Goal: Task Accomplishment & Management: Use online tool/utility

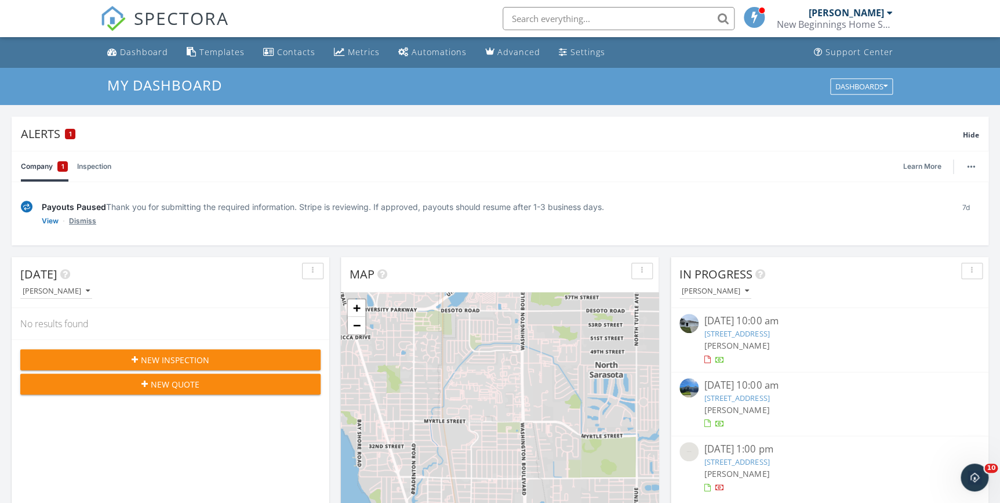
click at [83, 222] on link "Dismiss" at bounding box center [82, 221] width 27 height 12
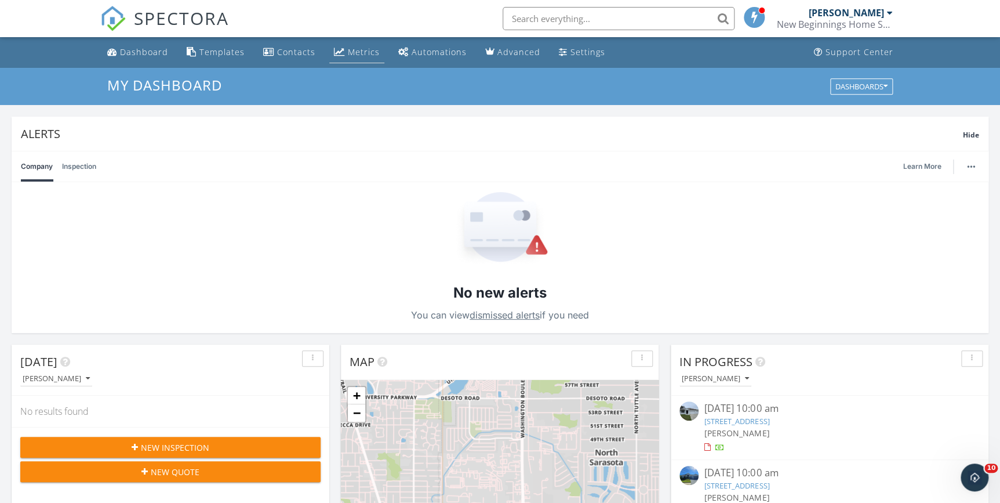
click at [355, 48] on div "Metrics" at bounding box center [364, 51] width 32 height 11
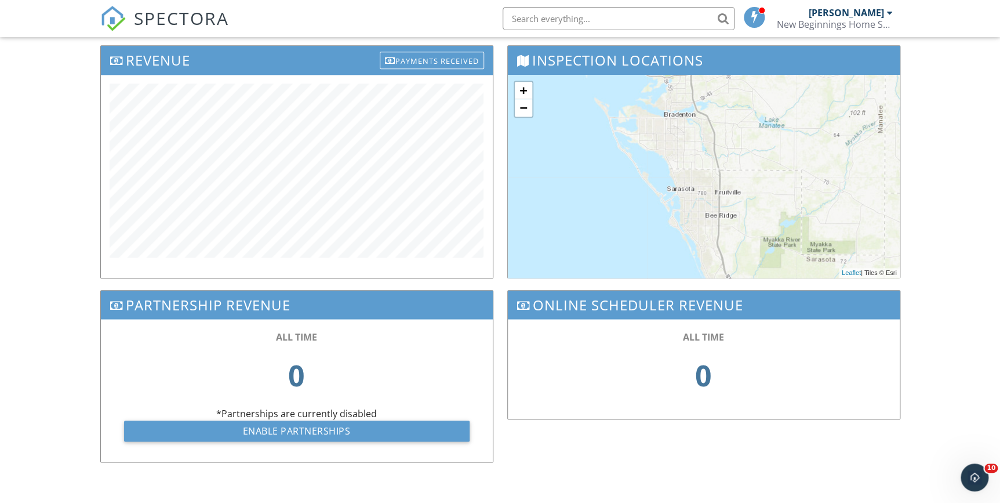
click at [53, 101] on div "Dashboard Templates Contacts Metrics Automations Advanced Settings Support Cent…" at bounding box center [500, 77] width 1000 height 854
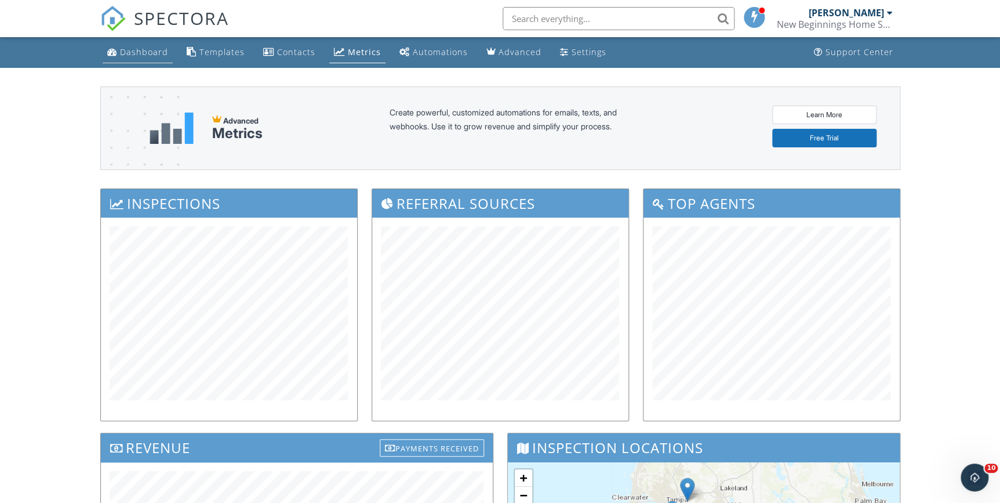
click at [150, 50] on div "Dashboard" at bounding box center [144, 51] width 48 height 11
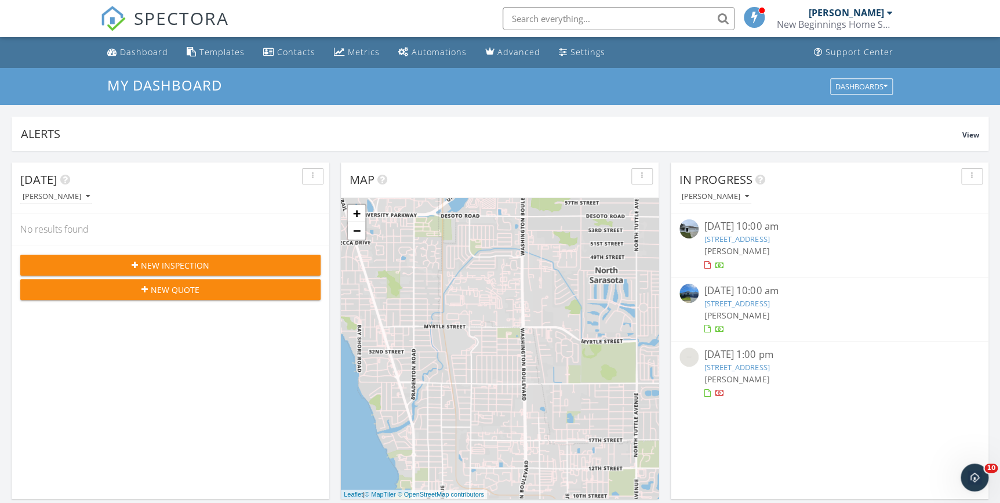
click at [150, 258] on button "New Inspection" at bounding box center [170, 265] width 300 height 21
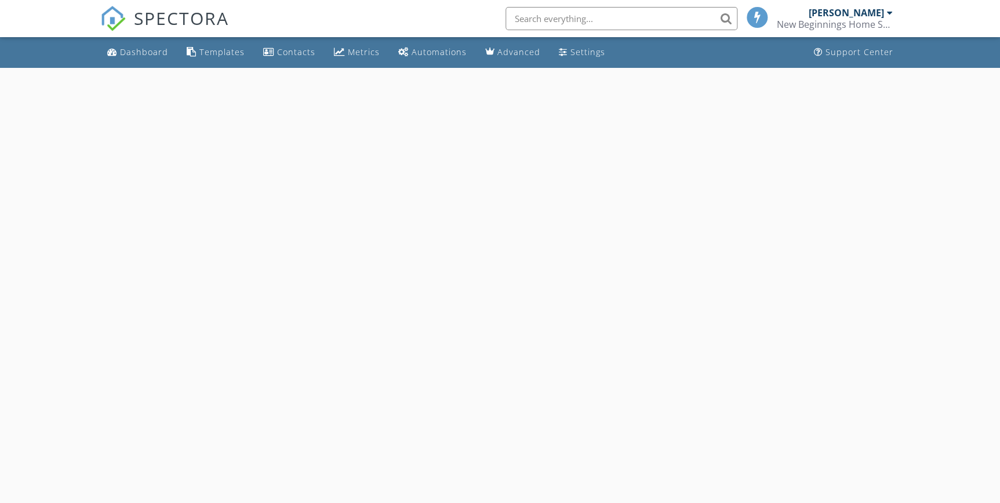
select select "8"
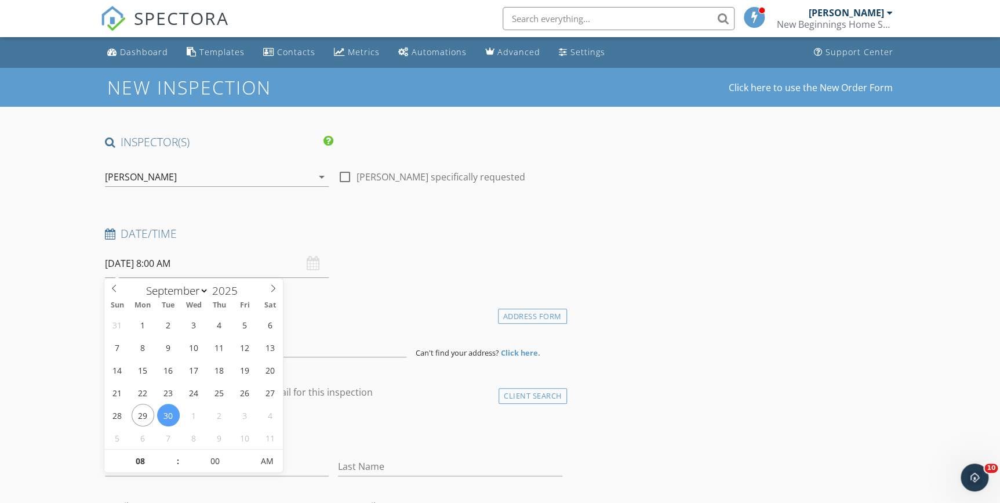
click at [133, 264] on input "09/30/2025 8:00 AM" at bounding box center [217, 263] width 224 height 28
type input "09/29/2025 8:00 AM"
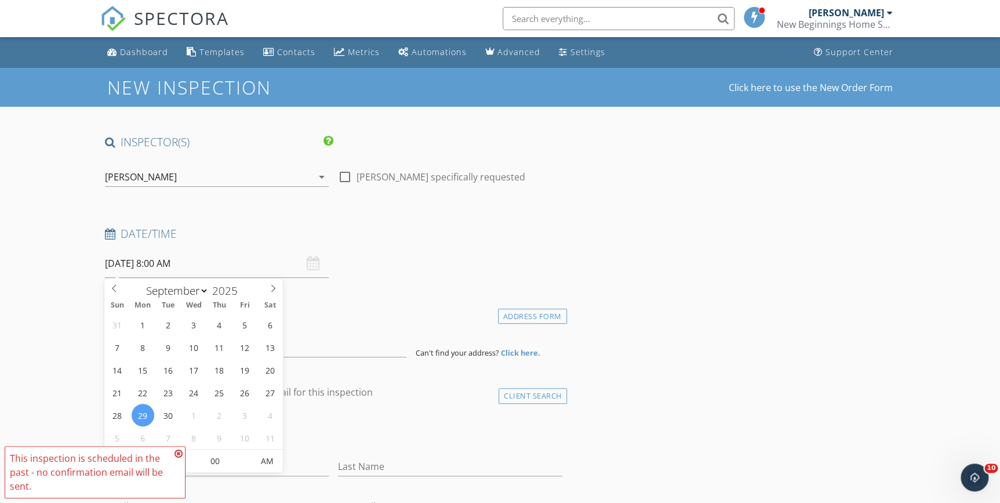
click at [175, 450] on icon at bounding box center [179, 453] width 8 height 9
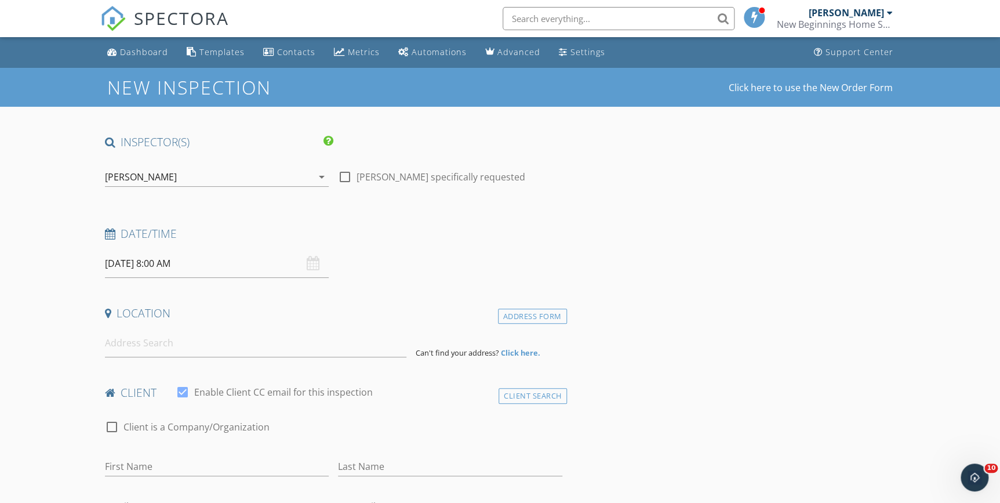
click at [183, 259] on input "09/29/2025 8:00 AM" at bounding box center [217, 263] width 224 height 28
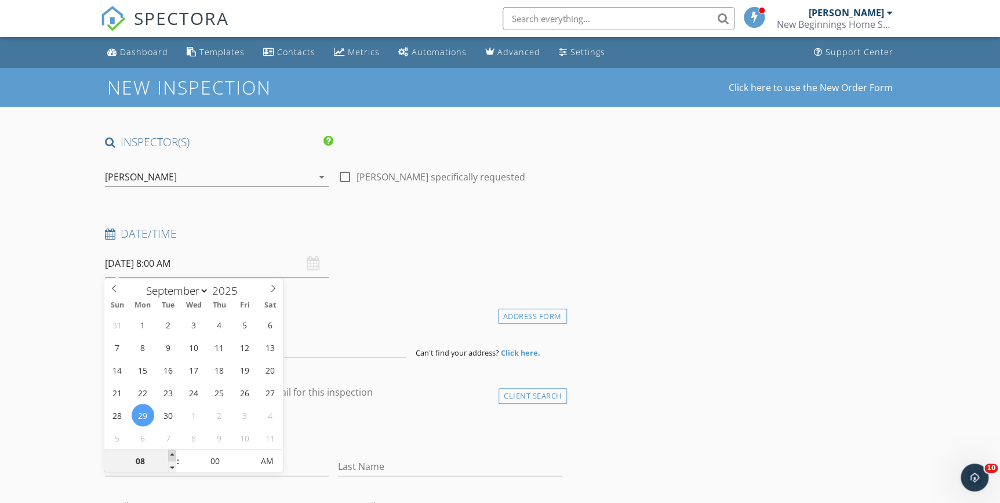
type input "09"
type input "09/29/2025 9:00 AM"
click at [175, 453] on span at bounding box center [172, 455] width 8 height 12
type input "10"
type input "09/29/2025 10:00 AM"
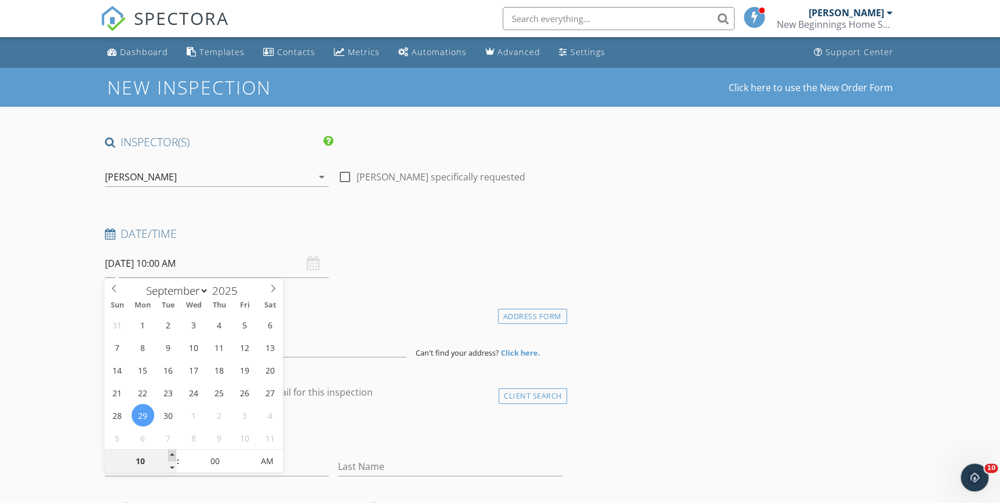
click at [175, 453] on span at bounding box center [172, 455] width 8 height 12
type input "11"
type input "09/29/2025 11:00 AM"
click at [175, 453] on span at bounding box center [172, 455] width 8 height 12
type input "12"
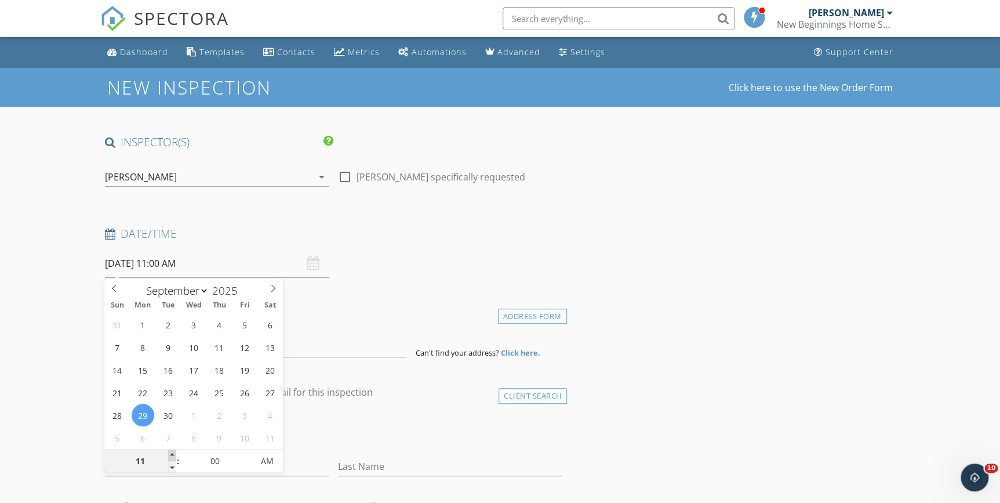
type input "09/29/2025 12:00 PM"
click at [175, 453] on span at bounding box center [172, 455] width 8 height 12
type input "01"
type input "09/29/2025 1:00 PM"
click at [175, 453] on span at bounding box center [172, 455] width 8 height 12
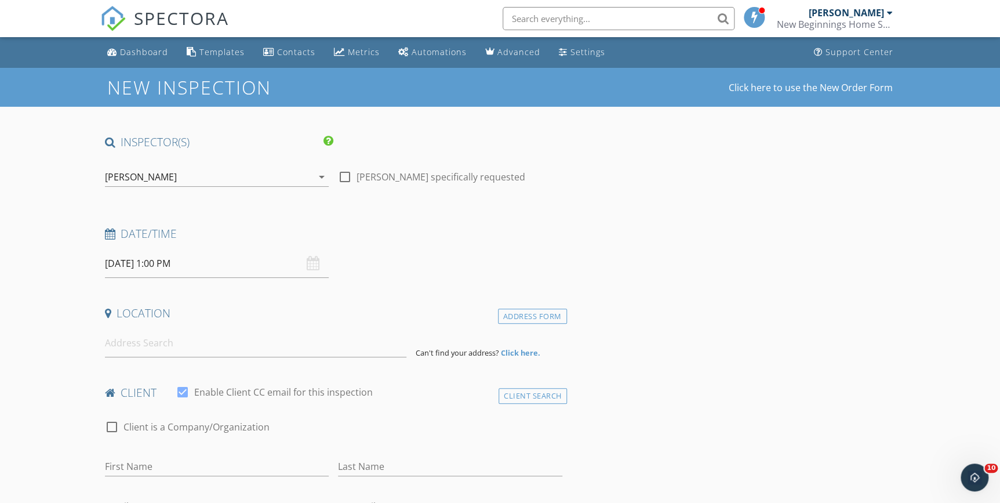
click at [138, 346] on input at bounding box center [256, 343] width 302 height 28
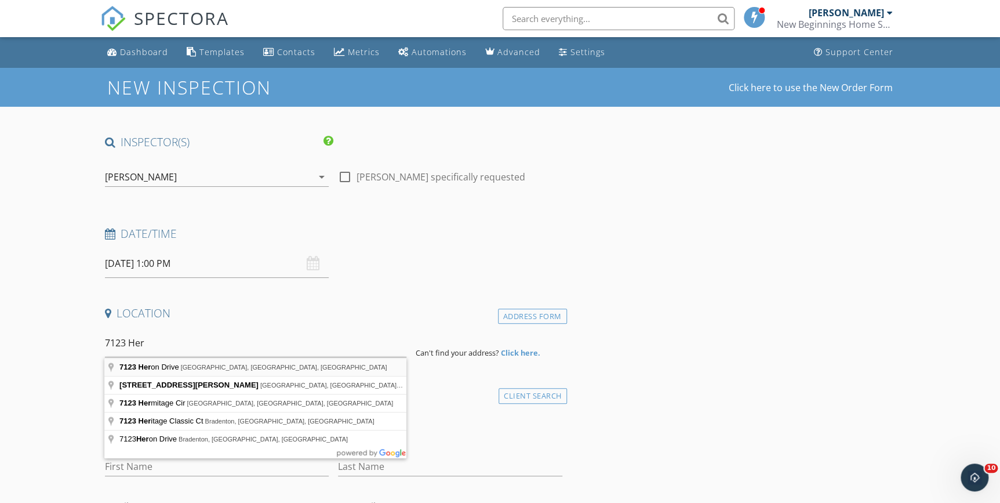
type input "7123 Heron Drive, Sarasota, FL, USA"
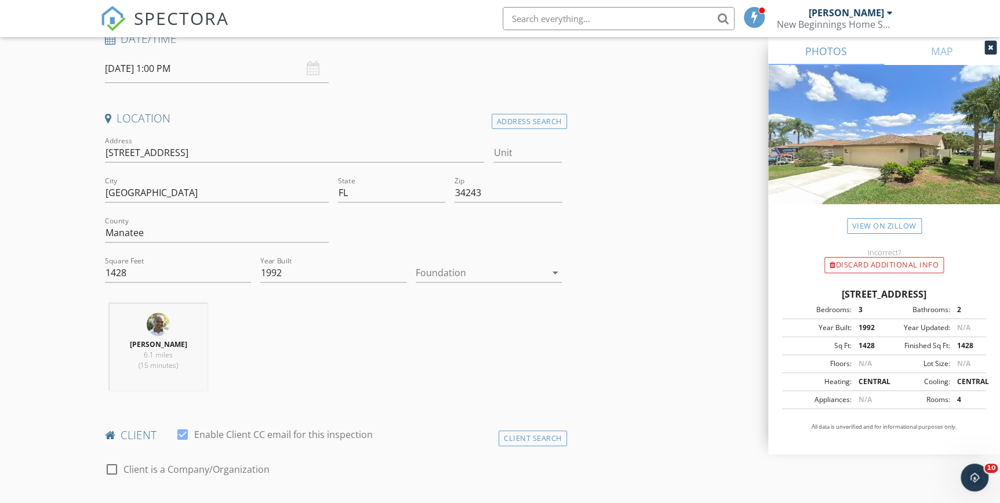
scroll to position [263, 0]
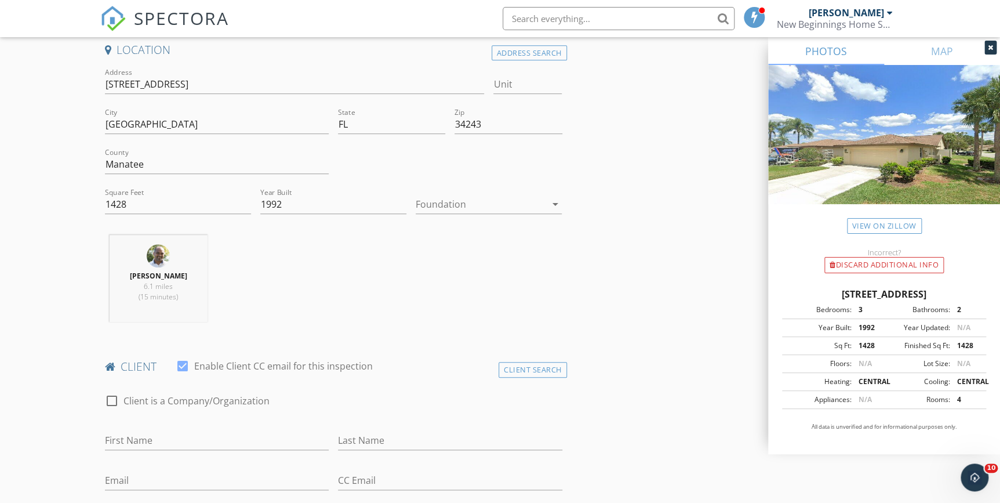
click at [553, 200] on icon "arrow_drop_down" at bounding box center [555, 204] width 14 height 14
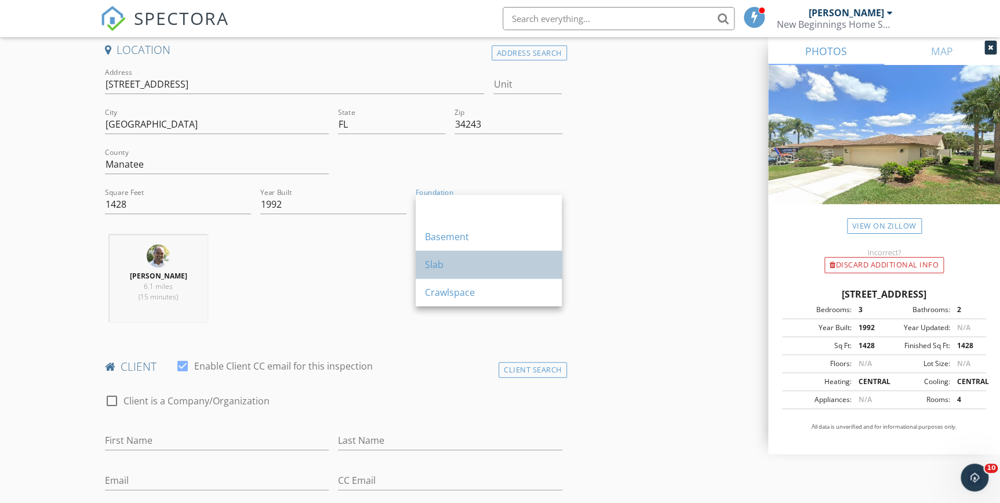
click at [437, 266] on div "Slab" at bounding box center [489, 264] width 128 height 14
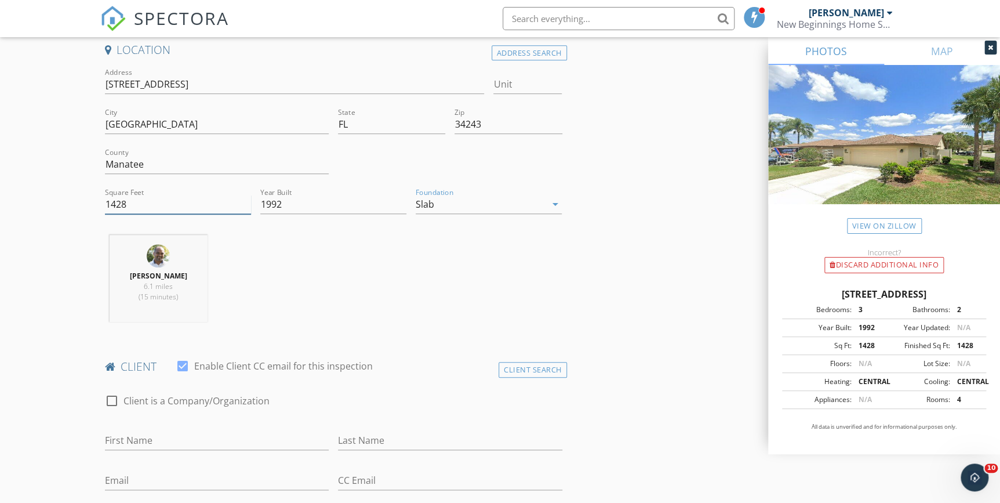
click at [144, 198] on input "1428" at bounding box center [178, 204] width 146 height 19
type input "1"
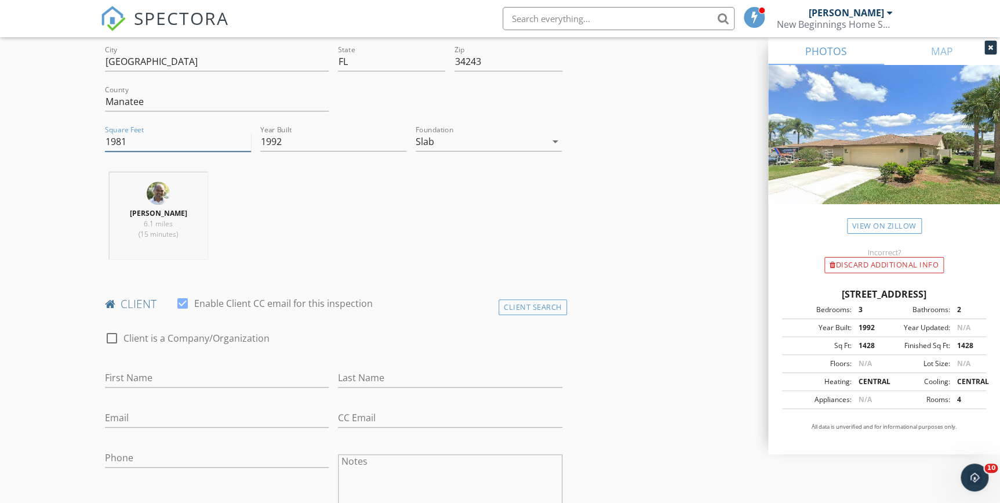
scroll to position [422, 0]
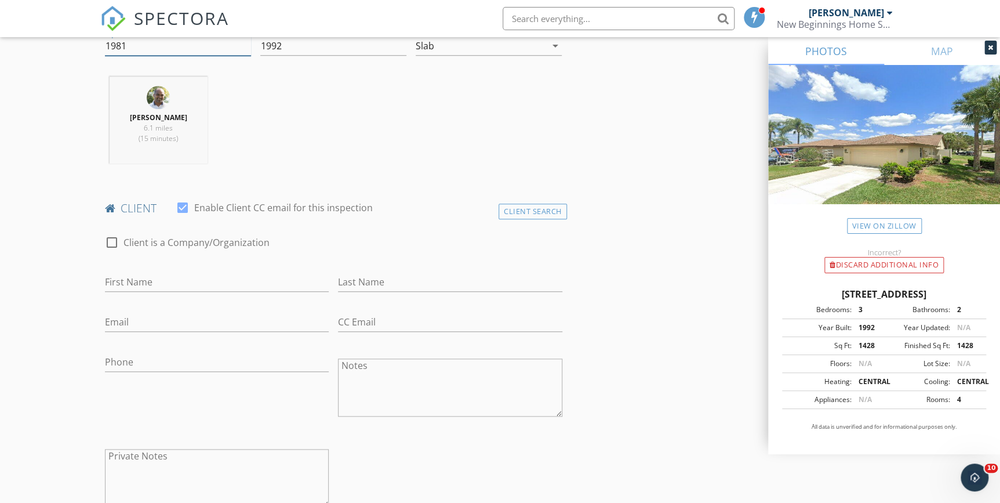
type input "1981"
click at [130, 283] on input "First Name" at bounding box center [217, 282] width 224 height 19
click at [148, 284] on input "First Name" at bounding box center [217, 282] width 224 height 19
type input "Cynthia"
type input "Raghani"
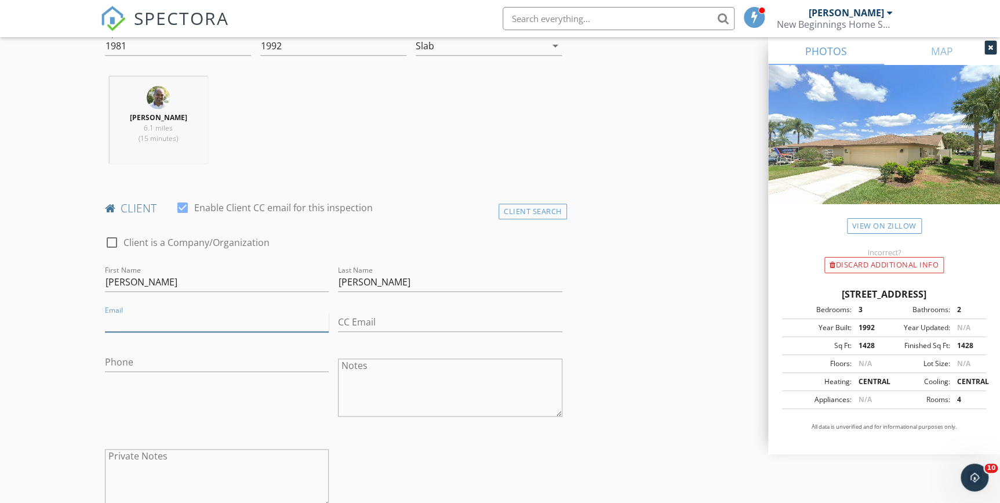
click at [143, 325] on input "Email" at bounding box center [217, 322] width 224 height 19
type input "cynthia.raghani@outlook.com"
click at [400, 319] on input "CC Email" at bounding box center [450, 322] width 224 height 19
type input "[EMAIL_ADDRESS][DOMAIN_NAME]"
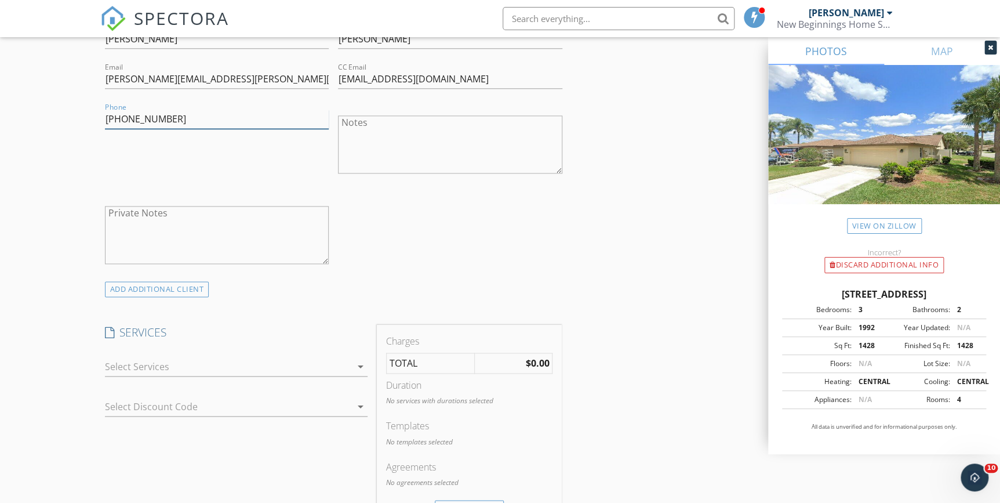
scroll to position [685, 0]
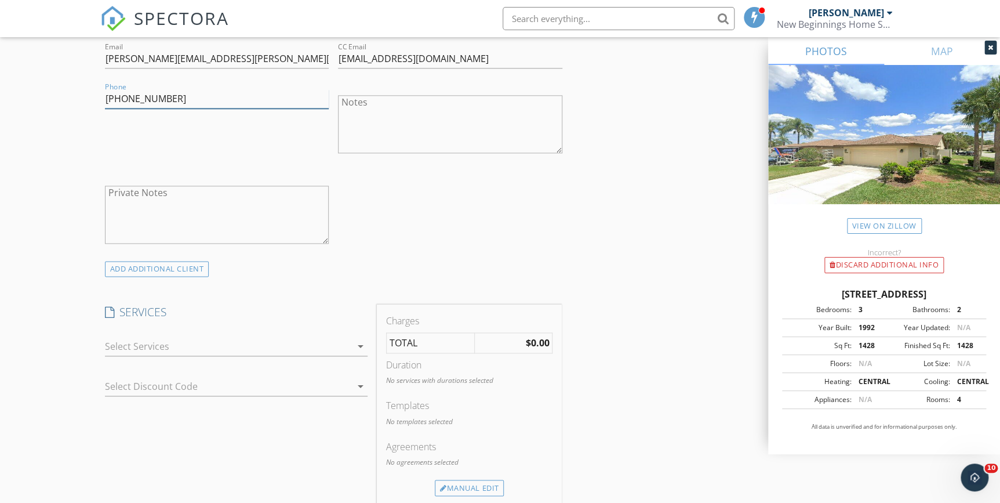
type input "402-890-1152"
click at [362, 342] on icon "arrow_drop_down" at bounding box center [361, 346] width 14 height 14
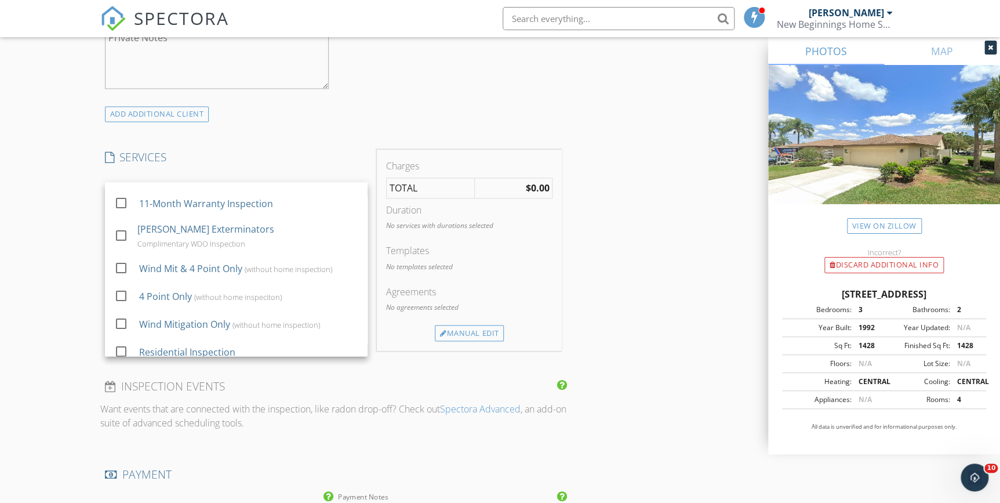
scroll to position [843, 0]
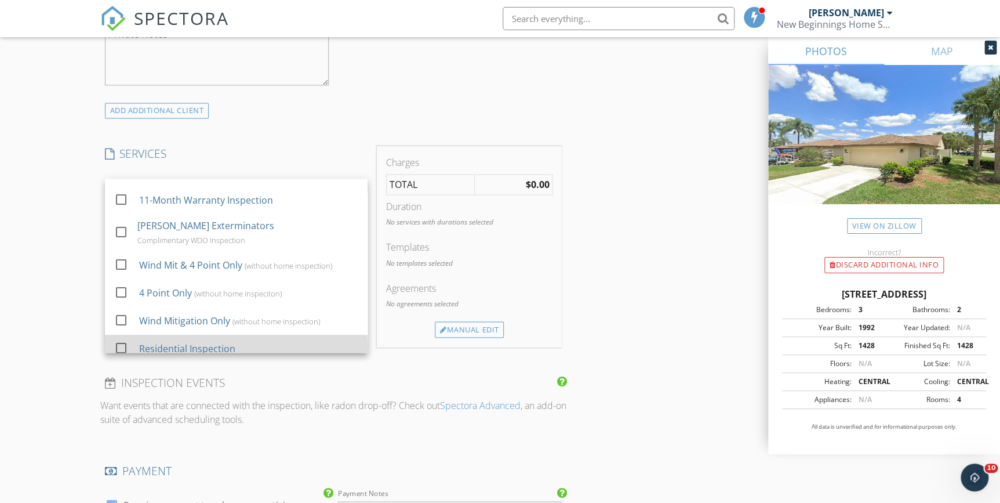
click at [202, 342] on div "Residential Inspection" at bounding box center [187, 349] width 96 height 14
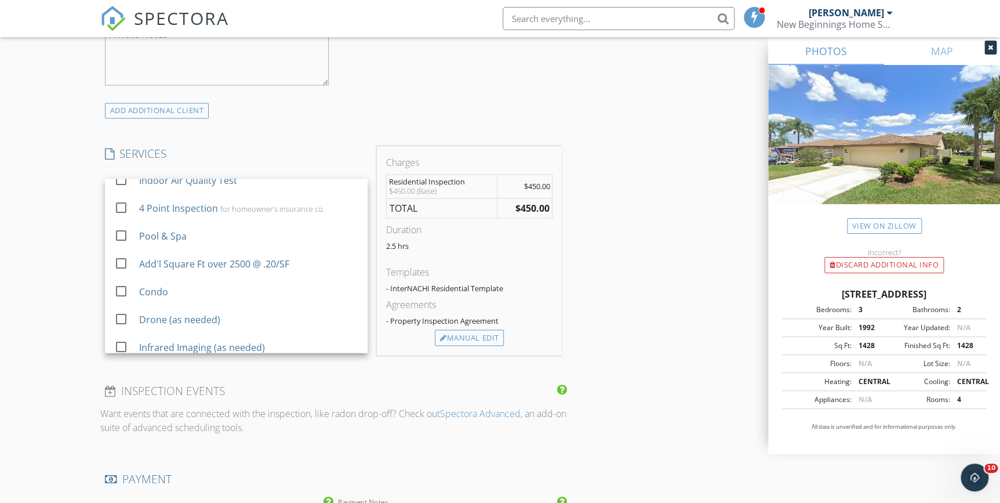
scroll to position [0, 0]
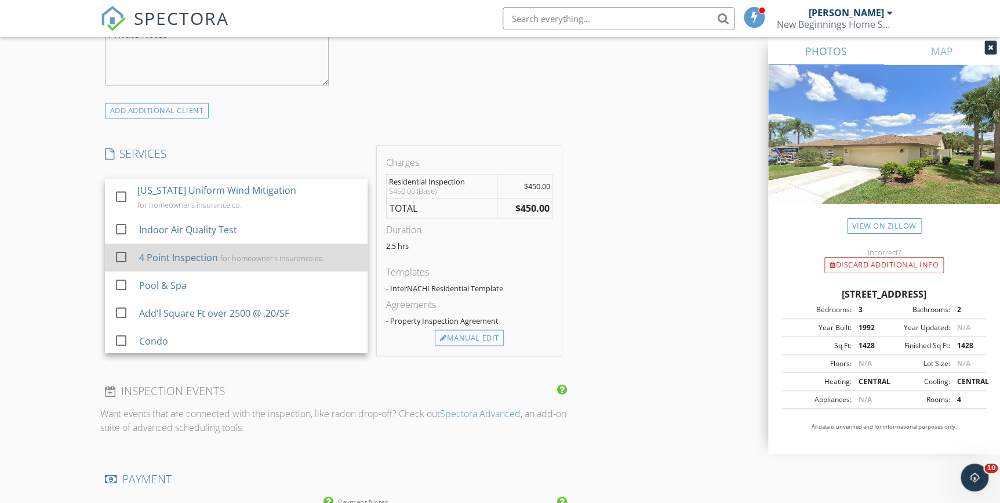
click at [121, 255] on div at bounding box center [121, 257] width 20 height 20
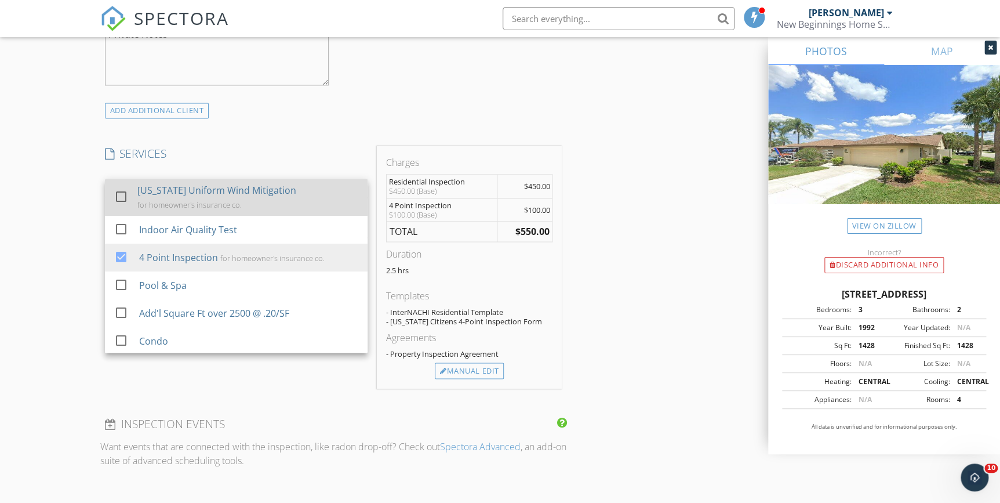
click at [118, 194] on div at bounding box center [121, 197] width 20 height 20
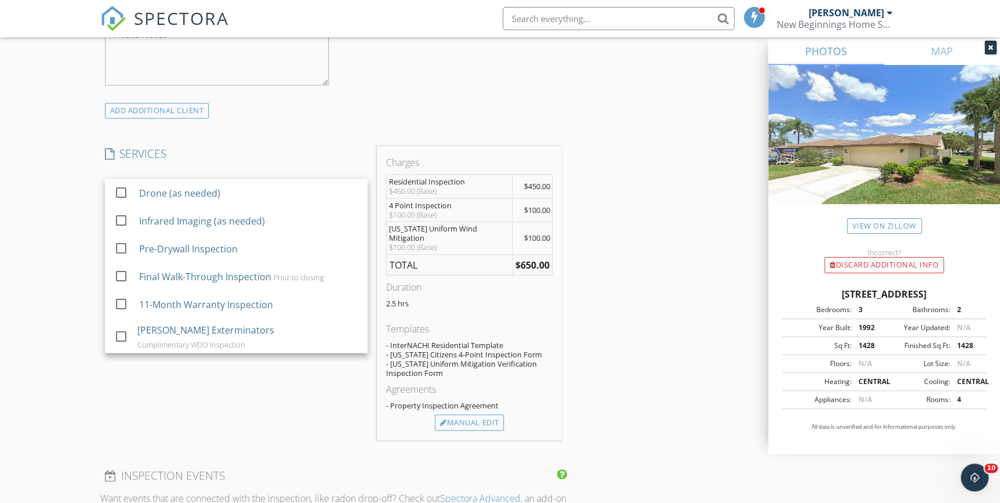
scroll to position [186, 0]
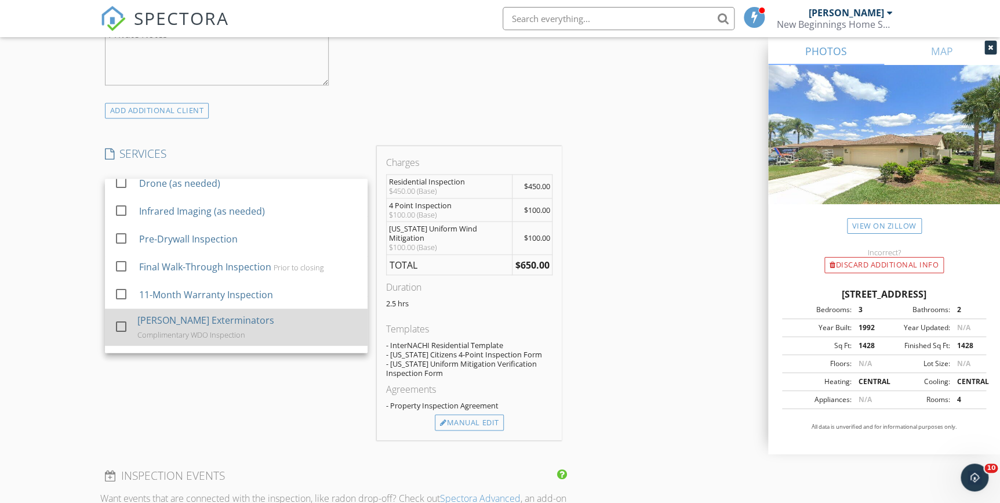
click at [245, 330] on div "Complimentary WDO Inspection" at bounding box center [191, 334] width 108 height 9
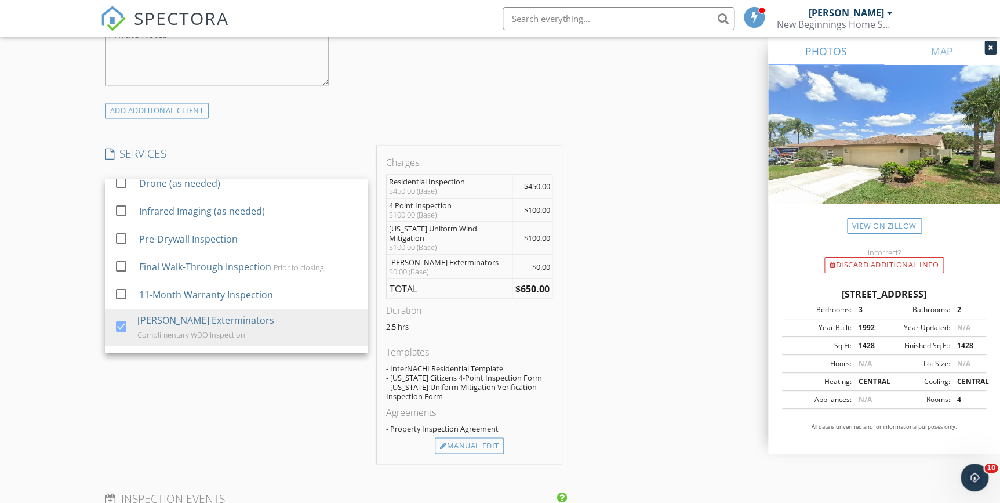
click at [655, 284] on div "INSPECTOR(S) check_box Philip Pala PRIMARY Philip Pala arrow_drop_down check_bo…" at bounding box center [500, 299] width 800 height 2017
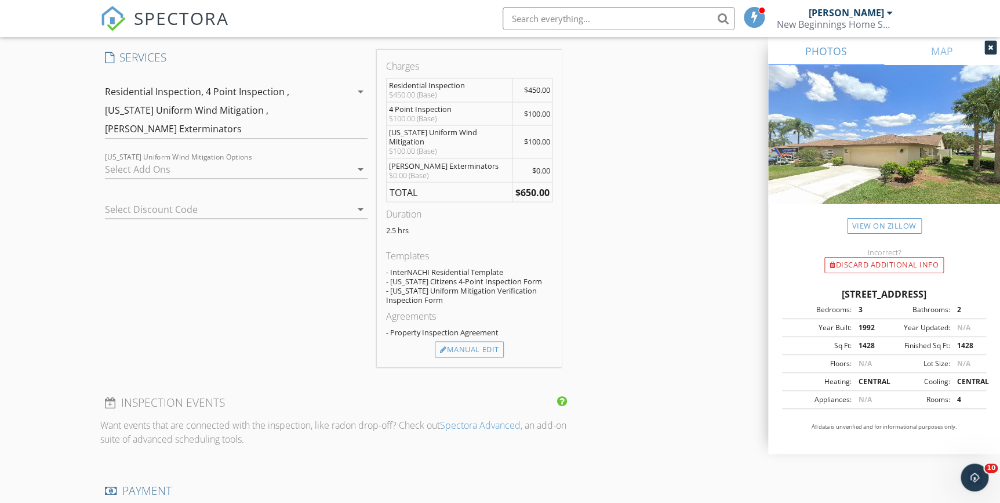
scroll to position [843, 0]
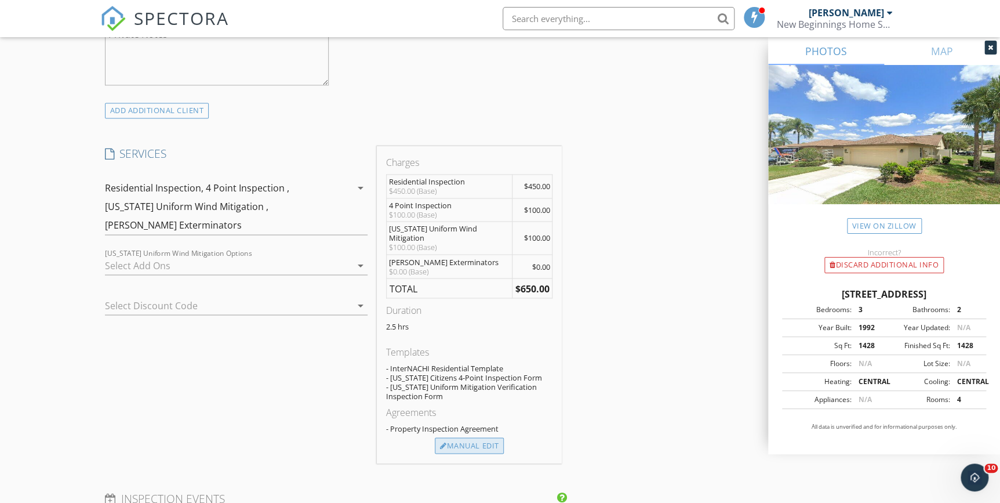
click at [475, 437] on div "Manual Edit" at bounding box center [469, 445] width 69 height 16
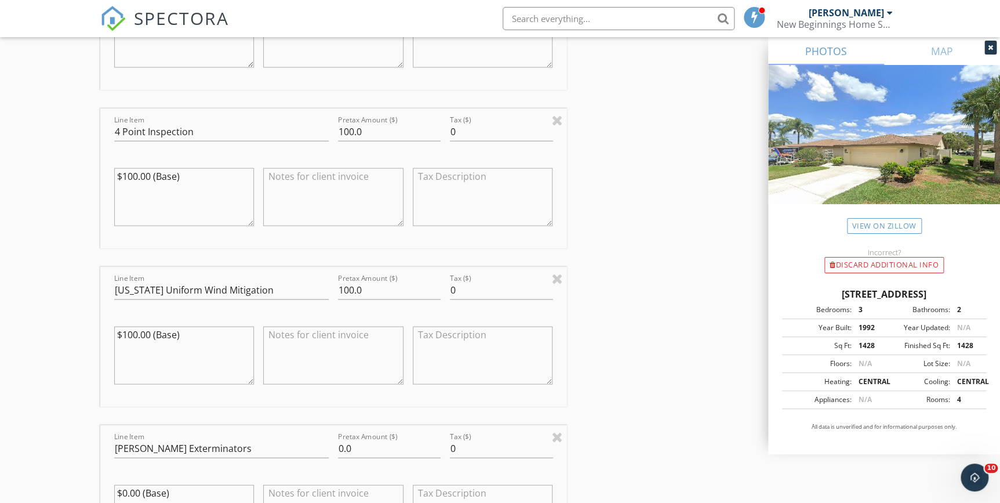
scroll to position [1528, 0]
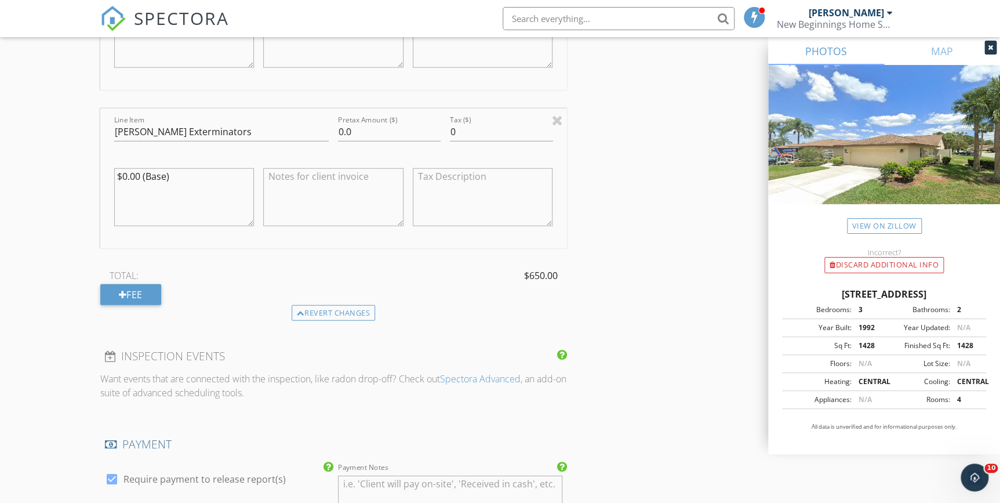
click at [296, 180] on textarea at bounding box center [333, 197] width 140 height 58
paste textarea "A complimentary termite (WDO) inspection will be scheduled by New Beginnings Ho…"
type textarea "A complimentary termite (WDO) inspection will be scheduled by New Beginnings Ho…"
drag, startPoint x: 79, startPoint y: 177, endPoint x: 66, endPoint y: 174, distance: 13.6
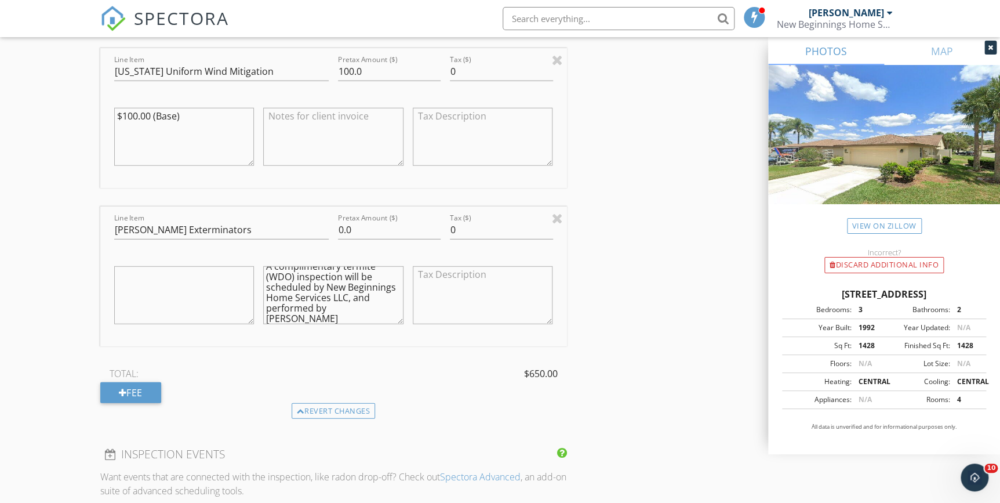
scroll to position [1317, 0]
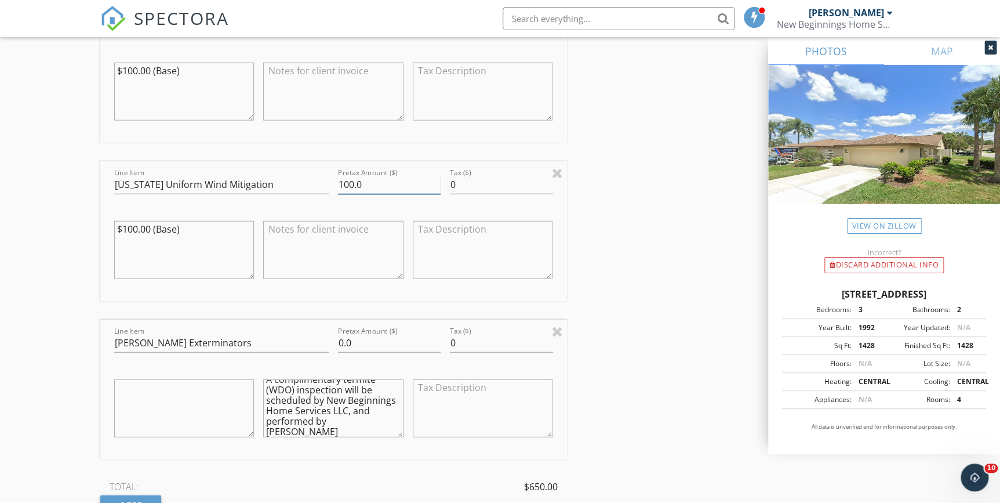
click at [343, 183] on input "100.0" at bounding box center [389, 184] width 103 height 19
type input "00.0"
drag, startPoint x: 195, startPoint y: 227, endPoint x: 28, endPoint y: 215, distance: 166.9
click at [0, 225] on html "SPECTORA Philip Pala New Beginnings Home Services, LLC Role: Inspector Dashboar…" at bounding box center [500, 45] width 1000 height 2724
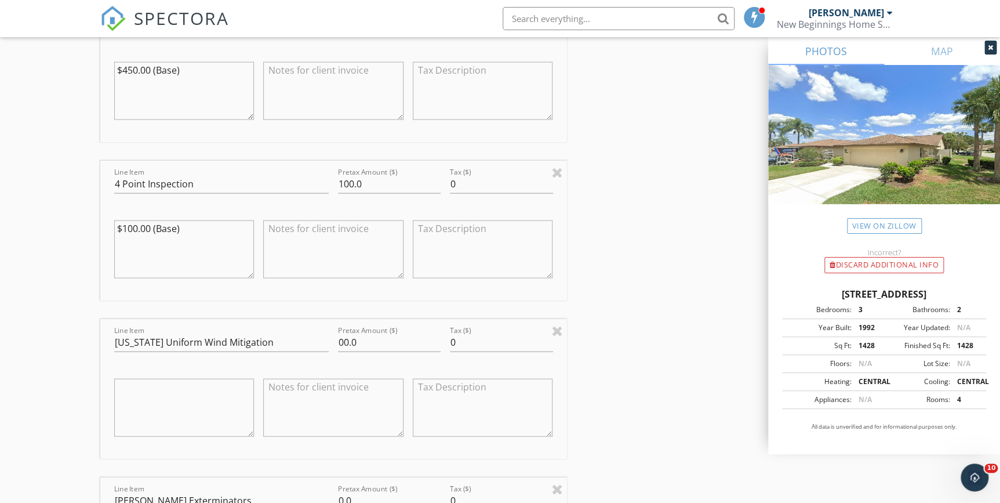
drag, startPoint x: 187, startPoint y: 223, endPoint x: -94, endPoint y: 189, distance: 283.2
click at [0, 189] on html "SPECTORA Philip Pala New Beginnings Home Services, LLC Role: Inspector Dashboar…" at bounding box center [500, 202] width 1000 height 2724
click at [342, 181] on input "100.0" at bounding box center [389, 184] width 103 height 19
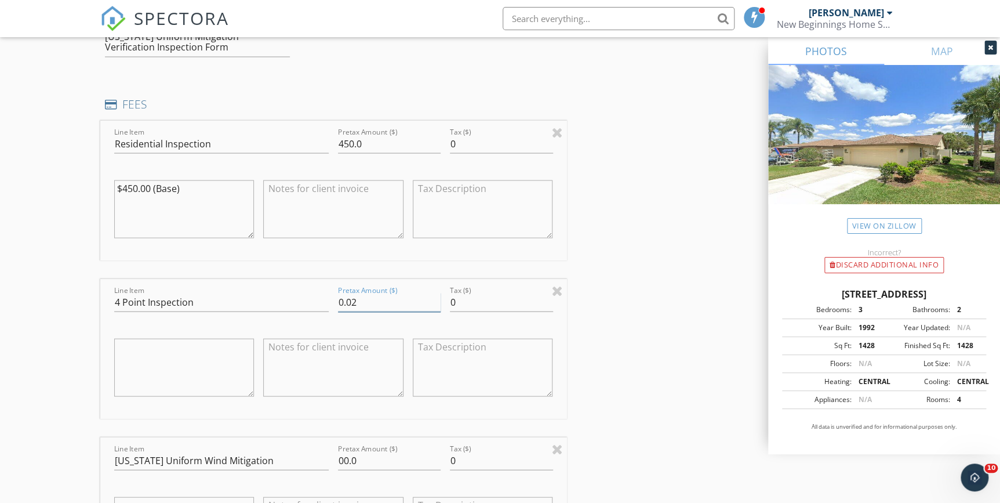
scroll to position [1001, 0]
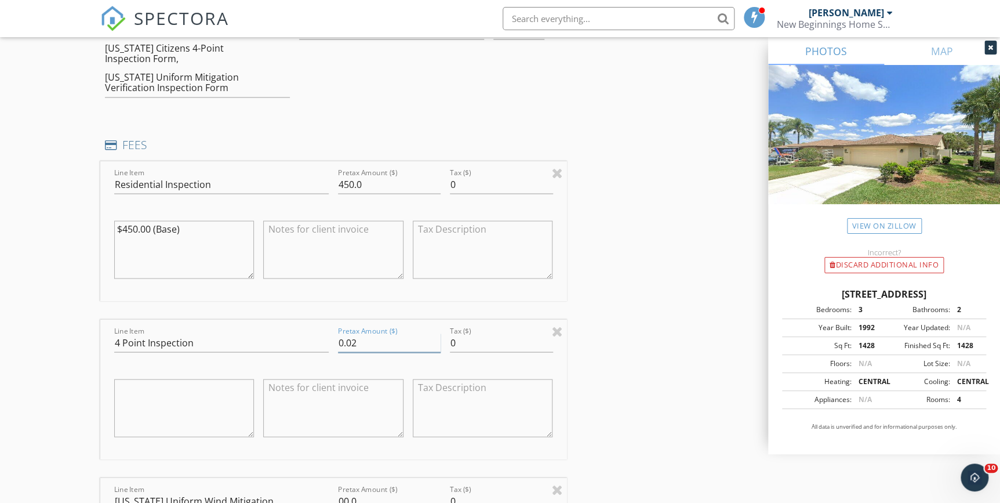
type input "0.02"
drag, startPoint x: 148, startPoint y: 228, endPoint x: 151, endPoint y: 197, distance: 32.0
click at [25, 218] on div "New Inspection Click here to use the New Order Form INSPECTOR(S) check_box Phil…" at bounding box center [500, 393] width 1000 height 2655
click at [344, 184] on input "450.0" at bounding box center [389, 184] width 103 height 19
type input "550.0"
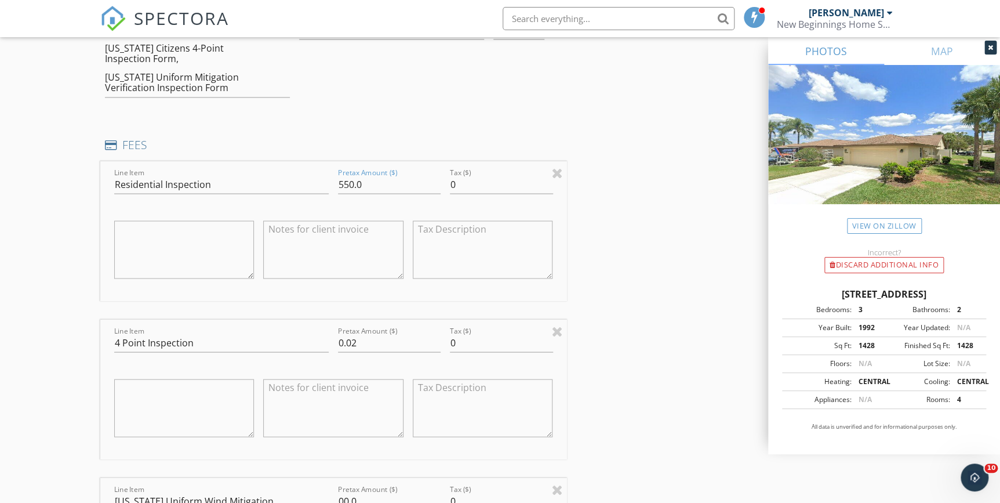
click at [613, 263] on div "INSPECTOR(S) check_box Philip Pala PRIMARY Philip Pala arrow_drop_down check_bo…" at bounding box center [500, 413] width 800 height 2561
click at [610, 224] on div "INSPECTOR(S) check_box Philip Pala PRIMARY Philip Pala arrow_drop_down check_bo…" at bounding box center [500, 413] width 800 height 2561
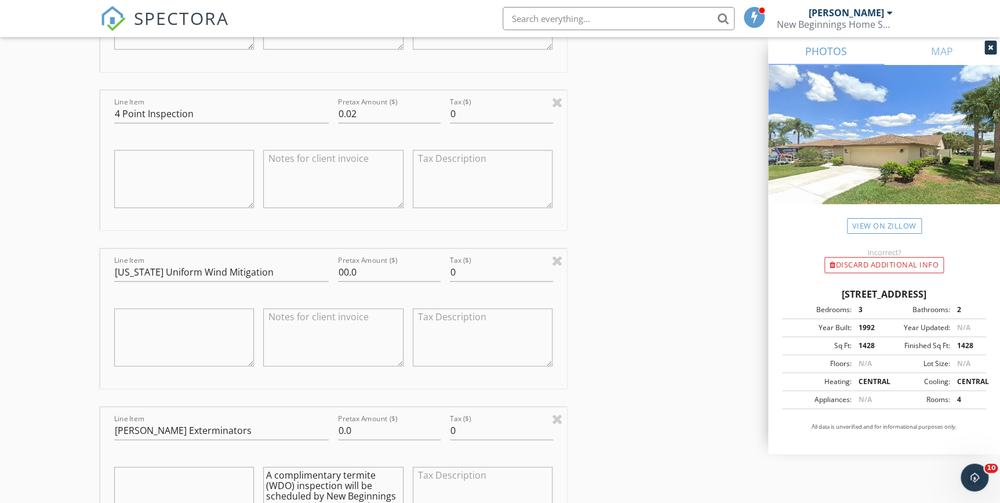
scroll to position [1212, 0]
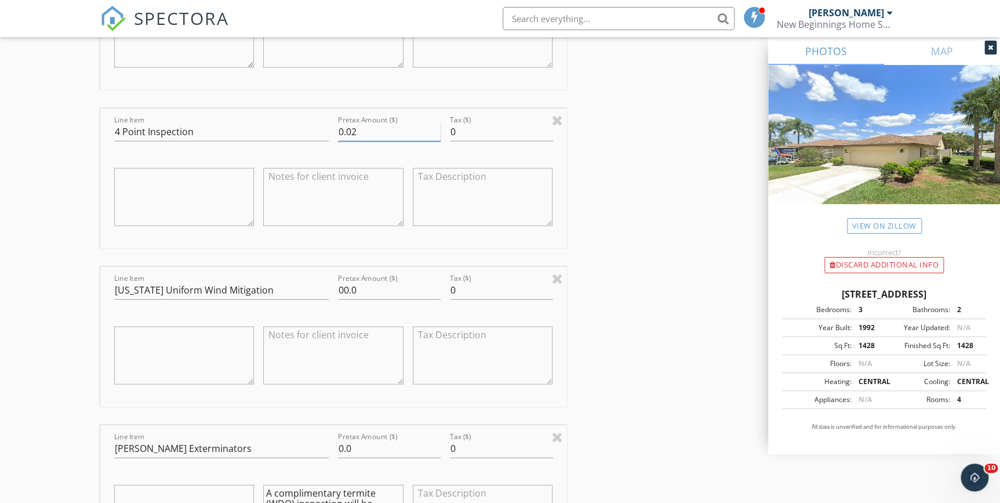
click at [360, 128] on input "0.02" at bounding box center [389, 131] width 103 height 19
type input "0.00"
click at [620, 279] on div "INSPECTOR(S) check_box Philip Pala PRIMARY Philip Pala arrow_drop_down check_bo…" at bounding box center [500, 203] width 800 height 2561
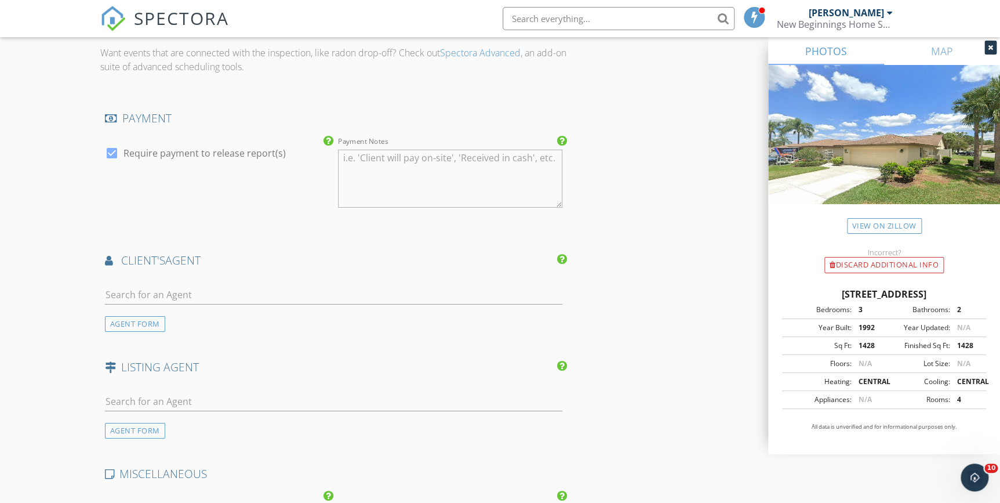
scroll to position [1950, 0]
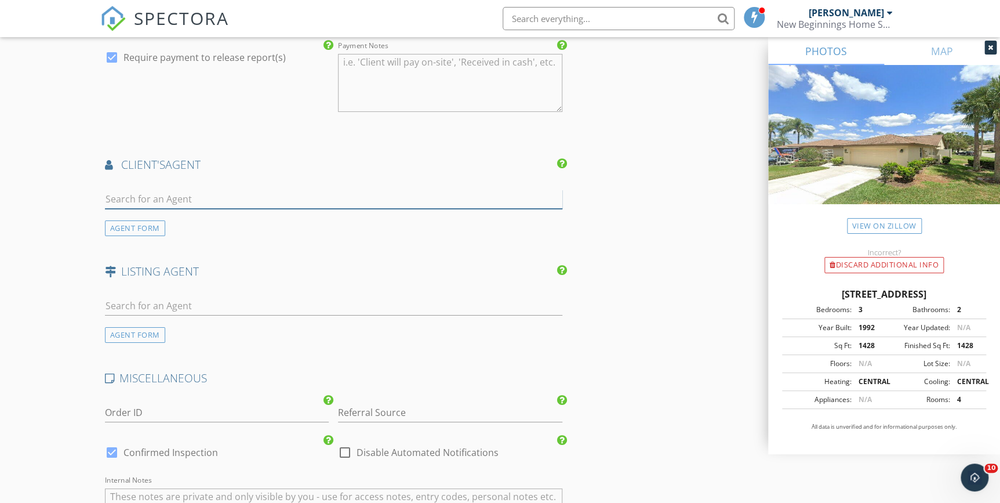
click at [149, 192] on input "text" at bounding box center [334, 199] width 458 height 19
type input "Rick"
click at [147, 222] on div "[PERSON_NAME]" at bounding box center [174, 224] width 72 height 14
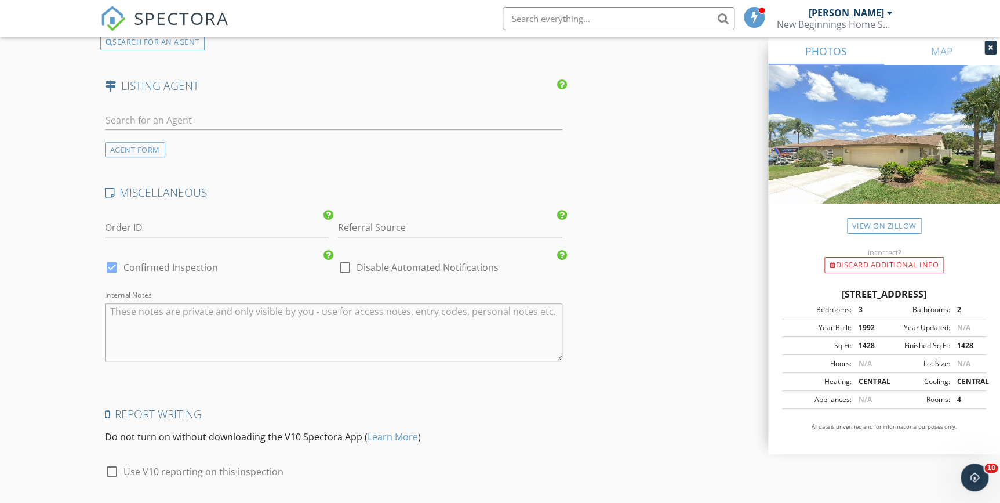
scroll to position [2482, 0]
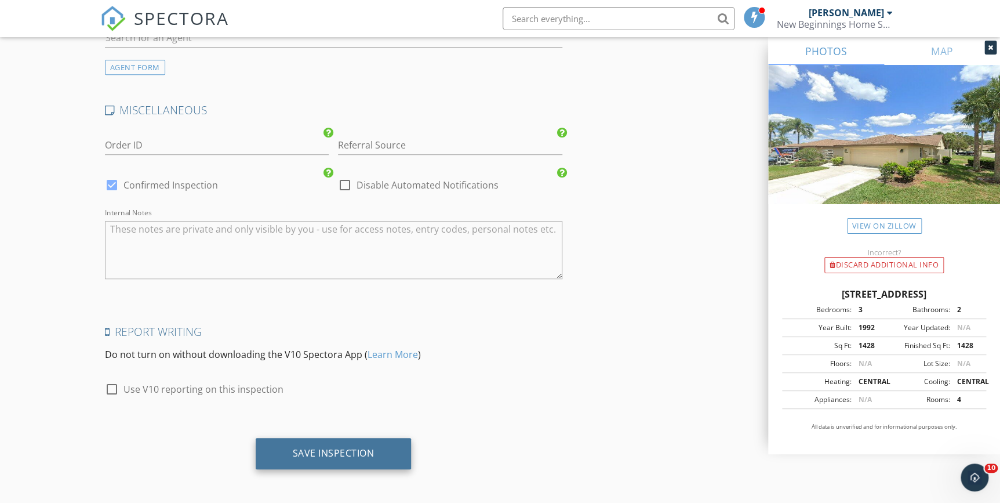
click at [312, 458] on div "Save Inspection" at bounding box center [334, 453] width 156 height 31
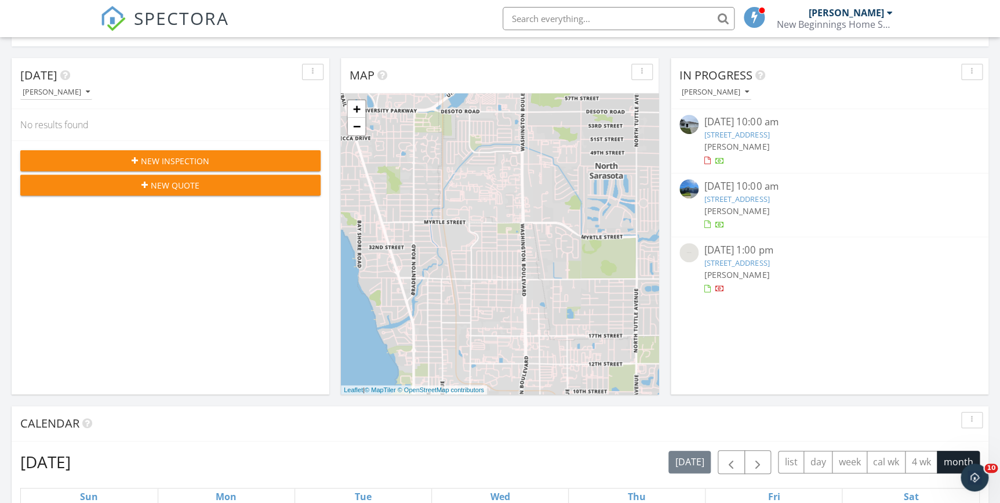
scroll to position [105, 0]
click at [759, 195] on link "[STREET_ADDRESS]" at bounding box center [737, 198] width 65 height 10
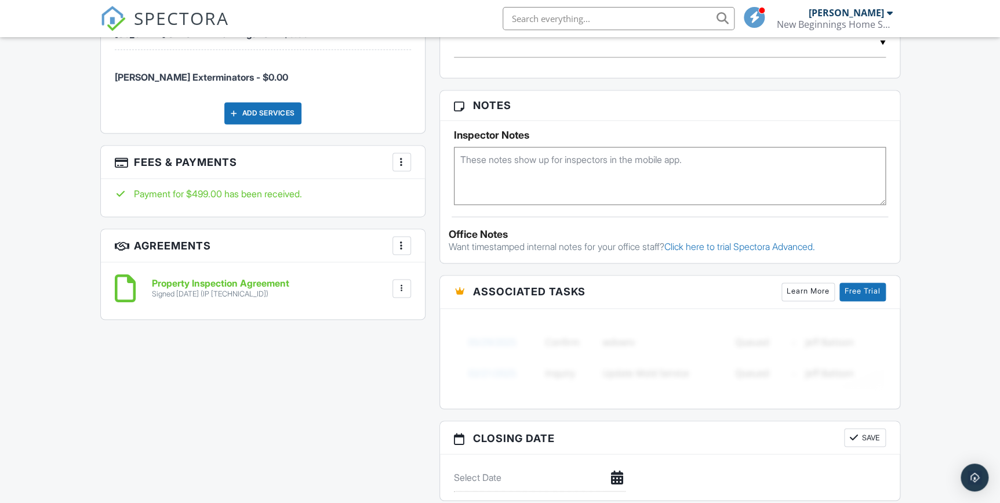
click at [401, 160] on div at bounding box center [402, 162] width 12 height 12
click at [453, 256] on li "View Invoice" at bounding box center [460, 255] width 121 height 29
drag, startPoint x: 226, startPoint y: 408, endPoint x: 223, endPoint y: 398, distance: 10.1
click at [224, 404] on div "All emails and texts are disabled for this inspection! All emails and texts hav…" at bounding box center [500, 102] width 814 height 1001
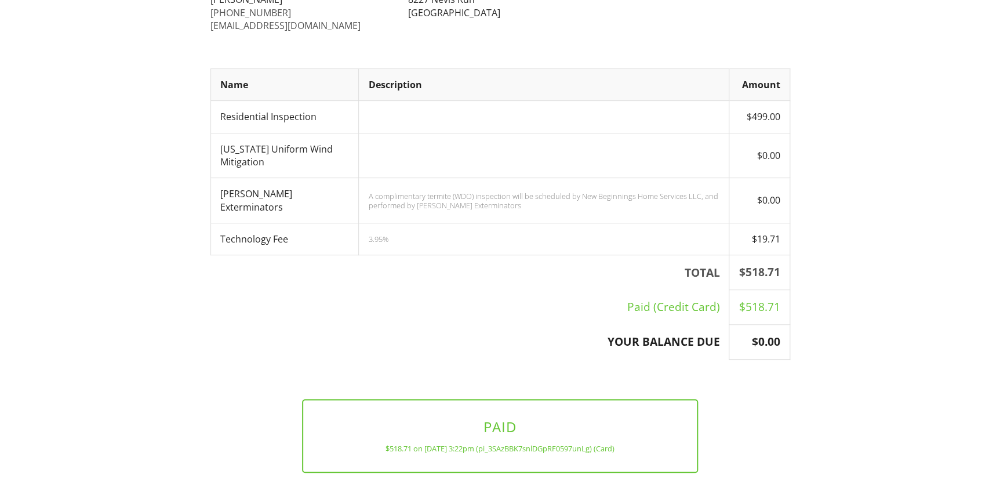
scroll to position [187, 0]
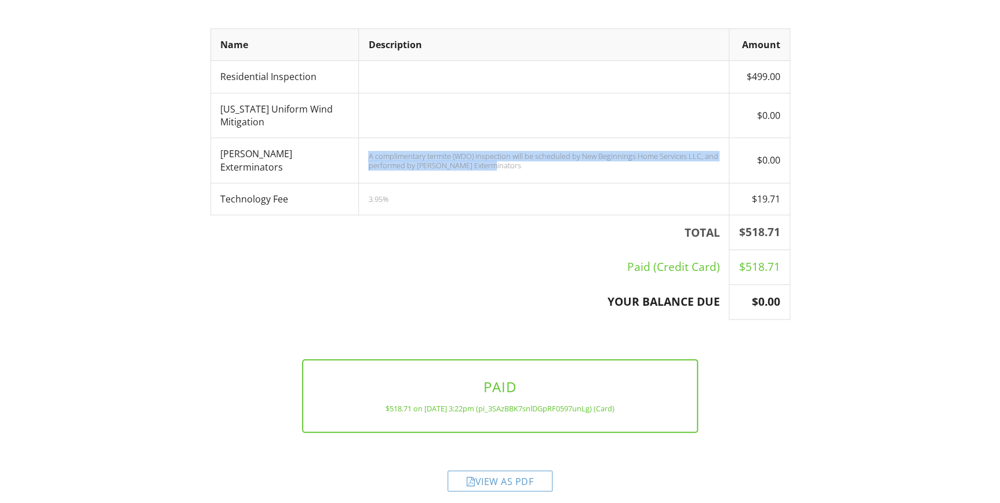
drag, startPoint x: 358, startPoint y: 152, endPoint x: 487, endPoint y: 162, distance: 129.7
click at [487, 162] on div "A complimentary termite (WDO) inspection will be scheduled by New Beginnings Ho…" at bounding box center [543, 160] width 351 height 19
drag, startPoint x: 486, startPoint y: 162, endPoint x: 437, endPoint y: 156, distance: 49.1
copy div "A complimentary termite (WDO) inspection will be scheduled by New Beginnings Ho…"
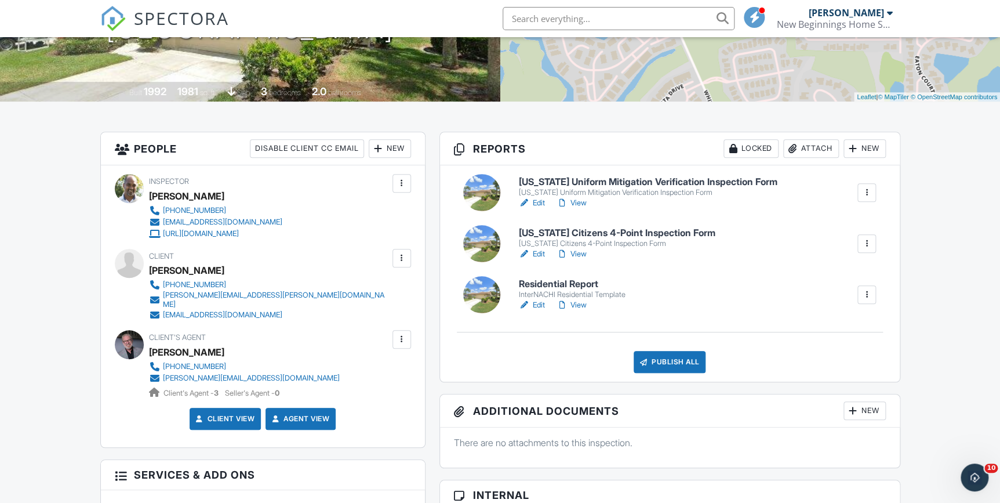
scroll to position [210, 0]
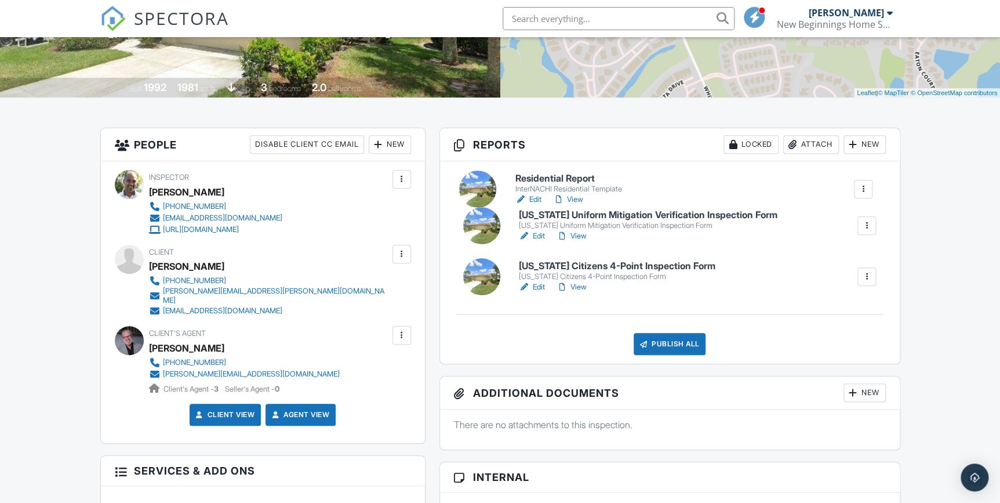
drag, startPoint x: 485, startPoint y: 288, endPoint x: 481, endPoint y: 186, distance: 102.7
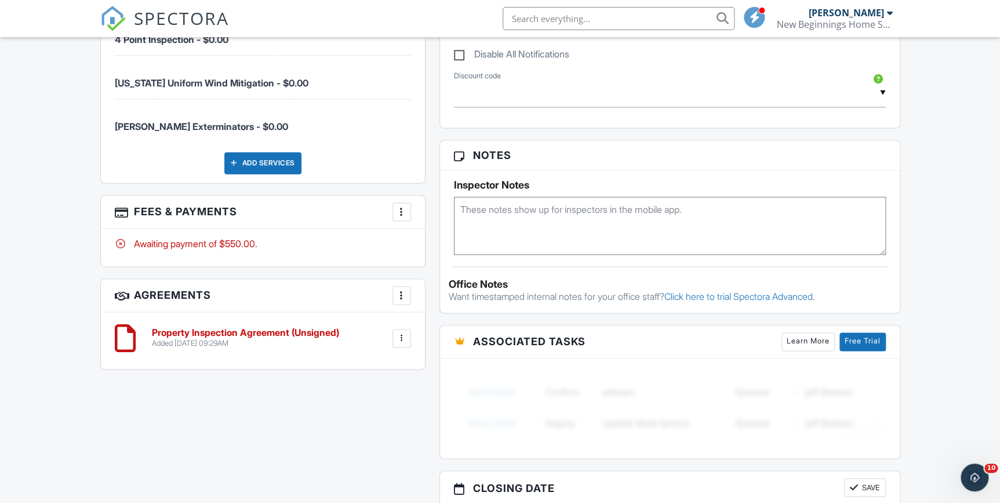
scroll to position [739, 0]
click at [401, 205] on div at bounding box center [402, 211] width 12 height 12
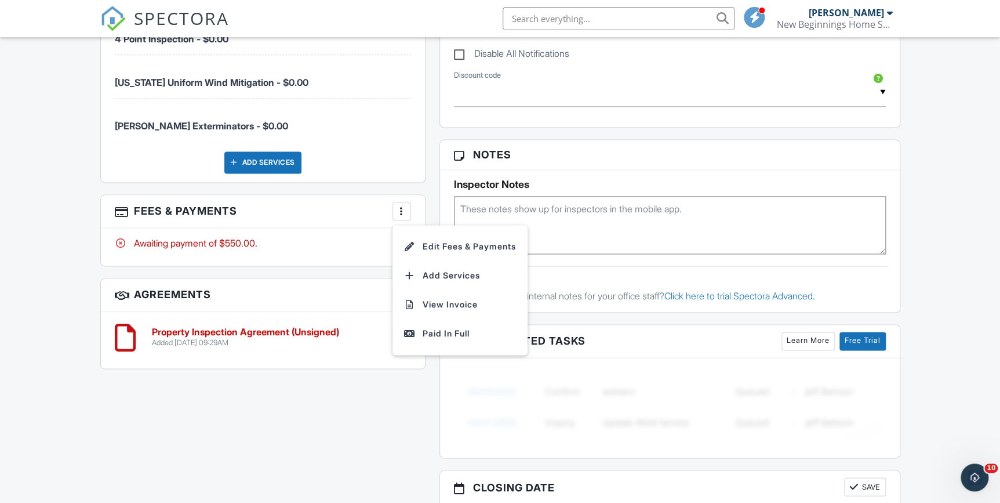
click at [356, 429] on div "All emails and texts are disabled for this inspection! All emails and texts hav…" at bounding box center [500, 126] width 814 height 1052
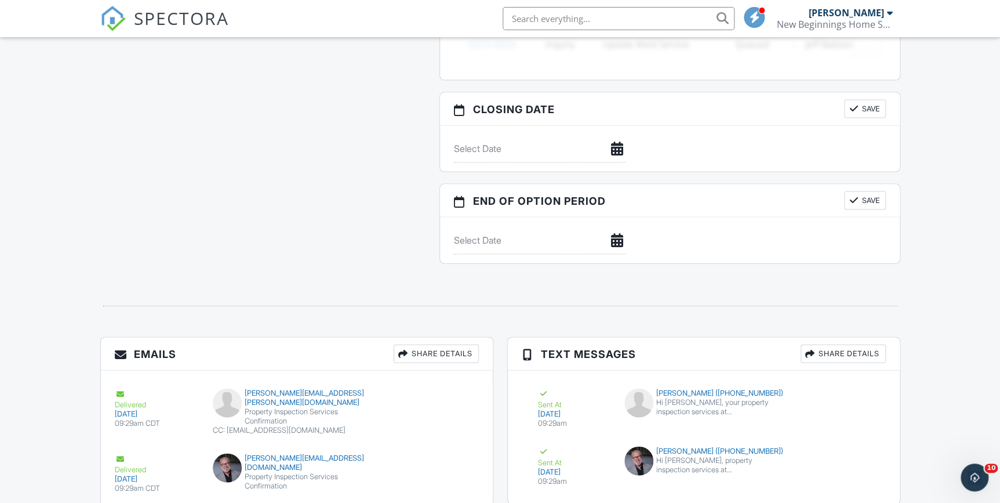
scroll to position [1165, 0]
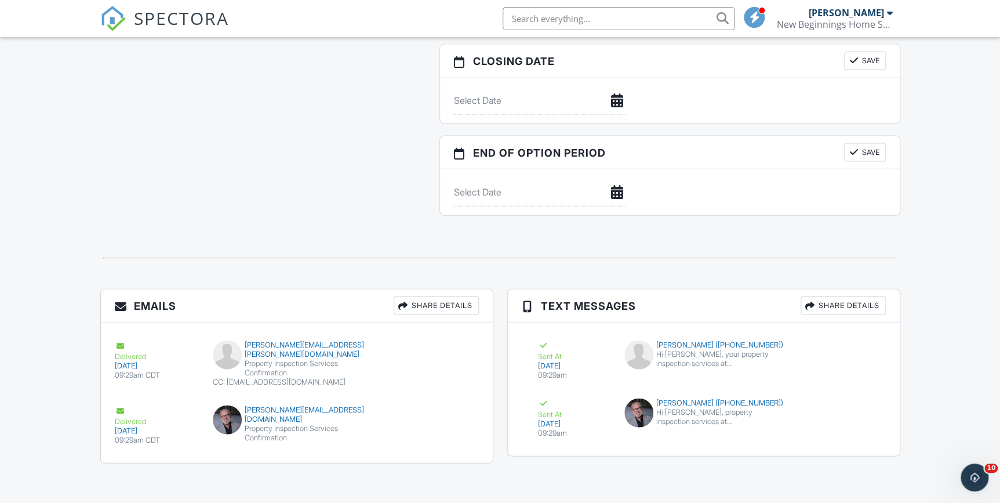
drag, startPoint x: 199, startPoint y: 215, endPoint x: 188, endPoint y: 202, distance: 17.2
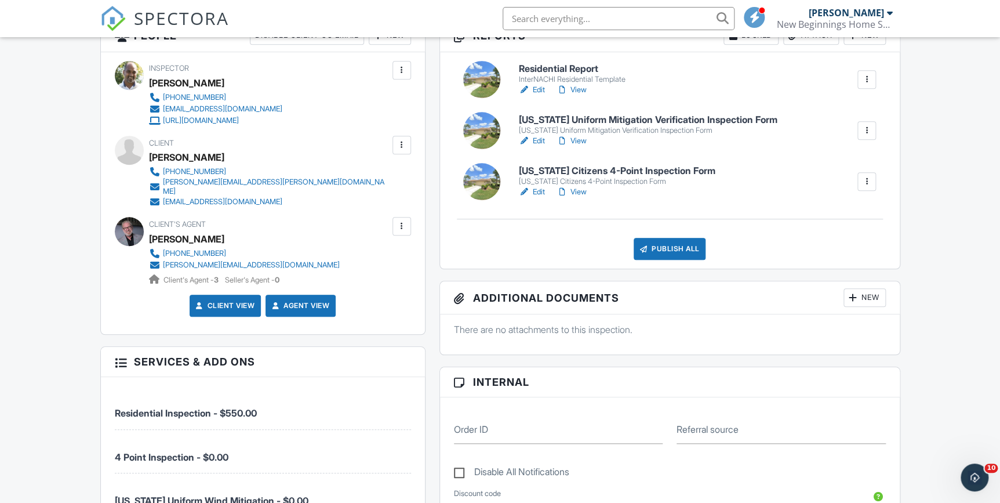
scroll to position [58, 0]
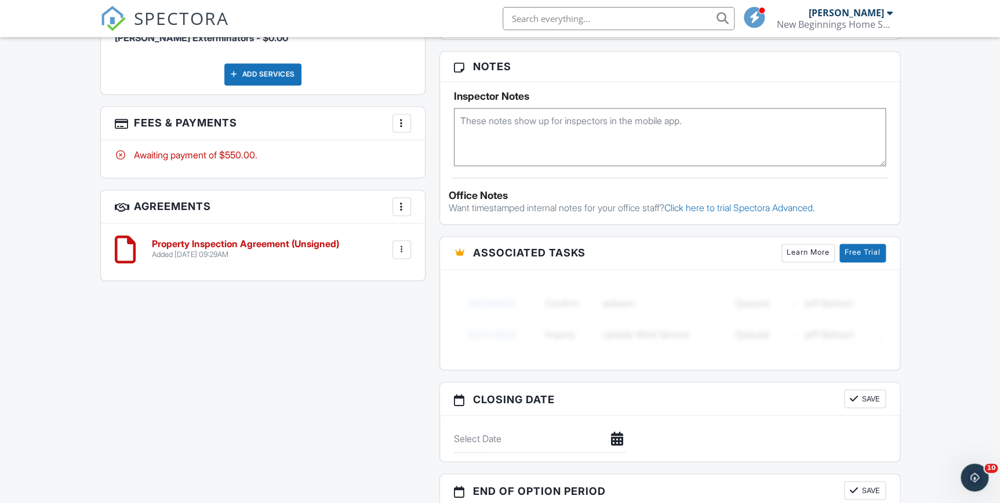
scroll to position [1001, 0]
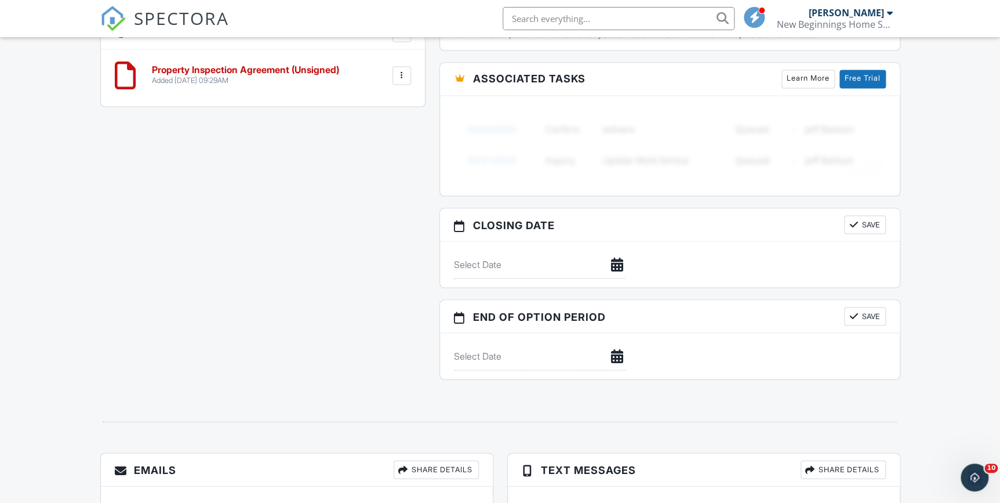
drag, startPoint x: 41, startPoint y: 139, endPoint x: 40, endPoint y: 26, distance: 112.5
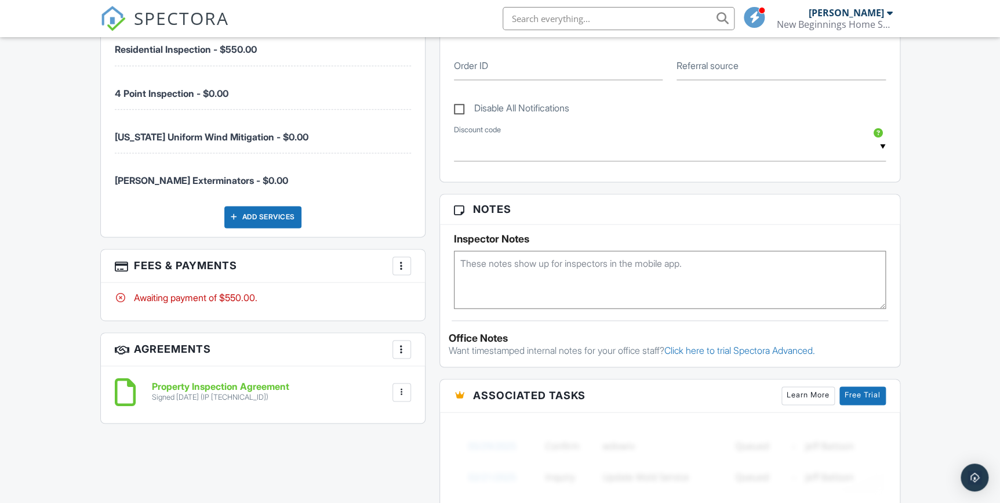
click at [71, 308] on div "Dashboard Templates Contacts Metrics Automations Advanced Settings Support Cent…" at bounding box center [500, 168] width 1000 height 1633
click at [958, 197] on div "Dashboard Templates Contacts Metrics Automations Advanced Settings Support Cent…" at bounding box center [500, 168] width 1000 height 1633
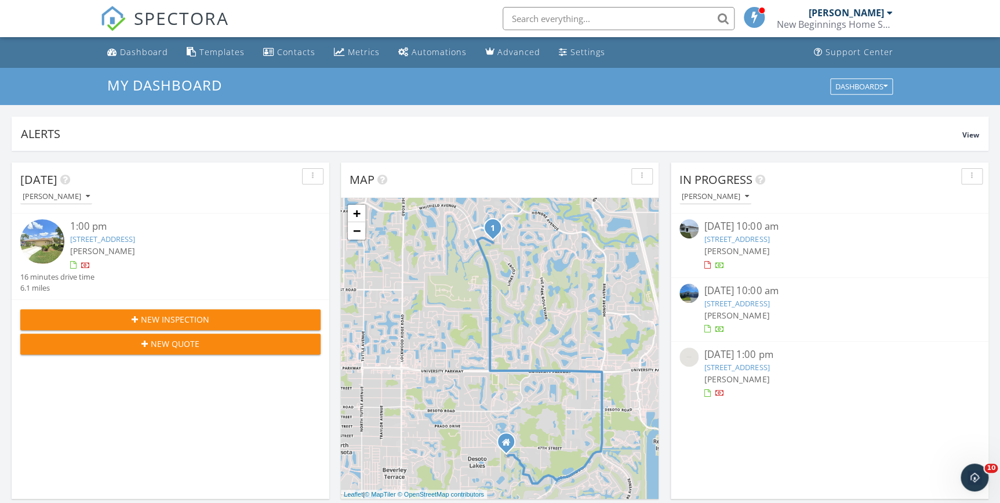
click at [235, 429] on div "Today Philip Pala 1:00 pm 7123 Heron Dr, Sarasota, FL 34243 Philip Pala 16 minu…" at bounding box center [171, 330] width 318 height 336
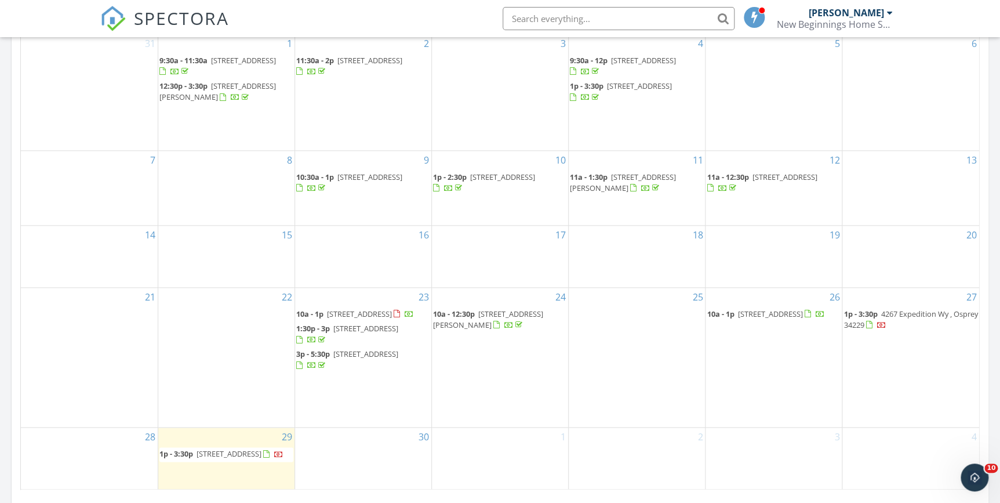
scroll to position [632, 0]
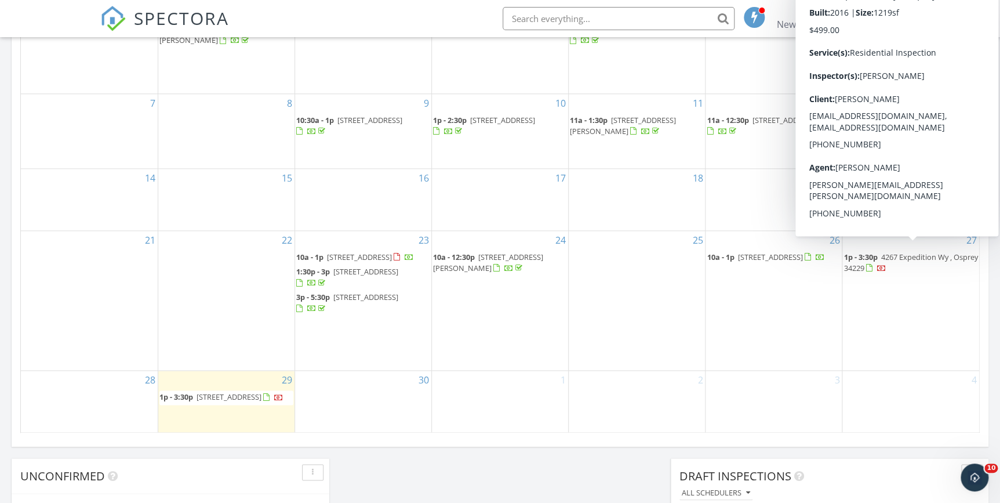
click at [906, 253] on span "1p - 3:30p 4267 Expedition Wy , Osprey 34229" at bounding box center [911, 263] width 135 height 23
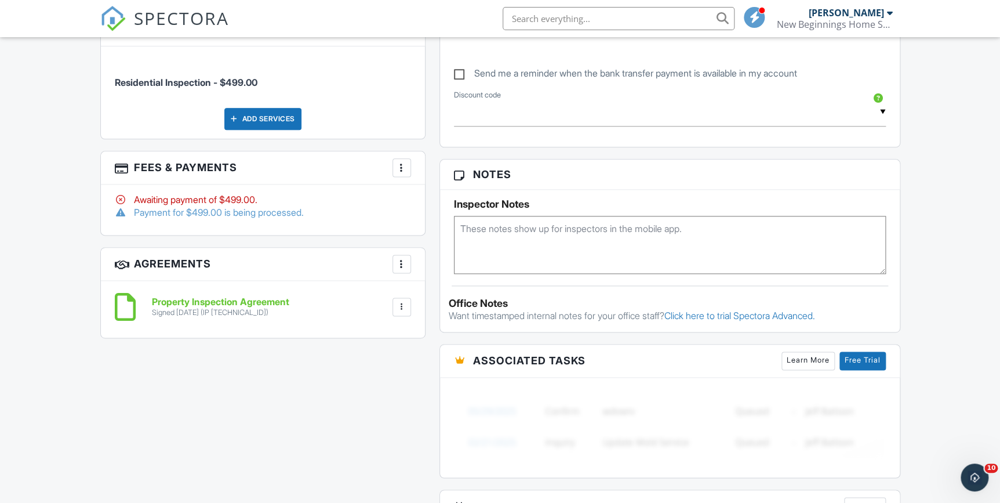
scroll to position [685, 0]
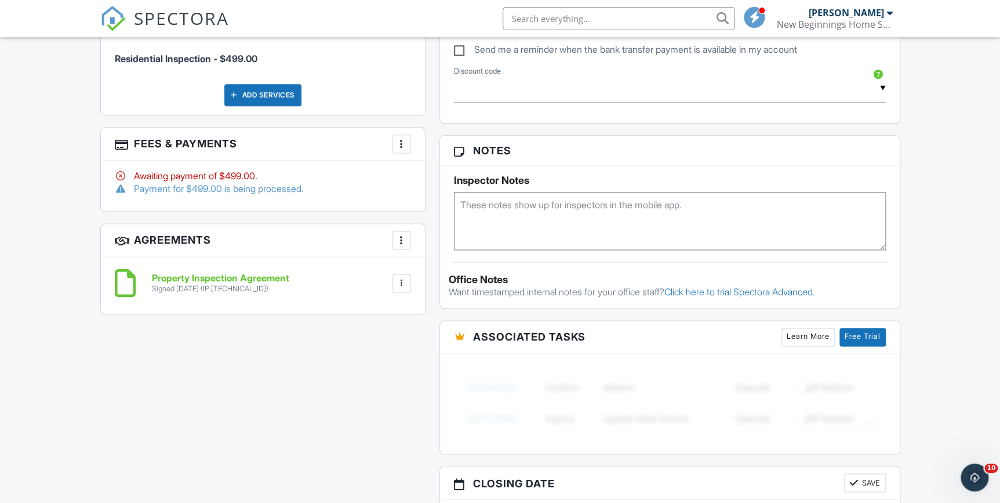
click at [289, 425] on div "All emails and texts are disabled for this inspection! All emails and texts hav…" at bounding box center [500, 152] width 814 height 994
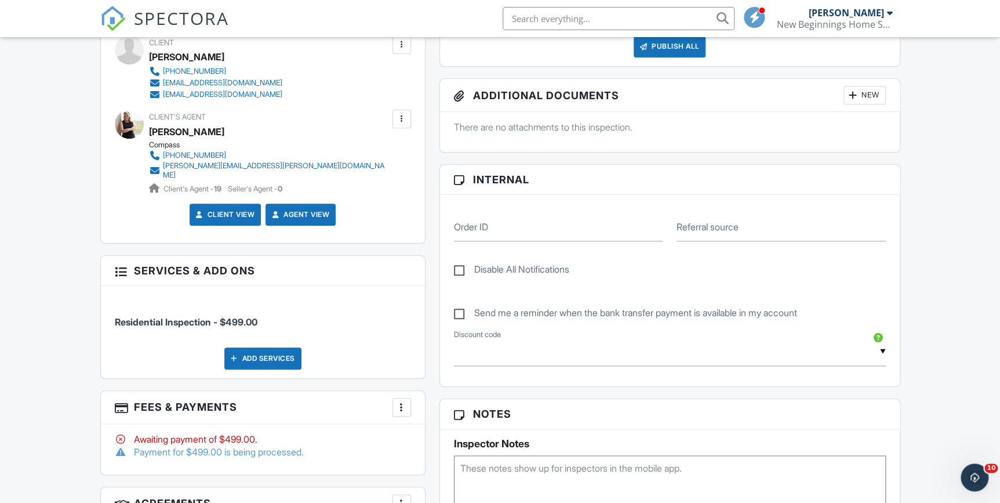
scroll to position [52, 0]
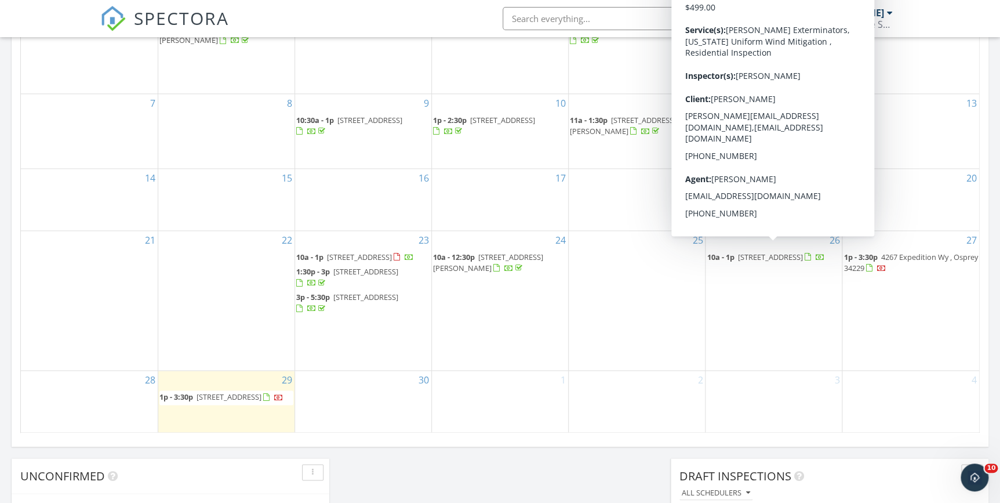
click at [756, 252] on span "10a - 1p [STREET_ADDRESS]" at bounding box center [766, 258] width 118 height 12
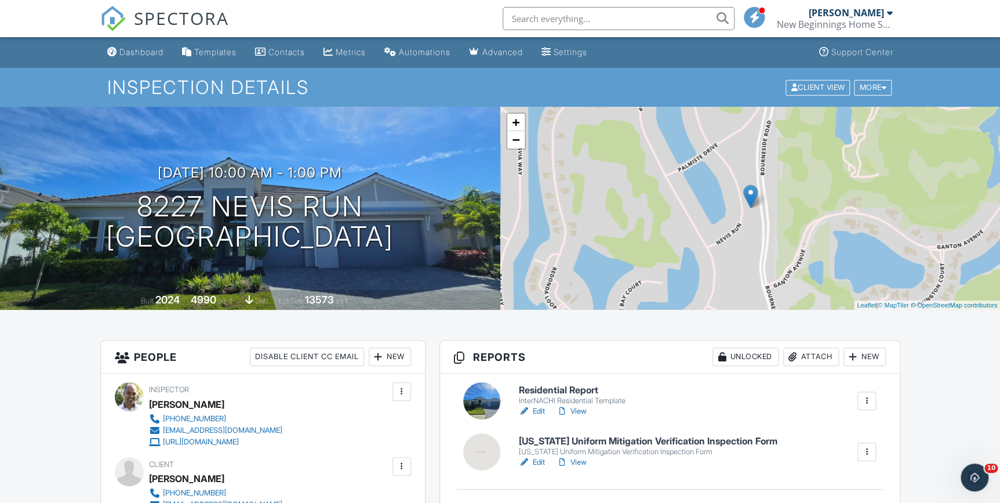
scroll to position [158, 0]
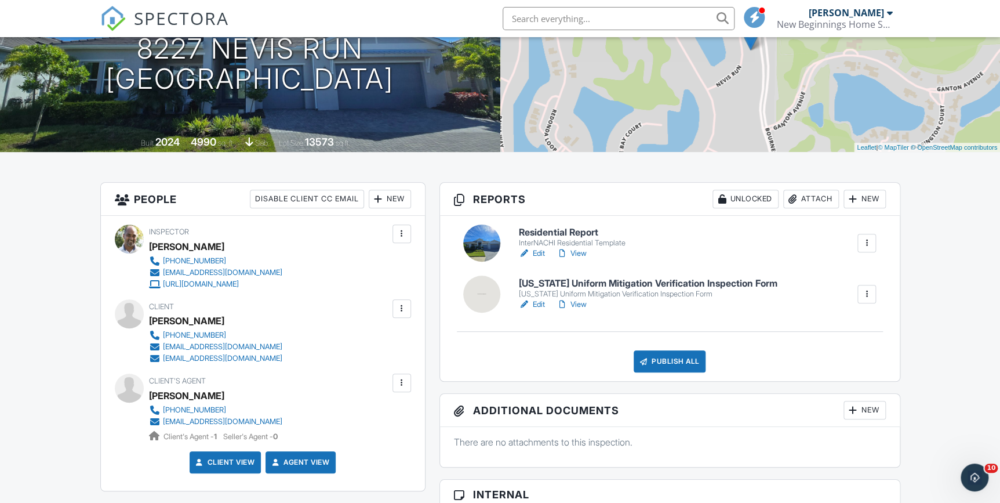
click at [539, 248] on link "Edit" at bounding box center [532, 254] width 26 height 12
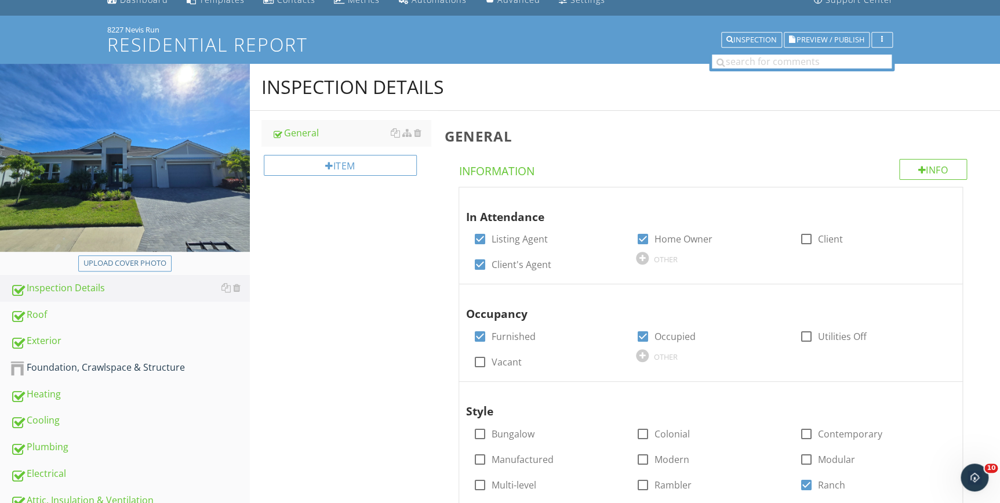
scroll to position [210, 0]
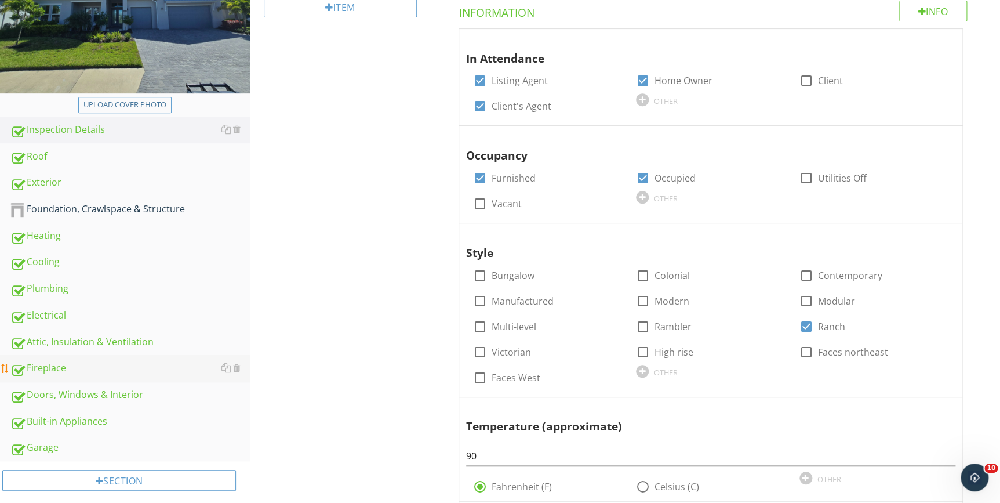
click at [41, 370] on div "Fireplace" at bounding box center [129, 368] width 239 height 15
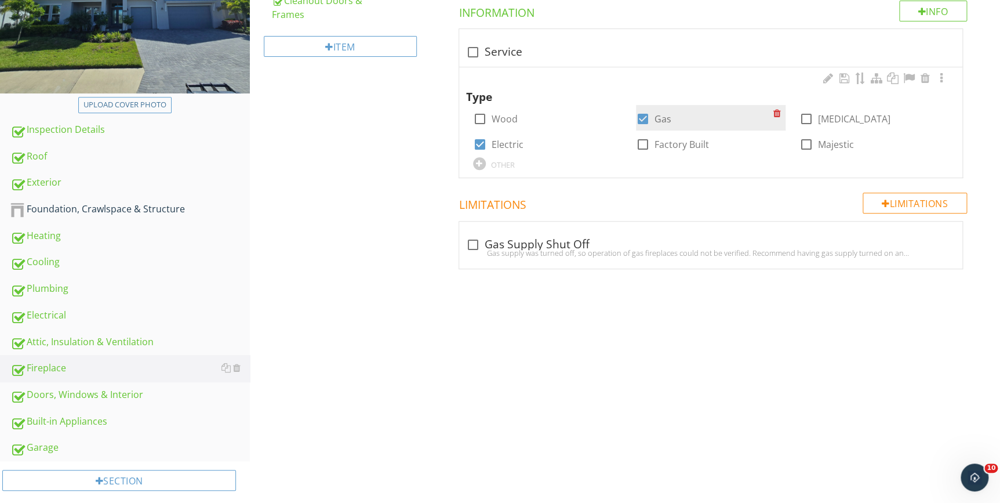
click at [647, 114] on div at bounding box center [643, 119] width 20 height 20
checkbox input "false"
click at [347, 286] on div "Fireplace General Cleanout Doors & Frames Item General Info Information check_b…" at bounding box center [625, 106] width 750 height 402
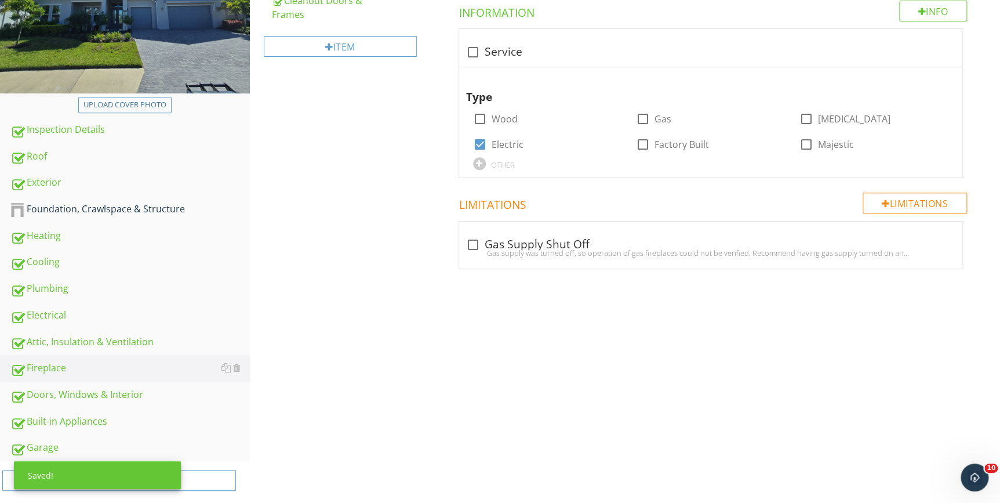
scroll to position [52, 0]
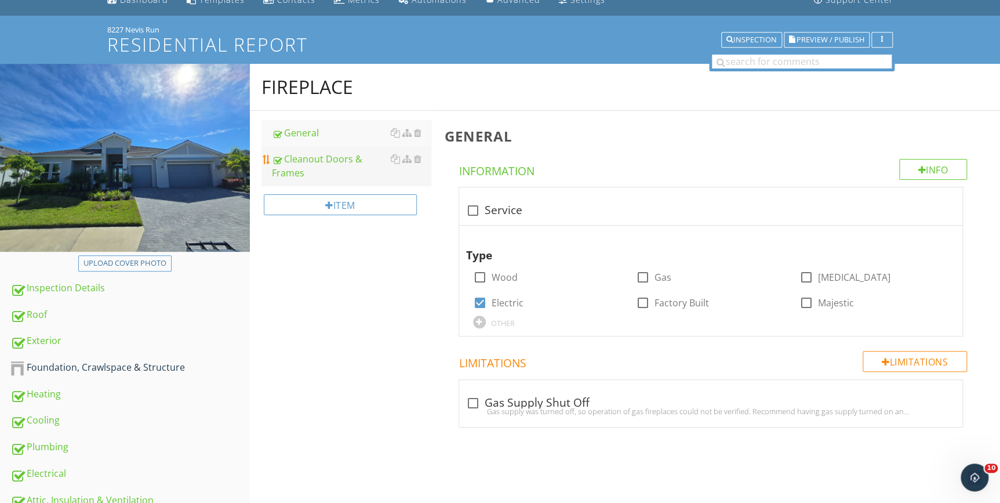
click at [302, 157] on div "Cleanout Doors & Frames" at bounding box center [351, 166] width 158 height 28
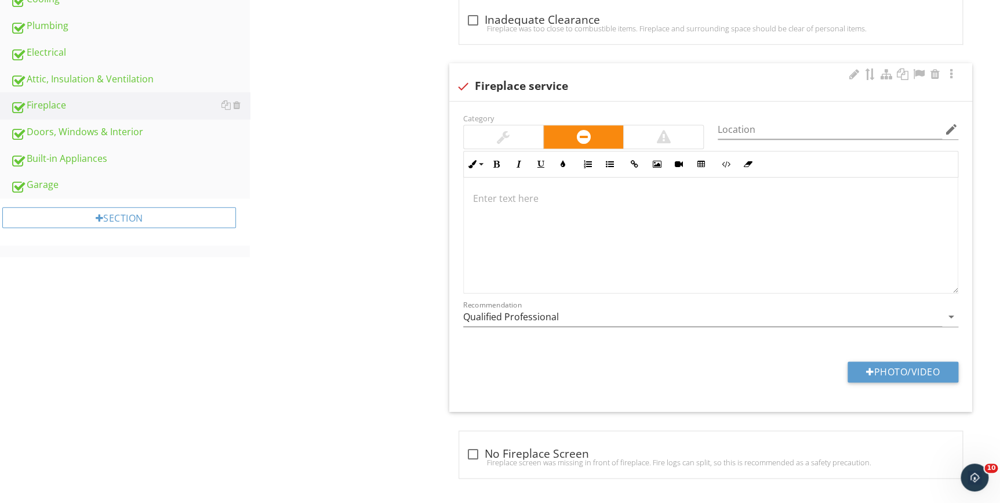
scroll to position [474, 0]
click at [509, 134] on div at bounding box center [503, 136] width 13 height 14
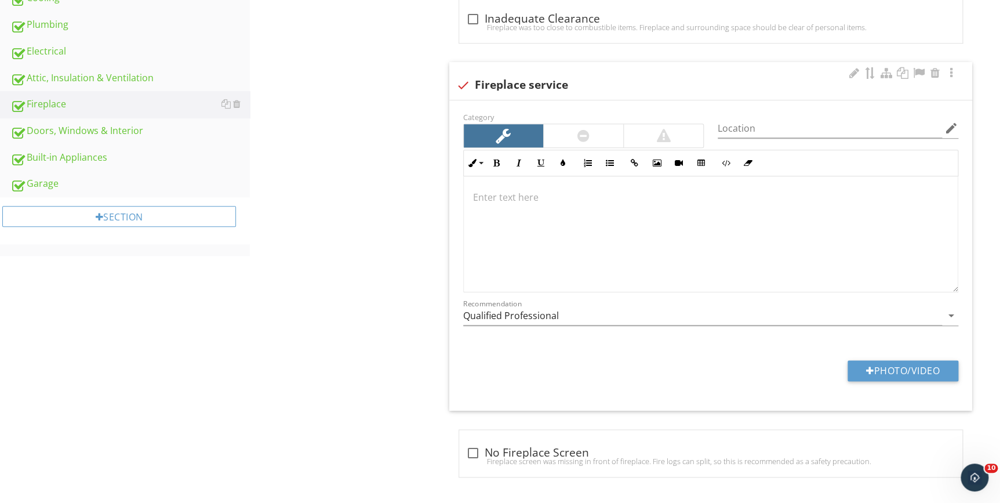
click at [493, 204] on div at bounding box center [711, 234] width 494 height 116
click at [949, 315] on icon "arrow_drop_down" at bounding box center [952, 315] width 14 height 14
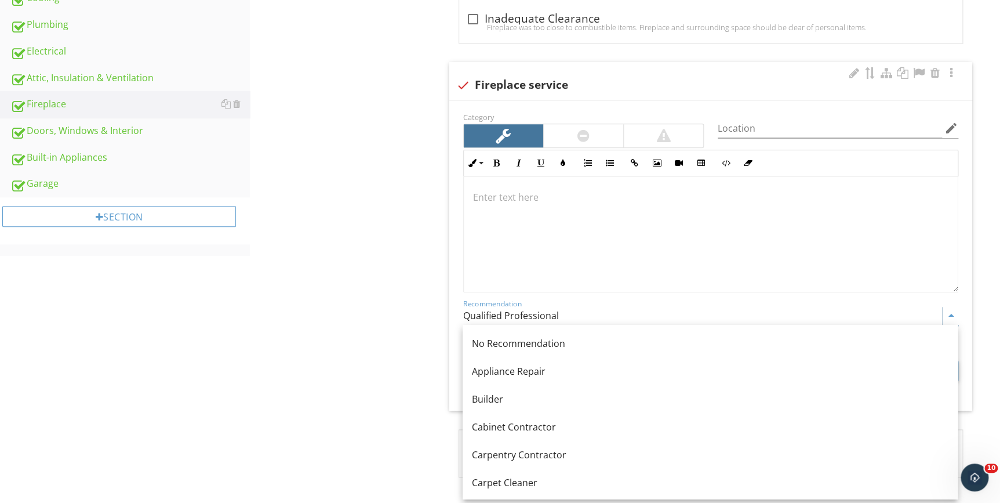
type input "s"
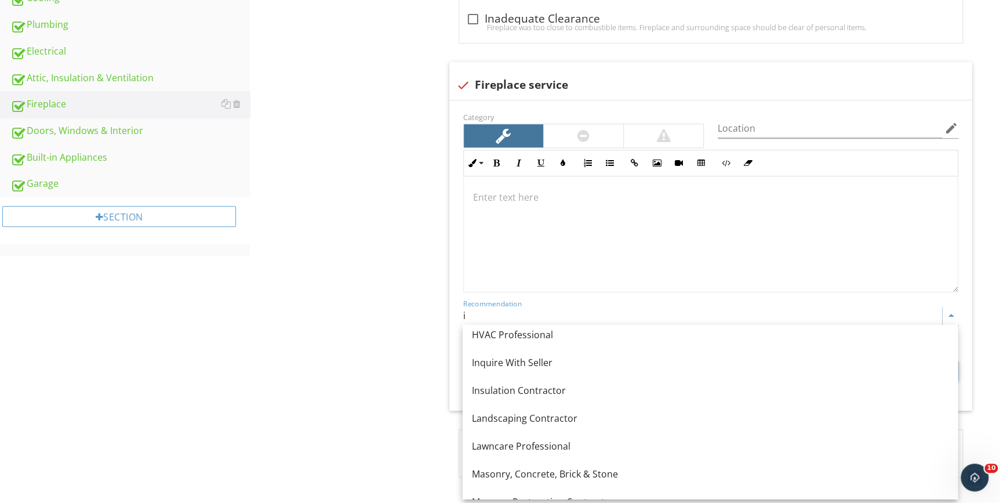
scroll to position [580, 0]
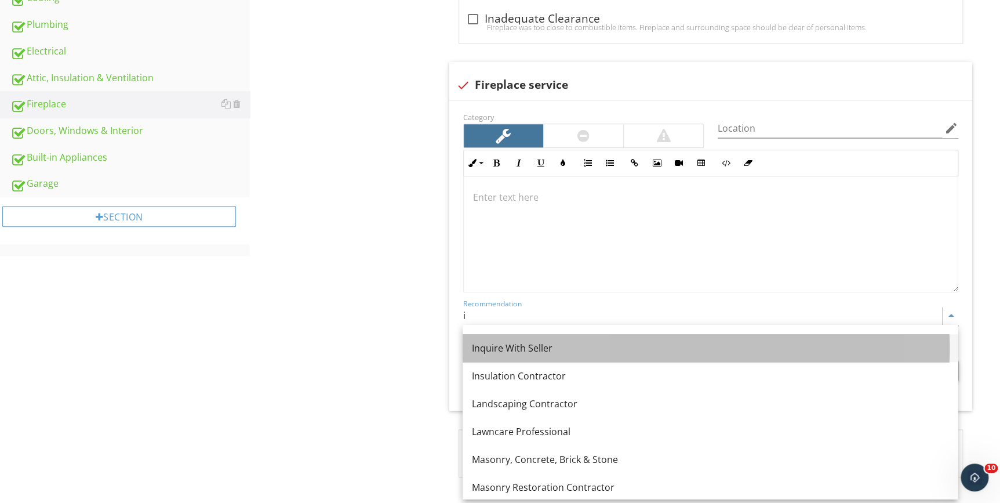
click at [499, 350] on div "Inquire With Seller" at bounding box center [710, 348] width 477 height 14
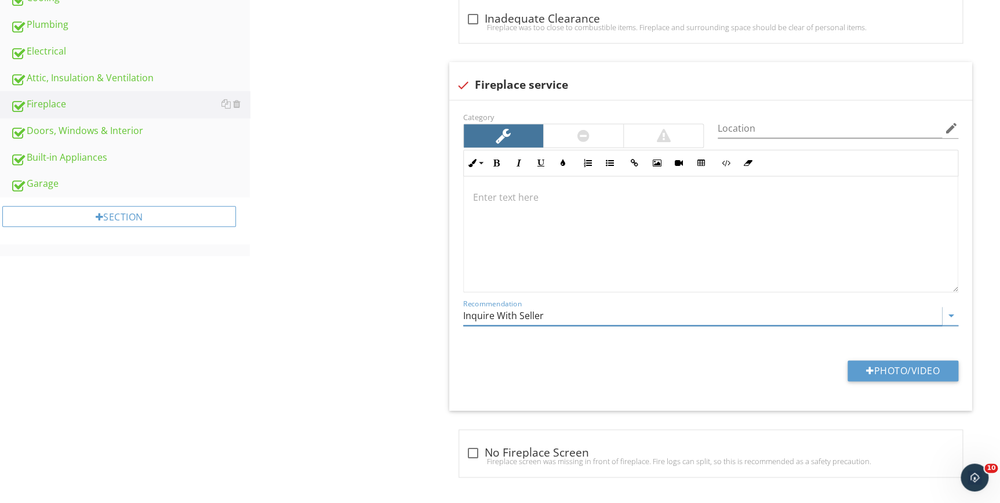
type input "Inquire With Seller"
click at [260, 360] on div "Fireplace General Cleanout Doors & Frames Item Cleanout Doors & Frames IN Inspe…" at bounding box center [625, 74] width 750 height 864
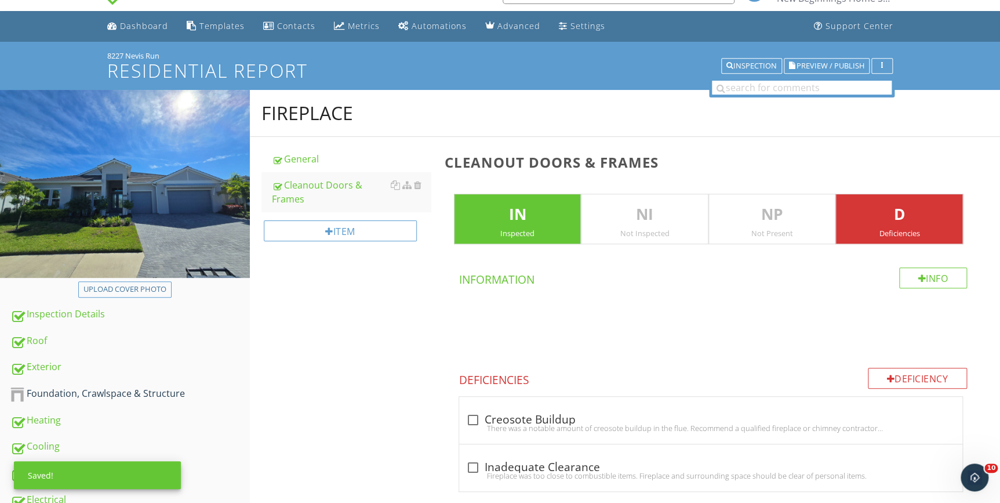
scroll to position [0, 0]
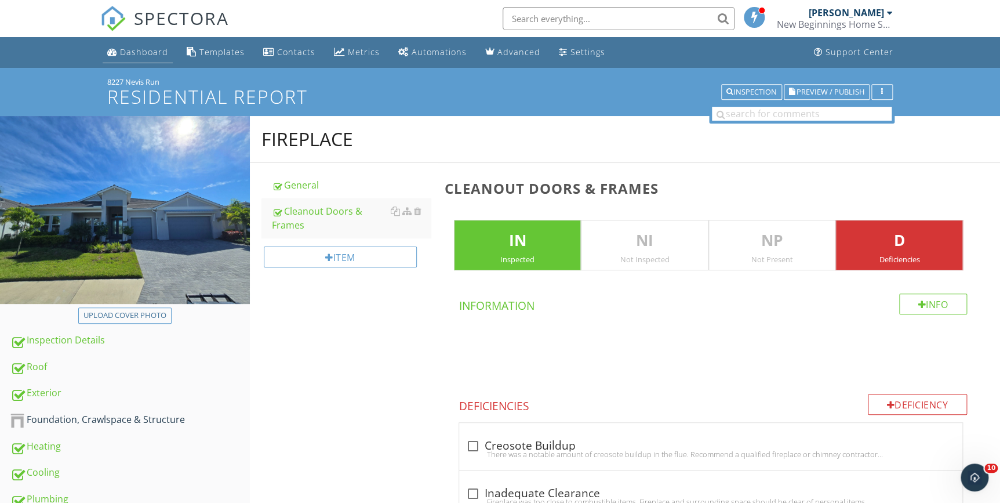
click at [144, 51] on div "Dashboard" at bounding box center [144, 51] width 48 height 11
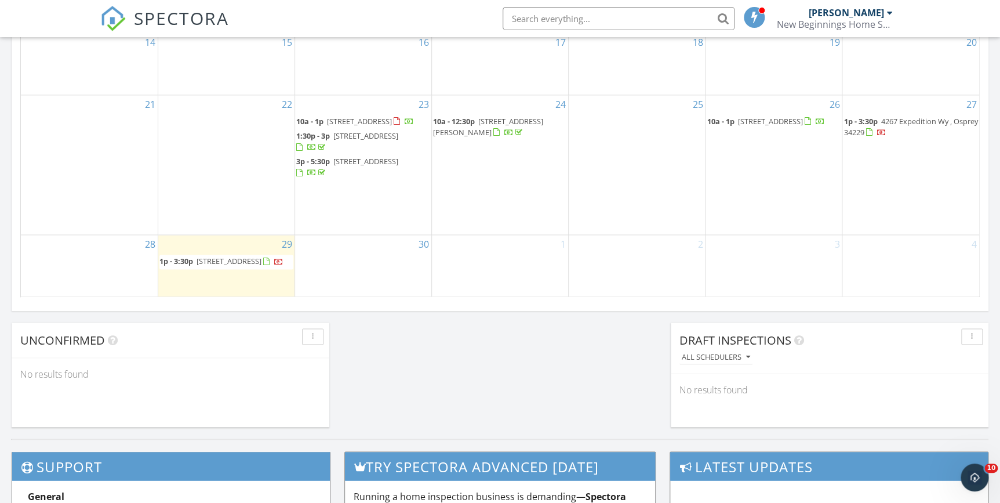
scroll to position [738, 0]
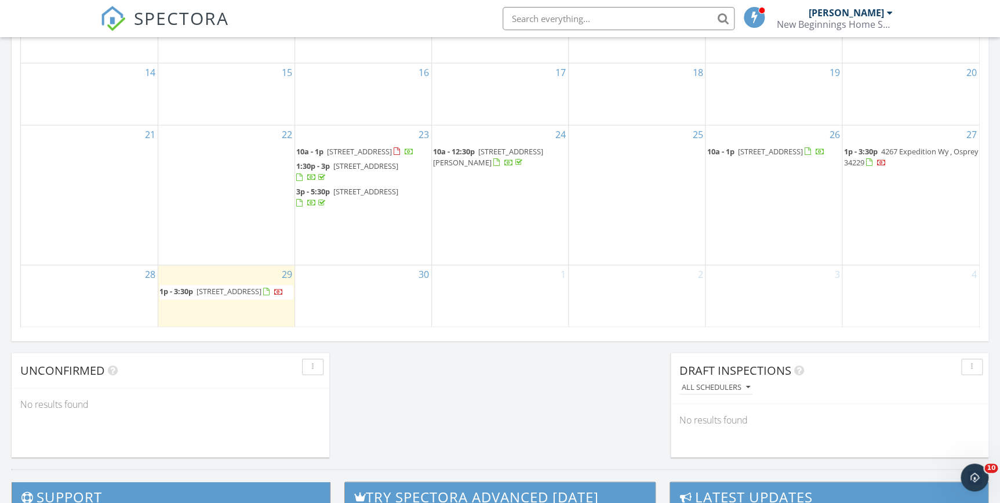
click at [757, 146] on span "8227 Nevis Run, Lakewood Ranch 34202" at bounding box center [770, 151] width 65 height 10
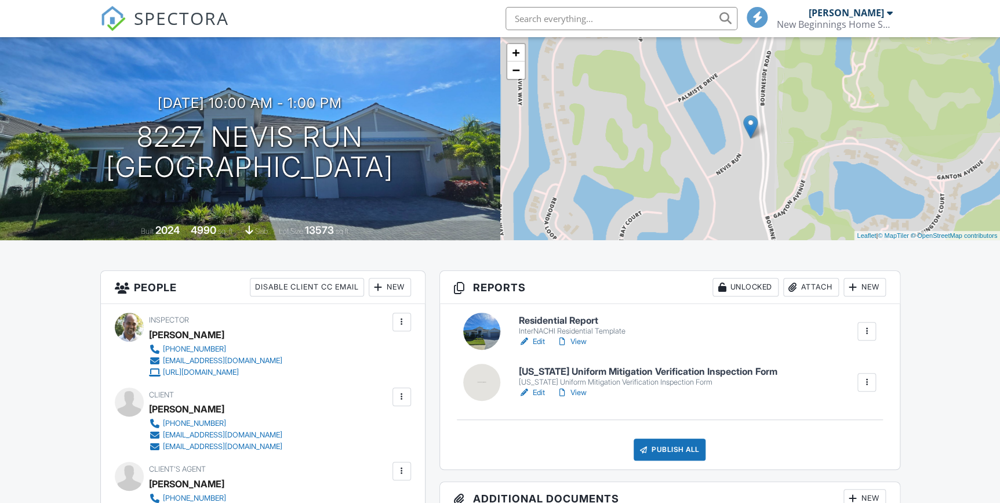
scroll to position [105, 0]
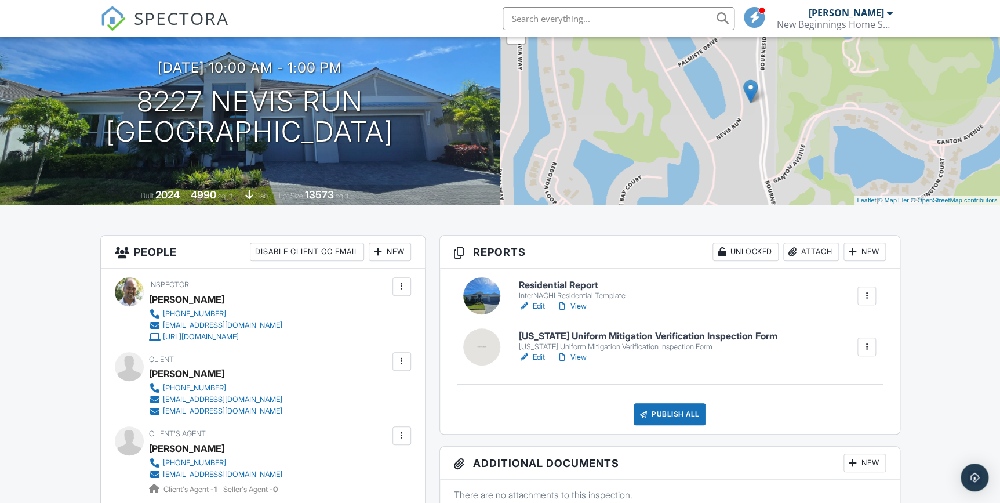
click at [539, 351] on link "Edit" at bounding box center [532, 357] width 26 height 12
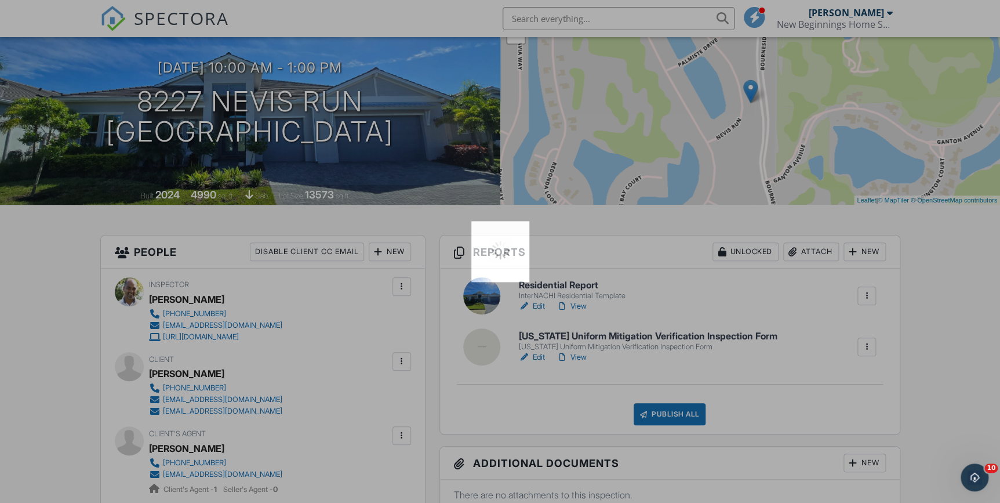
scroll to position [0, 0]
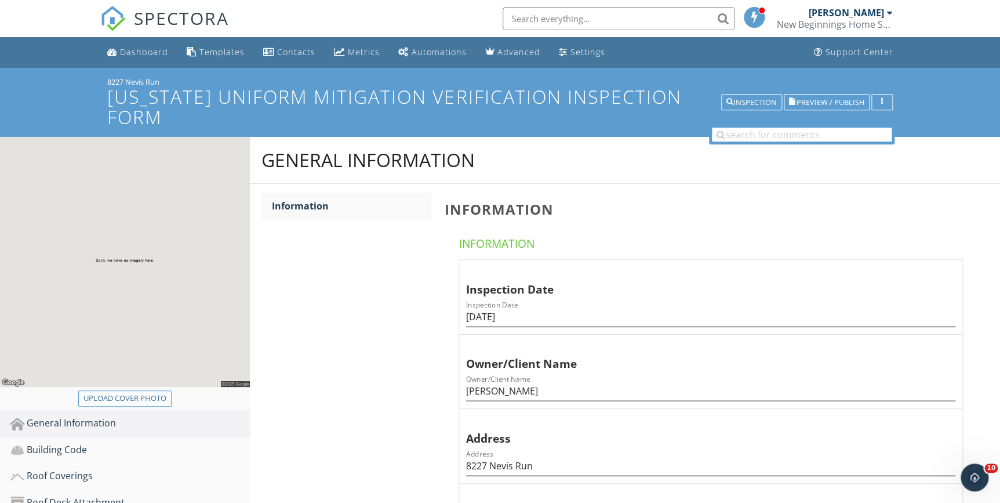
click at [122, 397] on div "Upload cover photo" at bounding box center [124, 399] width 83 height 12
type input "C:\fakepath\20250926_104516.jpg"
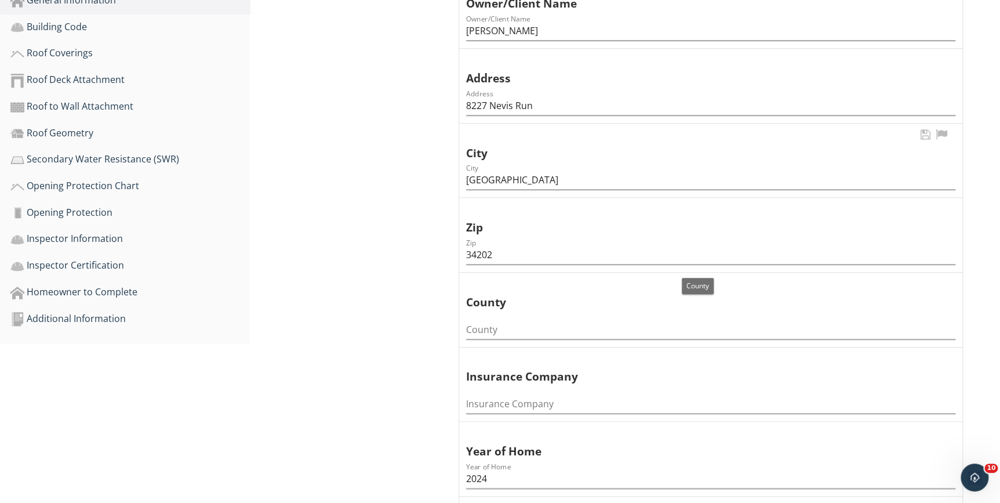
scroll to position [369, 0]
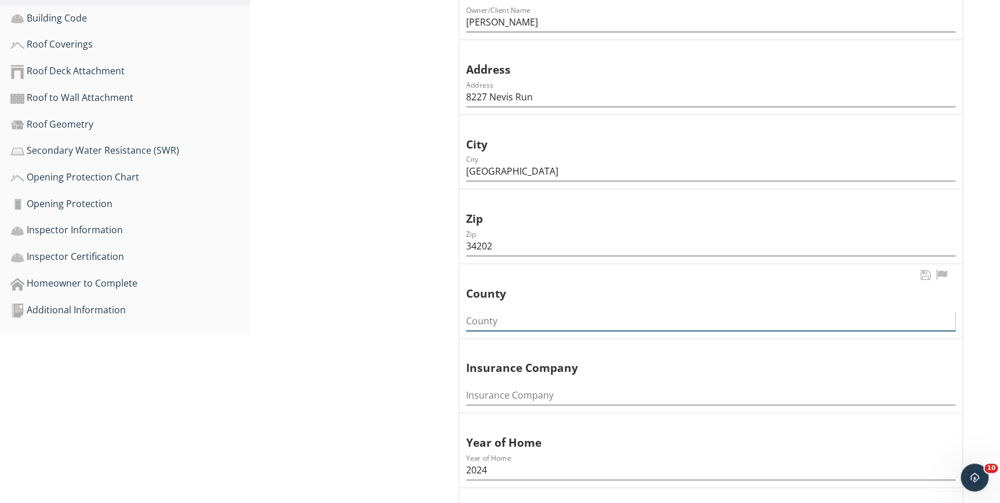
click at [491, 321] on input "County" at bounding box center [710, 320] width 489 height 19
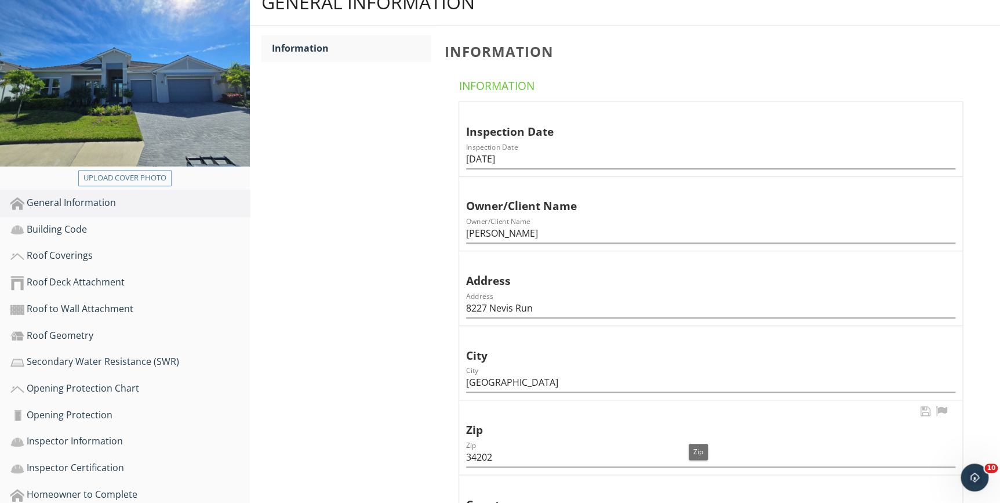
scroll to position [316, 0]
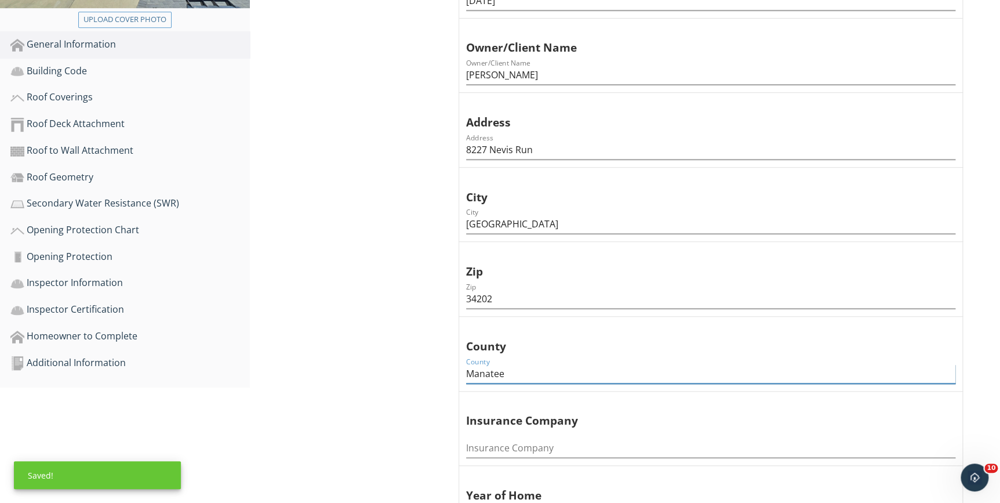
type input "Manatee"
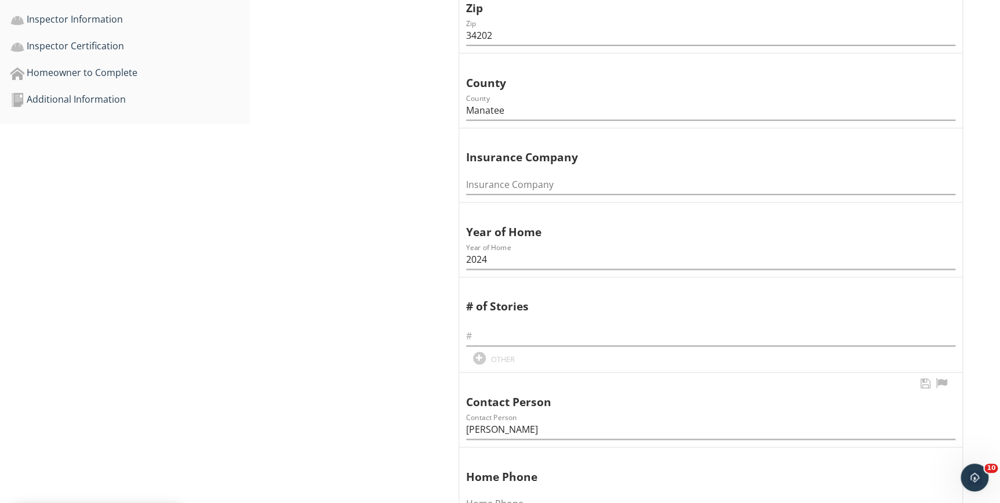
scroll to position [580, 0]
click at [486, 337] on input "text" at bounding box center [710, 335] width 489 height 19
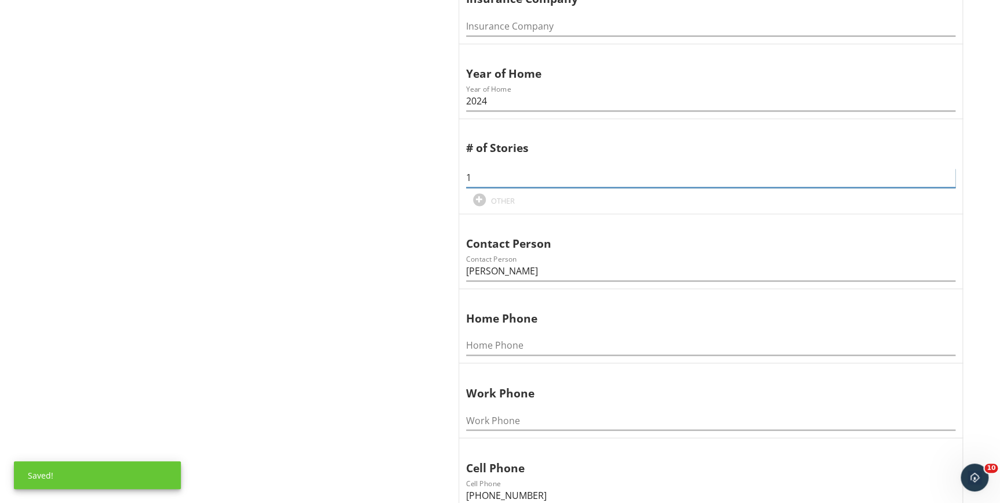
type input "1"
click at [383, 429] on div "General Information Information Information Information Inspection Date Inspect…" at bounding box center [625, 95] width 750 height 1392
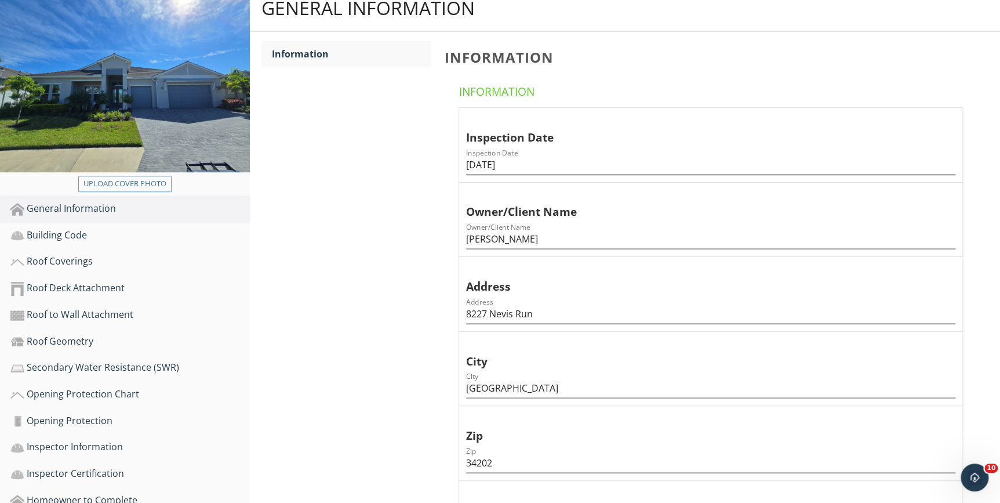
scroll to position [158, 0]
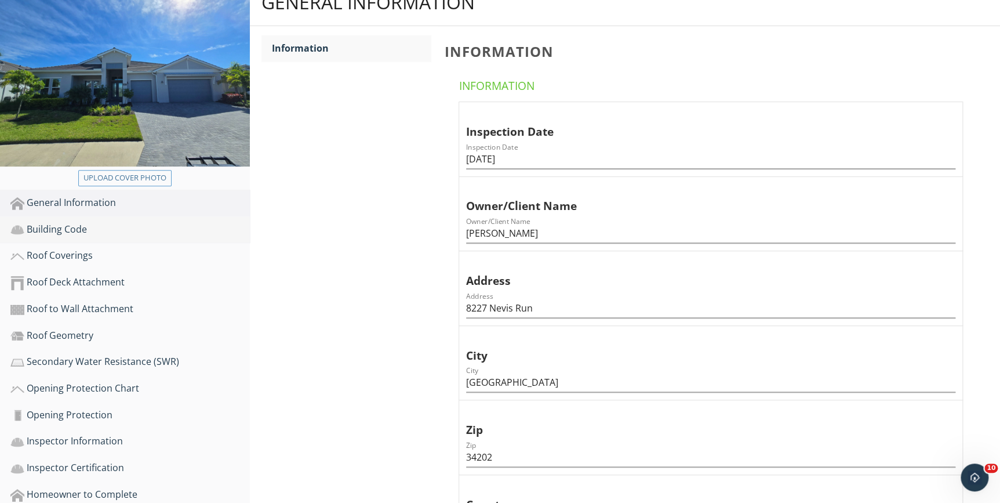
click at [40, 230] on div "Building Code" at bounding box center [129, 229] width 239 height 15
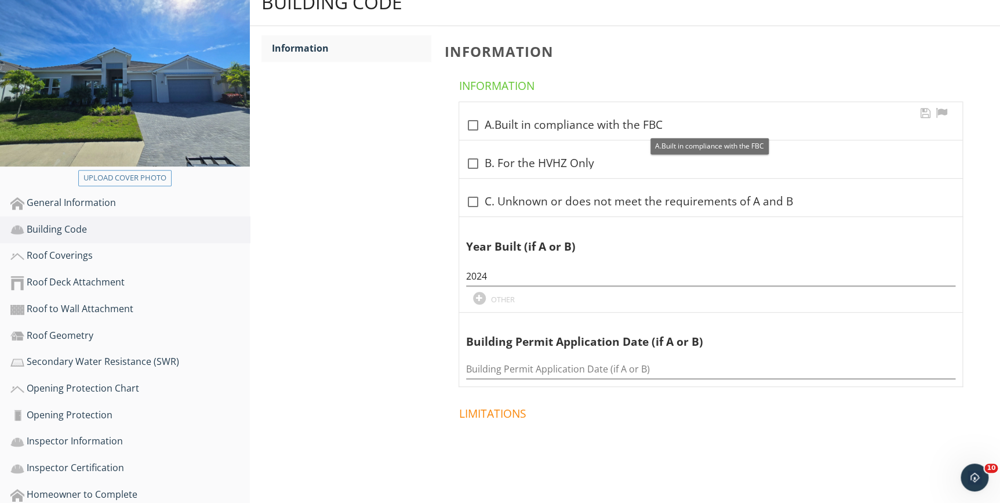
click at [470, 123] on div at bounding box center [473, 125] width 20 height 20
checkbox input "true"
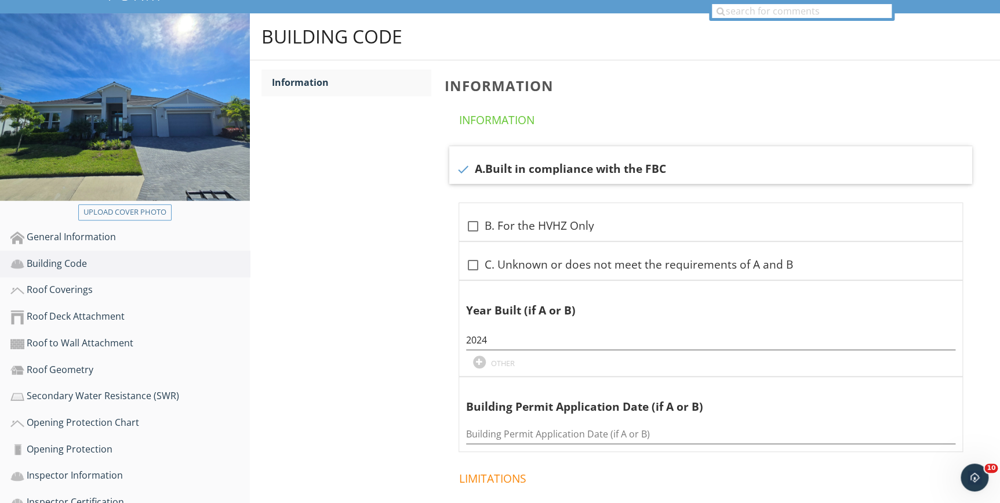
scroll to position [105, 0]
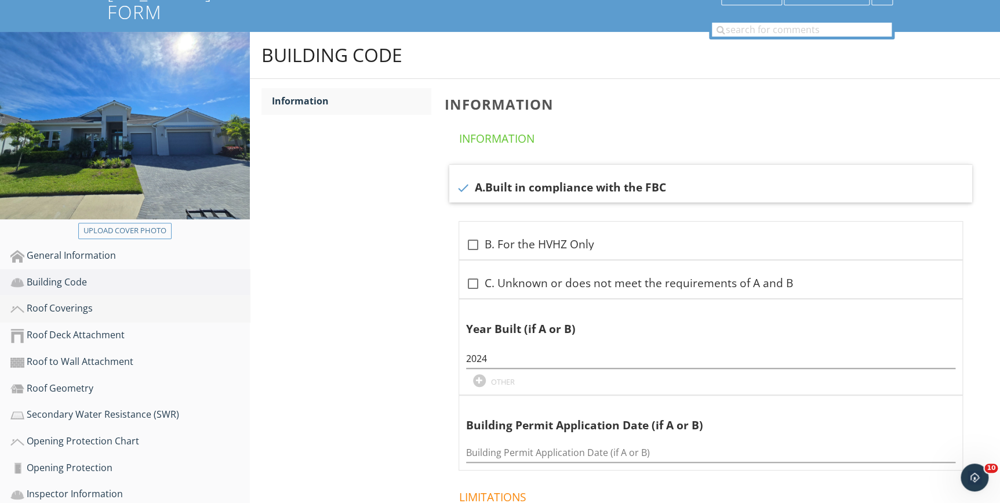
click at [62, 307] on div "Roof Coverings" at bounding box center [129, 308] width 239 height 15
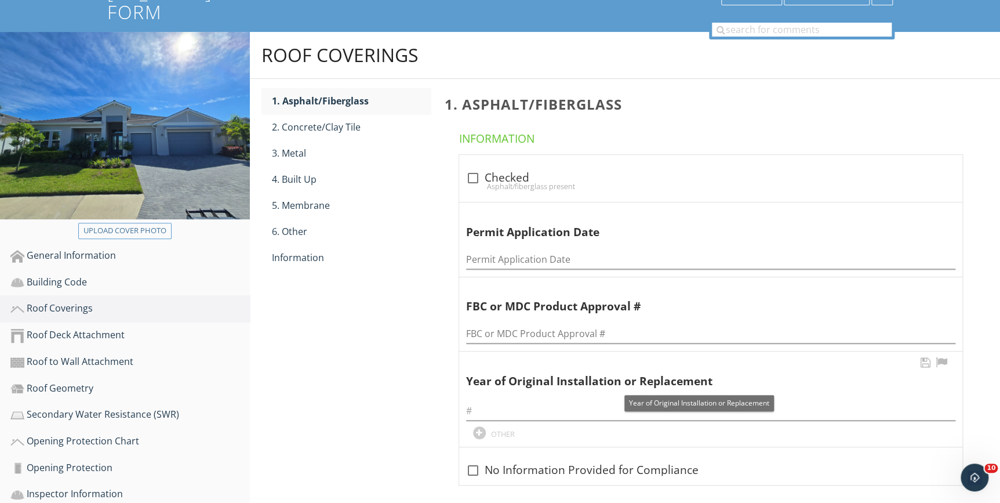
scroll to position [158, 0]
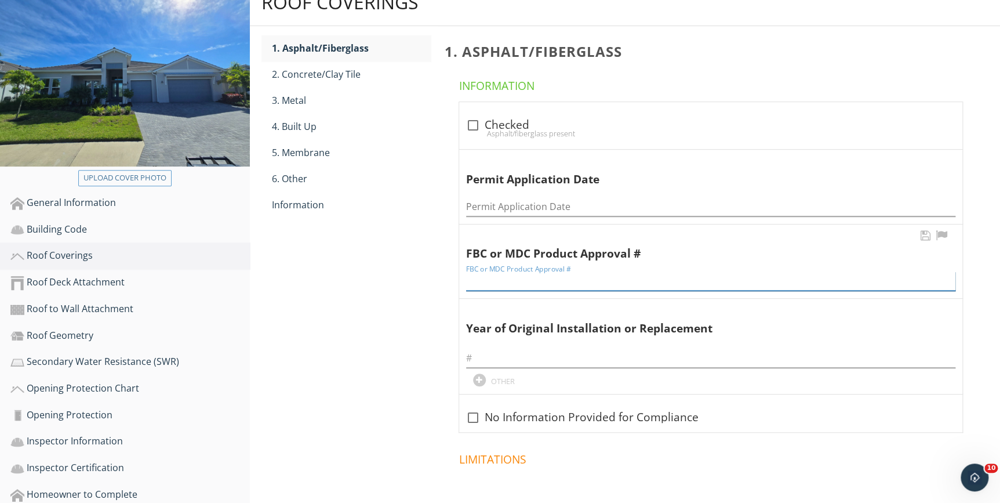
click at [485, 279] on input "FBC or MDC Product Approval #" at bounding box center [710, 280] width 489 height 19
paste input "2209-0298"
type input "2"
click at [328, 74] on div "2. Concrete/Clay Tile" at bounding box center [351, 74] width 158 height 14
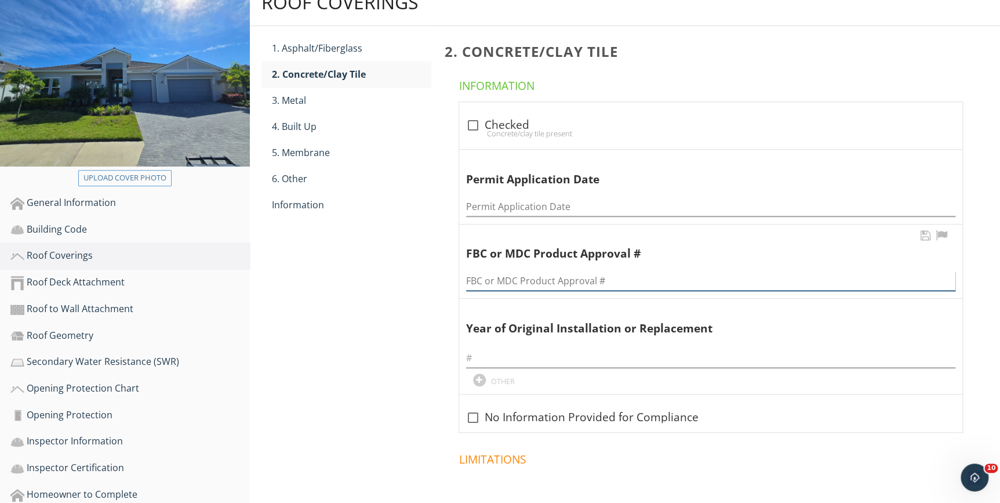
click at [489, 281] on input "FBC or MDC Product Approval #" at bounding box center [710, 280] width 489 height 19
paste input "2209-0298"
click at [491, 279] on input "2209-0298" at bounding box center [710, 280] width 489 height 19
type input "22090298"
click at [494, 364] on input "text" at bounding box center [710, 357] width 489 height 19
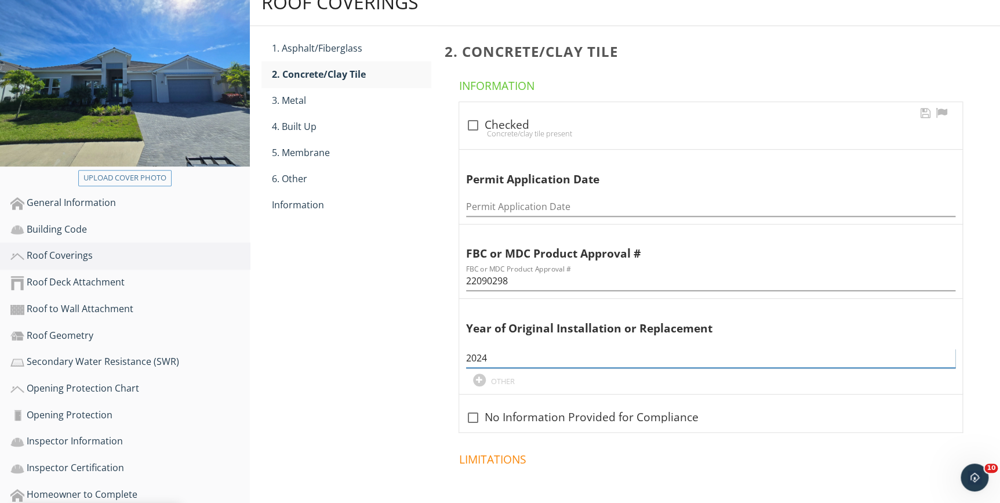
type input "2024"
click at [470, 122] on div at bounding box center [473, 125] width 20 height 20
checkbox input "true"
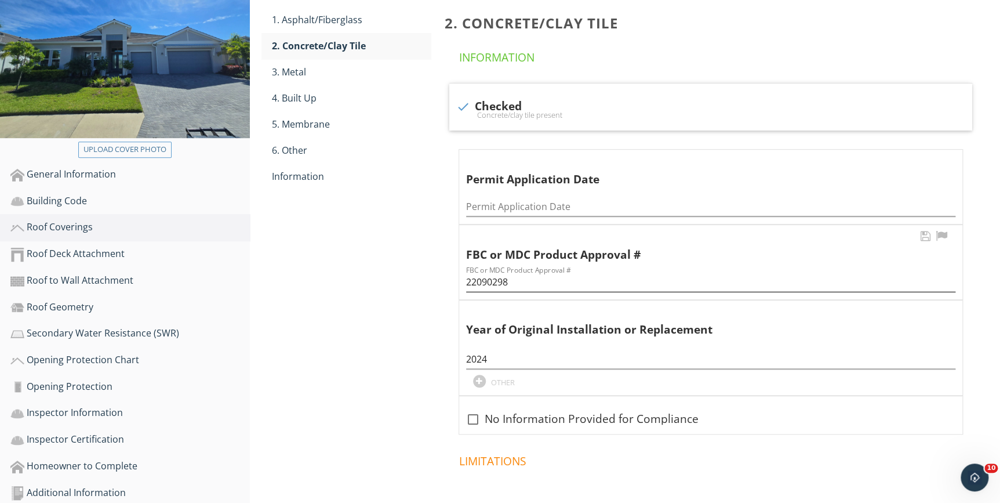
scroll to position [210, 0]
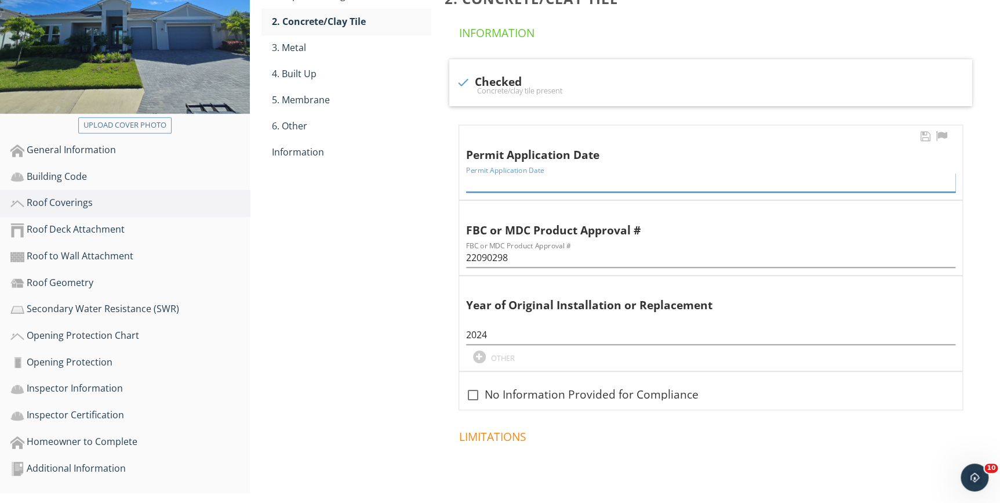
click at [491, 179] on input "Permit Application Date" at bounding box center [710, 182] width 489 height 19
paste input "09/27/2022"
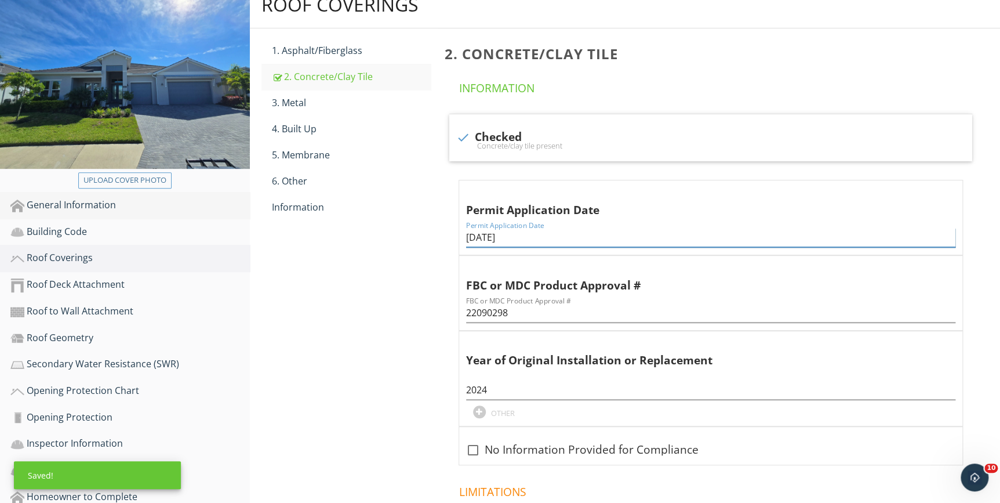
scroll to position [158, 0]
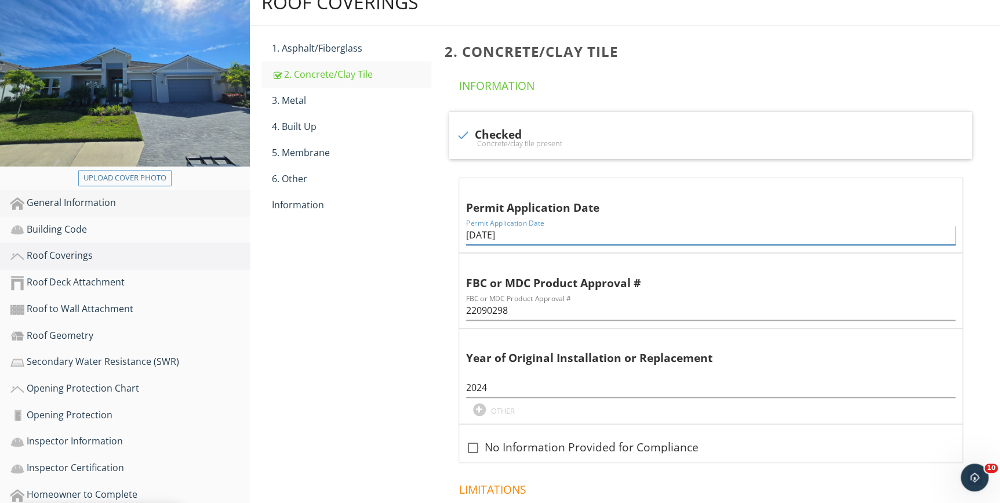
type input "09/27/2022"
click at [52, 199] on div "General Information" at bounding box center [129, 202] width 239 height 15
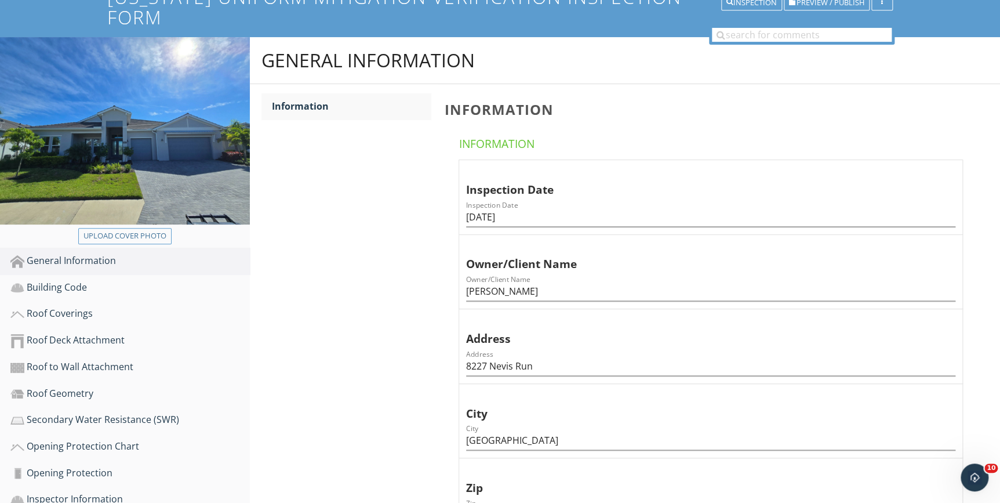
scroll to position [180, 0]
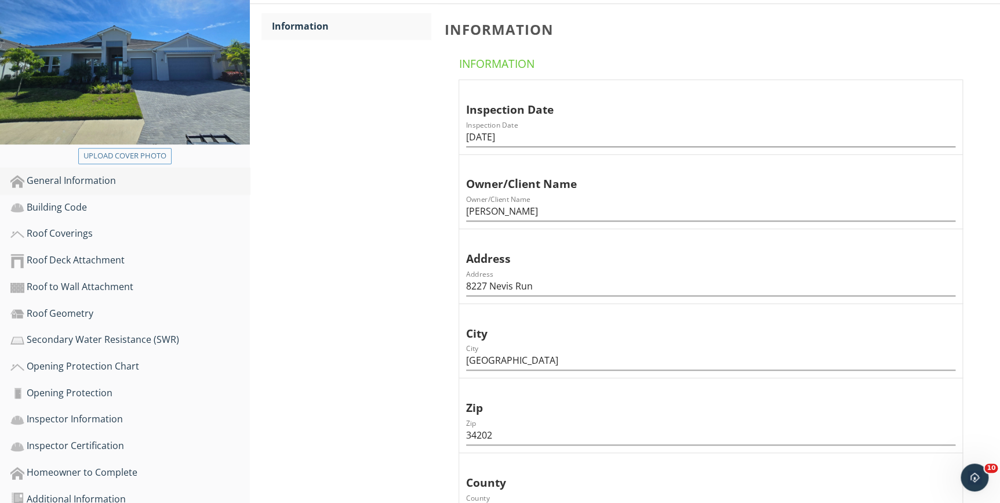
click at [64, 181] on div "General Information" at bounding box center [129, 180] width 239 height 15
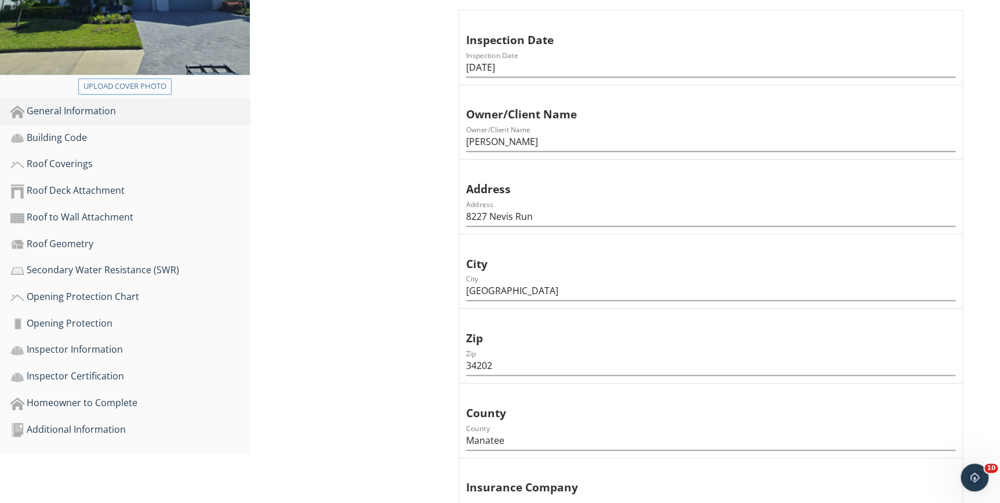
scroll to position [233, 0]
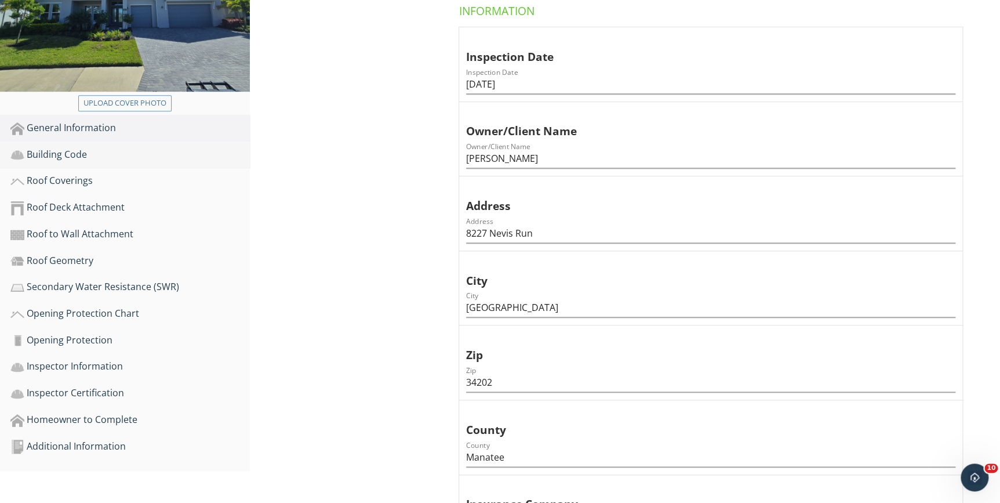
click at [70, 153] on div "Building Code" at bounding box center [129, 154] width 239 height 15
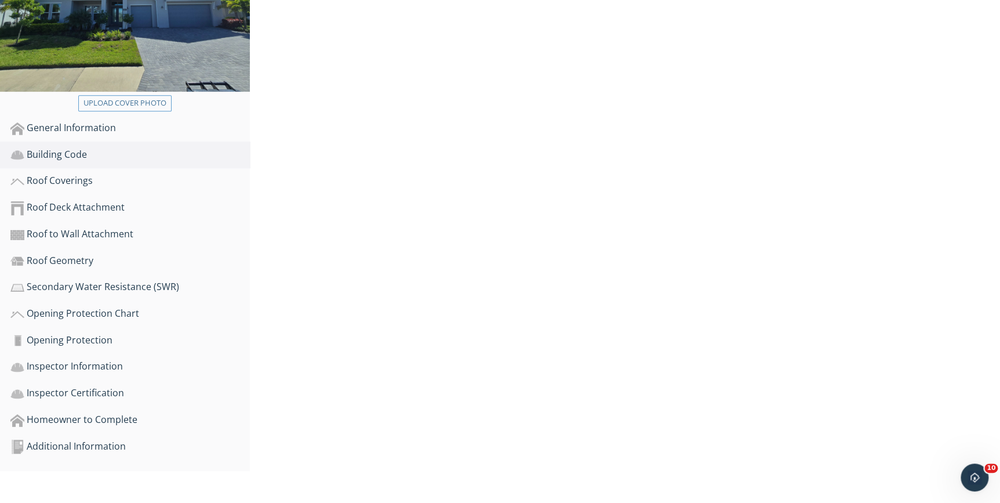
scroll to position [202, 0]
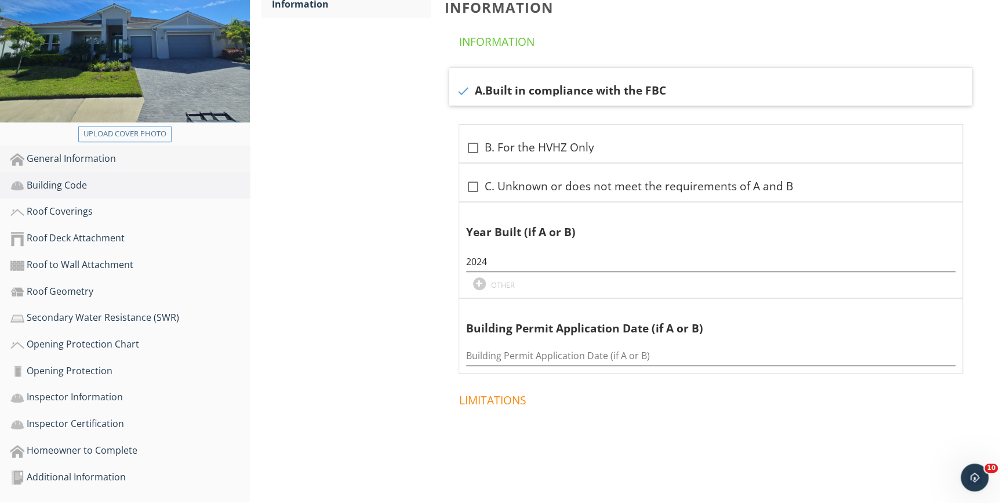
click at [51, 154] on div "General Information" at bounding box center [129, 158] width 239 height 15
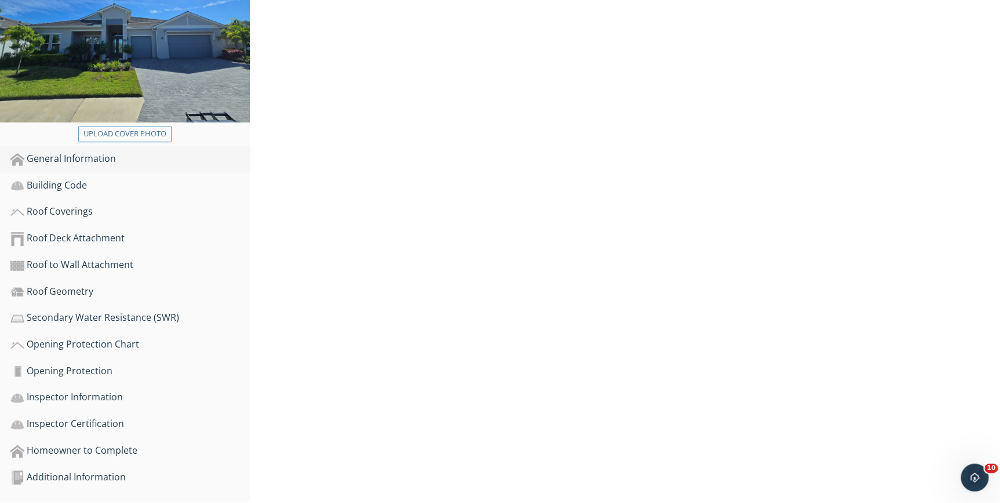
scroll to position [233, 0]
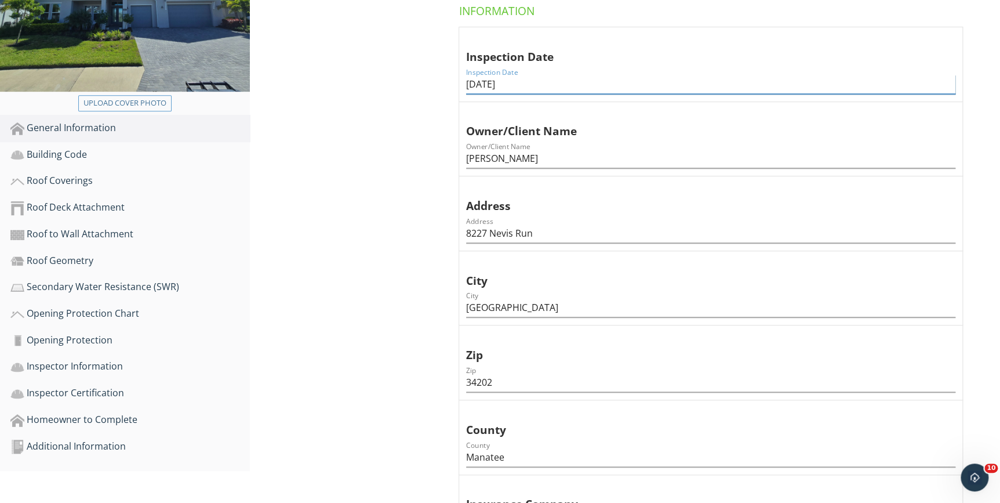
drag, startPoint x: 521, startPoint y: 81, endPoint x: 453, endPoint y: 84, distance: 67.3
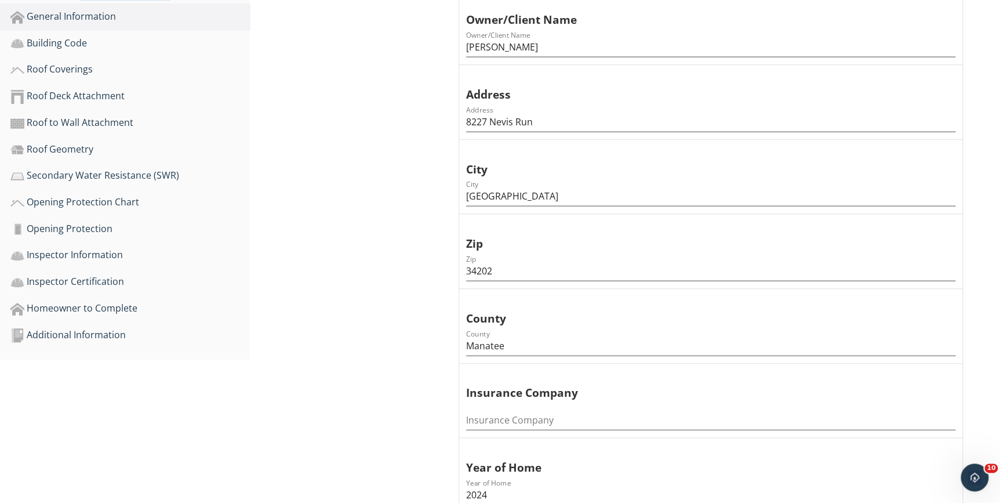
scroll to position [180, 0]
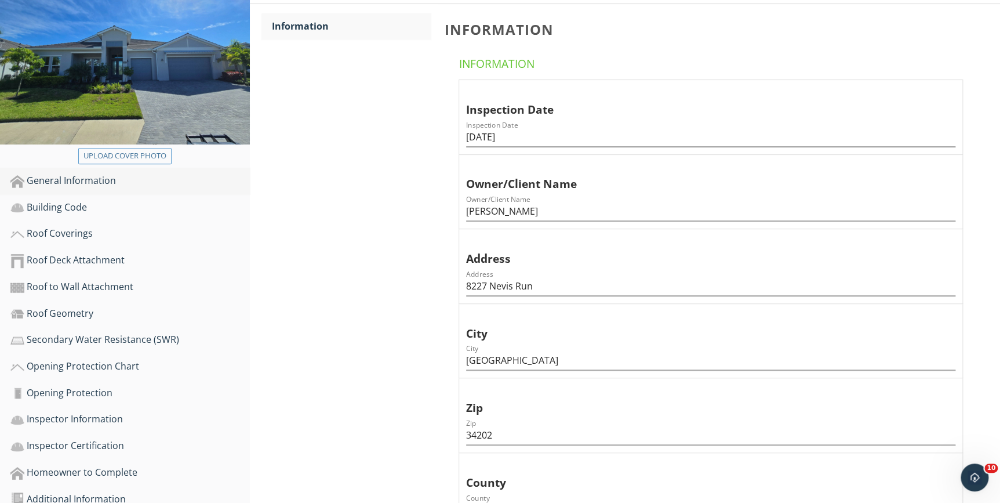
click at [69, 176] on div "General Information" at bounding box center [129, 180] width 239 height 15
click at [52, 206] on div "Building Code" at bounding box center [129, 207] width 239 height 15
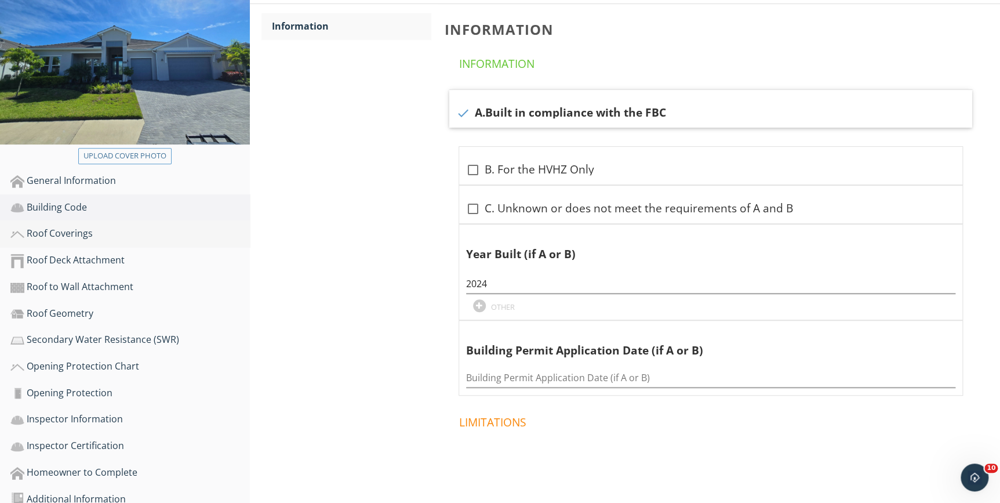
click at [63, 235] on div "Roof Coverings" at bounding box center [129, 233] width 239 height 15
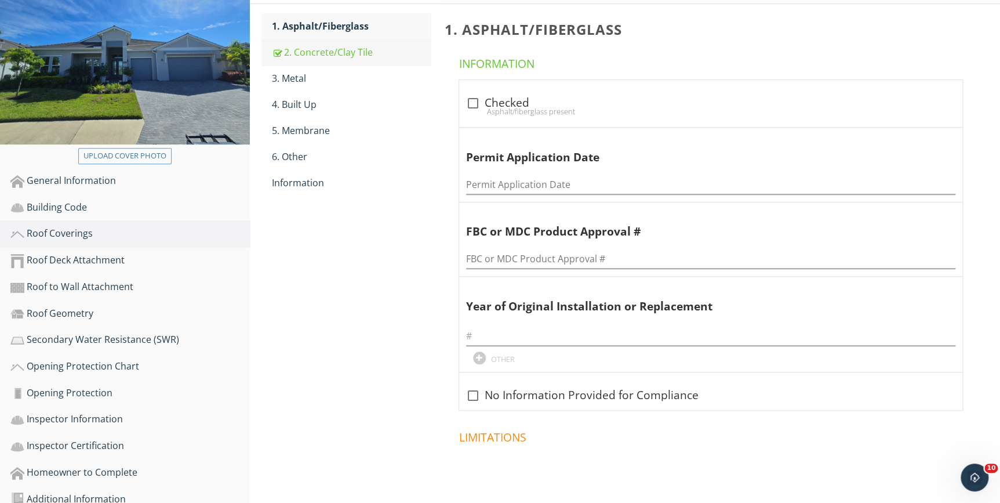
click at [300, 53] on div "2. Concrete/Clay Tile" at bounding box center [351, 52] width 158 height 14
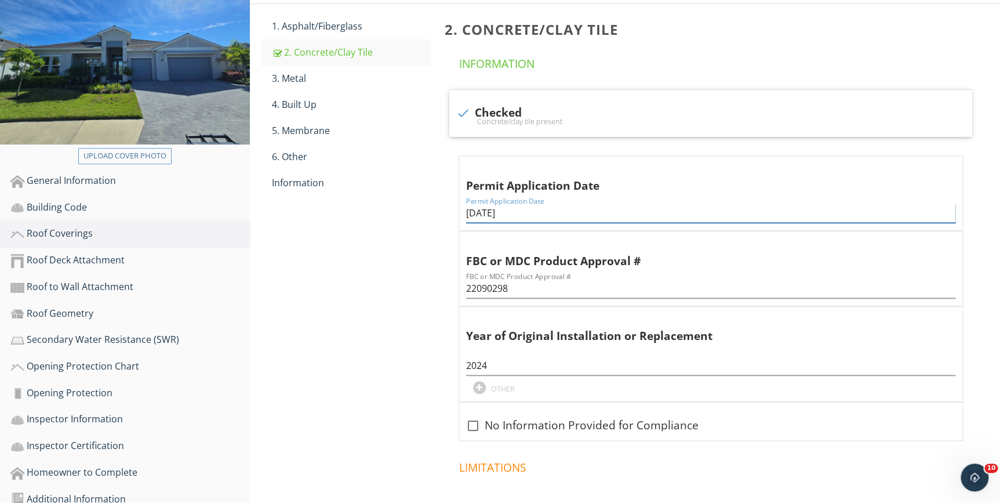
drag, startPoint x: 515, startPoint y: 212, endPoint x: 457, endPoint y: 212, distance: 58.0
click at [457, 212] on span "check Checked Concrete/clay tile present Permit Application Date Permit Applica…" at bounding box center [713, 264] width 537 height 351
click at [63, 204] on div "Building Code" at bounding box center [129, 207] width 239 height 15
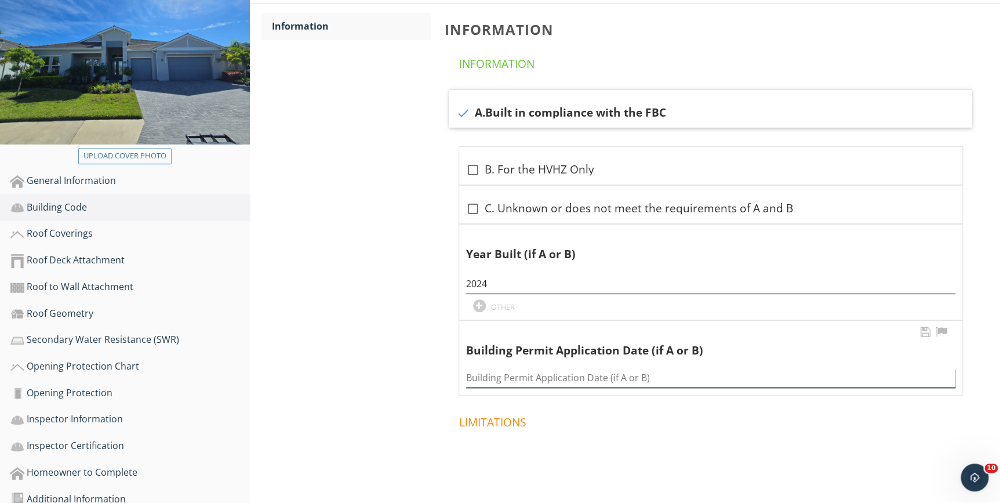
click at [500, 377] on input "Building Permit Application Date (if A or B)" at bounding box center [710, 377] width 489 height 19
paste input "09/27/2022"
type input "09/27/2022"
click at [404, 298] on div "Building Code Information Information Information check A.Built in compliance w…" at bounding box center [625, 241] width 750 height 568
click at [64, 230] on div "Roof Coverings" at bounding box center [129, 233] width 239 height 15
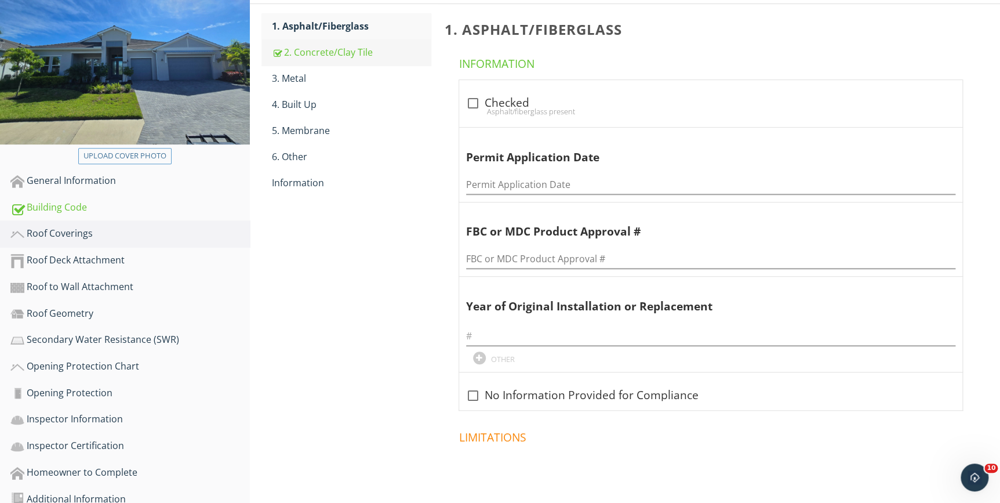
click at [303, 52] on div "2. Concrete/Clay Tile" at bounding box center [351, 52] width 158 height 14
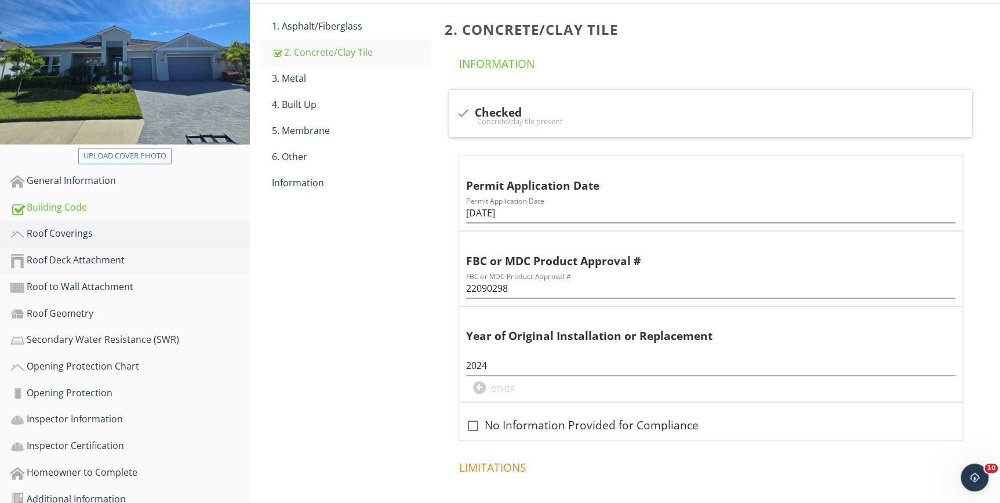
click at [58, 256] on div "Roof Deck Attachment" at bounding box center [129, 260] width 239 height 15
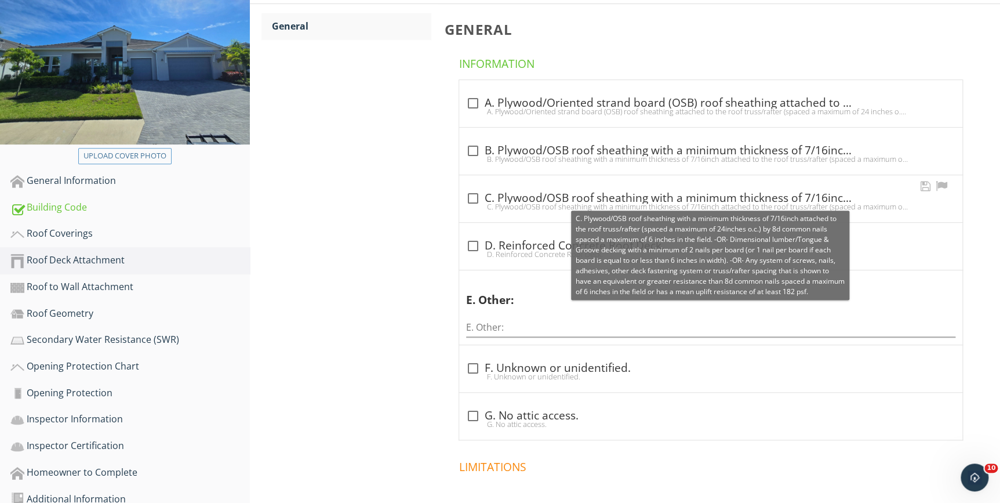
click at [475, 191] on div at bounding box center [473, 198] width 20 height 20
checkbox input "true"
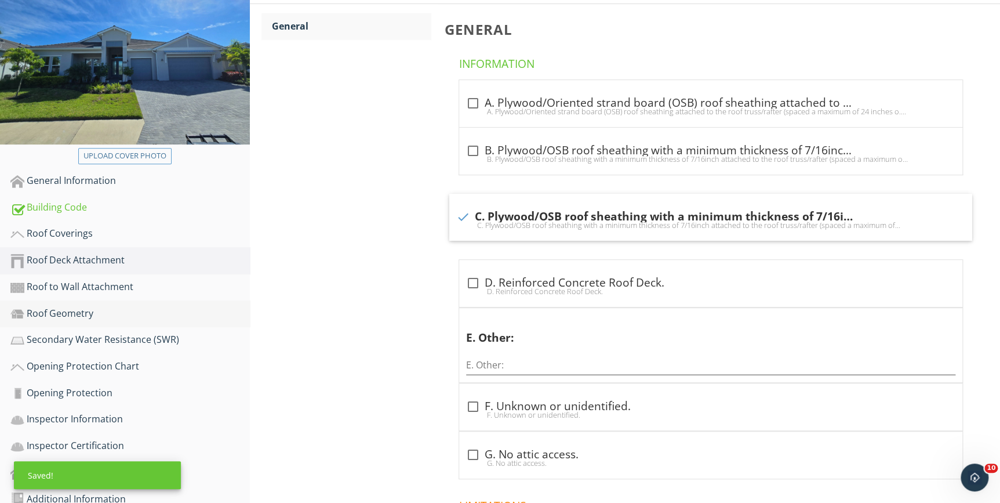
click at [72, 307] on div "Roof Geometry" at bounding box center [129, 313] width 239 height 15
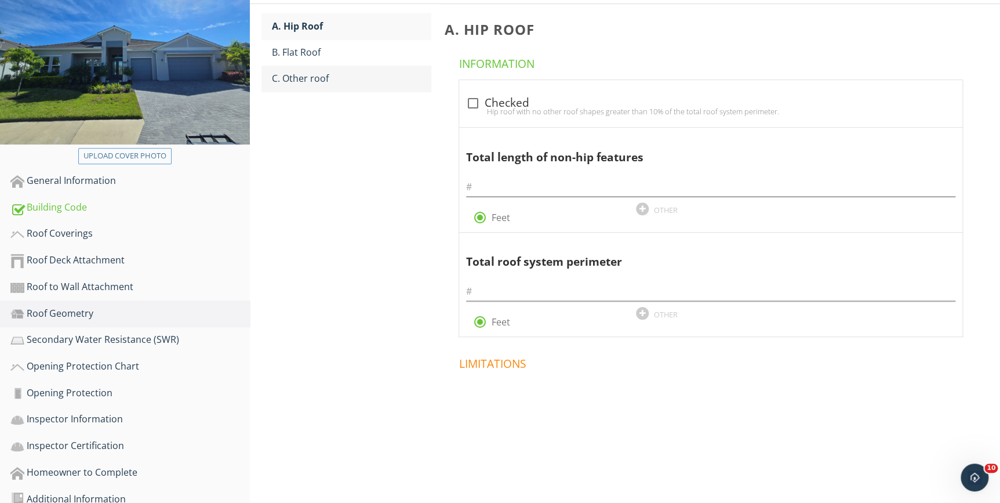
click at [299, 77] on div "C. Other roof" at bounding box center [351, 78] width 158 height 14
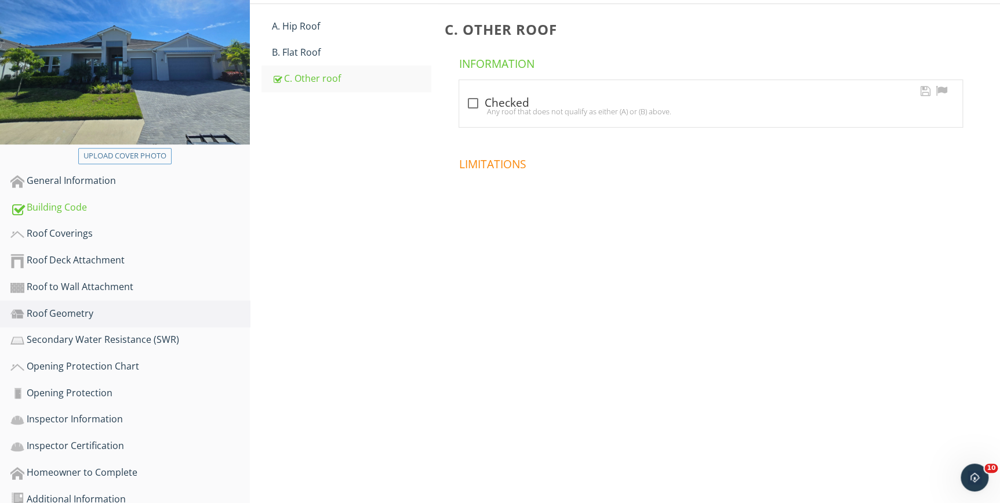
click at [471, 101] on div at bounding box center [473, 103] width 20 height 20
checkbox input "true"
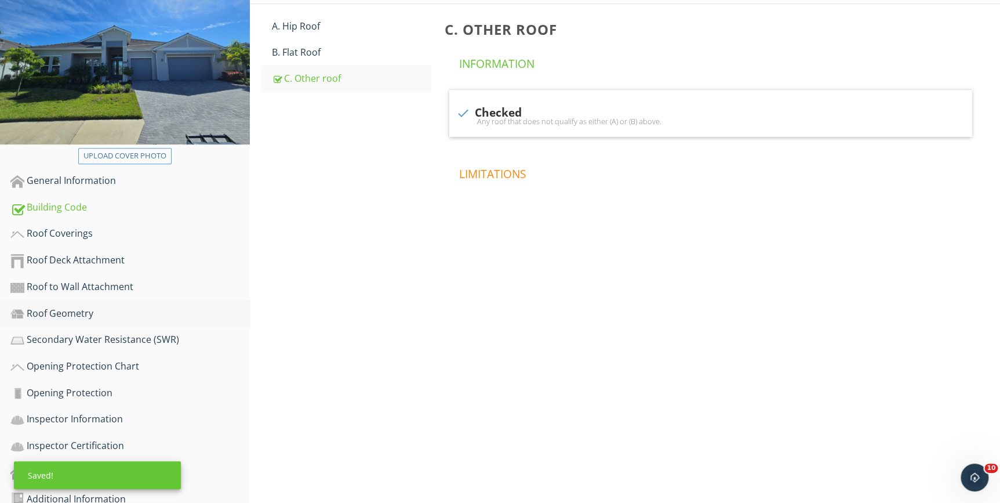
click at [77, 310] on div "Roof Geometry" at bounding box center [129, 313] width 239 height 15
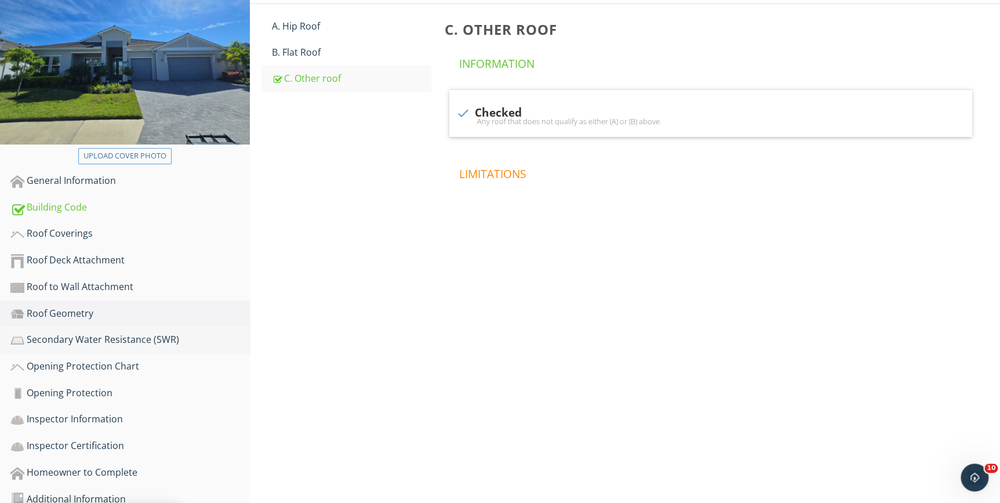
click at [81, 338] on div "Secondary Water Resistance (SWR)" at bounding box center [129, 339] width 239 height 15
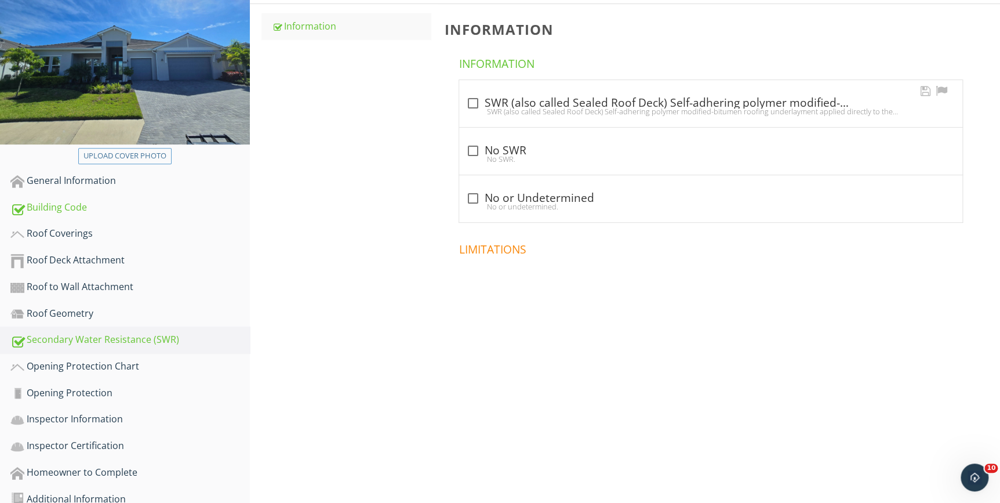
click at [506, 107] on div "SWR (also called Sealed Roof Deck) Self-adhering polymer modified-bitumen roofi…" at bounding box center [710, 111] width 489 height 9
checkbox input "true"
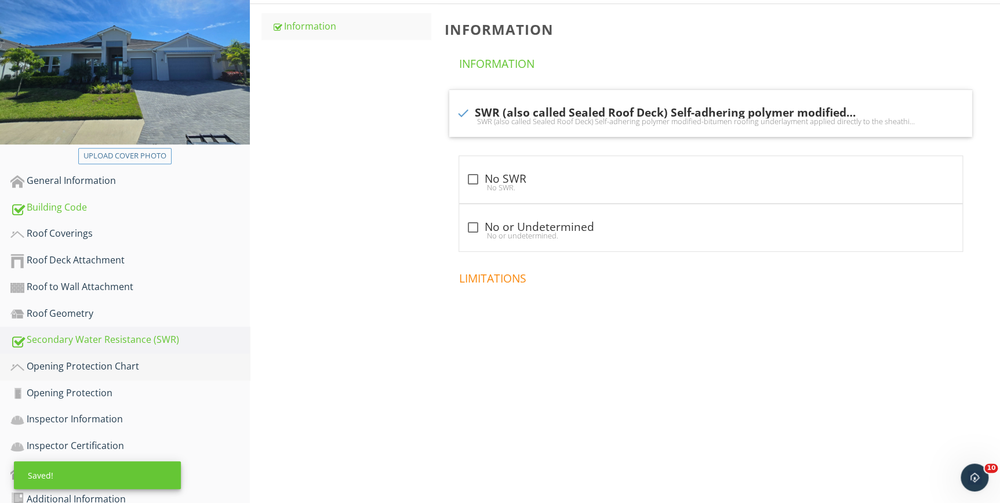
click at [60, 365] on div "Opening Protection Chart" at bounding box center [129, 366] width 239 height 15
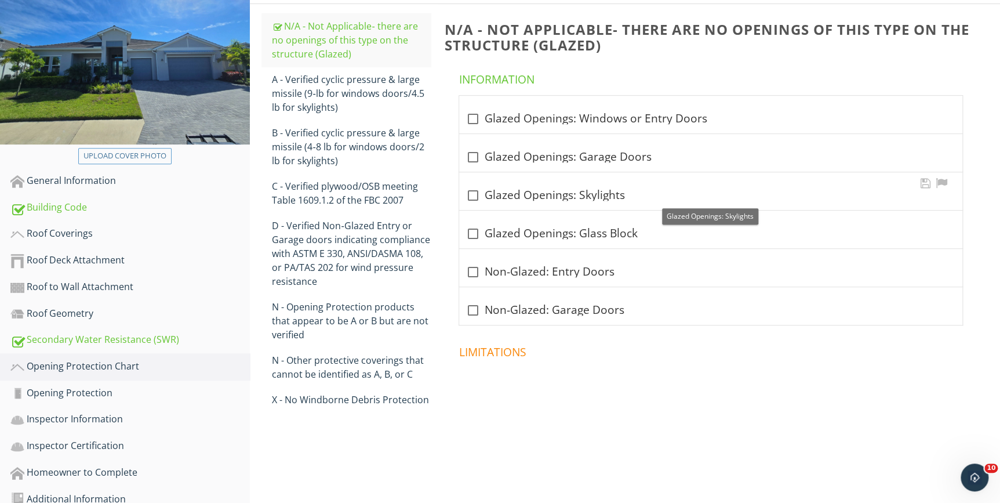
click at [475, 193] on div at bounding box center [473, 196] width 20 height 20
checkbox input "true"
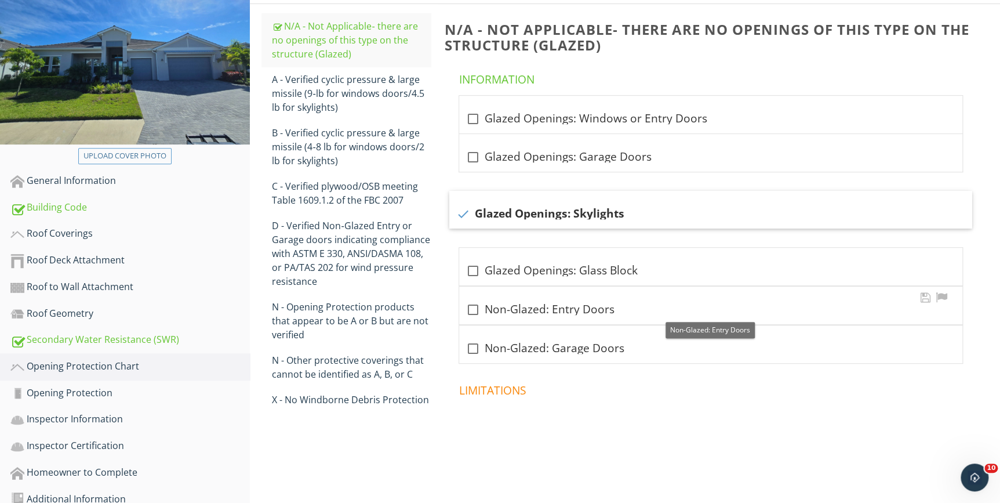
click at [472, 307] on div at bounding box center [473, 310] width 20 height 20
checkbox input "true"
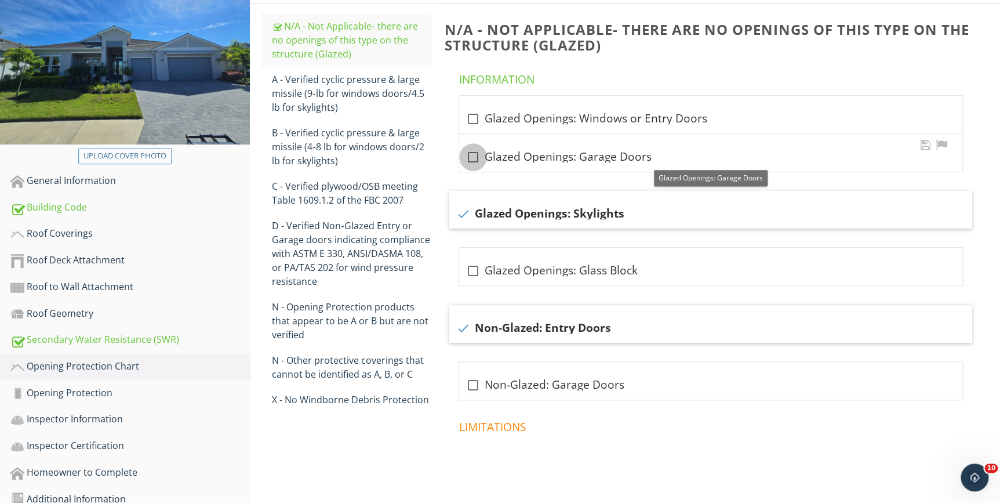
click at [471, 153] on div at bounding box center [473, 157] width 20 height 20
checkbox input "true"
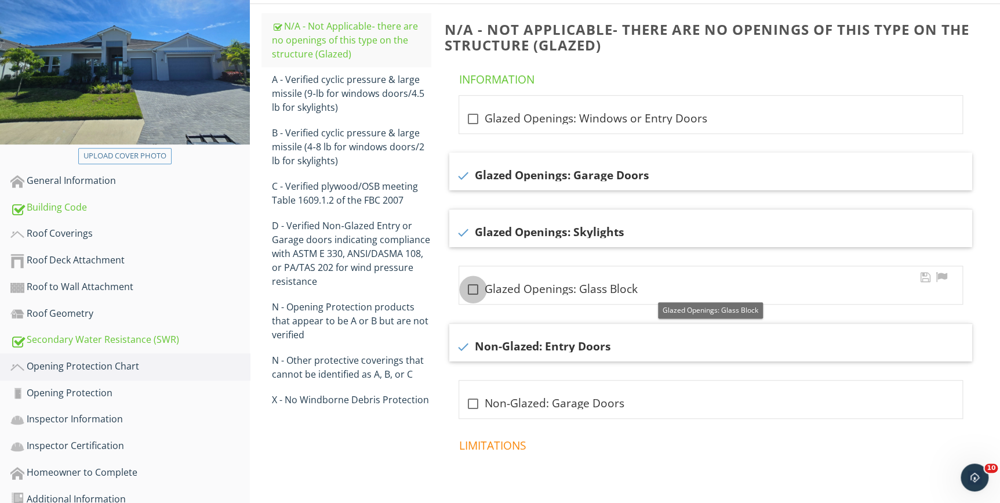
click at [470, 286] on div at bounding box center [473, 289] width 20 height 20
checkbox input "true"
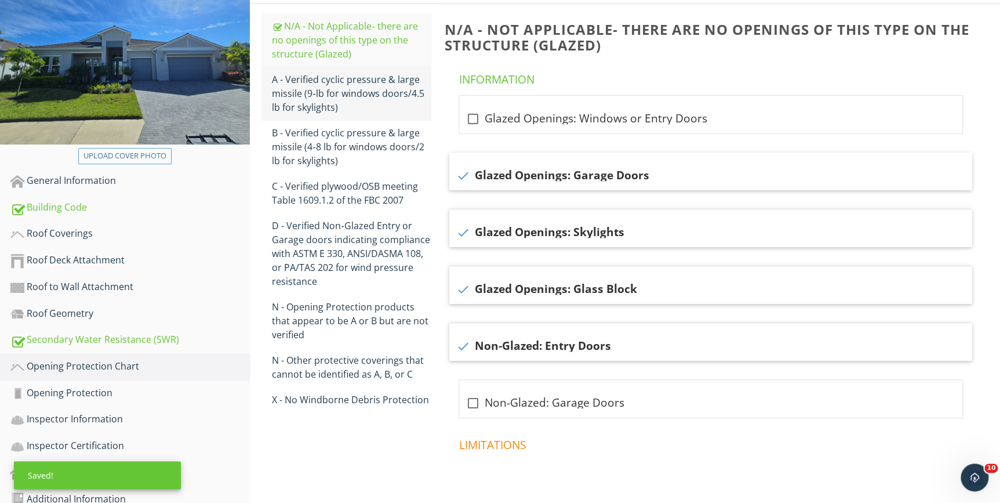
click at [323, 83] on div "A - Verified cyclic pressure & large missile (9‐lb for windows doors/4.5 lb for…" at bounding box center [351, 93] width 158 height 42
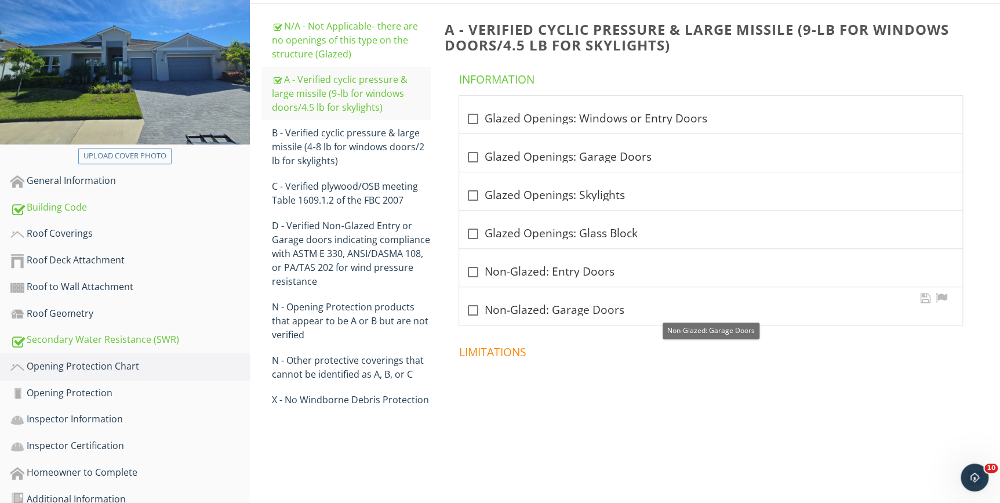
click at [475, 313] on div at bounding box center [473, 310] width 20 height 20
checkbox input "true"
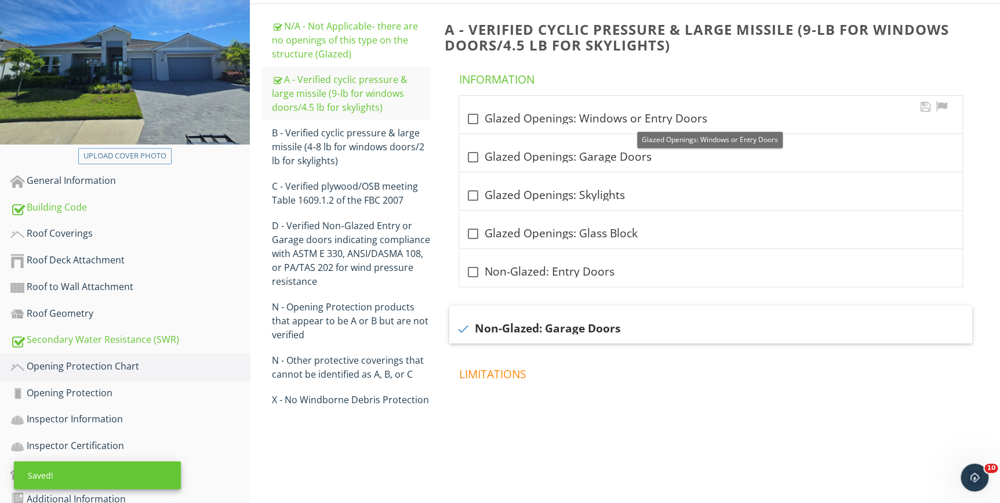
click at [475, 117] on div at bounding box center [473, 119] width 20 height 20
checkbox input "true"
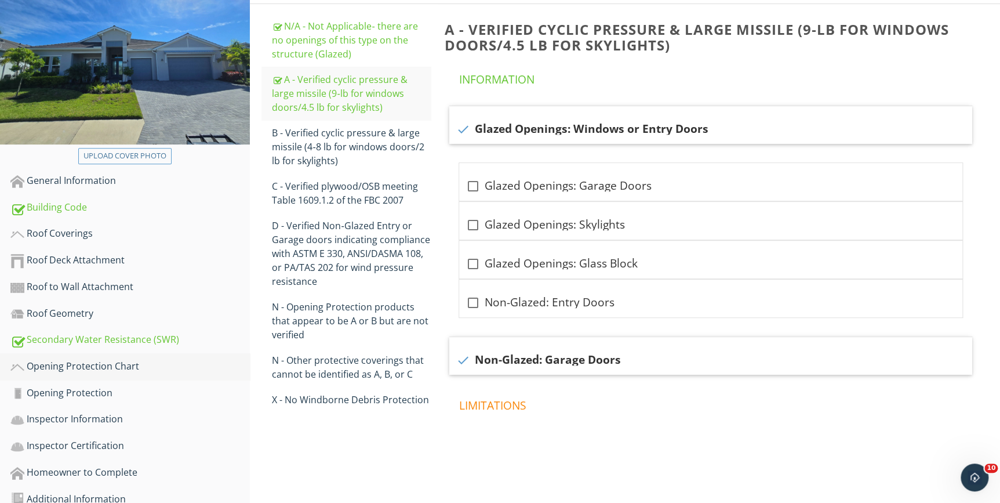
click at [101, 367] on div "Opening Protection Chart" at bounding box center [129, 366] width 239 height 15
click at [90, 394] on div "Opening Protection" at bounding box center [129, 393] width 239 height 15
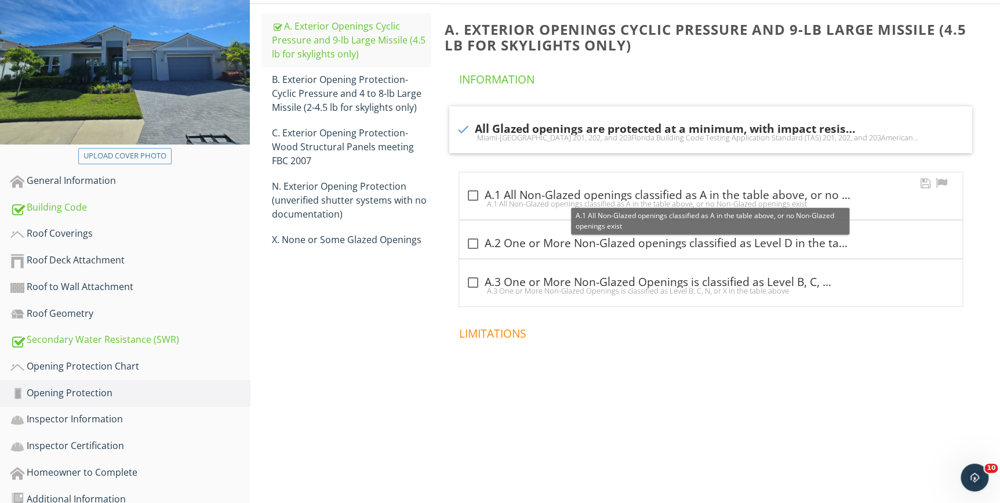
click at [471, 192] on div at bounding box center [473, 196] width 20 height 20
checkbox input "true"
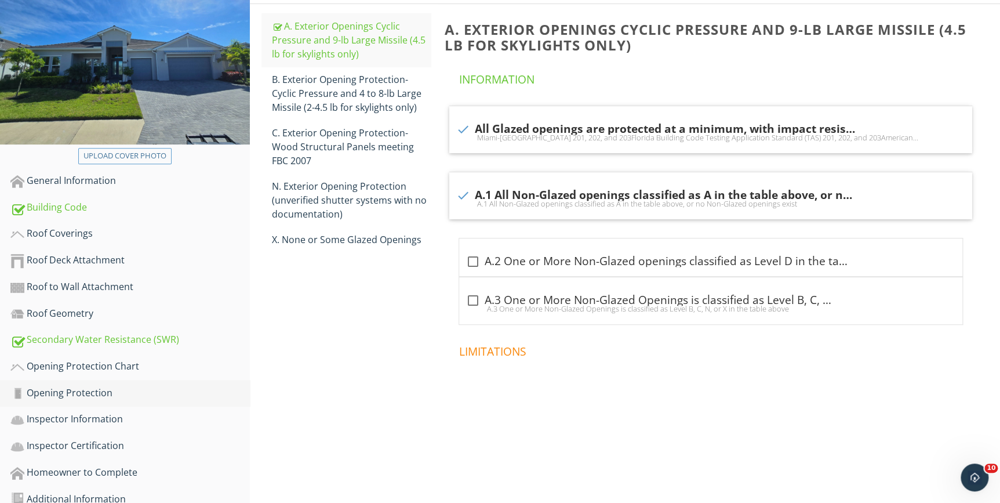
click at [70, 388] on div "Opening Protection" at bounding box center [129, 393] width 239 height 15
click at [70, 418] on div "Inspector Information" at bounding box center [129, 419] width 239 height 15
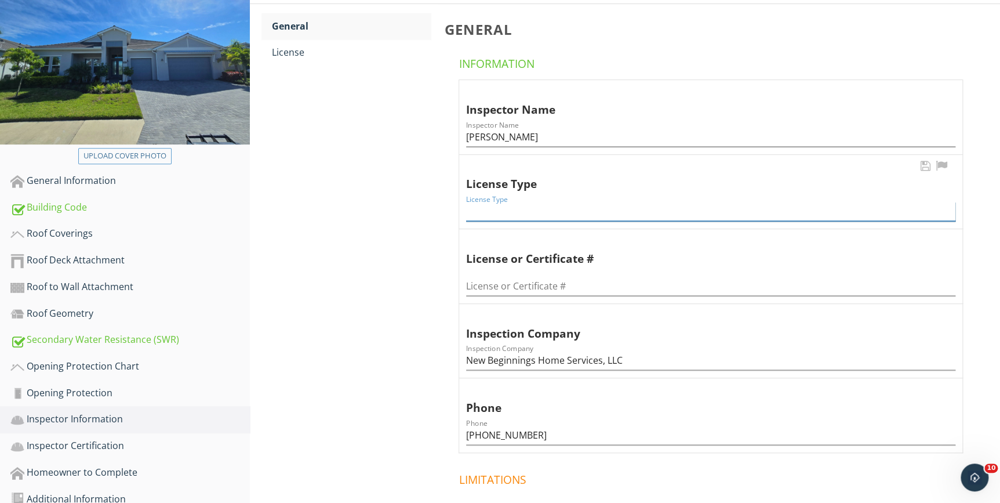
click at [499, 209] on input "License Type" at bounding box center [710, 211] width 489 height 19
type input "Home Inspector"
click at [527, 286] on input "License or Certificate #" at bounding box center [710, 286] width 489 height 19
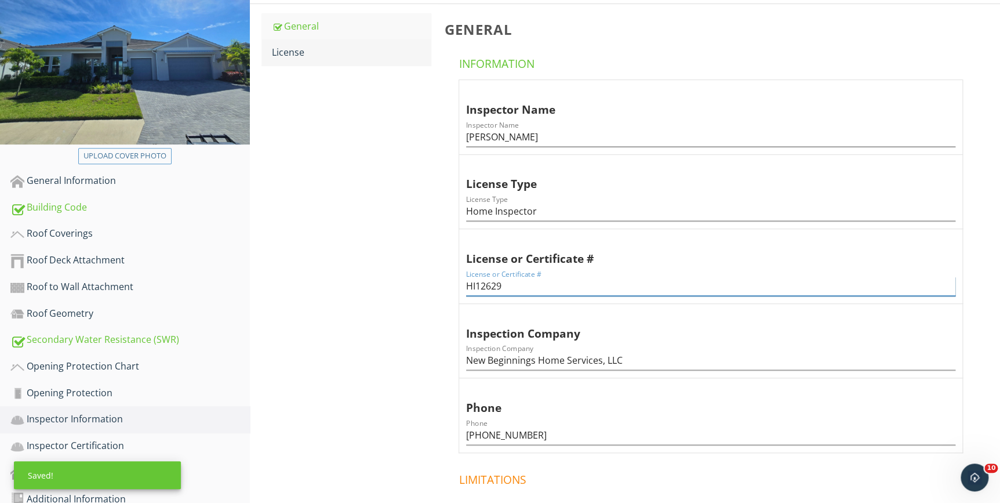
type input "HI12629"
click at [290, 48] on div "License" at bounding box center [351, 52] width 158 height 14
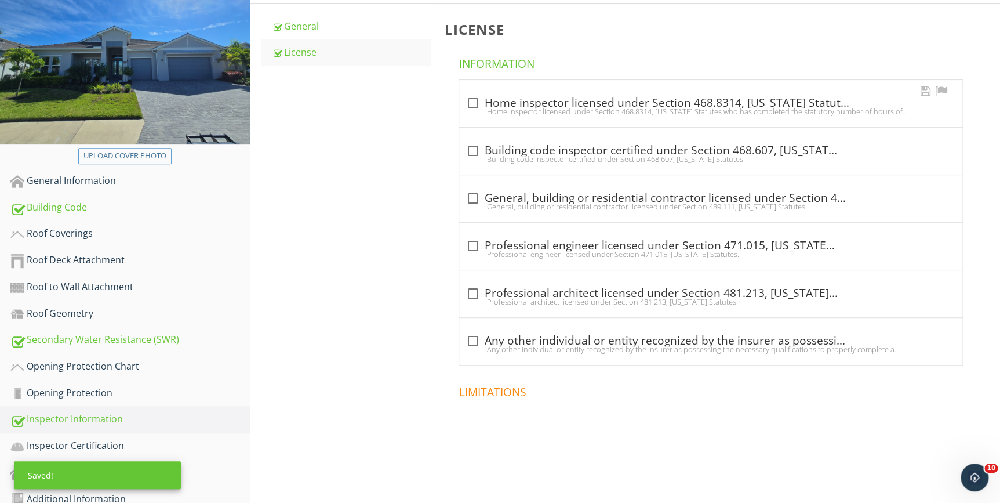
click at [507, 107] on div "Home inspector licensed under Section 468.8314, Florida Statutes who has comple…" at bounding box center [710, 111] width 489 height 9
checkbox input "true"
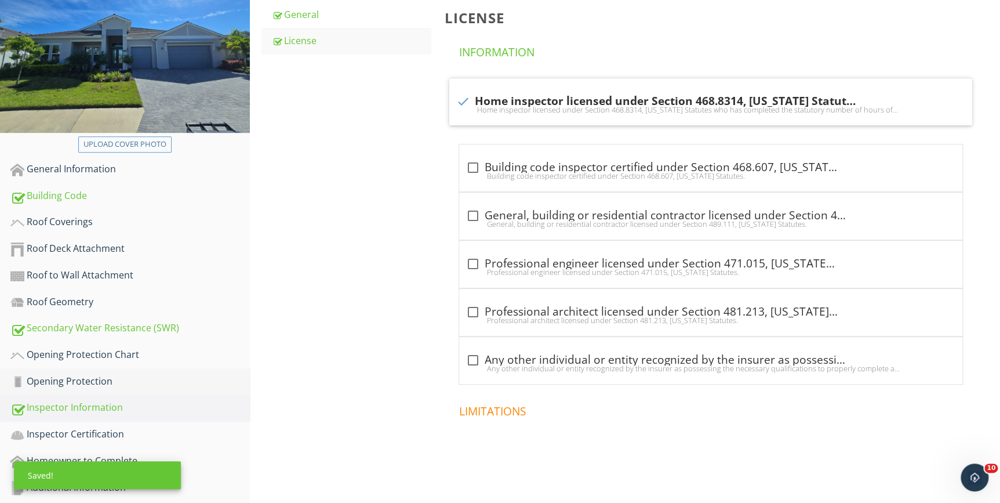
scroll to position [202, 0]
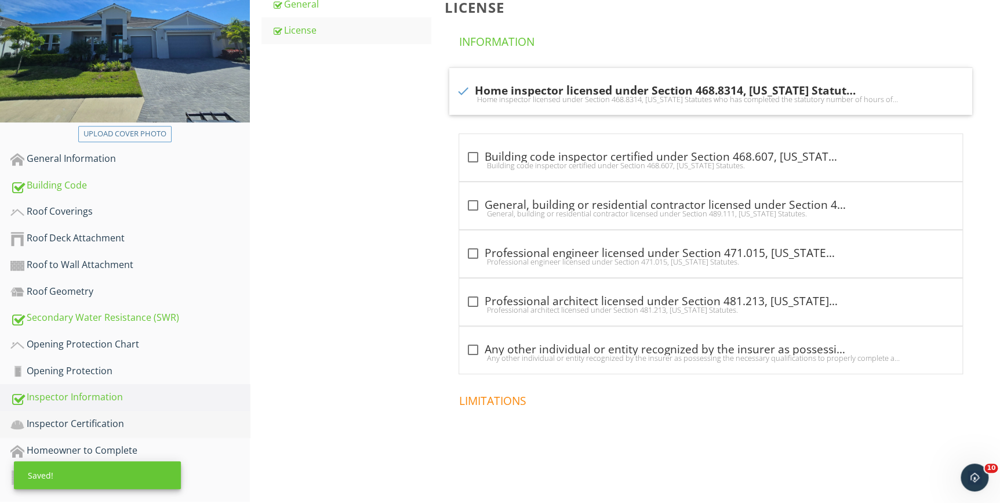
click at [73, 425] on div "Inspector Certification" at bounding box center [129, 423] width 239 height 15
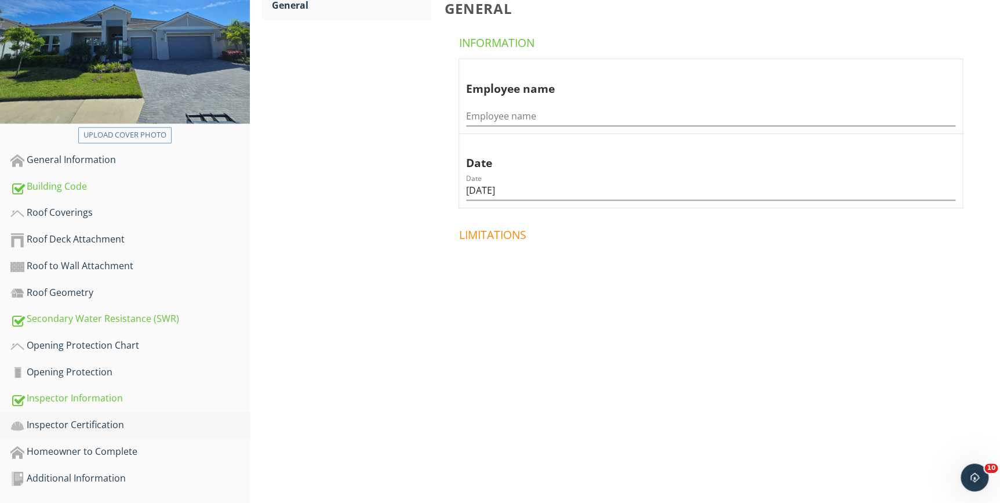
click at [83, 422] on div "Inspector Certification" at bounding box center [129, 424] width 239 height 15
click at [89, 448] on div "Homeowner to Complete" at bounding box center [129, 451] width 239 height 15
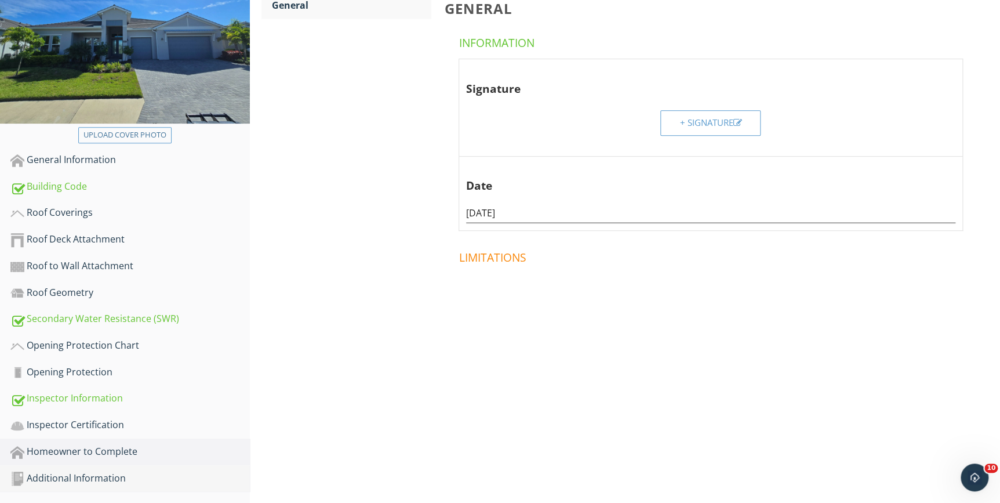
click at [104, 475] on div "Additional Information" at bounding box center [129, 478] width 239 height 15
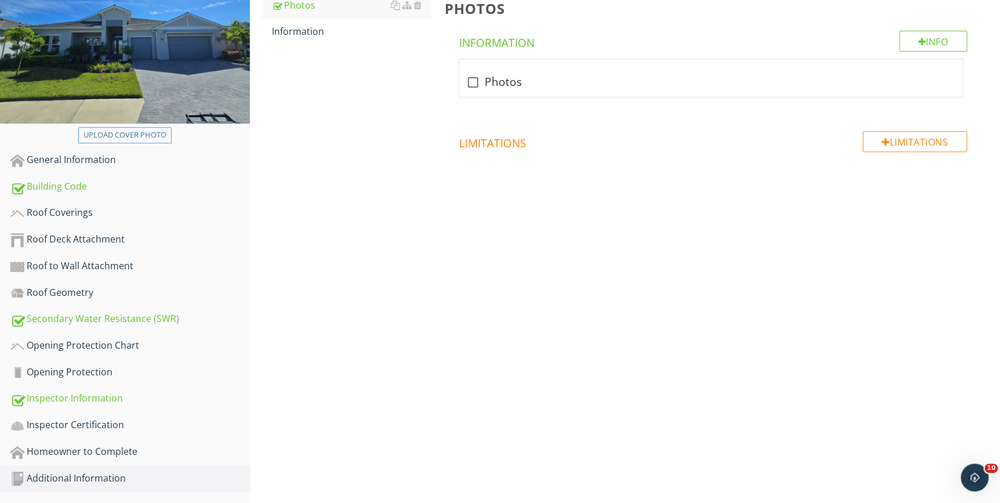
scroll to position [96, 0]
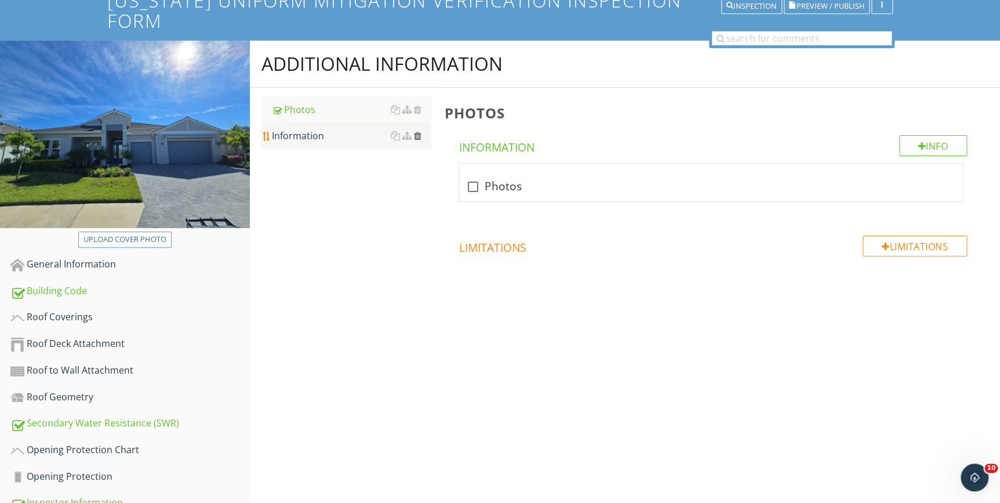
click at [419, 135] on div at bounding box center [418, 135] width 8 height 9
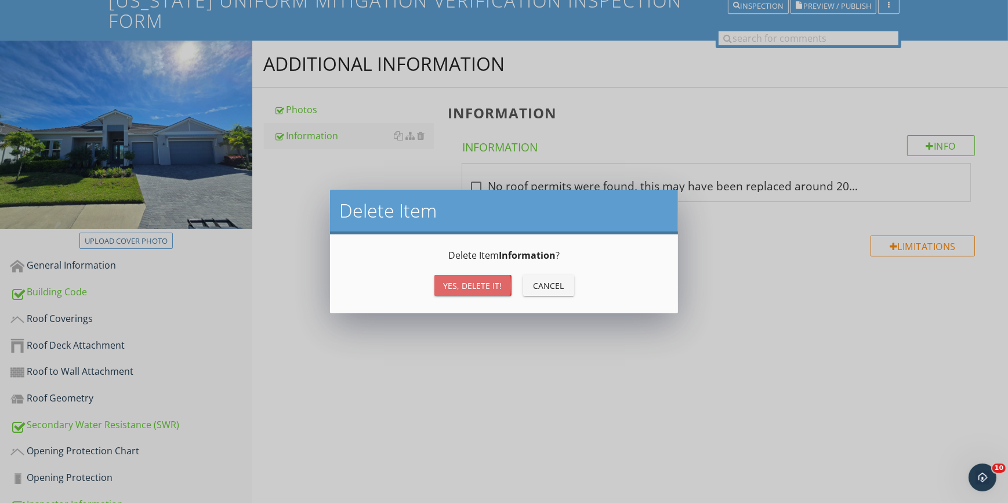
click at [454, 285] on div "Yes, Delete it!" at bounding box center [473, 285] width 59 height 12
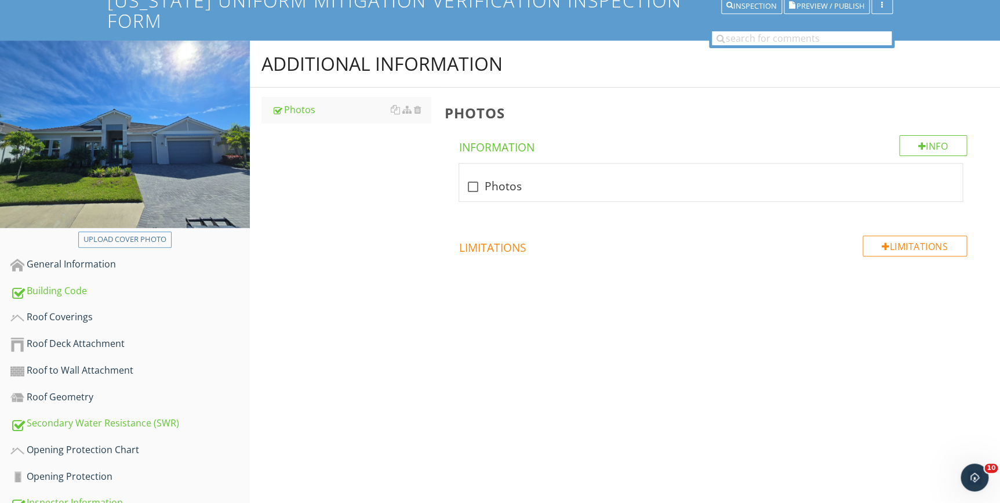
scroll to position [202, 0]
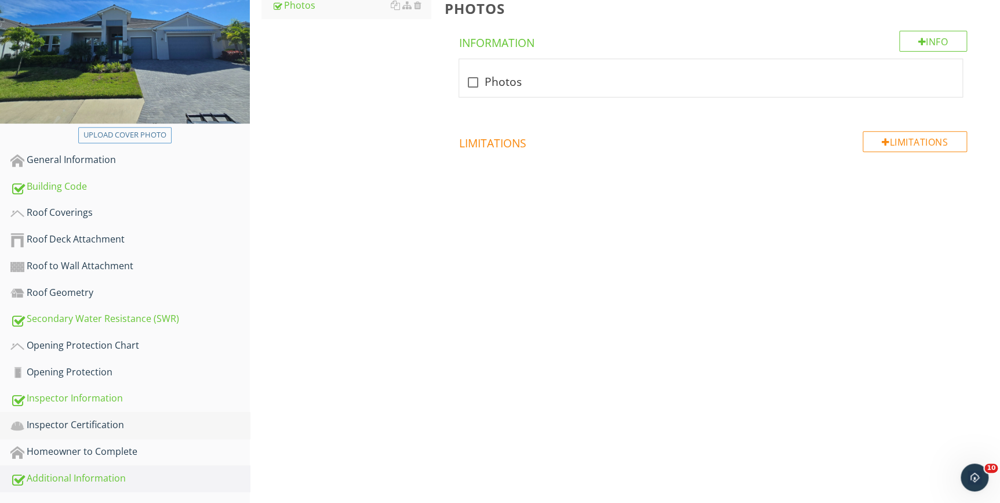
click at [86, 423] on div "Inspector Certification" at bounding box center [129, 424] width 239 height 15
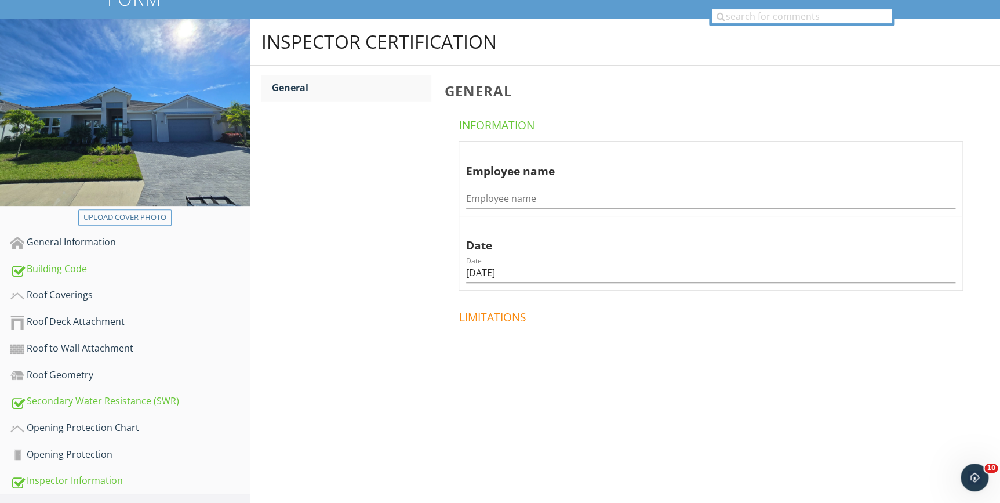
scroll to position [202, 0]
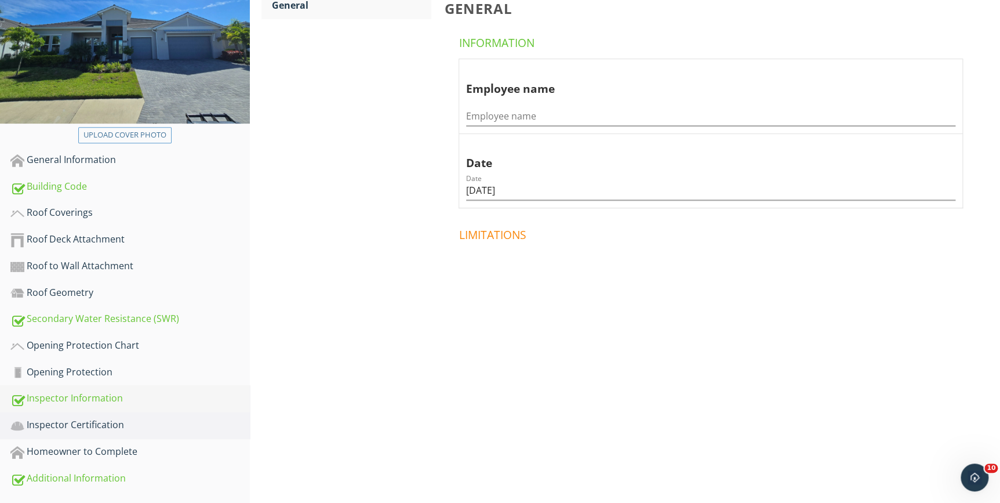
click at [72, 399] on div "Inspector Information" at bounding box center [129, 398] width 239 height 15
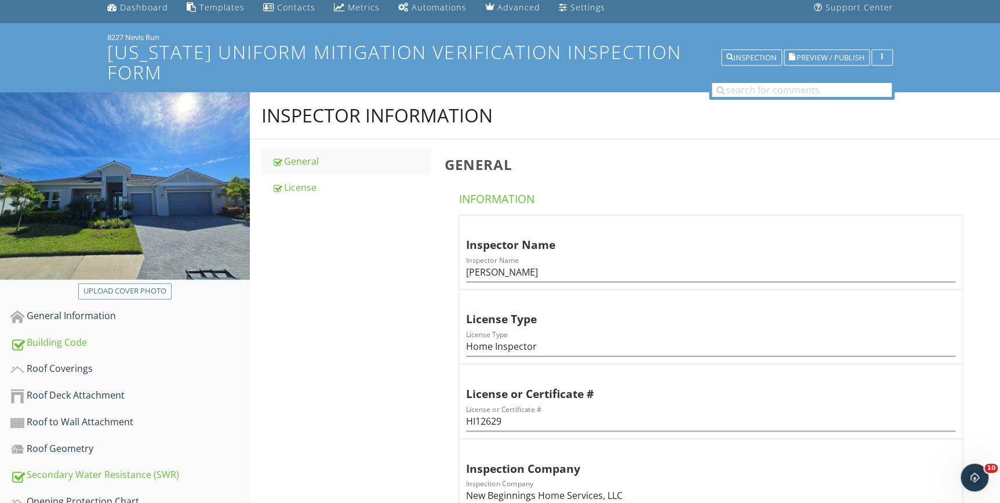
scroll to position [43, 0]
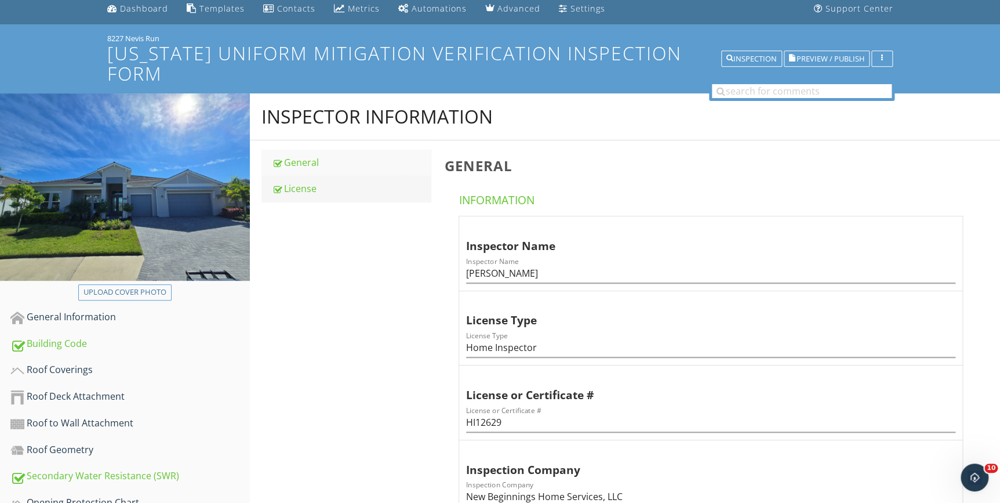
click at [313, 191] on div "License" at bounding box center [351, 188] width 158 height 14
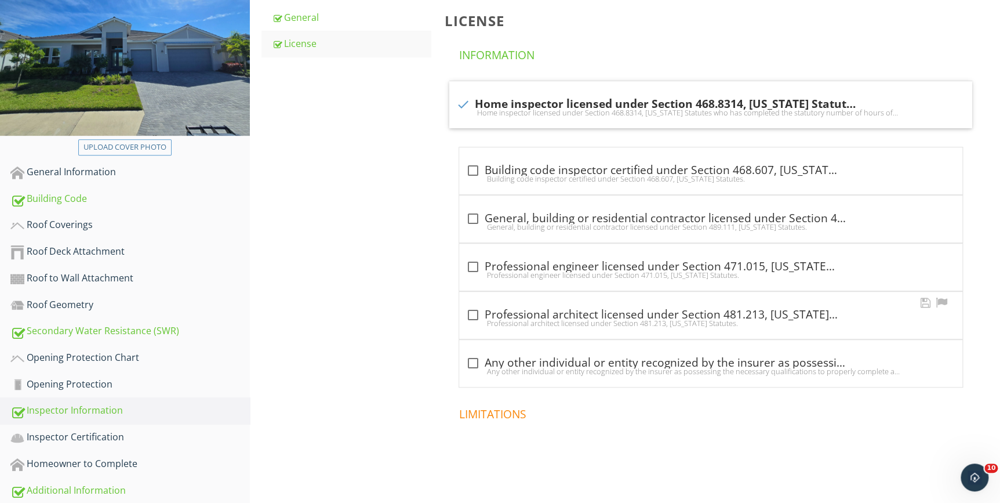
scroll to position [202, 0]
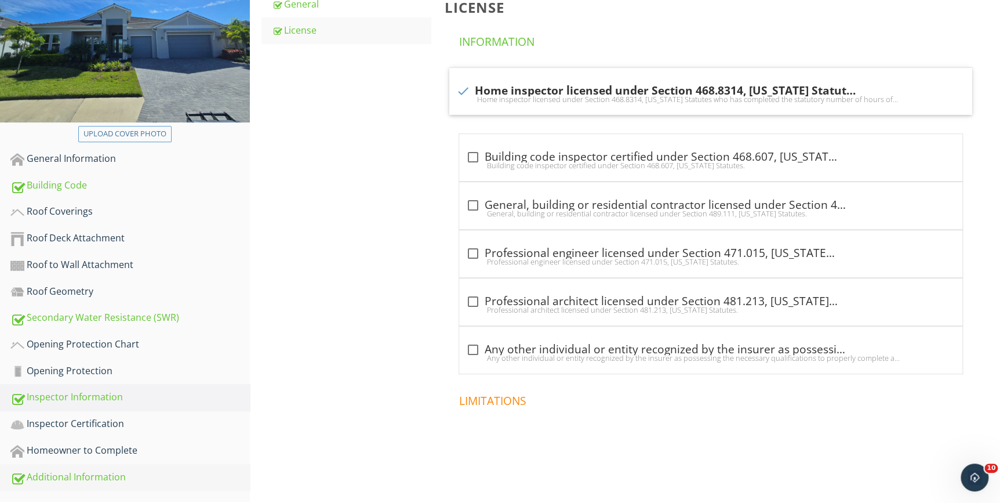
click at [47, 477] on div "Additional Information" at bounding box center [129, 477] width 239 height 15
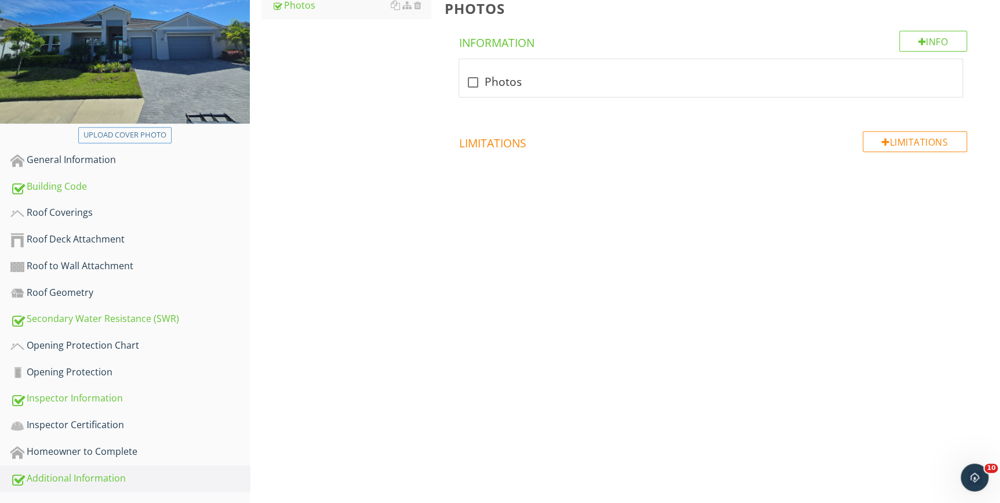
scroll to position [96, 0]
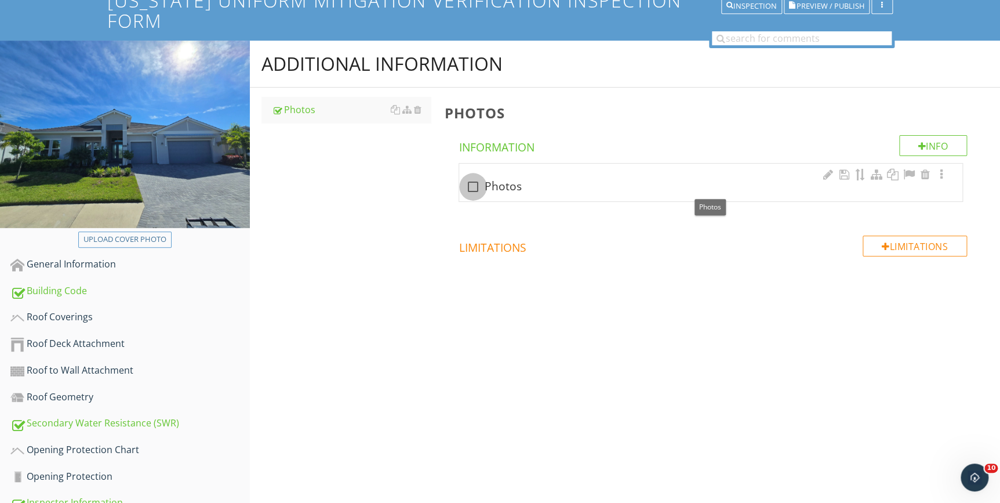
click at [473, 184] on div at bounding box center [473, 187] width 20 height 20
checkbox input "true"
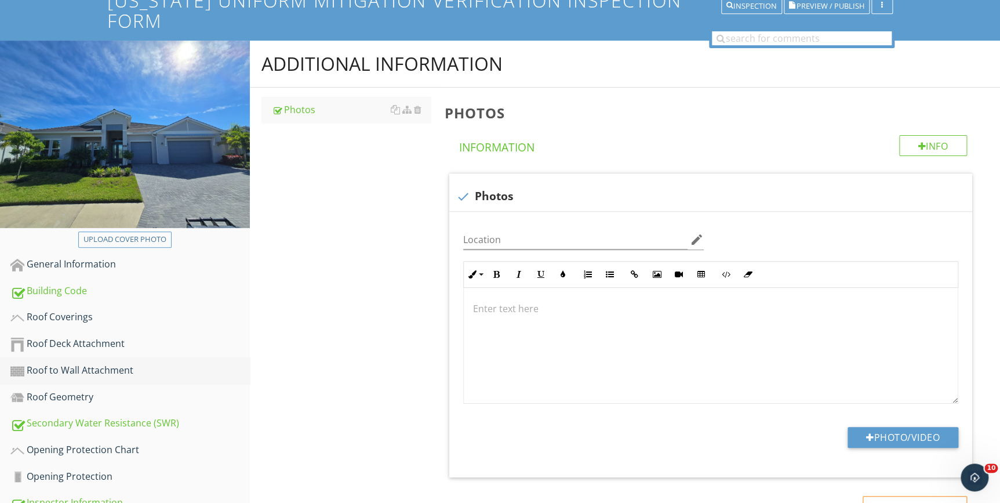
click at [66, 372] on div "Roof to Wall Attachment" at bounding box center [129, 370] width 239 height 15
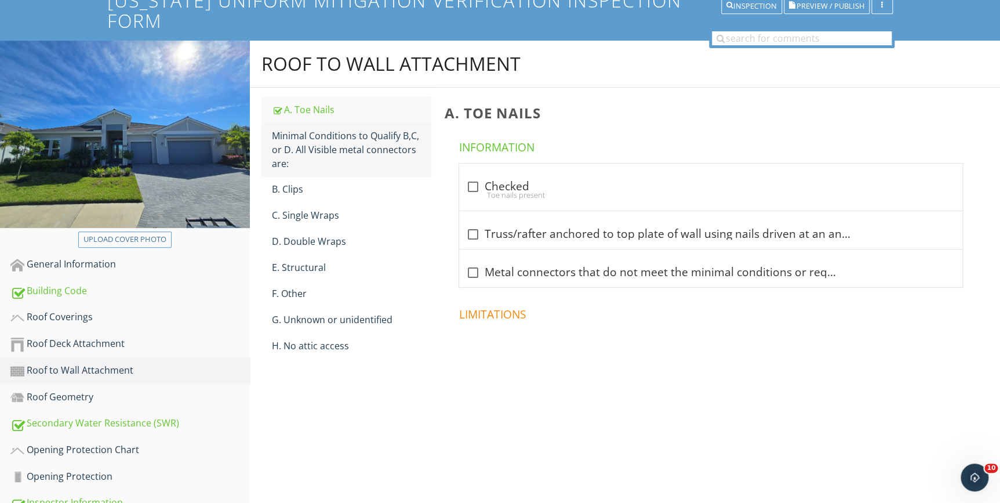
click at [311, 143] on div "Minimal Conditions to Qualify B,C, or D. All Visible metal connectors are:" at bounding box center [351, 150] width 158 height 42
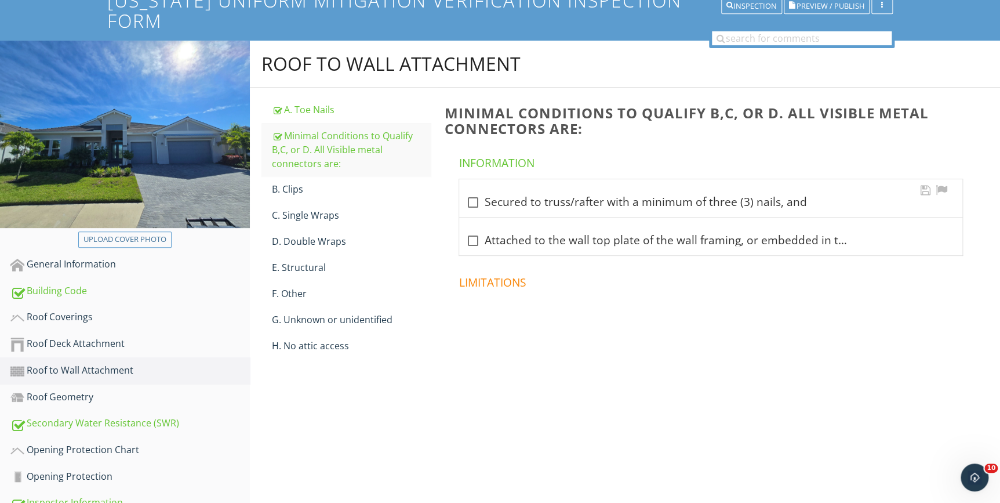
click at [475, 199] on div at bounding box center [473, 203] width 20 height 20
checkbox input "true"
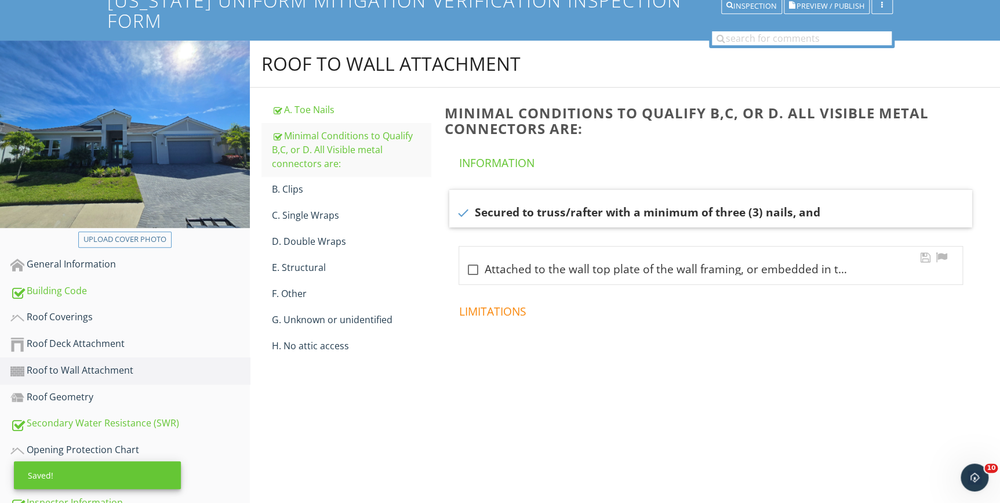
click at [470, 270] on div at bounding box center [473, 270] width 20 height 20
checkbox input "true"
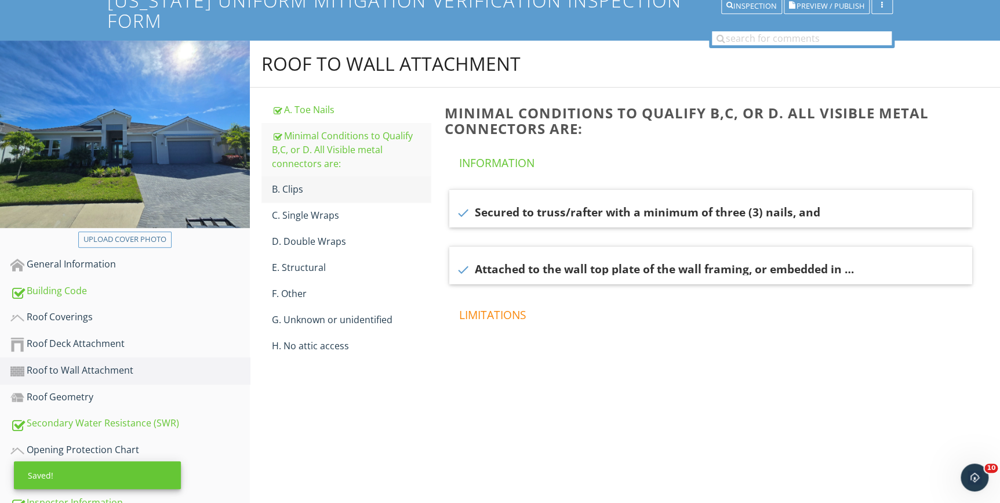
click at [292, 190] on div "B. Clips" at bounding box center [351, 189] width 158 height 14
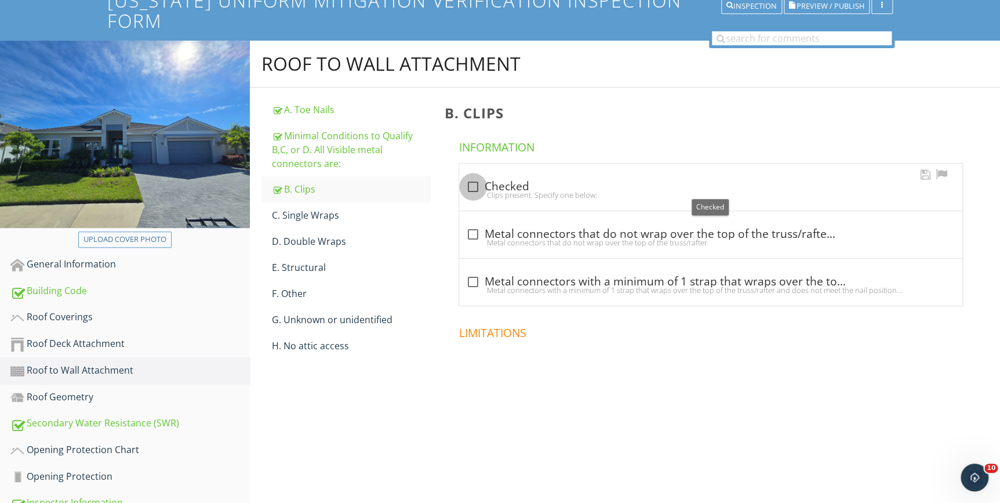
click at [472, 184] on div at bounding box center [473, 187] width 20 height 20
checkbox input "true"
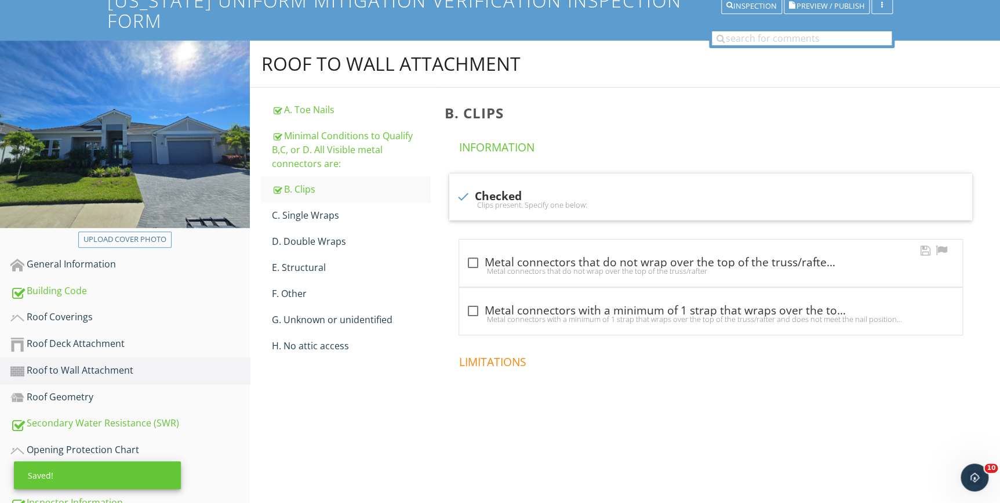
click at [470, 264] on div at bounding box center [473, 263] width 20 height 20
checkbox input "true"
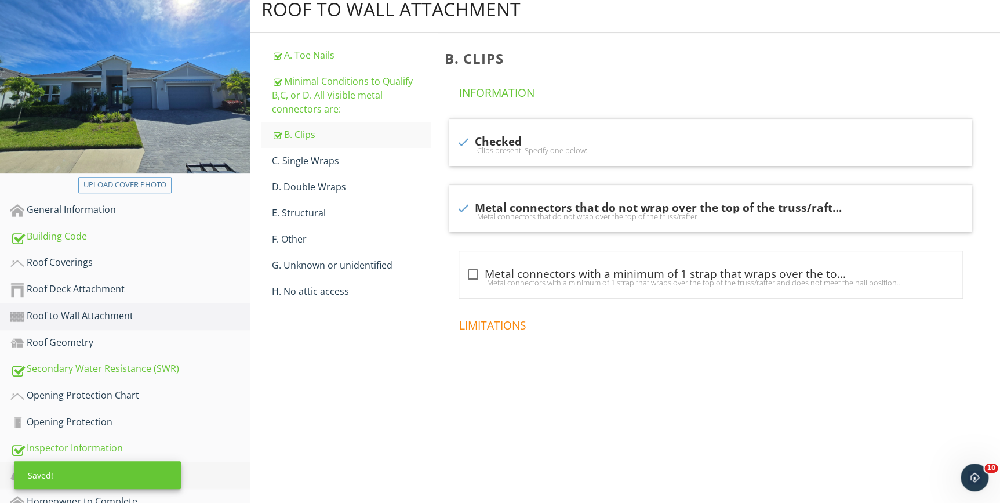
scroll to position [202, 0]
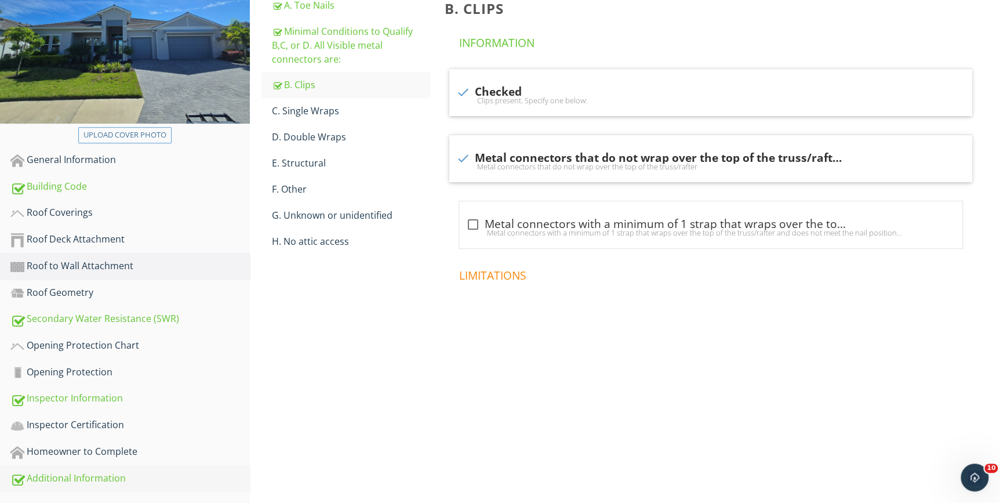
click at [93, 480] on div "Additional Information" at bounding box center [129, 478] width 239 height 15
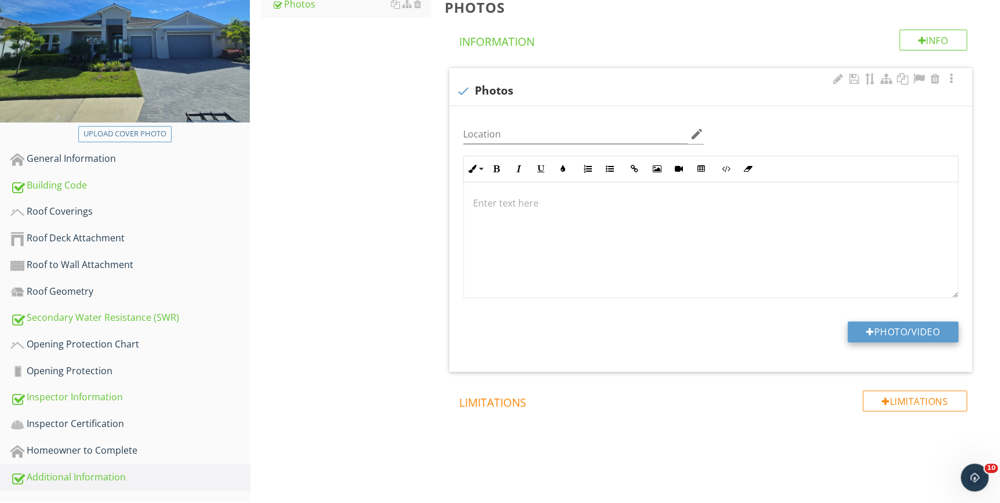
click at [883, 328] on button "Photo/Video" at bounding box center [903, 331] width 111 height 21
type input "C:\fakepath\20250926_104516.jpg"
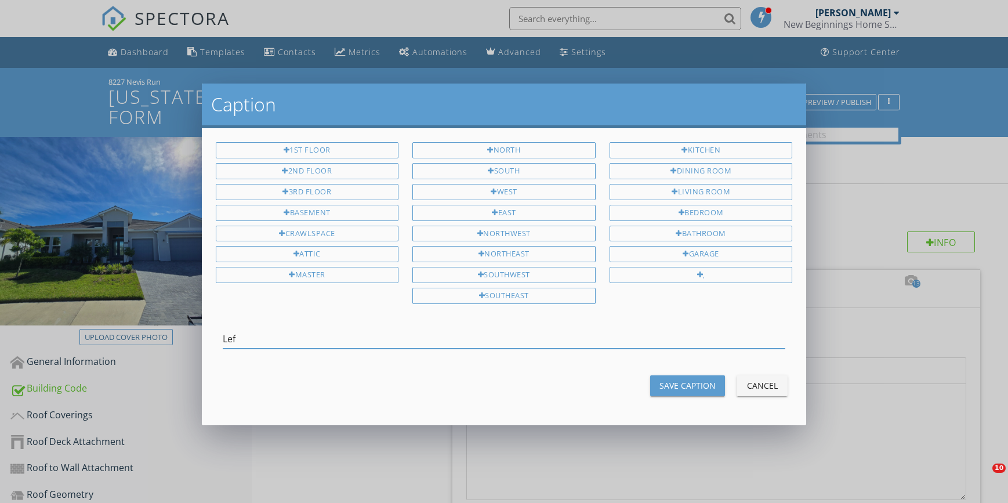
scroll to position [202, 0]
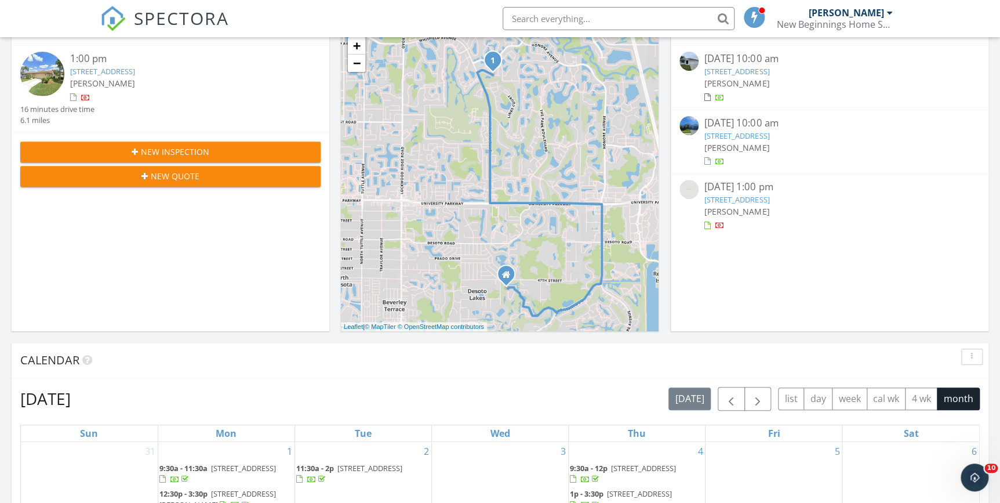
scroll to position [105, 0]
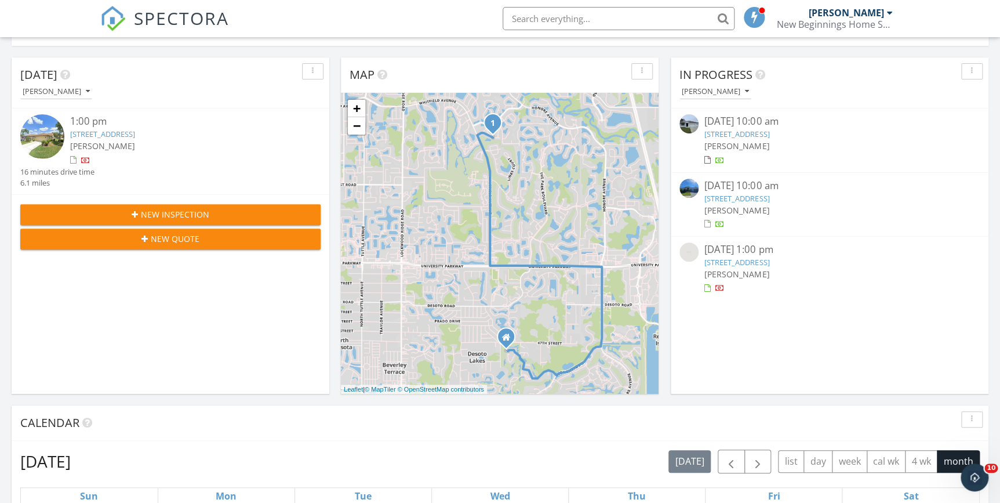
click at [742, 201] on link "8227 Nevis Run, Lakewood Ranch, FL 34202" at bounding box center [737, 198] width 65 height 10
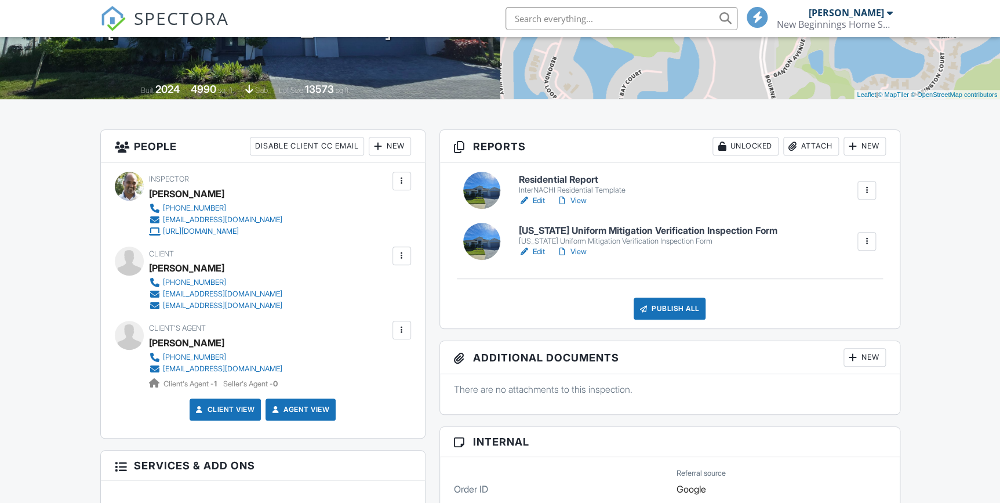
click at [543, 253] on link "Edit" at bounding box center [532, 252] width 26 height 12
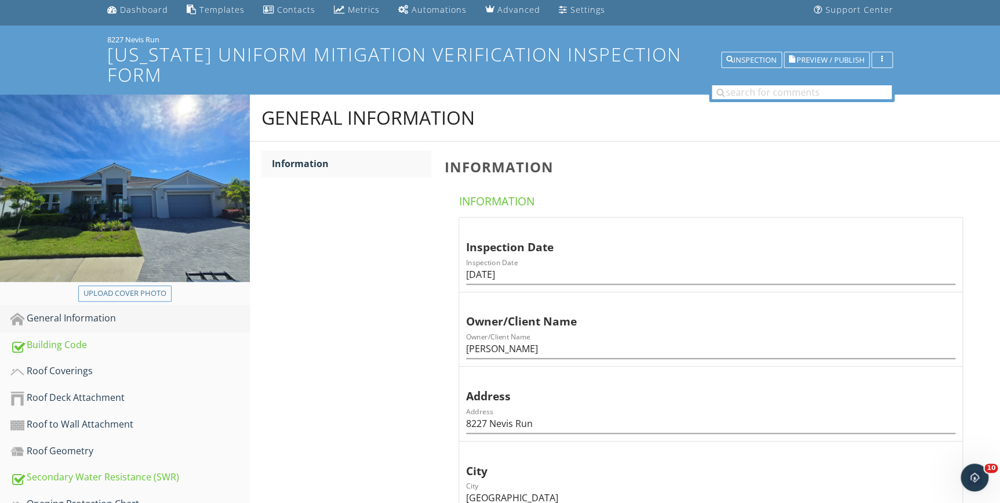
scroll to position [105, 0]
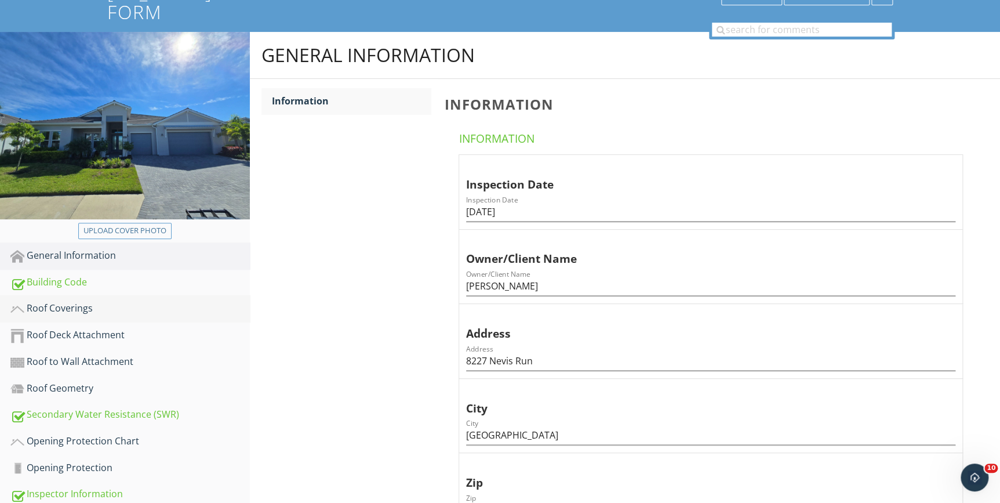
click at [65, 306] on div "Roof Coverings" at bounding box center [129, 308] width 239 height 15
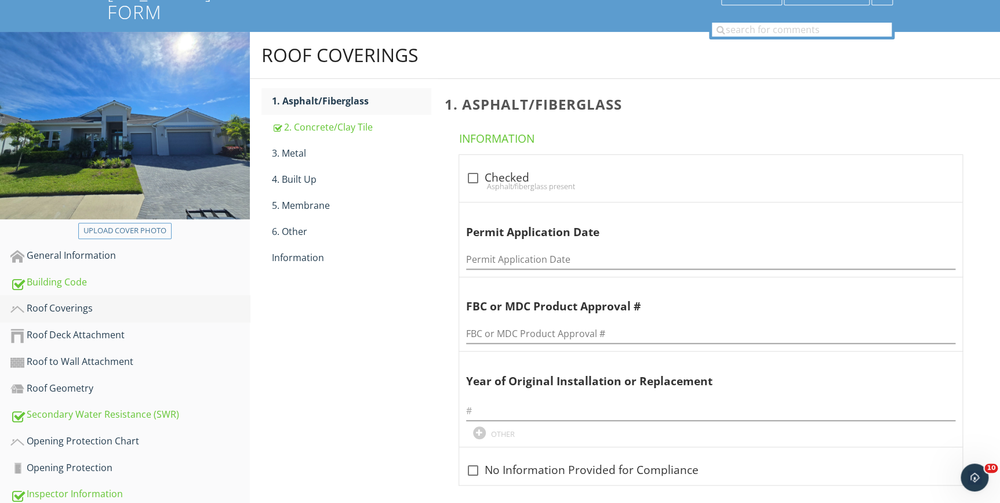
click at [63, 307] on div "Roof Coverings" at bounding box center [129, 308] width 239 height 15
click at [307, 260] on div "Information" at bounding box center [351, 257] width 158 height 14
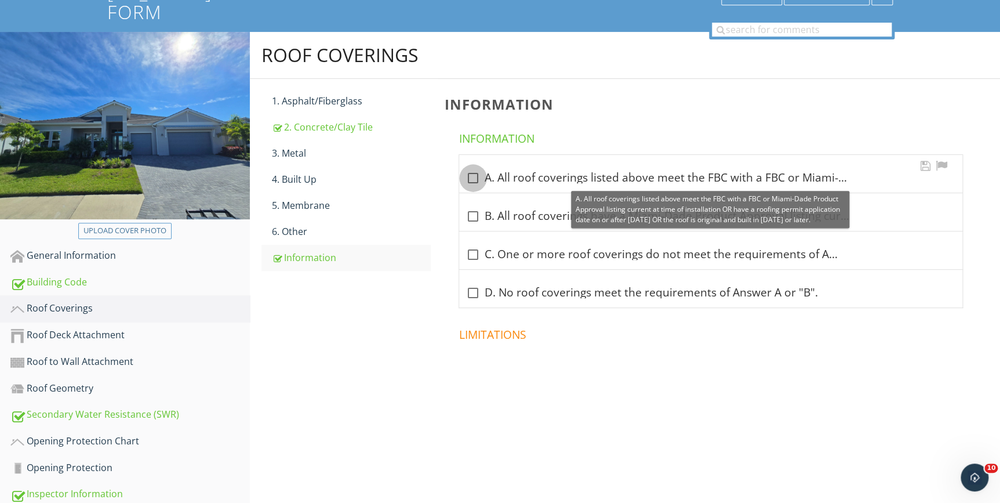
click at [475, 177] on div at bounding box center [473, 178] width 20 height 20
checkbox input "true"
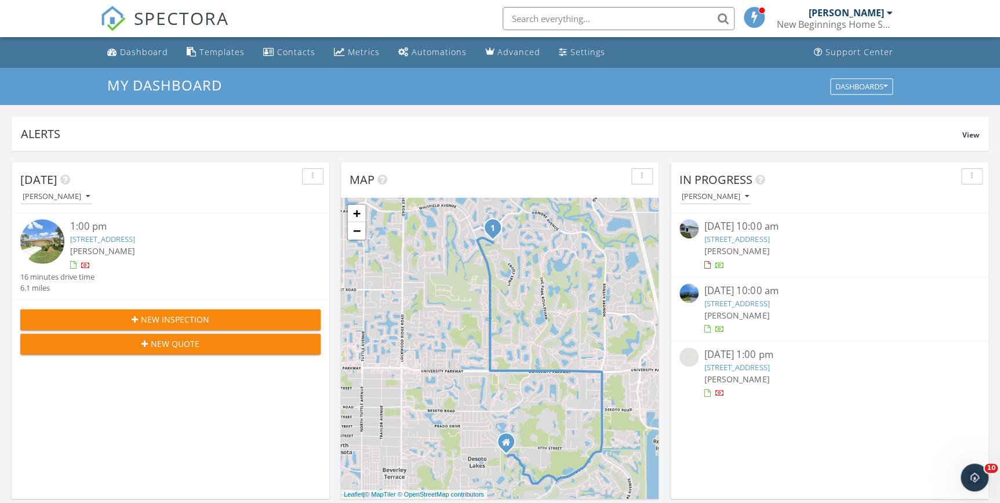
click at [753, 447] on div "In Progress Philip Pala 09/23/25 10:00 am 27092 Formosa Dr, Punta Gorda, FL 339…" at bounding box center [830, 330] width 318 height 336
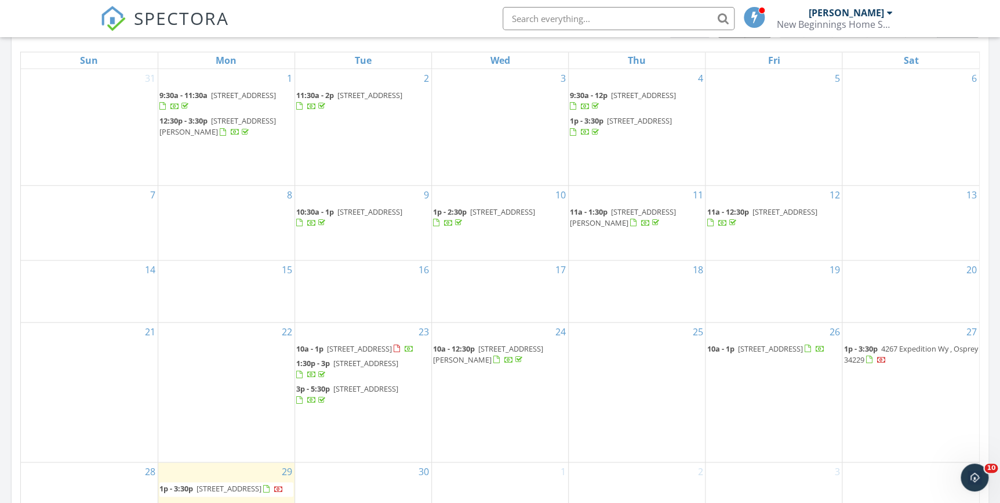
scroll to position [632, 0]
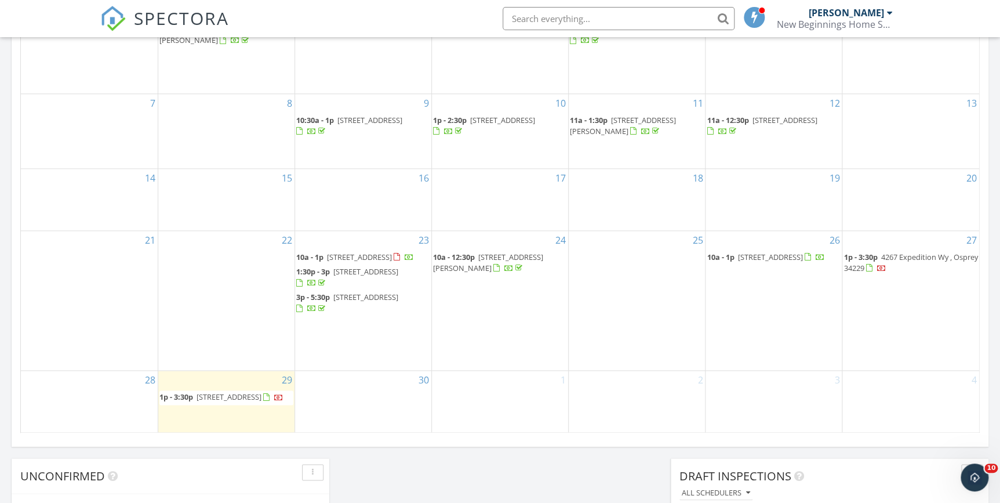
click at [876, 252] on span "1p - 3:30p" at bounding box center [861, 257] width 34 height 10
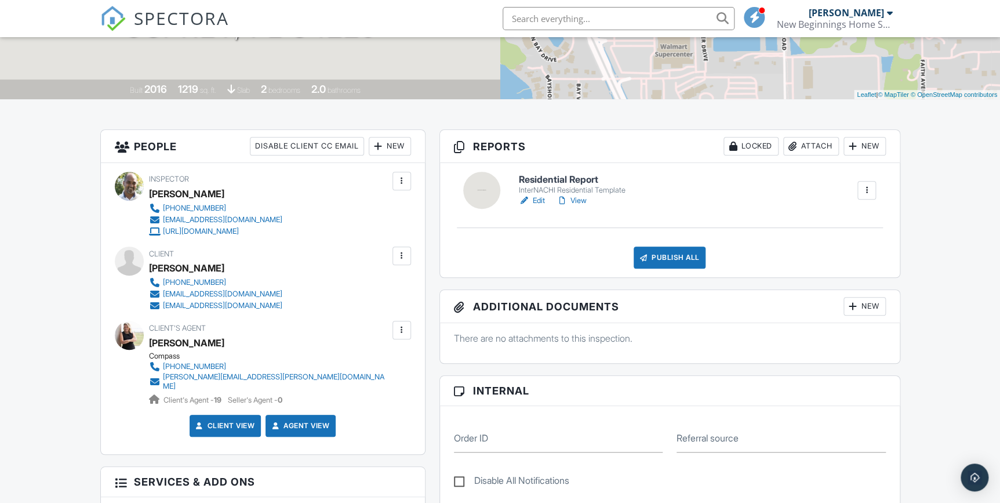
click at [542, 198] on link "Edit" at bounding box center [532, 201] width 26 height 12
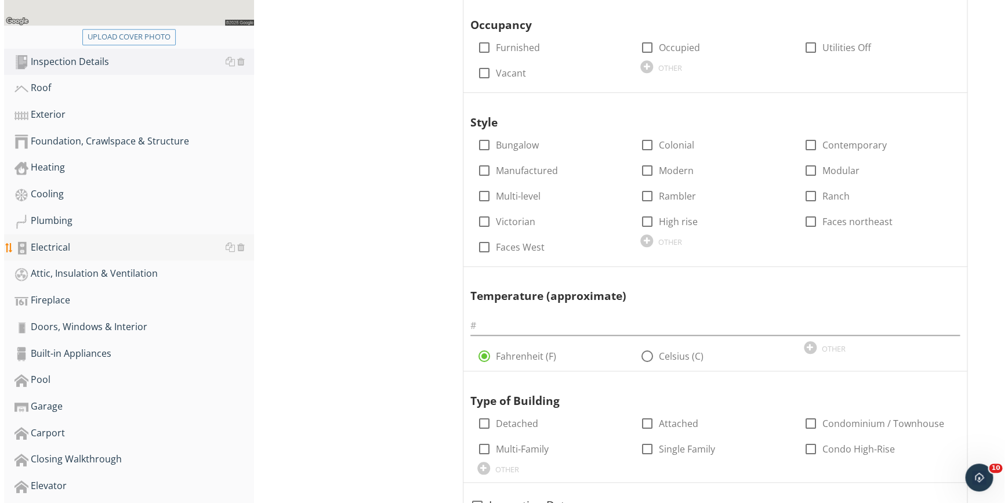
scroll to position [527, 0]
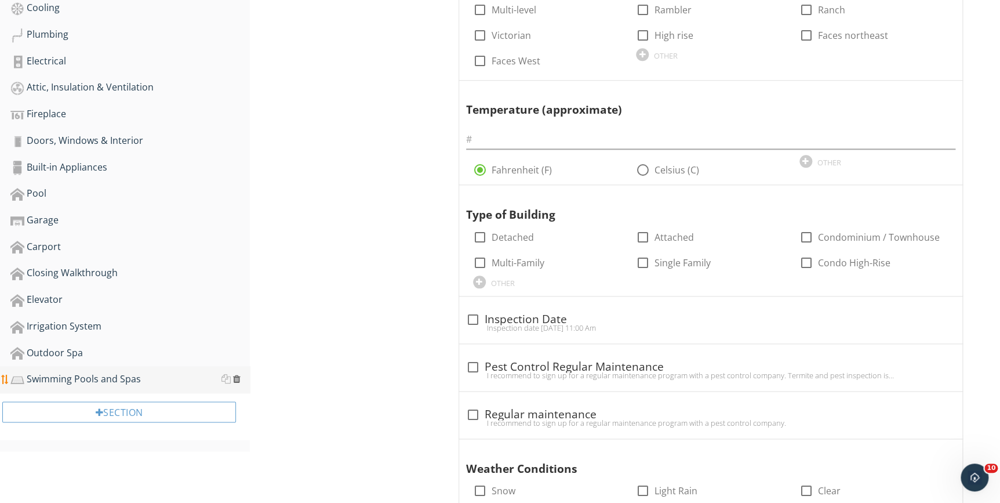
click at [234, 379] on div at bounding box center [237, 378] width 8 height 9
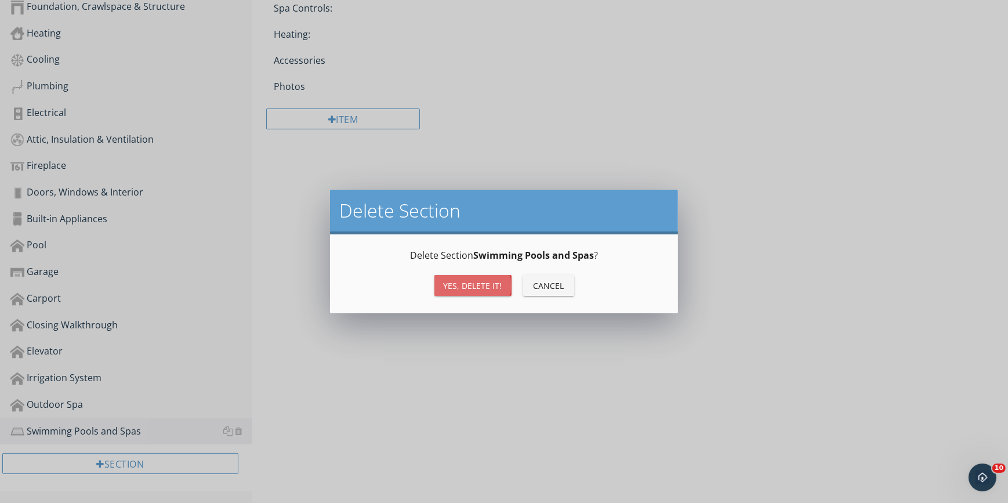
click at [464, 284] on div "Yes, Delete it!" at bounding box center [473, 285] width 59 height 12
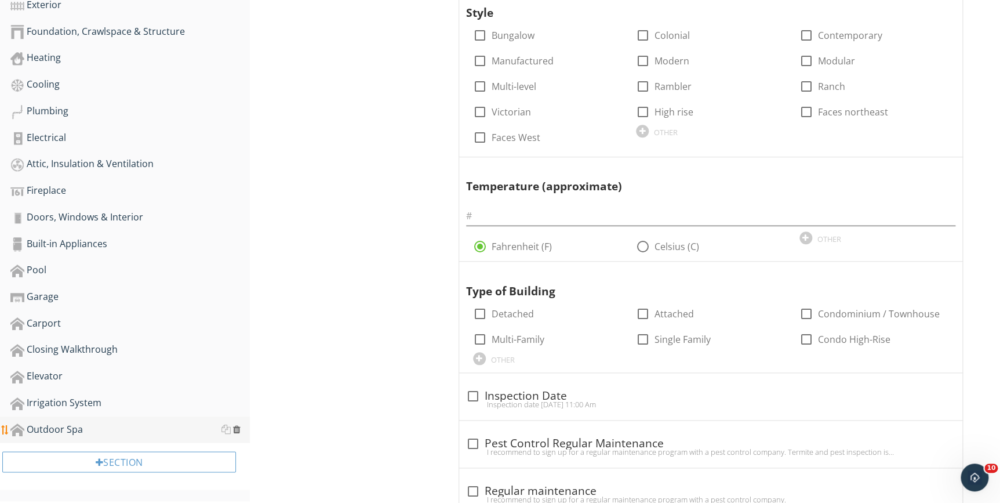
click at [238, 431] on div at bounding box center [237, 428] width 8 height 9
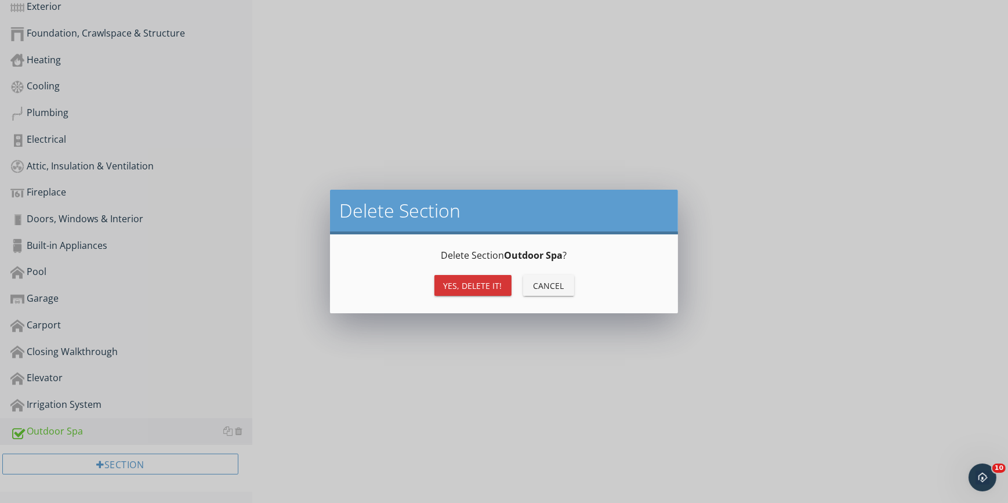
click at [475, 286] on div "Yes, Delete it!" at bounding box center [473, 285] width 59 height 12
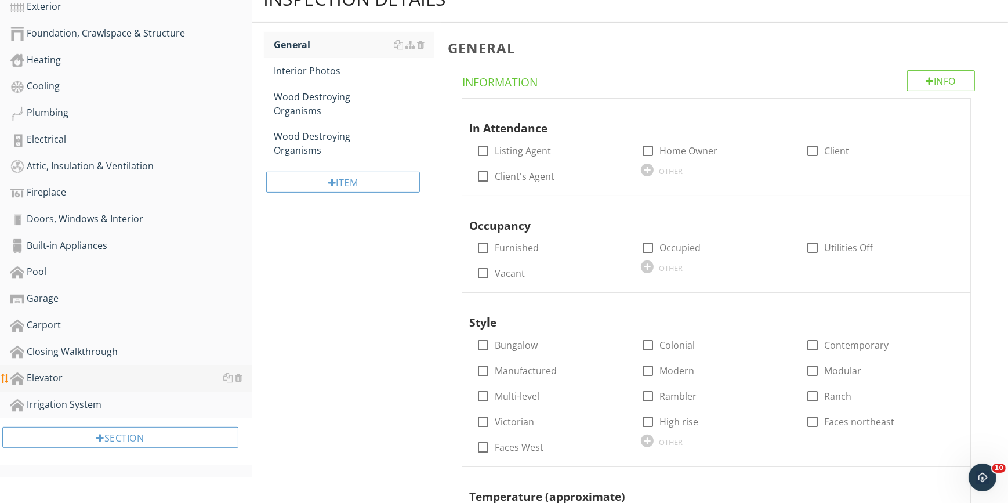
scroll to position [423, 0]
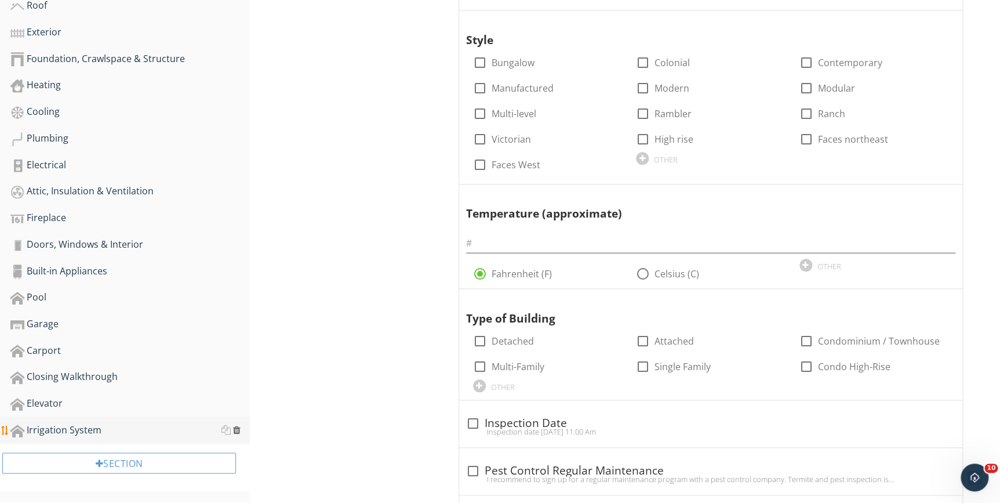
click at [237, 431] on div at bounding box center [237, 429] width 8 height 9
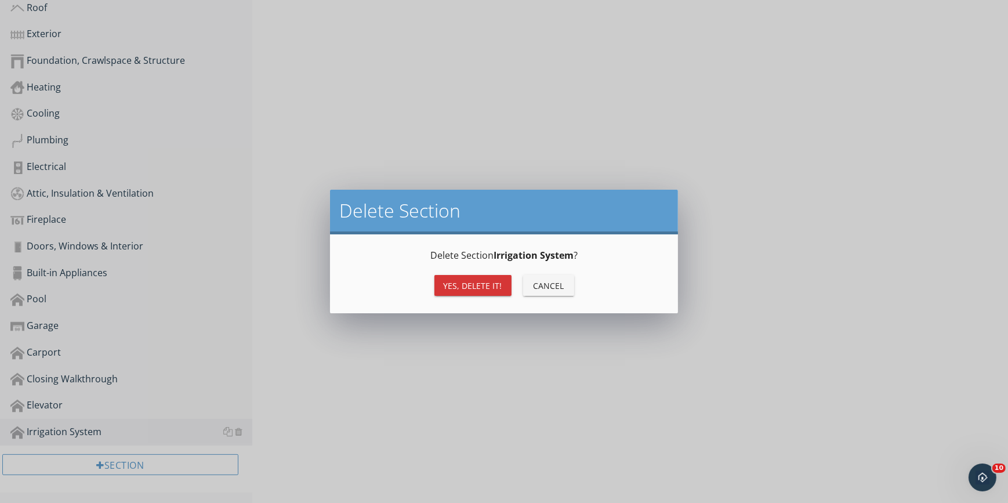
click at [462, 284] on div "Yes, Delete it!" at bounding box center [473, 285] width 59 height 12
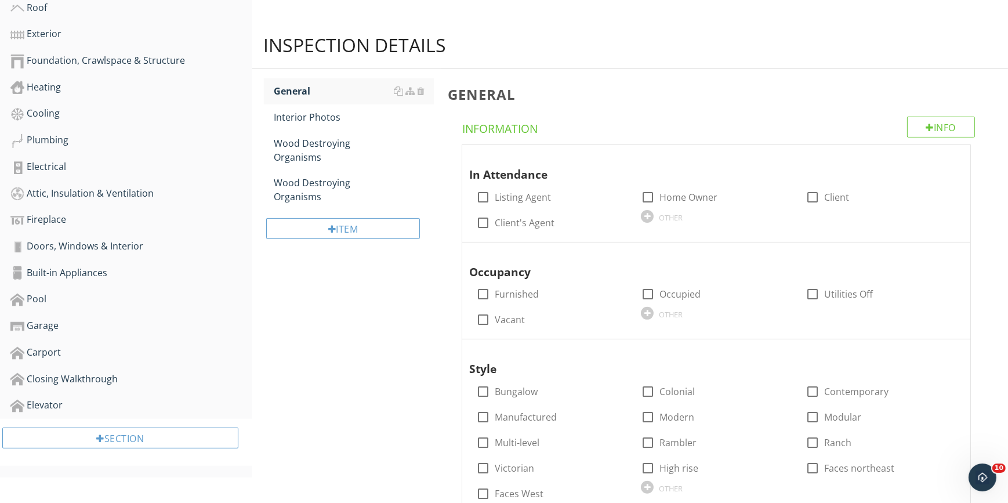
scroll to position [397, 0]
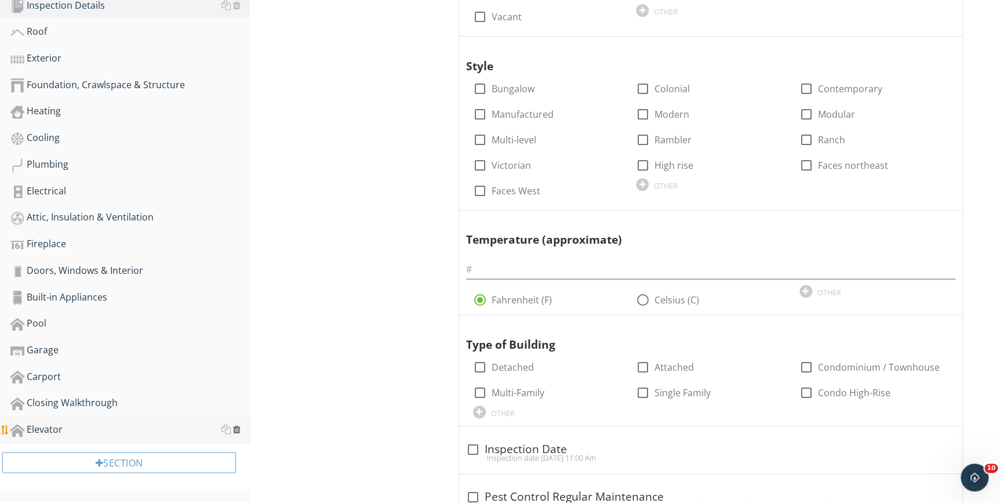
click at [238, 432] on div at bounding box center [237, 428] width 8 height 9
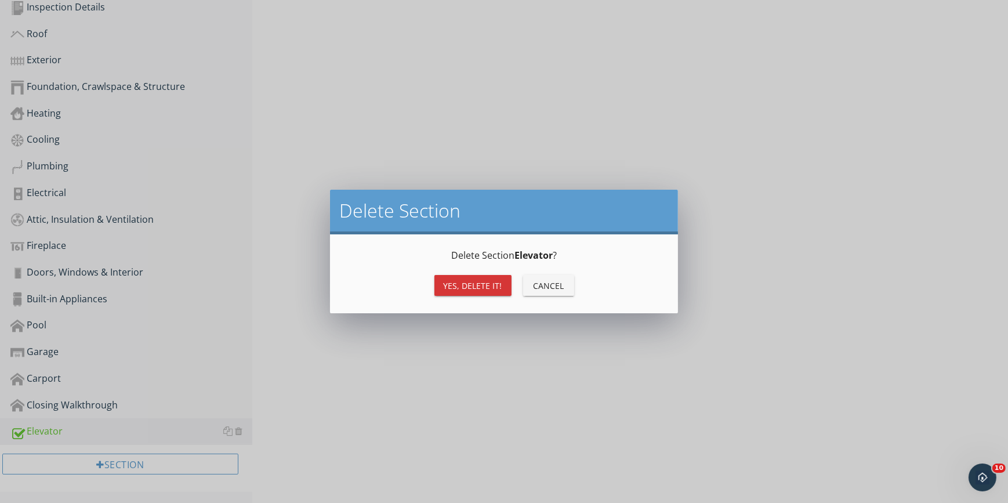
click at [464, 286] on div "Yes, Delete it!" at bounding box center [473, 285] width 59 height 12
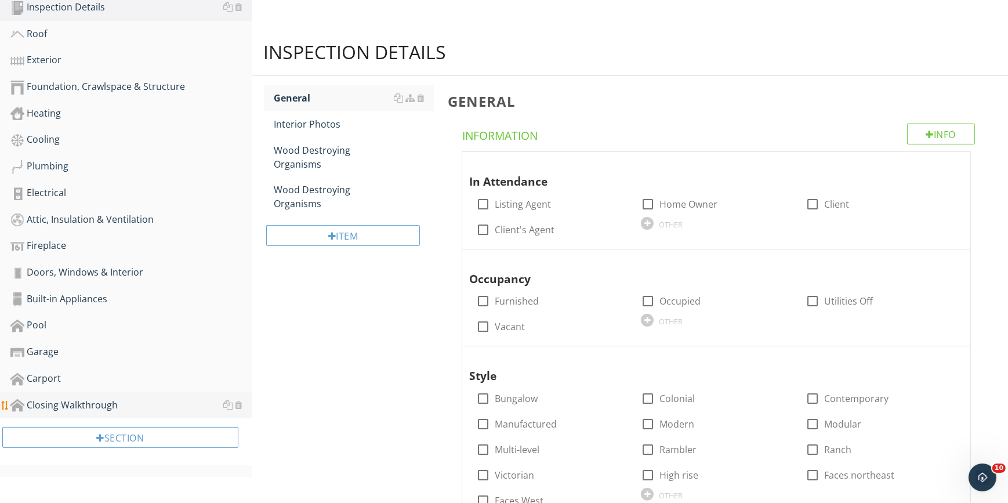
scroll to position [371, 0]
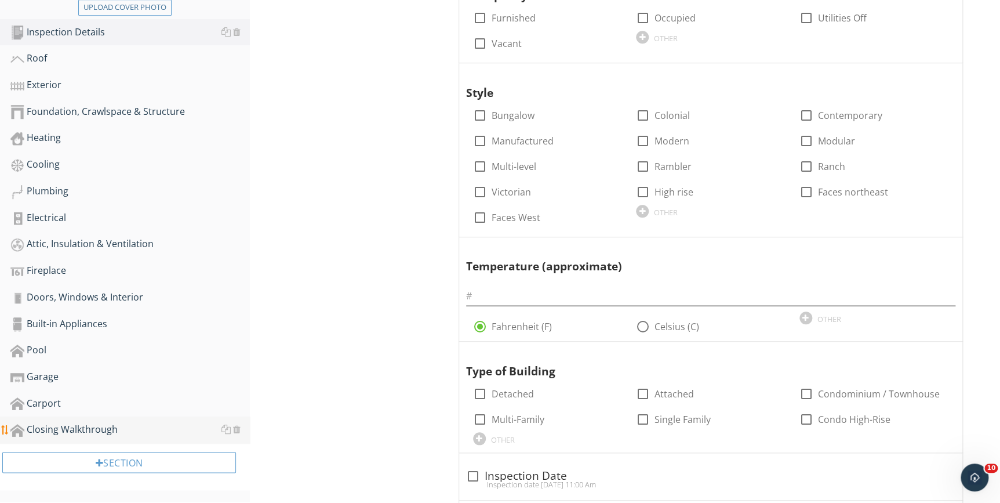
click at [241, 430] on div "Closing Walkthrough" at bounding box center [129, 429] width 239 height 15
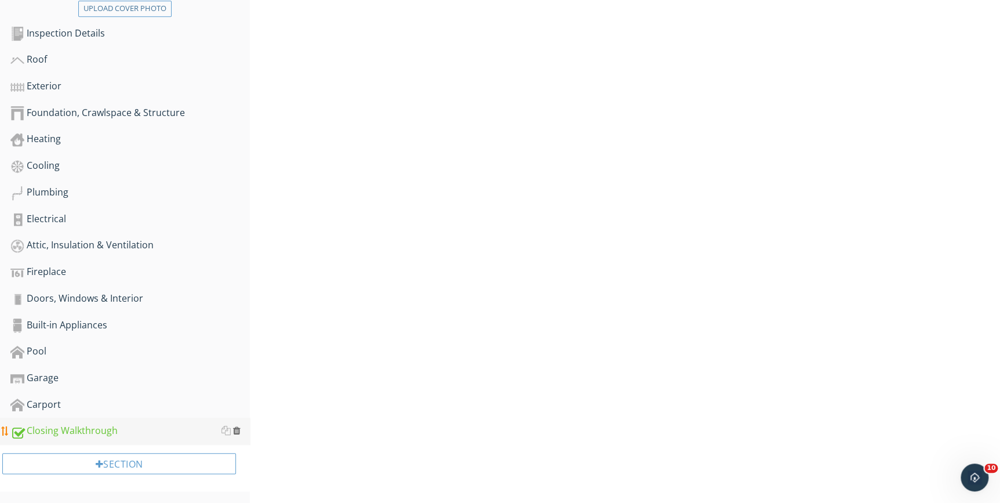
click at [238, 430] on div at bounding box center [237, 430] width 8 height 9
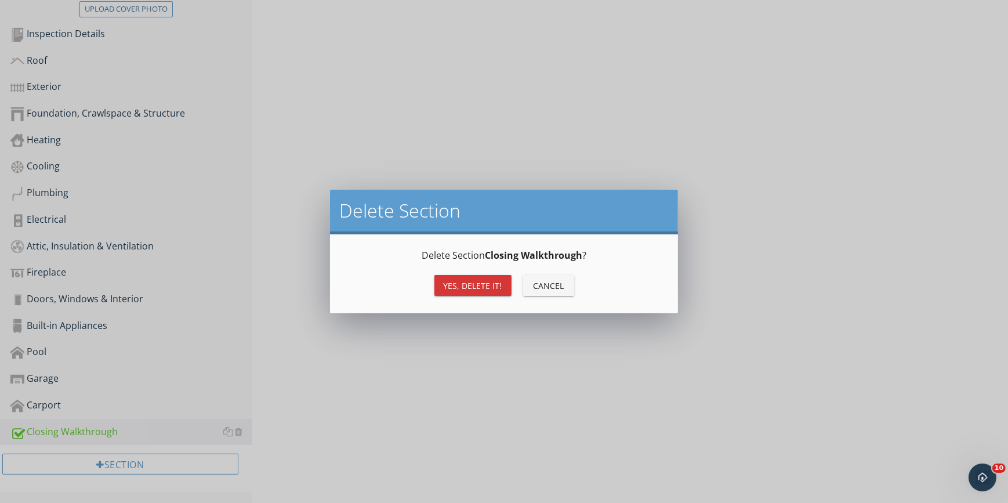
click at [455, 288] on div "Yes, Delete it!" at bounding box center [473, 285] width 59 height 12
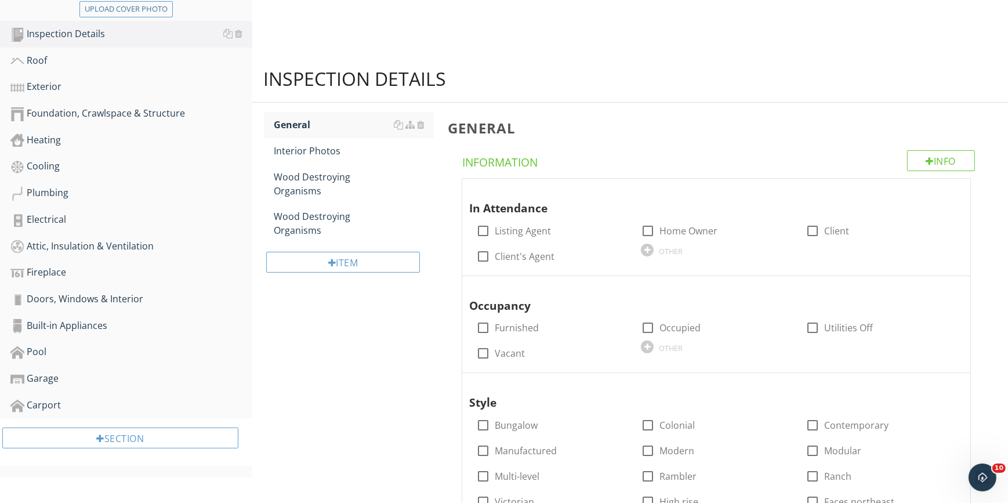
scroll to position [344, 0]
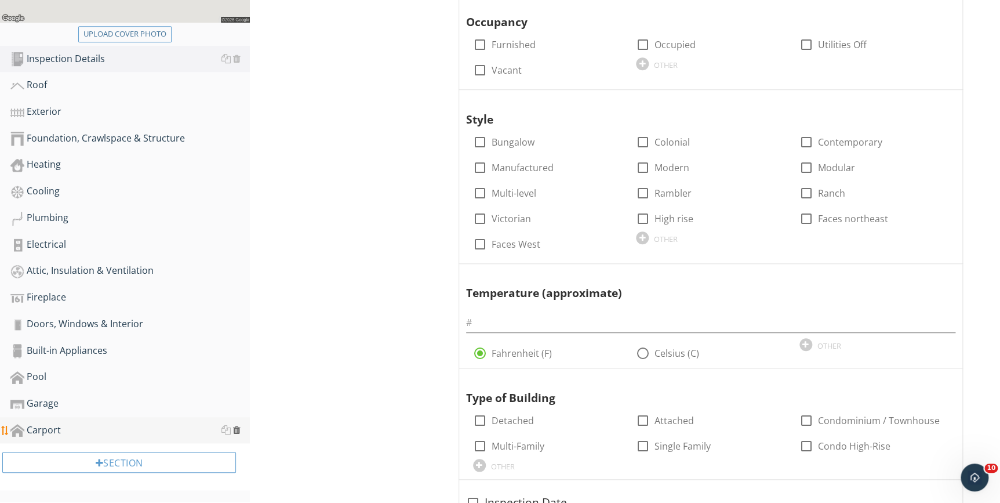
click at [235, 431] on div at bounding box center [237, 429] width 8 height 9
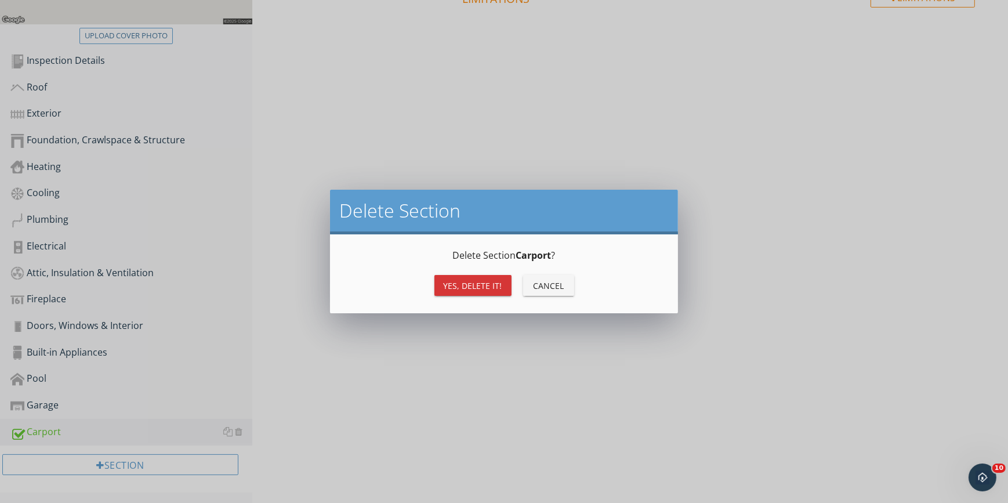
click at [466, 285] on div "Yes, Delete it!" at bounding box center [473, 285] width 59 height 12
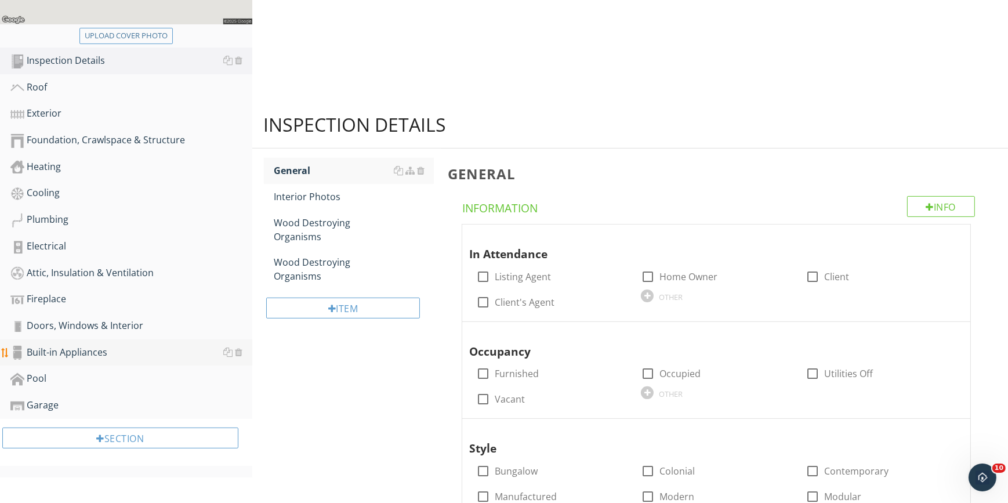
scroll to position [317, 0]
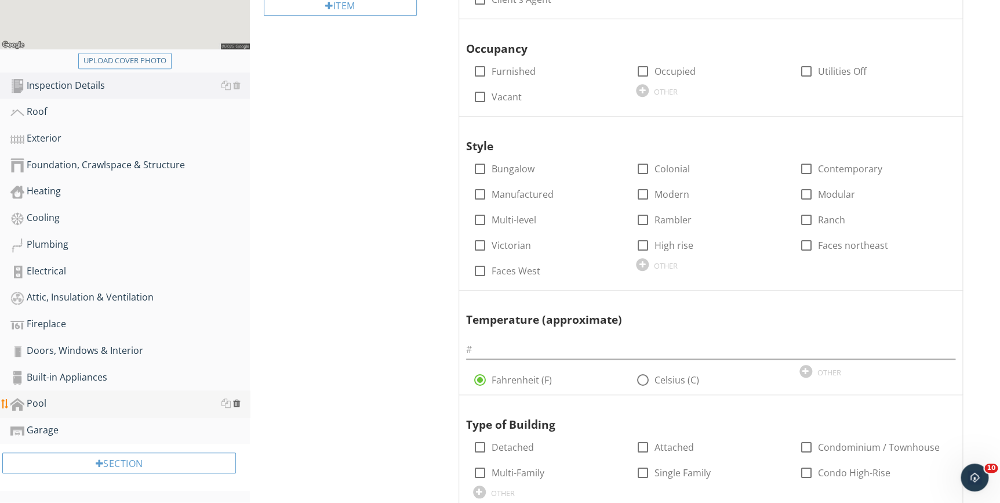
click at [234, 404] on div at bounding box center [237, 402] width 8 height 9
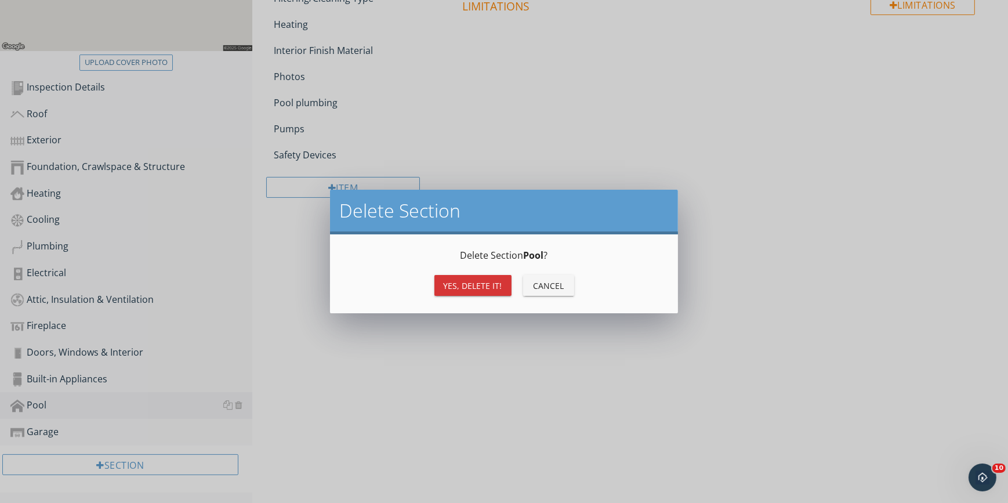
click at [468, 285] on div "Yes, Delete it!" at bounding box center [473, 285] width 59 height 12
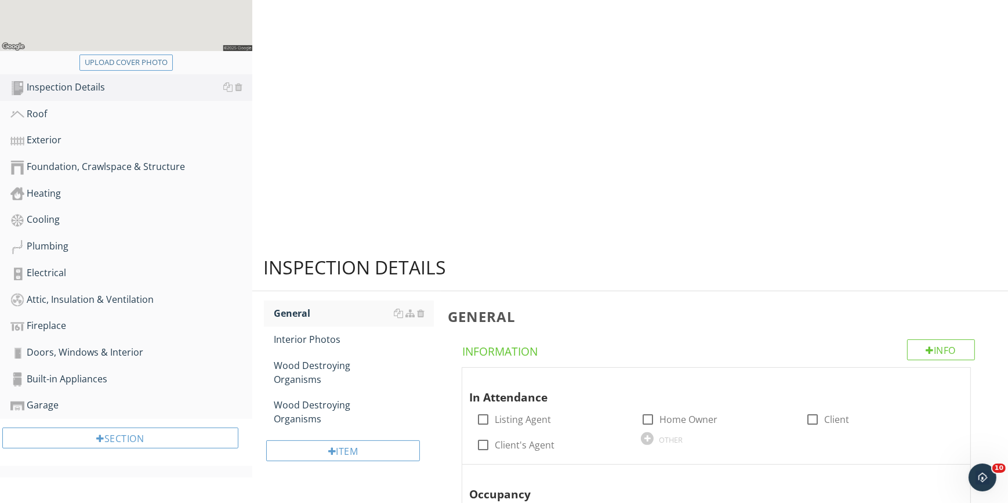
scroll to position [291, 0]
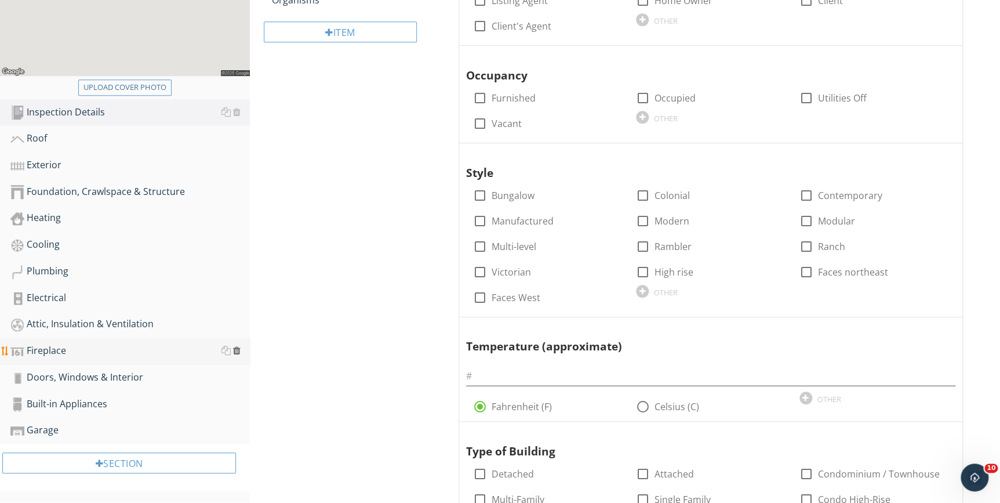
click at [235, 350] on div at bounding box center [237, 350] width 8 height 9
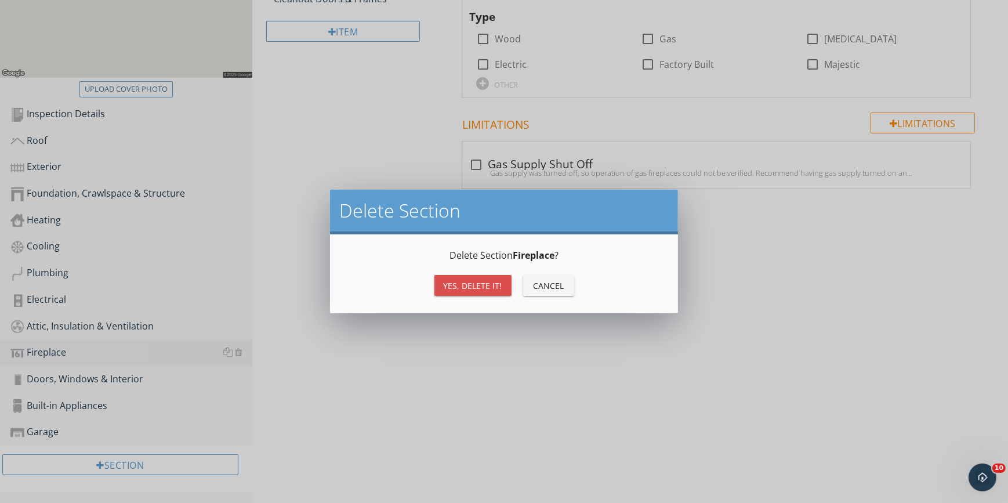
click at [449, 289] on div "Yes, Delete it!" at bounding box center [473, 285] width 59 height 12
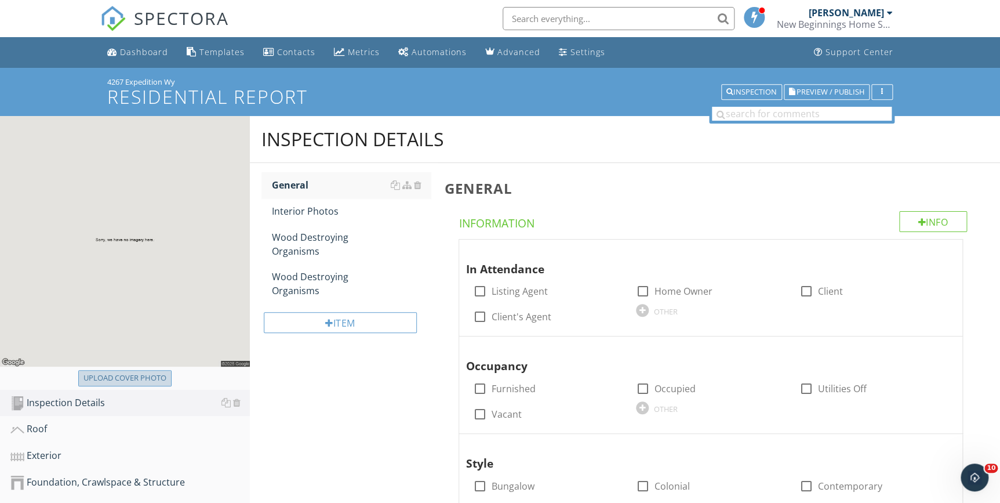
click at [129, 375] on div "Upload cover photo" at bounding box center [124, 378] width 83 height 12
type input "C:\fakepath\20250927_132821.jpg"
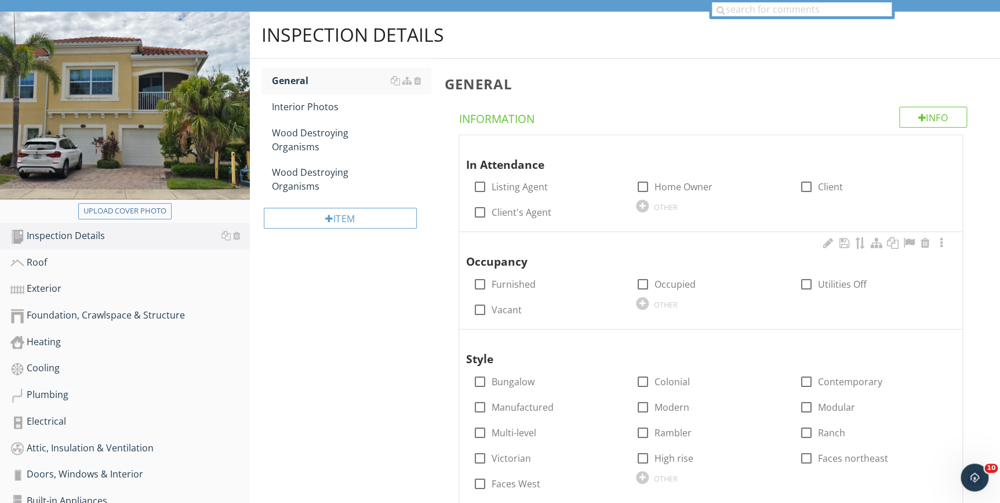
scroll to position [105, 0]
click at [803, 182] on div at bounding box center [807, 186] width 20 height 20
checkbox input "true"
click at [480, 185] on div at bounding box center [480, 186] width 20 height 20
checkbox input "true"
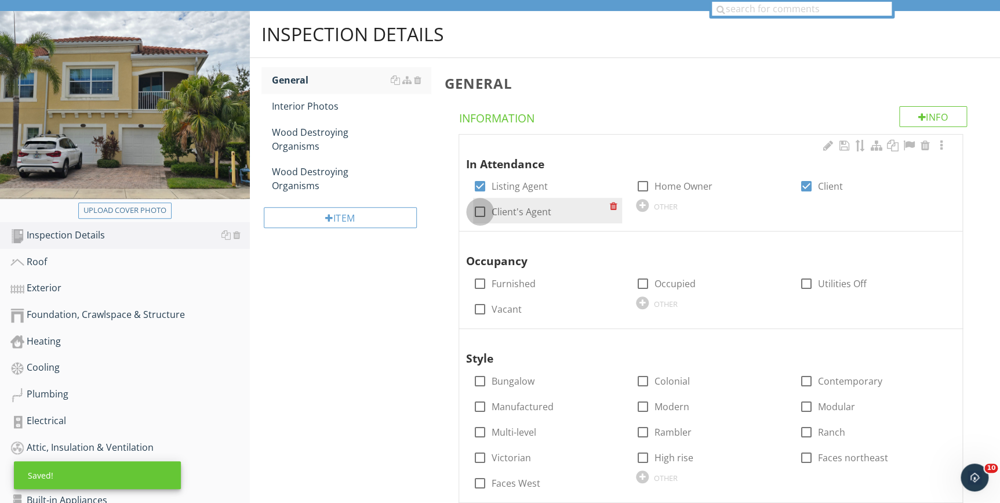
click at [477, 213] on div at bounding box center [480, 212] width 20 height 20
checkbox input "true"
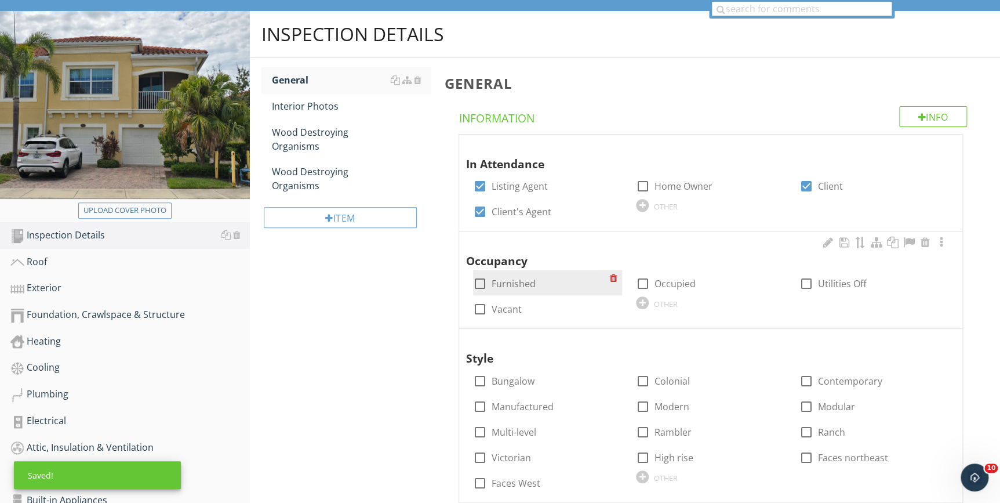
click at [478, 283] on div at bounding box center [480, 284] width 20 height 20
checkbox input "true"
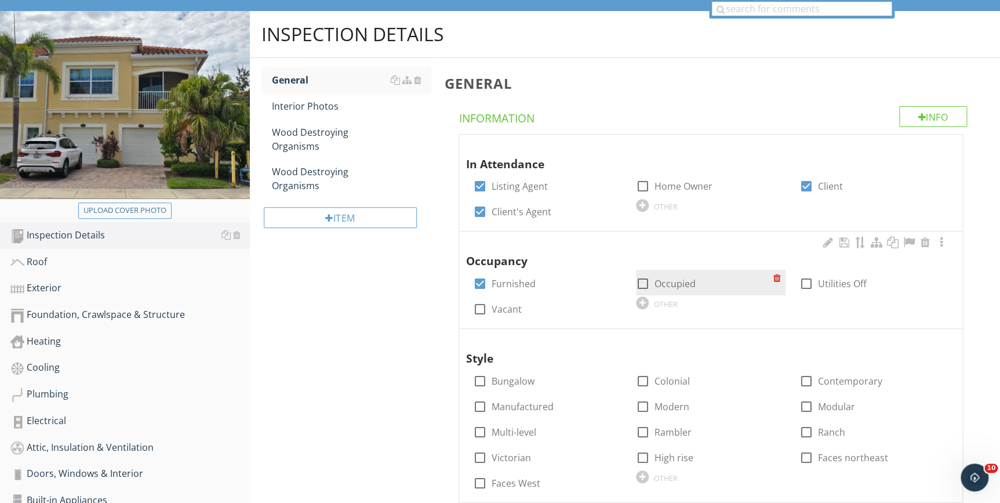
click at [644, 282] on div at bounding box center [643, 284] width 20 height 20
checkbox input "true"
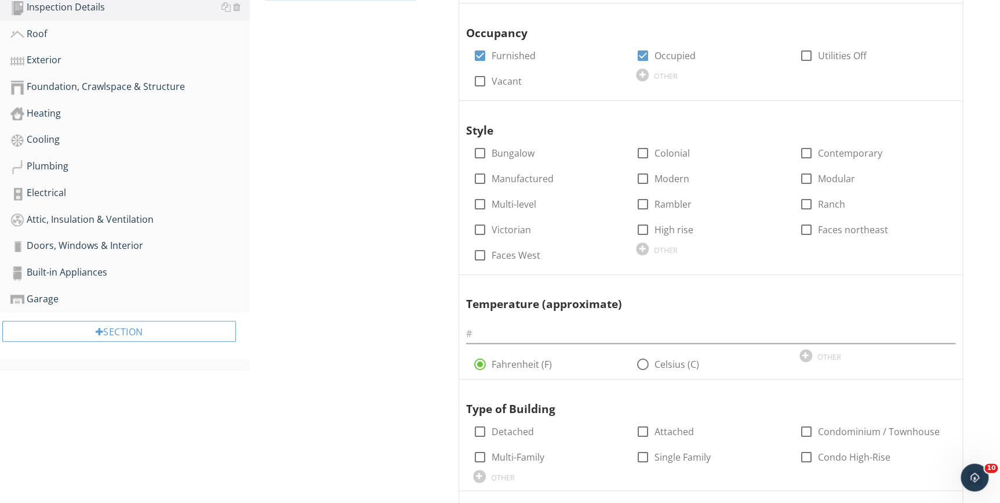
scroll to position [316, 0]
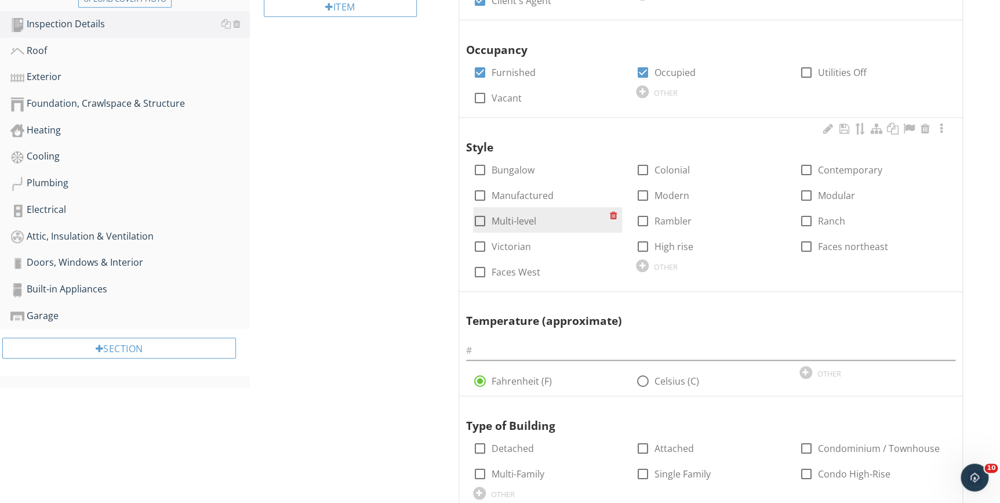
click at [477, 221] on div at bounding box center [480, 221] width 20 height 20
checkbox input "true"
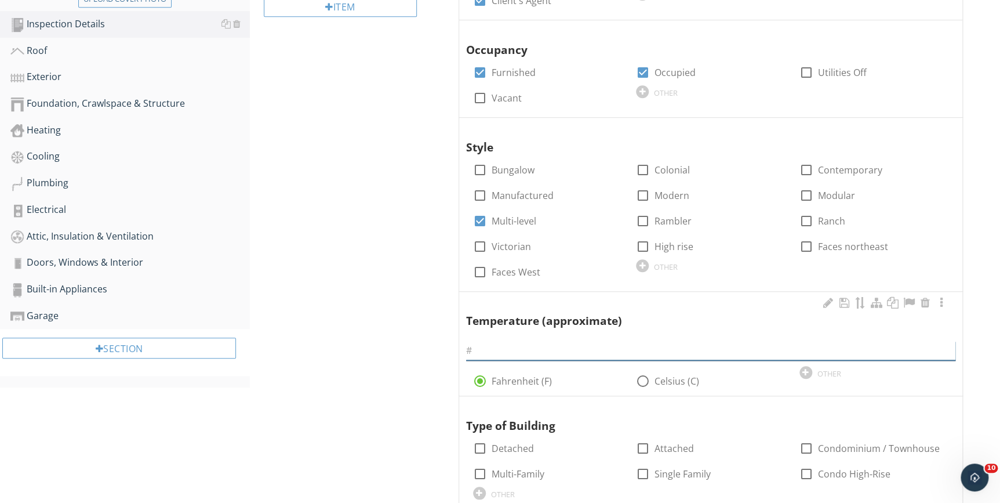
click at [493, 358] on input "text" at bounding box center [710, 350] width 489 height 19
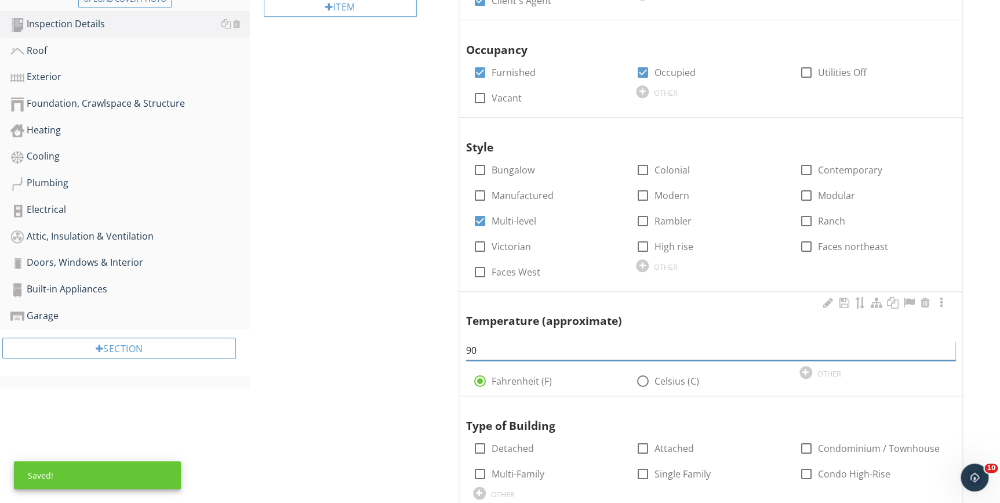
scroll to position [474, 0]
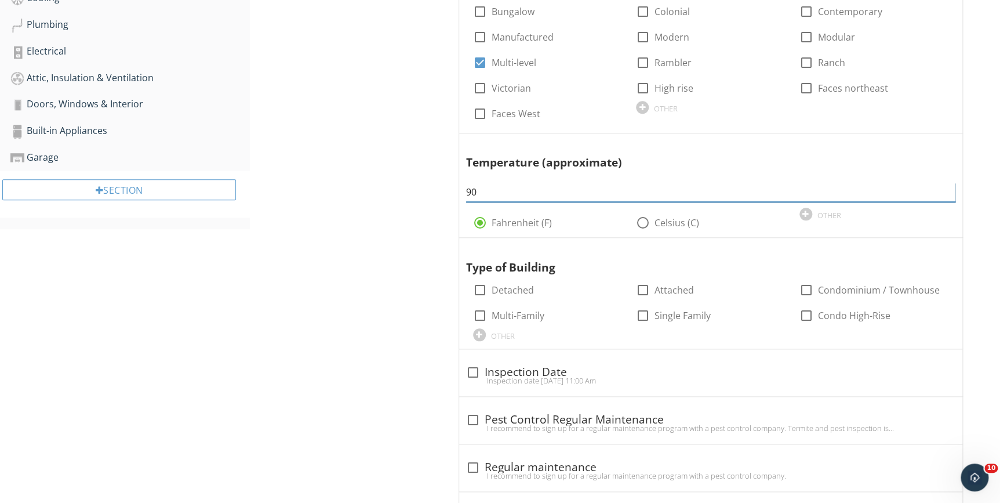
type input "90"
click at [383, 348] on div "Inspection Details General Interior Photos Wood Destroying Organisms Wood Destr…" at bounding box center [625, 238] width 750 height 1192
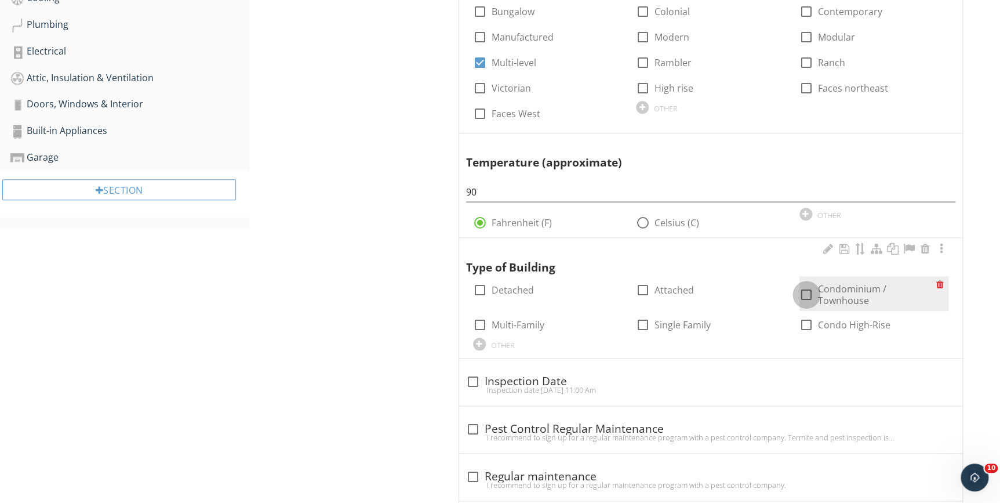
click at [807, 290] on div at bounding box center [807, 295] width 20 height 20
checkbox input "true"
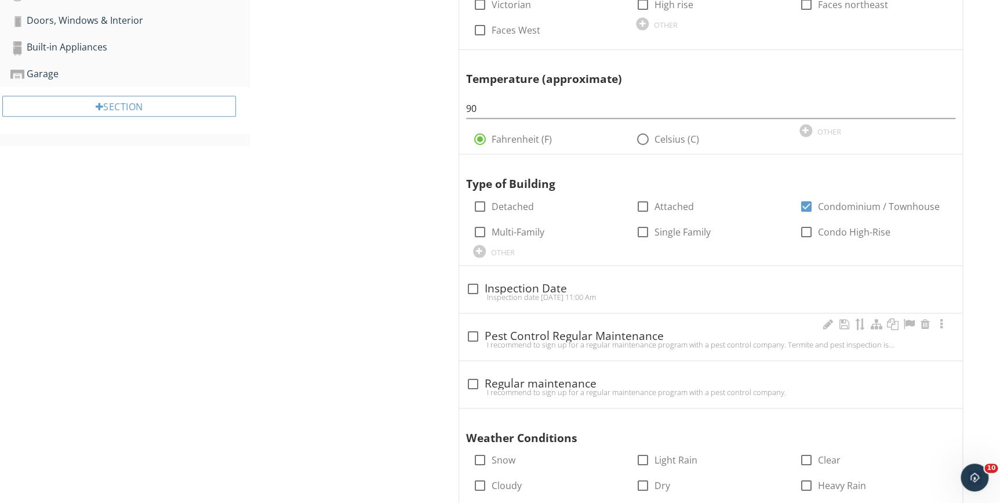
scroll to position [580, 0]
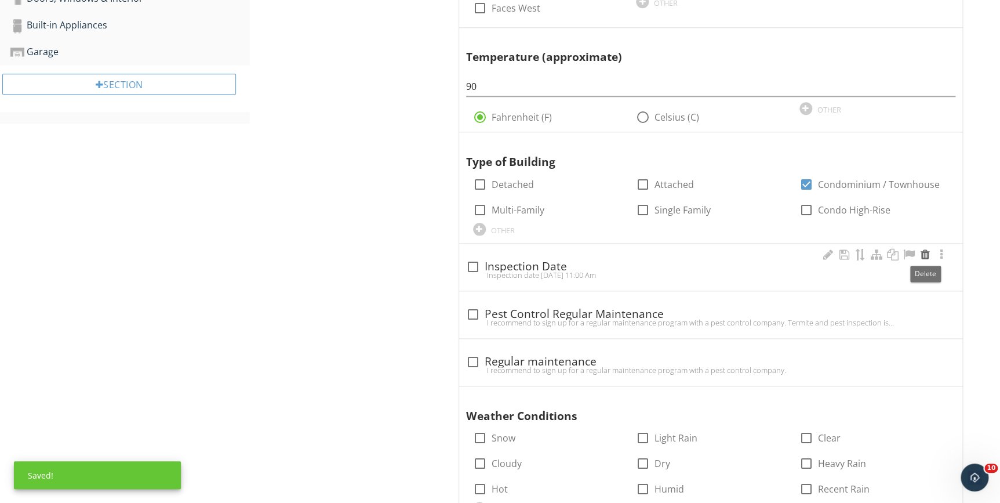
click at [923, 255] on div at bounding box center [925, 255] width 14 height 12
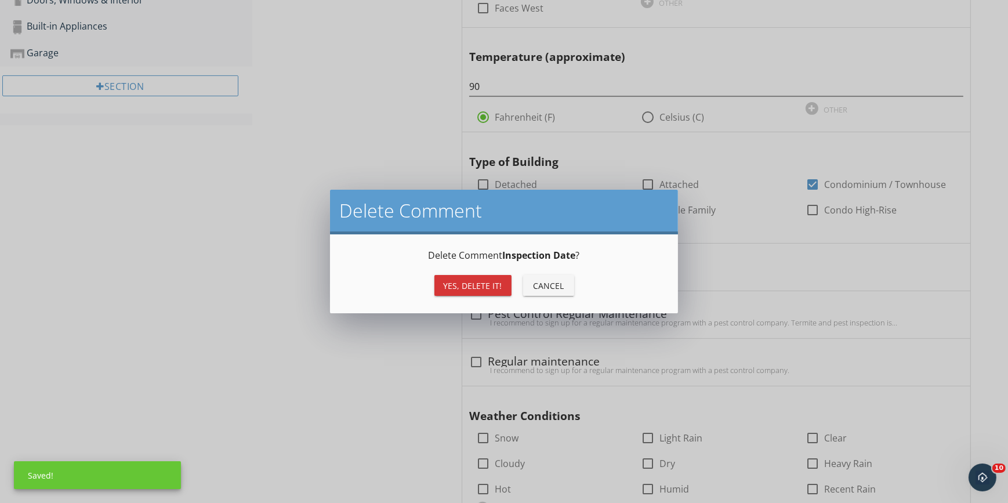
click at [467, 286] on div "Yes, Delete it!" at bounding box center [473, 285] width 59 height 12
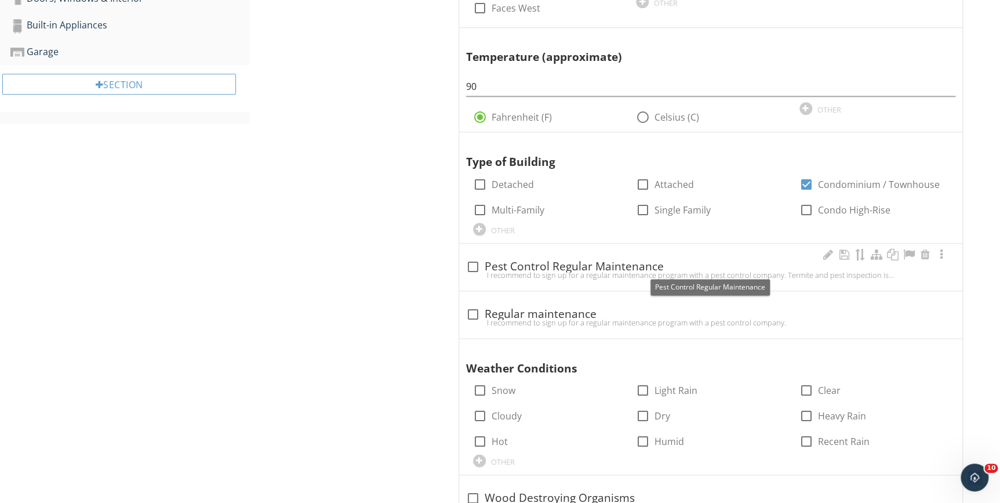
click at [475, 266] on div at bounding box center [473, 267] width 20 height 20
checkbox input "true"
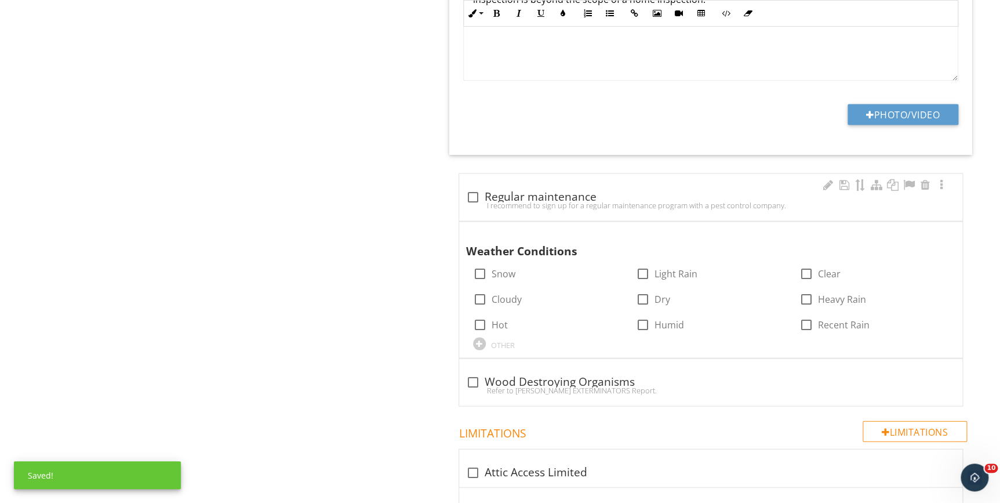
scroll to position [1001, 0]
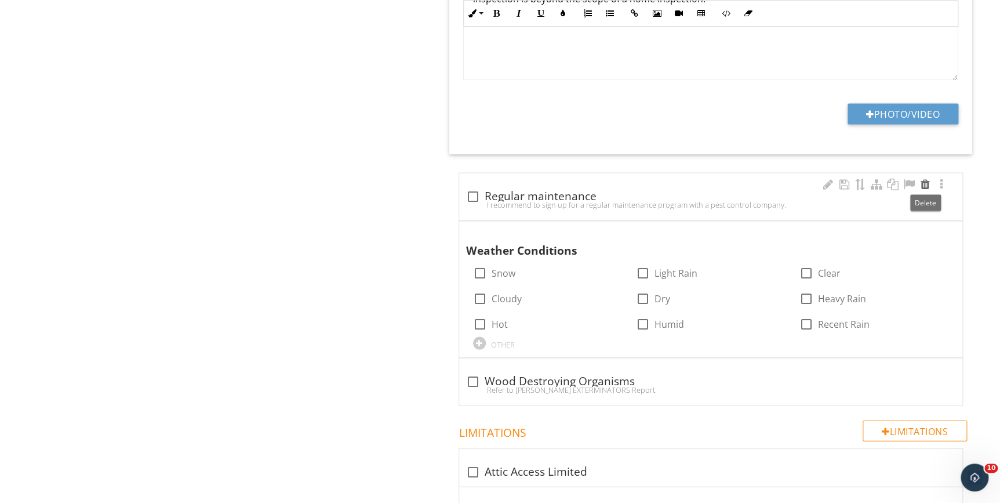
click at [927, 181] on div at bounding box center [925, 184] width 14 height 12
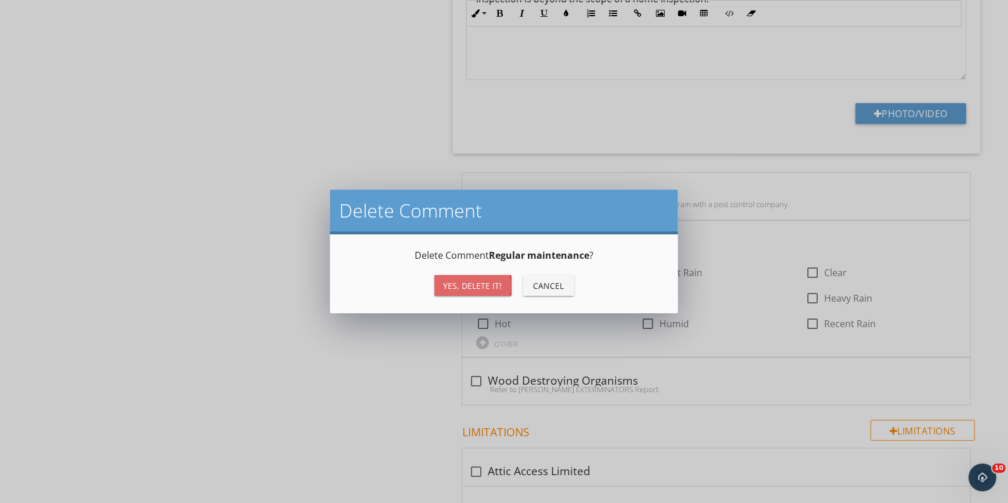
click at [459, 278] on button "Yes, Delete it!" at bounding box center [472, 285] width 77 height 21
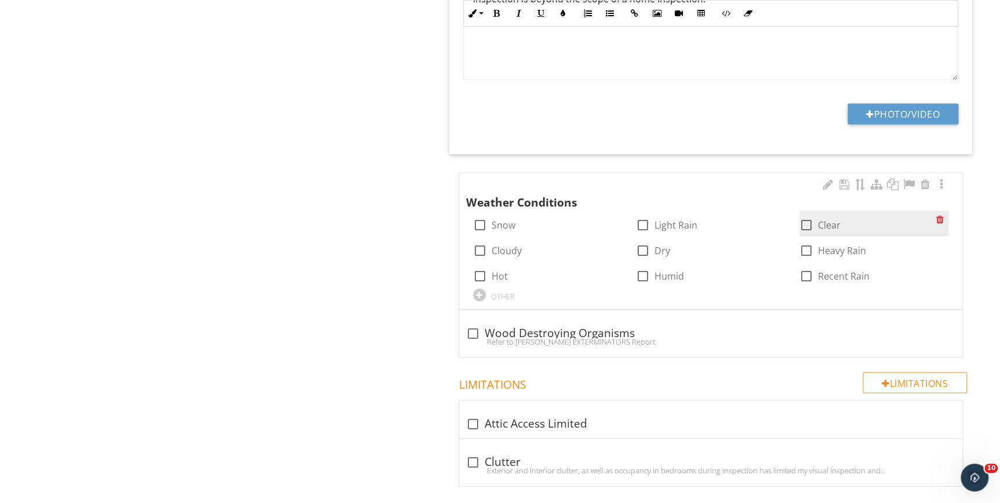
click at [805, 226] on div at bounding box center [807, 225] width 20 height 20
checkbox input "true"
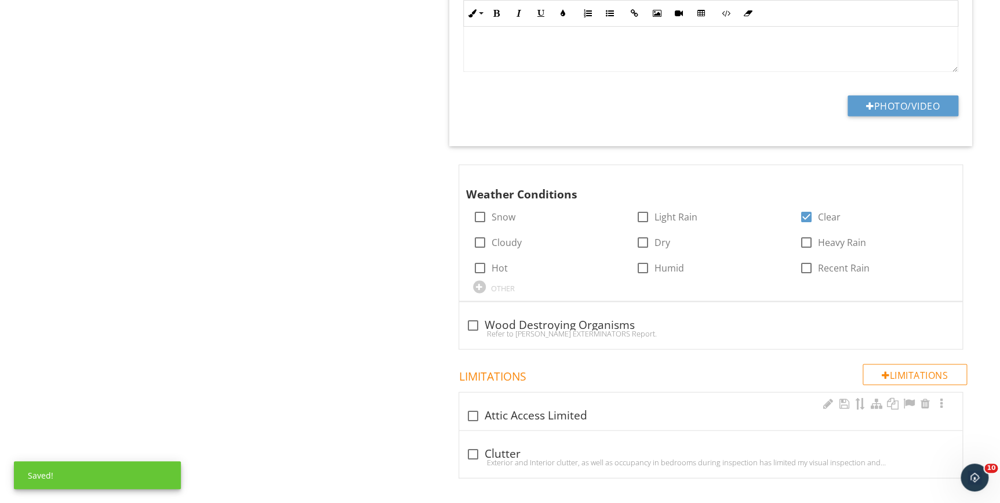
scroll to position [1012, 0]
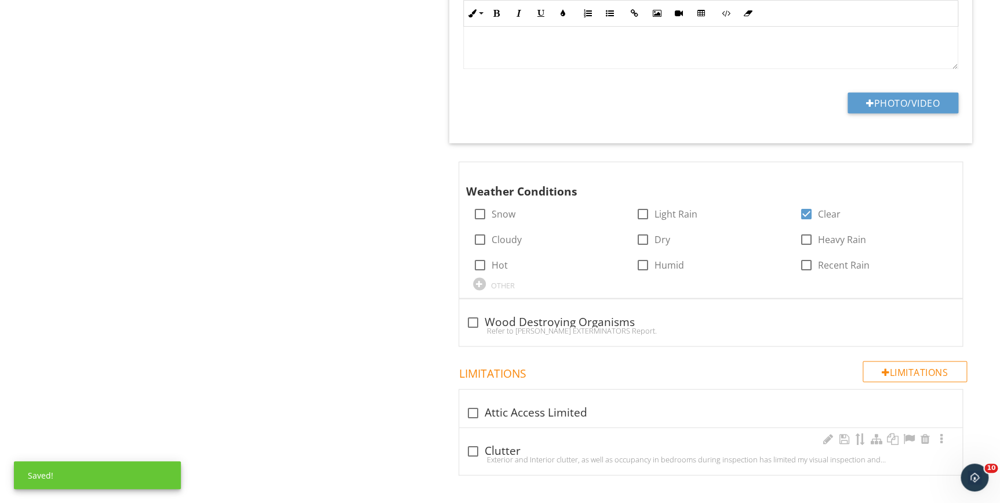
click at [481, 454] on div "Exterior and Interior clutter, as well as occupancy in bedrooms during inspecti…" at bounding box center [710, 458] width 489 height 9
checkbox input "true"
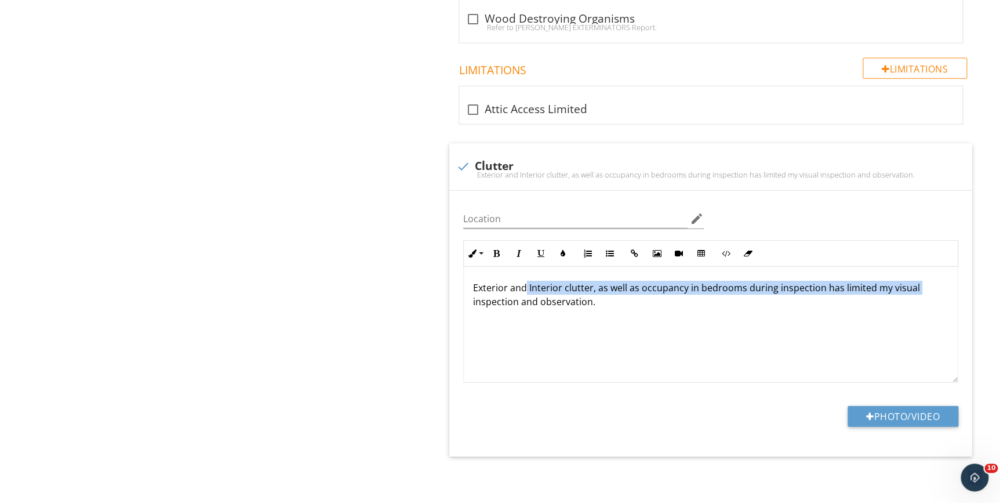
drag, startPoint x: 526, startPoint y: 289, endPoint x: 442, endPoint y: 295, distance: 83.7
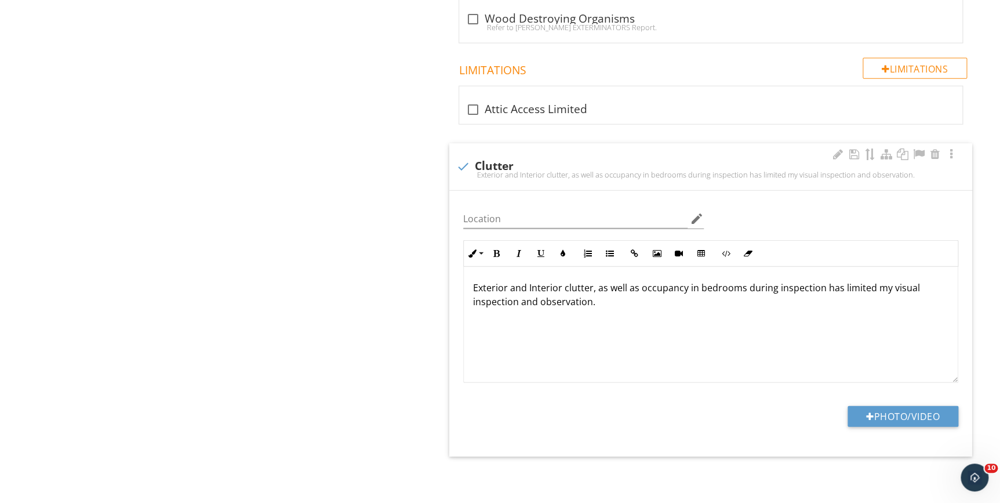
click at [571, 340] on div "Exterior and Interior clutter, as well as occupancy in bedrooms during inspecti…" at bounding box center [711, 325] width 494 height 116
click at [743, 291] on p "Exterior and Interior clutter, as well as occupancy in bedrooms during inspecti…" at bounding box center [710, 295] width 475 height 28
click at [743, 291] on p "Exterior and Interior clutter, as well as occupancy in bedroomsduring inspectio…" at bounding box center [710, 295] width 475 height 28
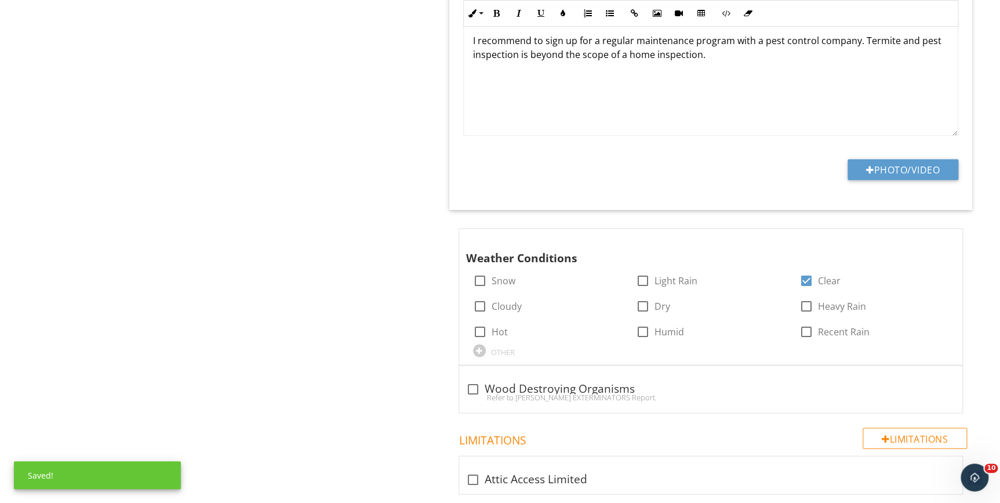
scroll to position [0, 0]
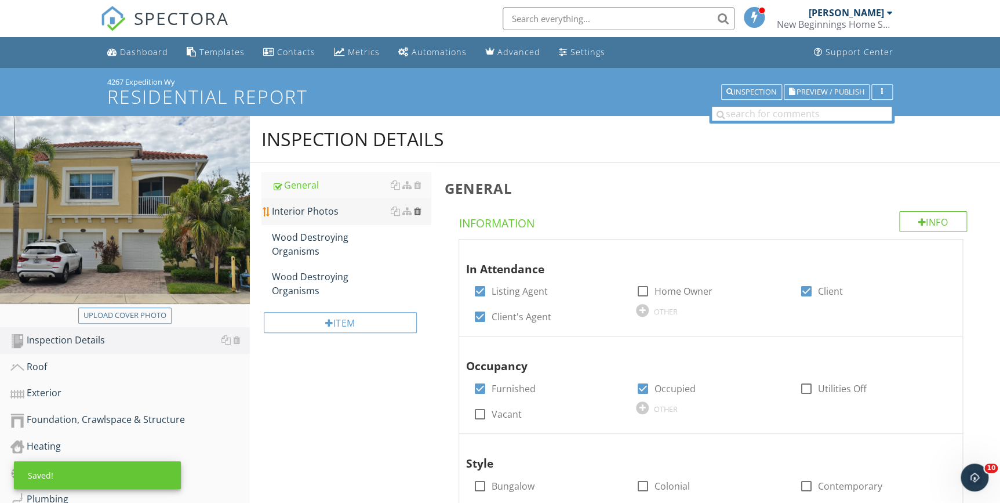
click at [417, 209] on div at bounding box center [418, 210] width 8 height 9
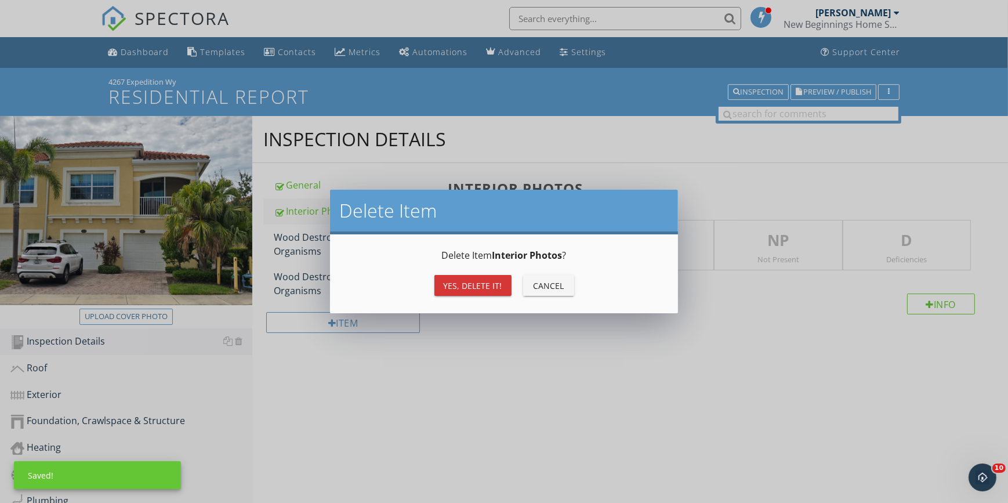
click at [456, 284] on div "Yes, Delete it!" at bounding box center [473, 285] width 59 height 12
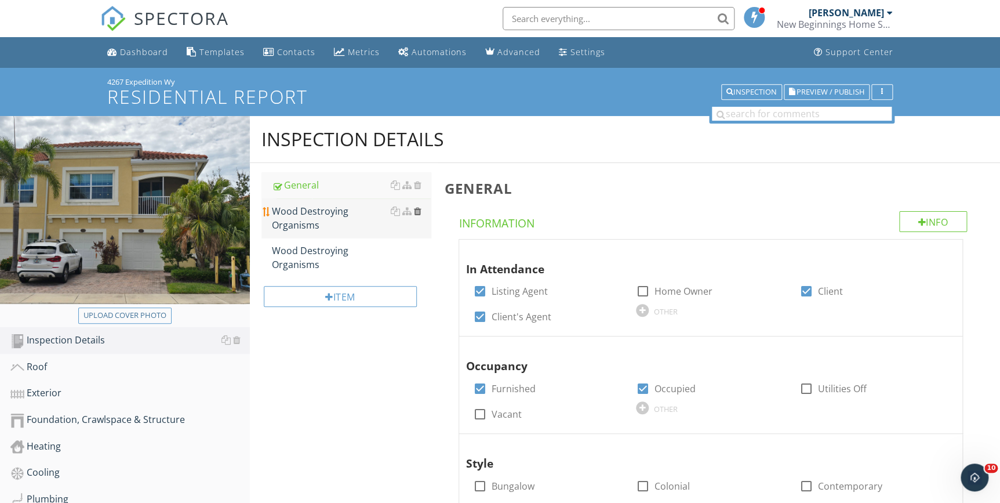
click at [416, 210] on div at bounding box center [418, 210] width 8 height 9
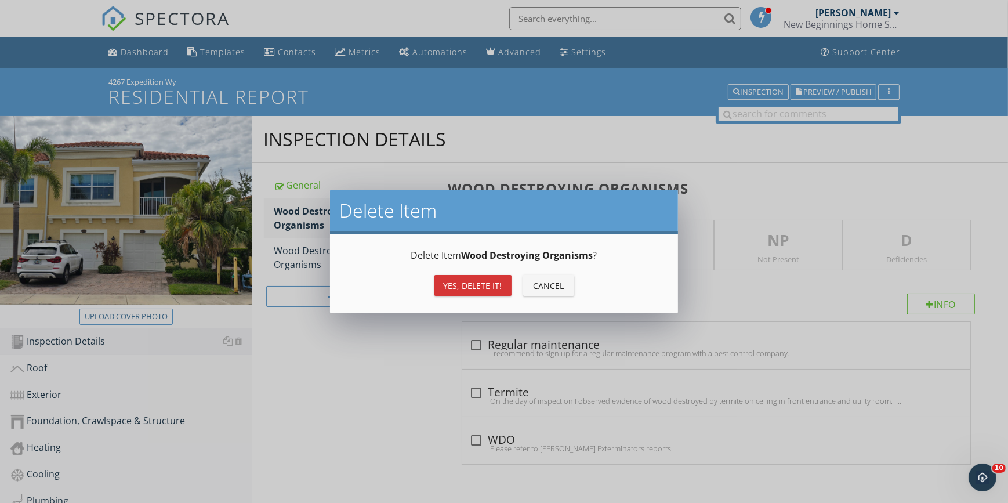
click at [452, 285] on div "Yes, Delete it!" at bounding box center [473, 285] width 59 height 12
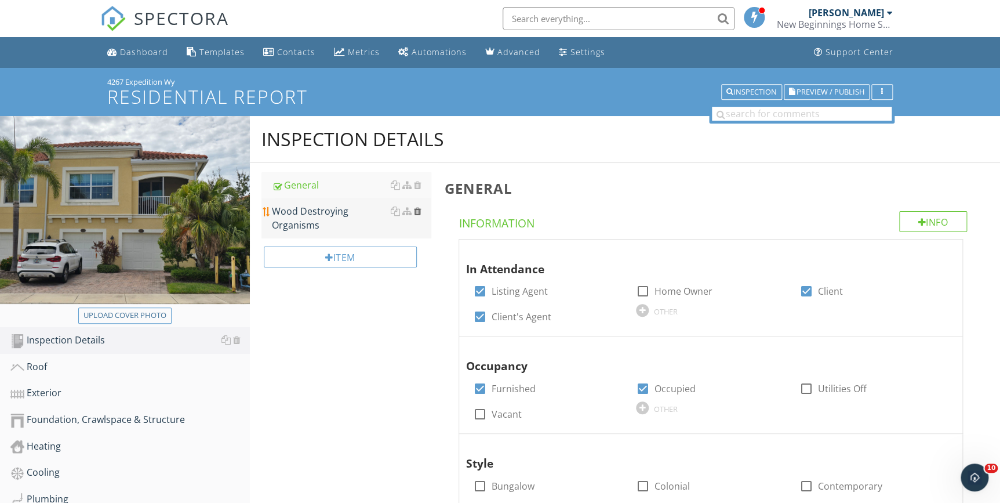
click at [416, 212] on div at bounding box center [418, 210] width 8 height 9
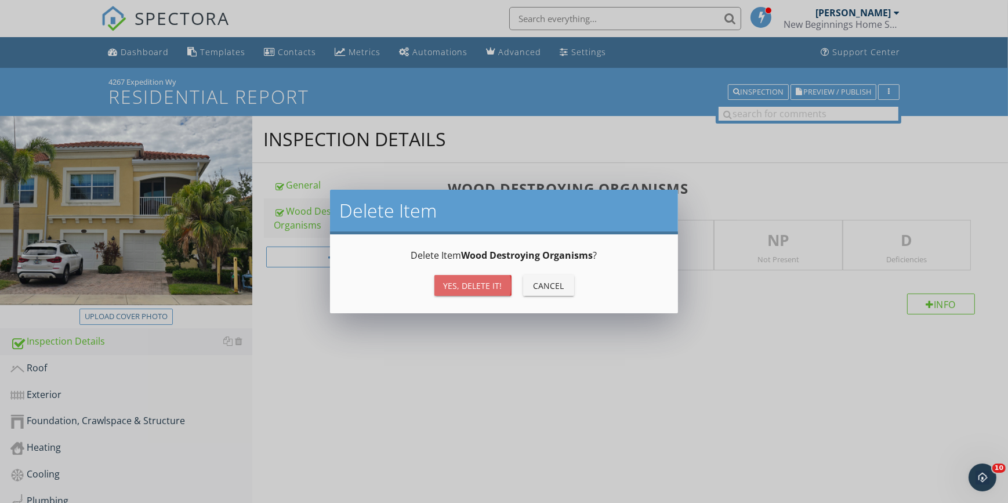
click at [449, 280] on div "Yes, Delete it!" at bounding box center [473, 285] width 59 height 12
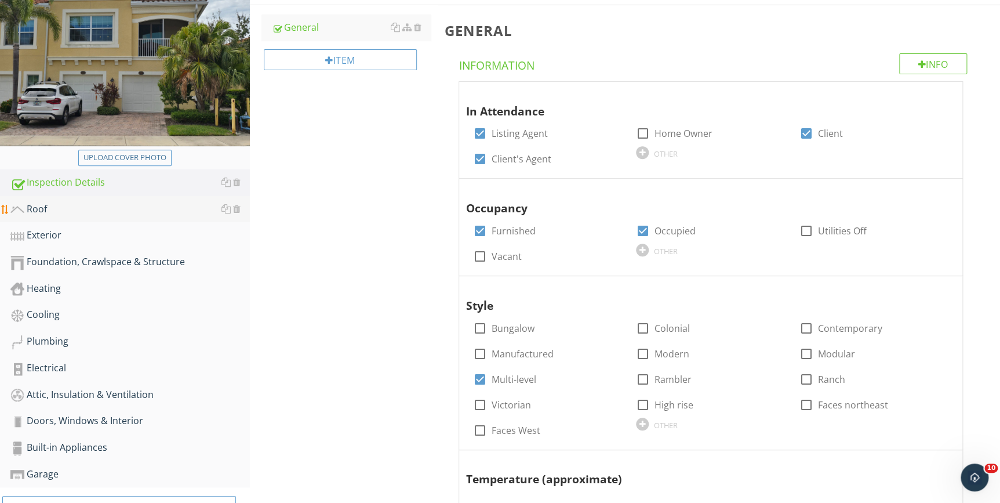
click at [26, 206] on div "Roof" at bounding box center [129, 209] width 239 height 15
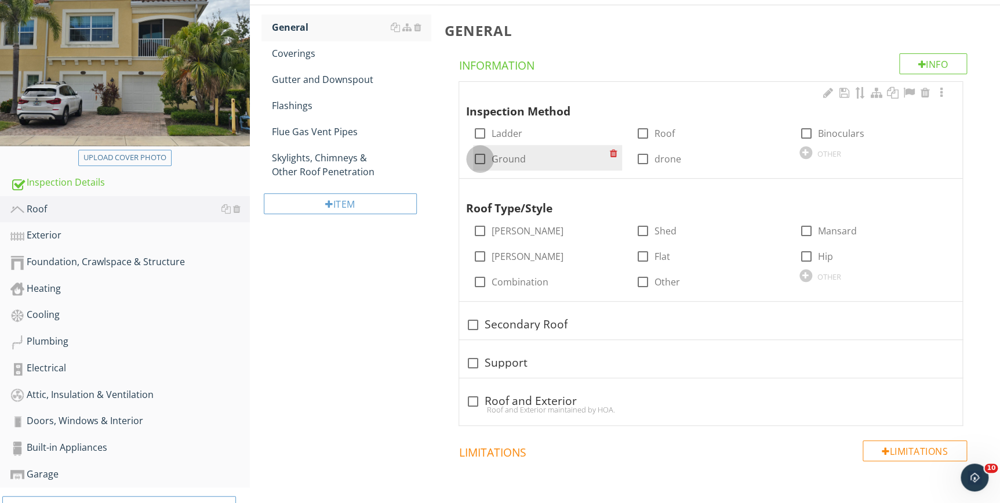
click at [477, 154] on div at bounding box center [480, 159] width 20 height 20
checkbox input "true"
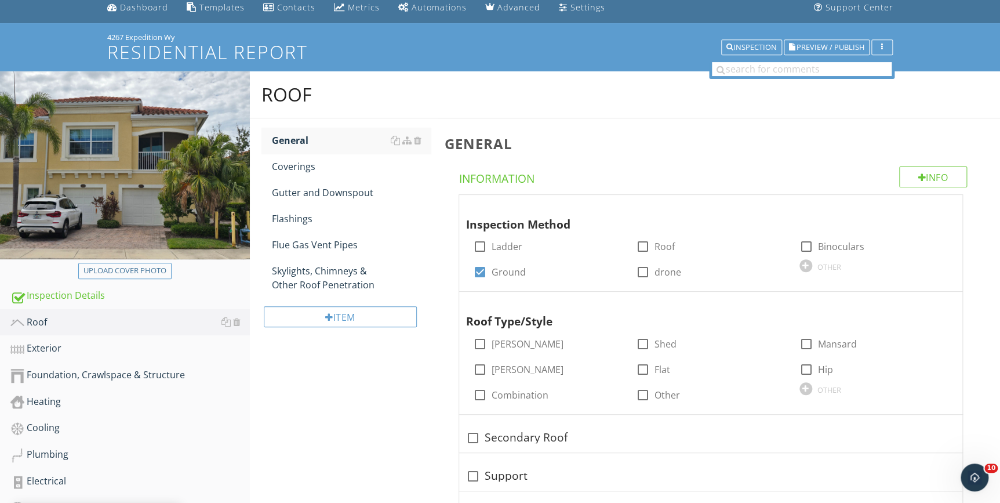
scroll to position [105, 0]
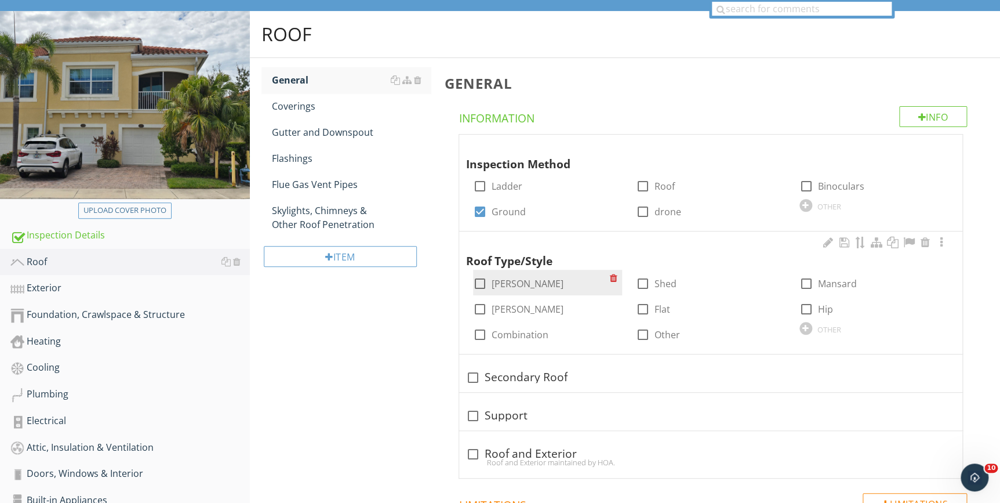
click at [480, 282] on div at bounding box center [480, 284] width 20 height 20
checkbox input "true"
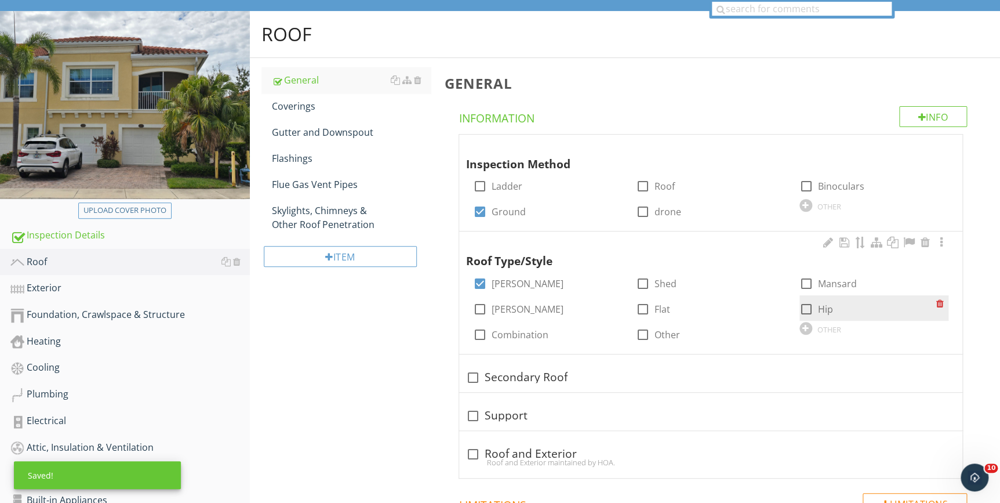
click at [803, 306] on div at bounding box center [807, 309] width 20 height 20
checkbox input "true"
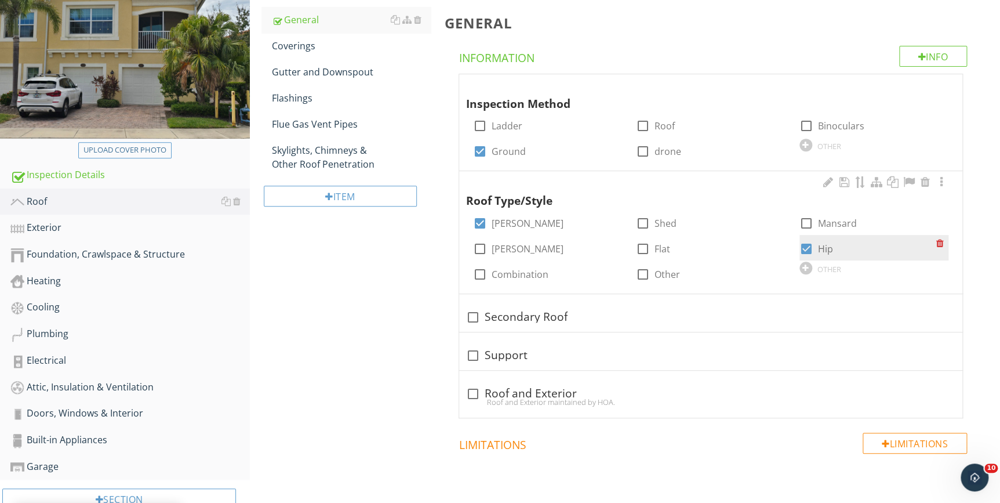
scroll to position [209, 0]
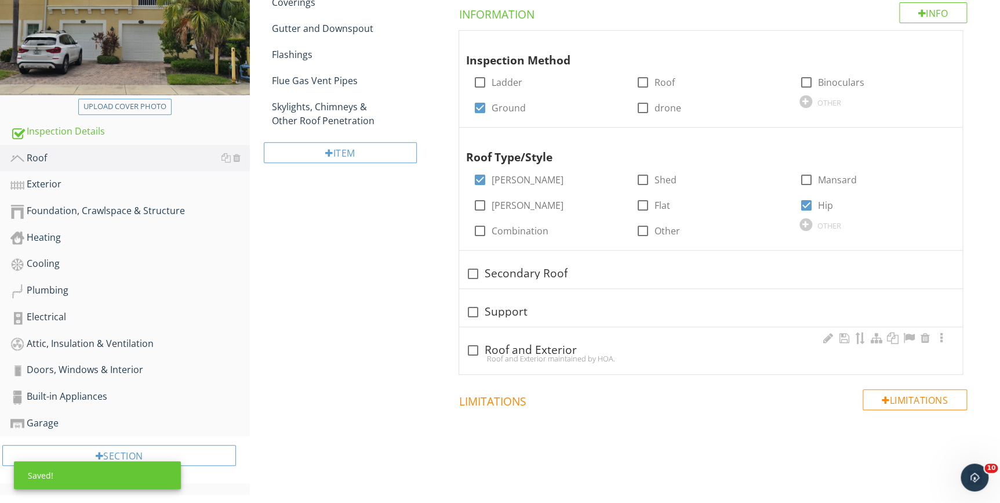
click at [556, 357] on div "Roof and Exterior maintained by HOA." at bounding box center [710, 358] width 489 height 9
checkbox input "true"
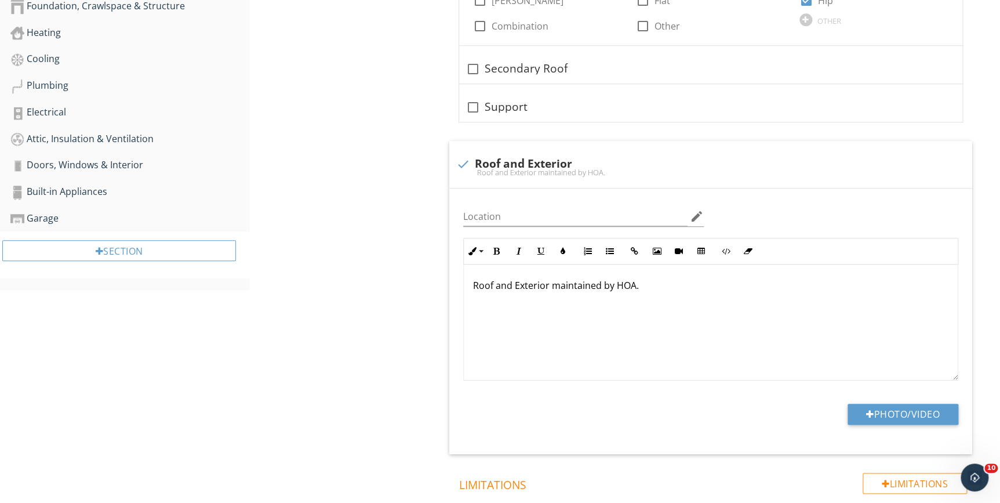
scroll to position [128, 0]
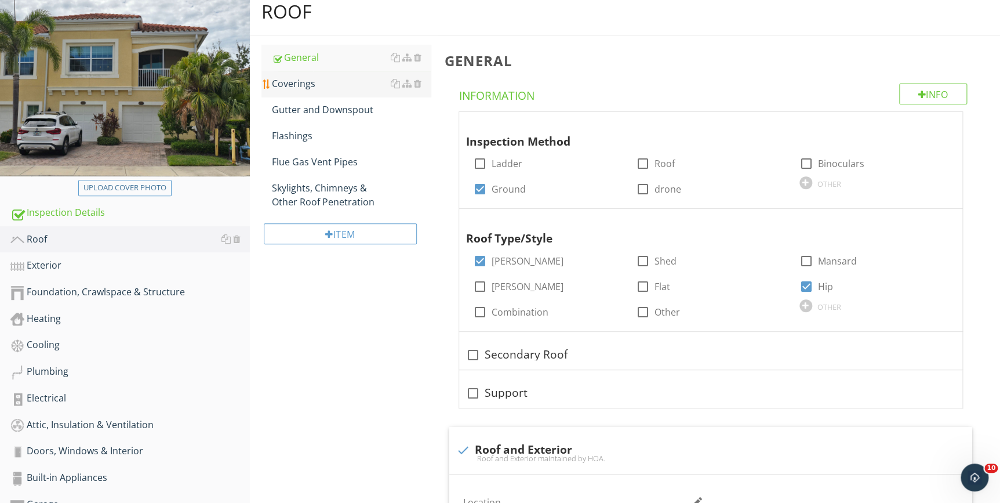
click at [292, 86] on div "Coverings" at bounding box center [351, 84] width 158 height 14
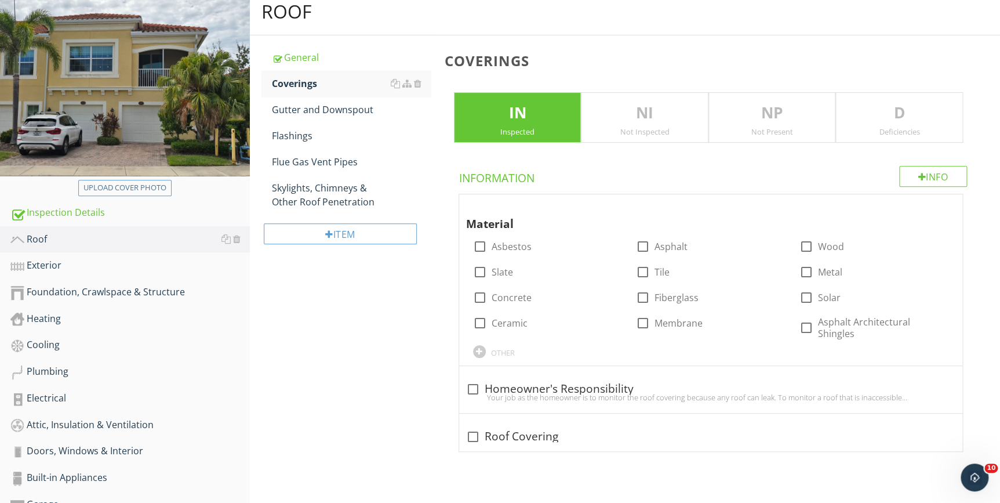
scroll to position [202, 0]
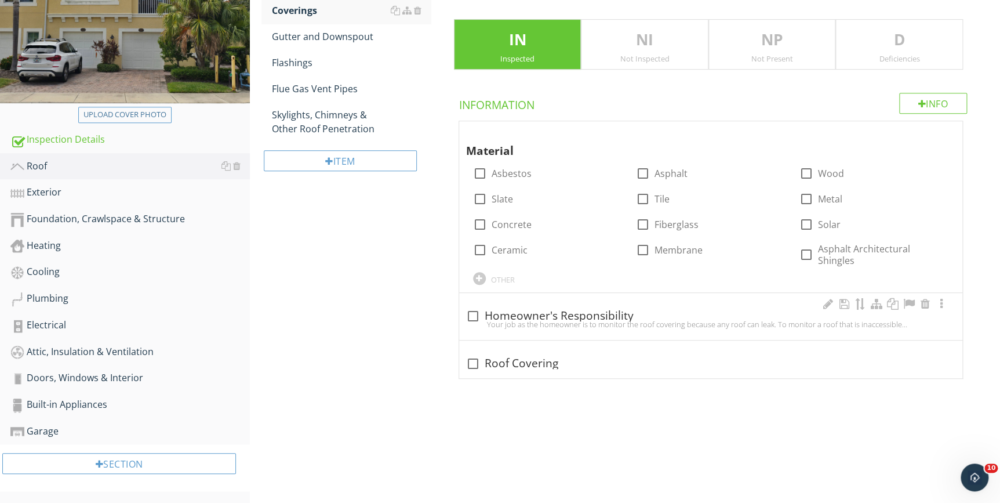
click at [504, 309] on div "check_box_outline_blank Homeowner's Responsibility" at bounding box center [710, 316] width 489 height 14
checkbox input "true"
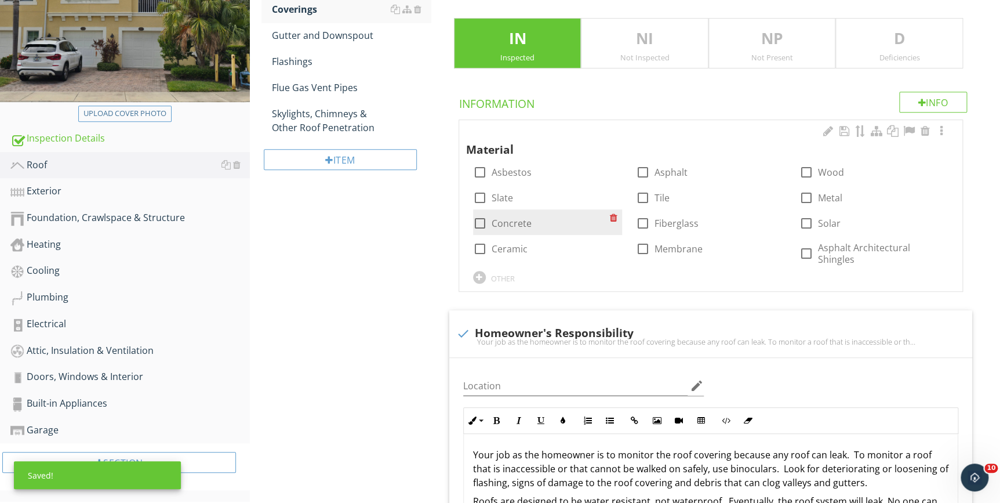
click at [476, 222] on div at bounding box center [480, 223] width 20 height 20
checkbox input "true"
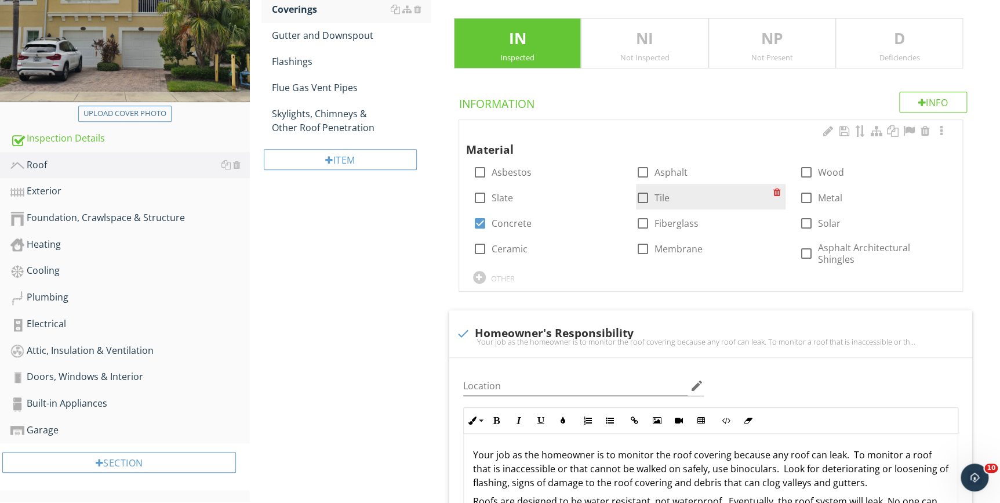
click at [644, 195] on div at bounding box center [643, 198] width 20 height 20
checkbox input "true"
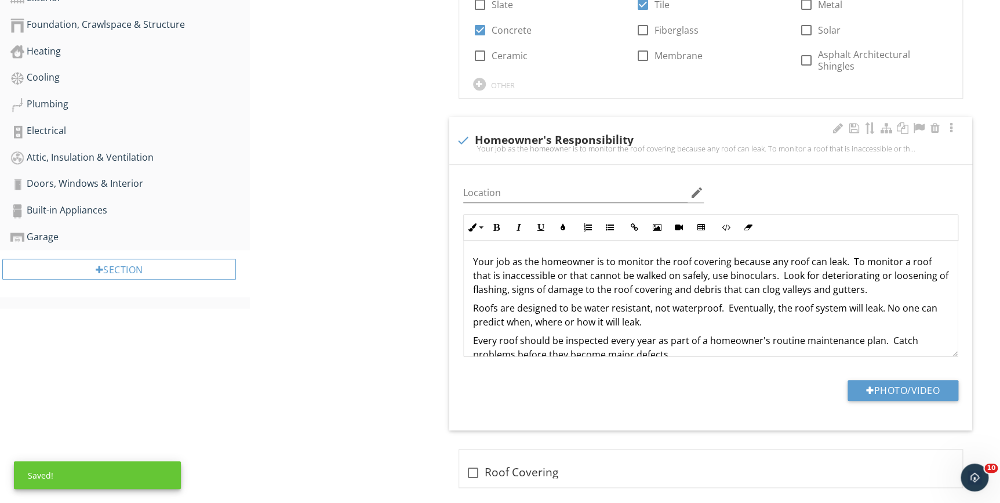
scroll to position [398, 0]
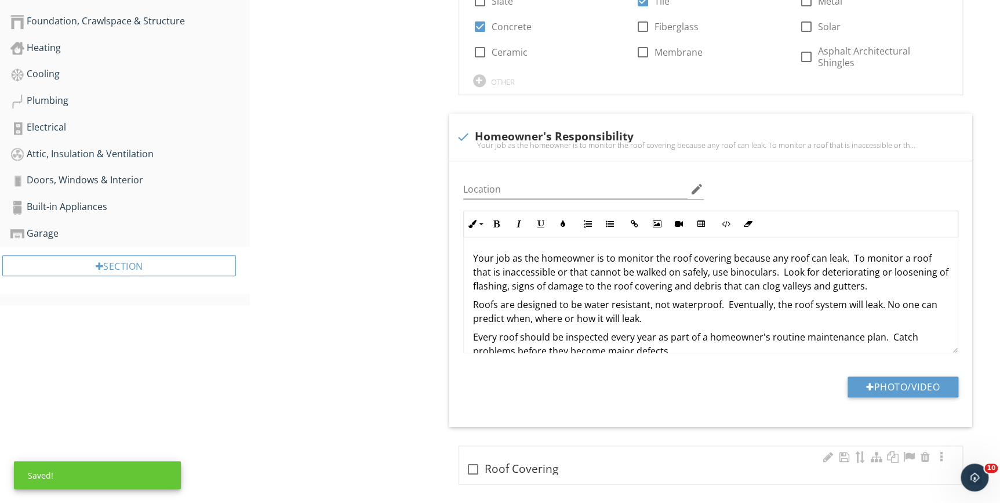
click at [533, 463] on div "check_box_outline_blank Roof Covering" at bounding box center [710, 469] width 489 height 14
checkbox input "true"
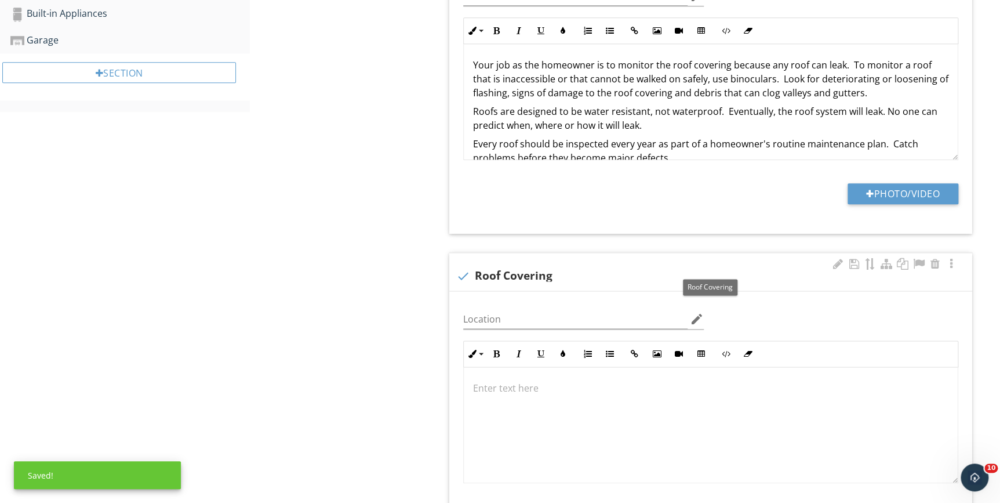
scroll to position [682, 0]
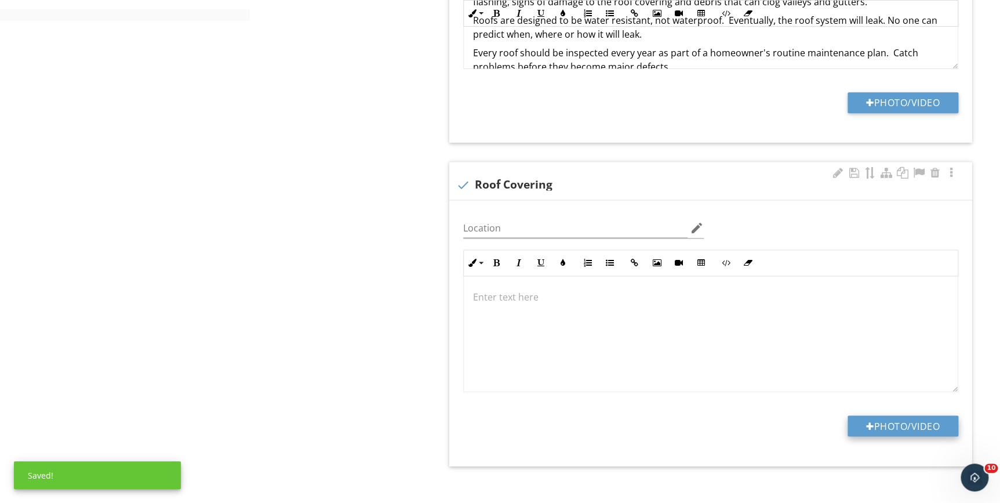
click at [884, 417] on button "Photo/Video" at bounding box center [903, 425] width 111 height 21
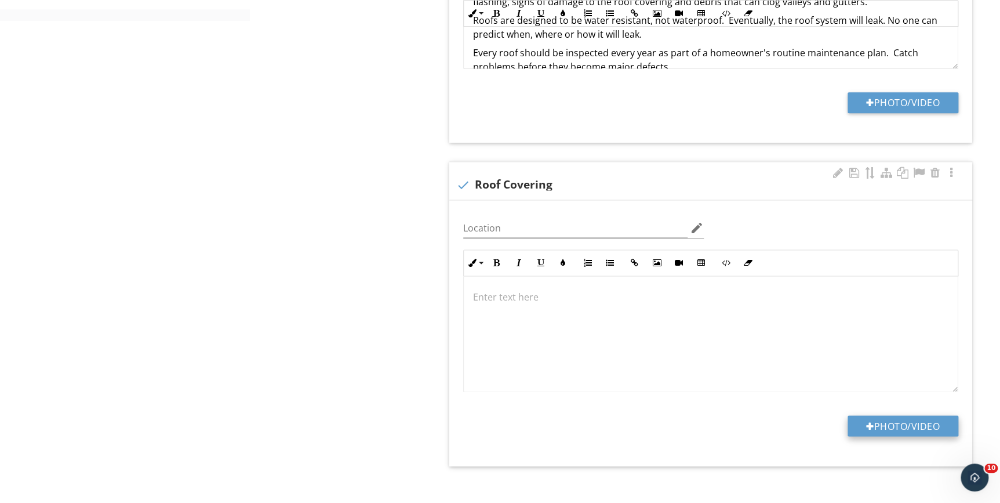
type input "C:\fakepath\20250927_132834.jpg"
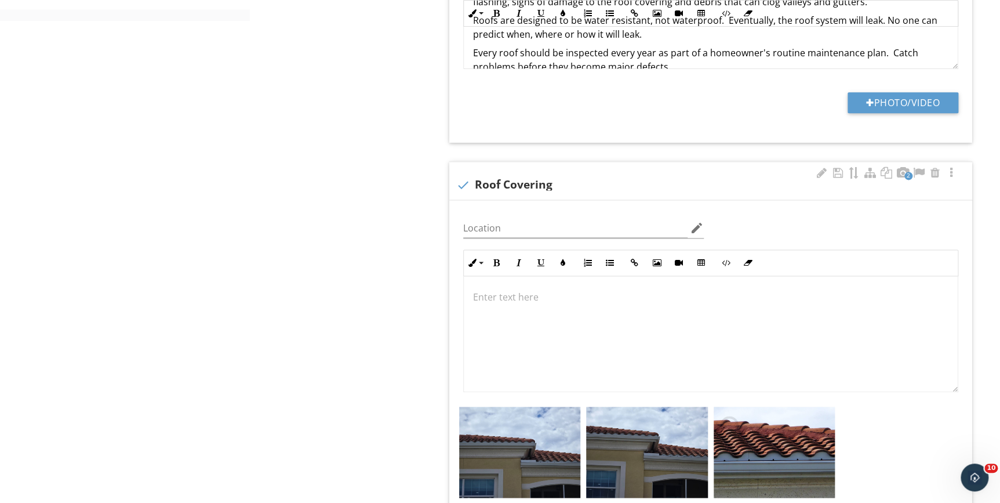
scroll to position [738, 0]
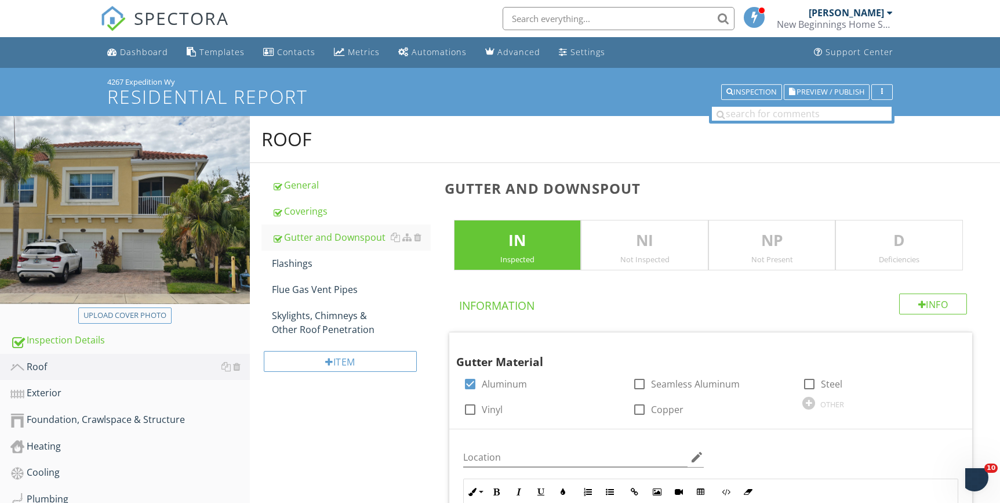
scroll to position [325, 0]
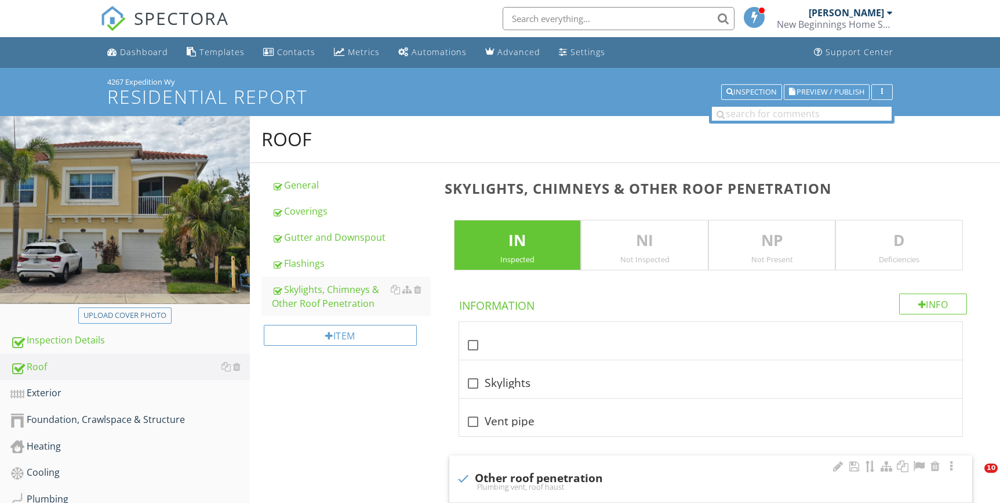
scroll to position [351, 0]
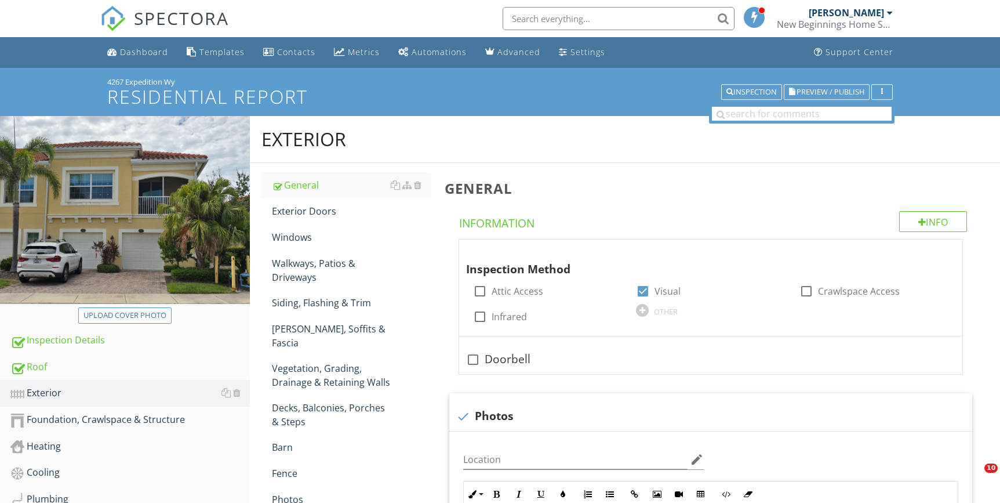
scroll to position [405, 0]
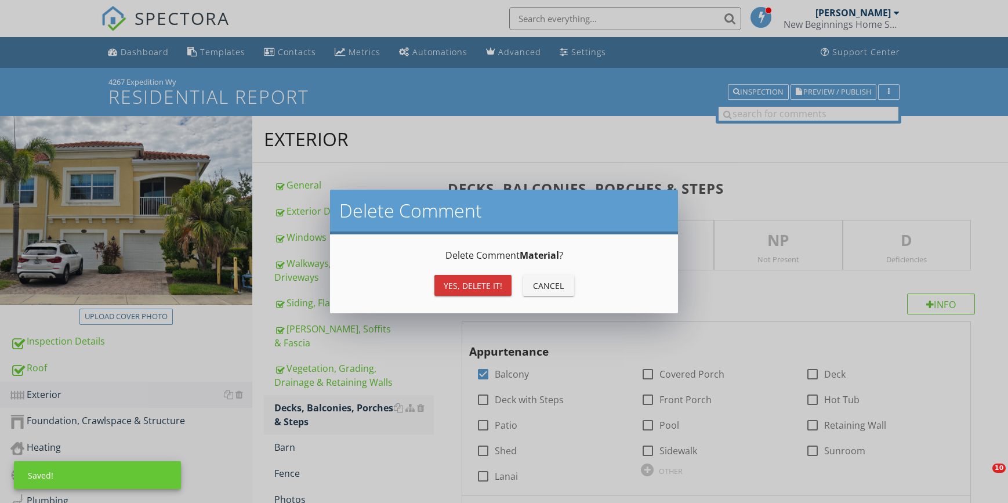
scroll to position [158, 0]
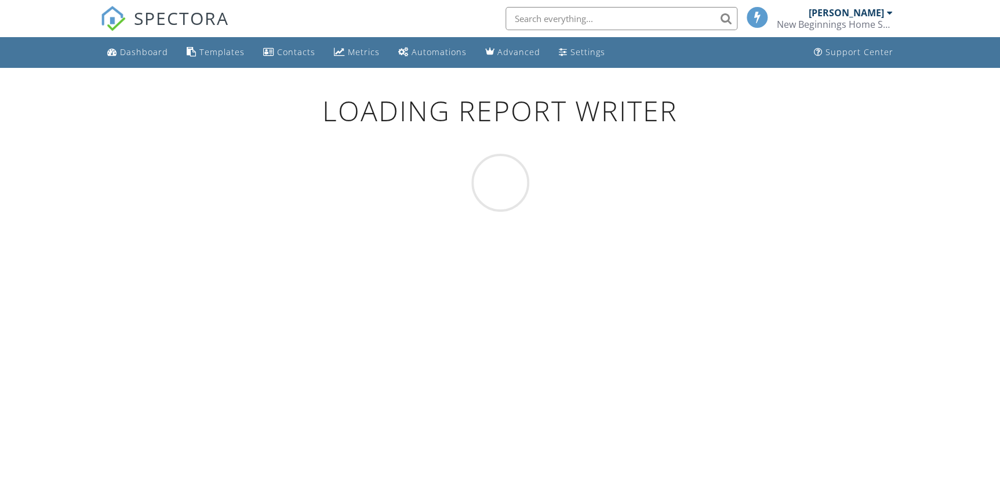
scroll to position [68, 0]
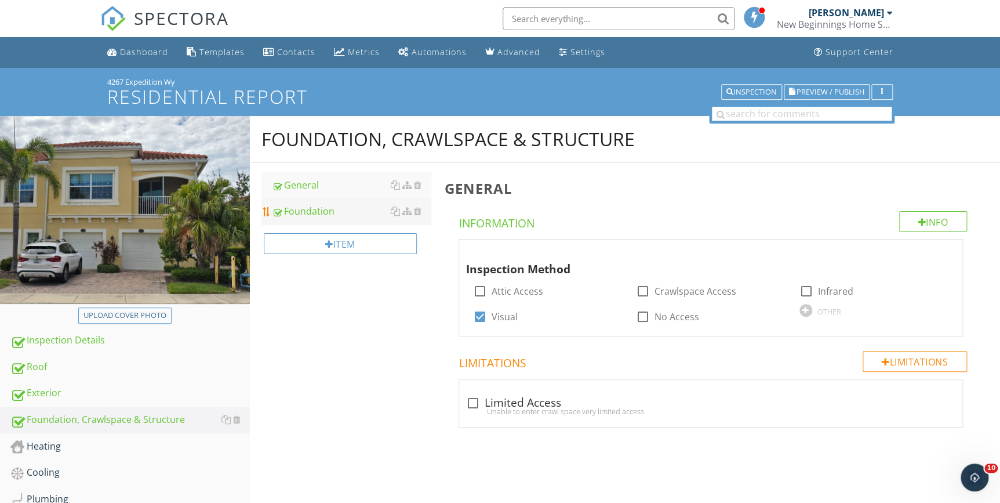
click at [296, 205] on div "Foundation" at bounding box center [351, 211] width 158 height 14
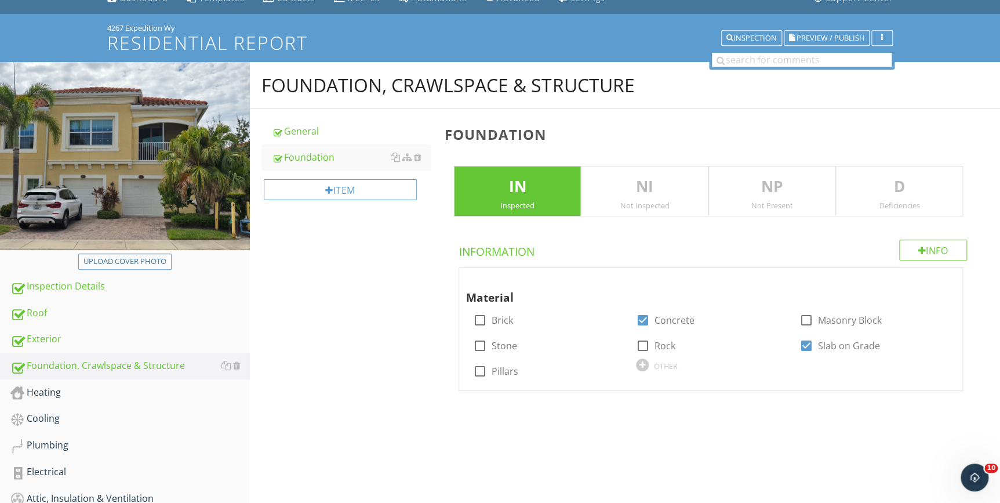
scroll to position [202, 0]
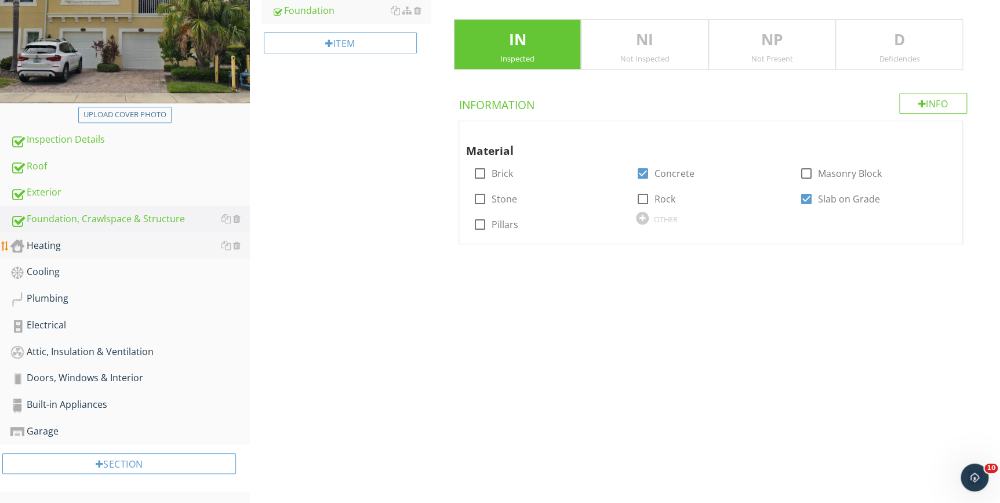
click at [45, 245] on div "Heating" at bounding box center [129, 245] width 239 height 15
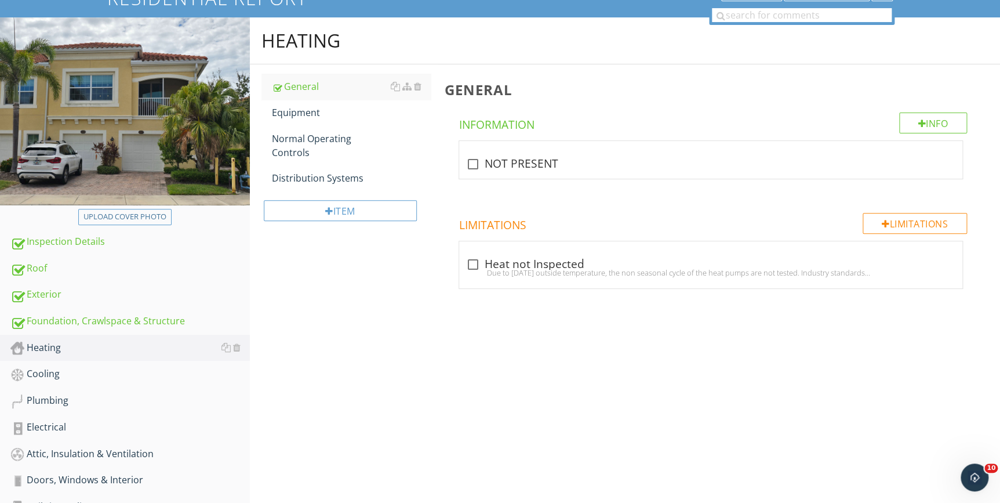
scroll to position [43, 0]
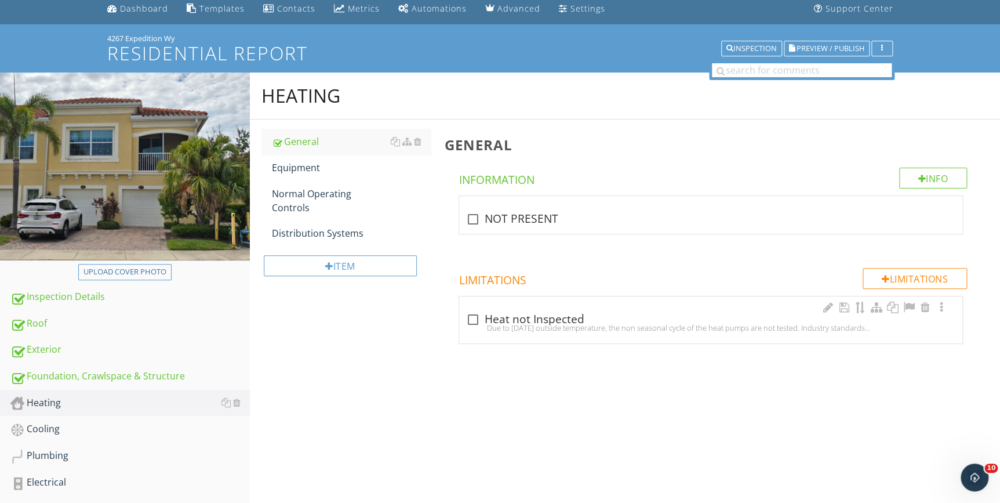
click at [475, 318] on div at bounding box center [473, 320] width 20 height 20
checkbox input "true"
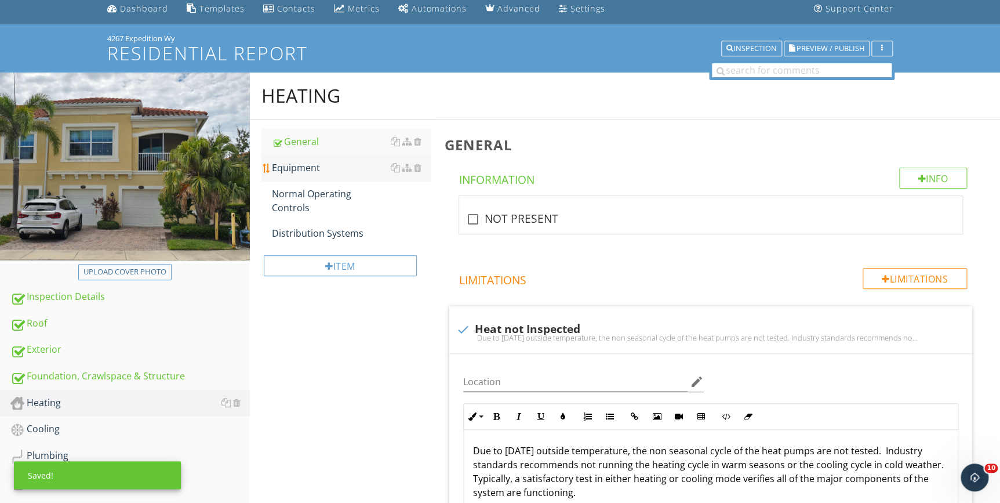
click at [308, 169] on div "Equipment" at bounding box center [351, 168] width 158 height 14
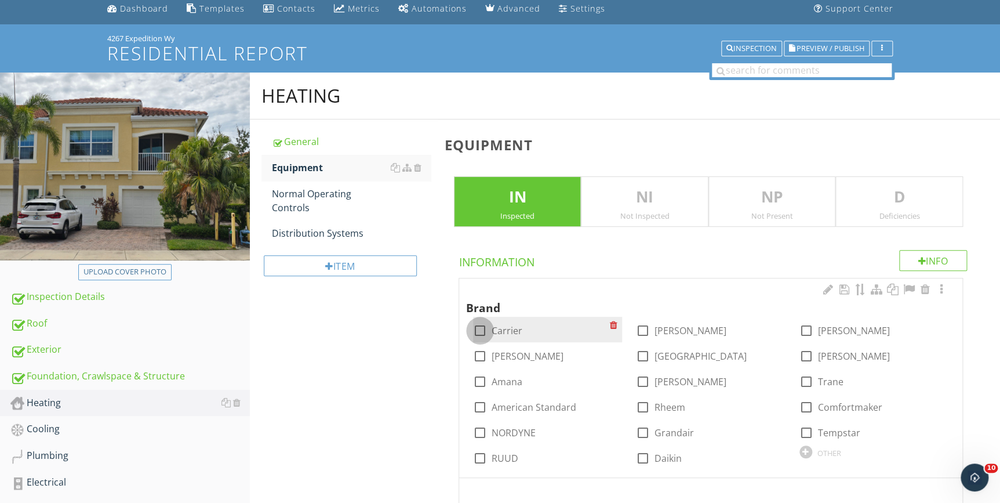
click at [480, 329] on div at bounding box center [480, 331] width 20 height 20
checkbox input "true"
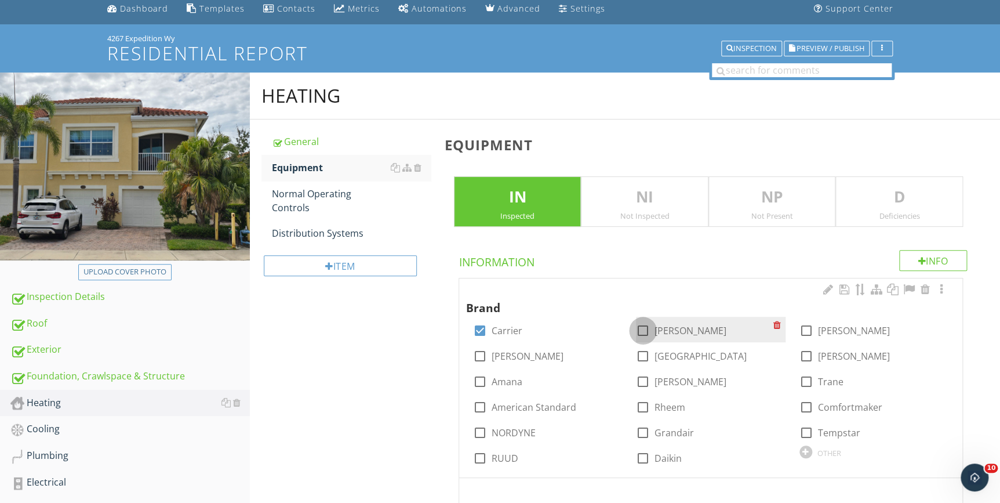
click at [643, 328] on div at bounding box center [643, 331] width 20 height 20
checkbox input "true"
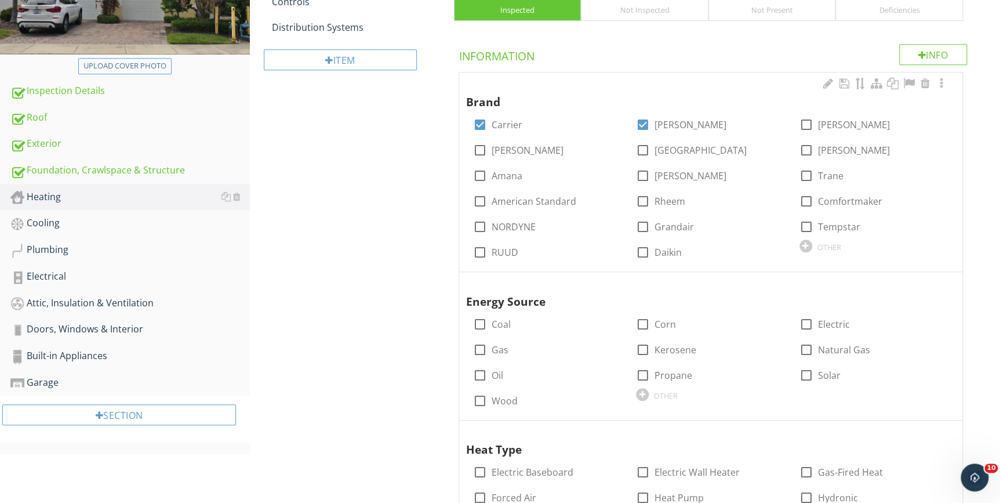
scroll to position [255, 0]
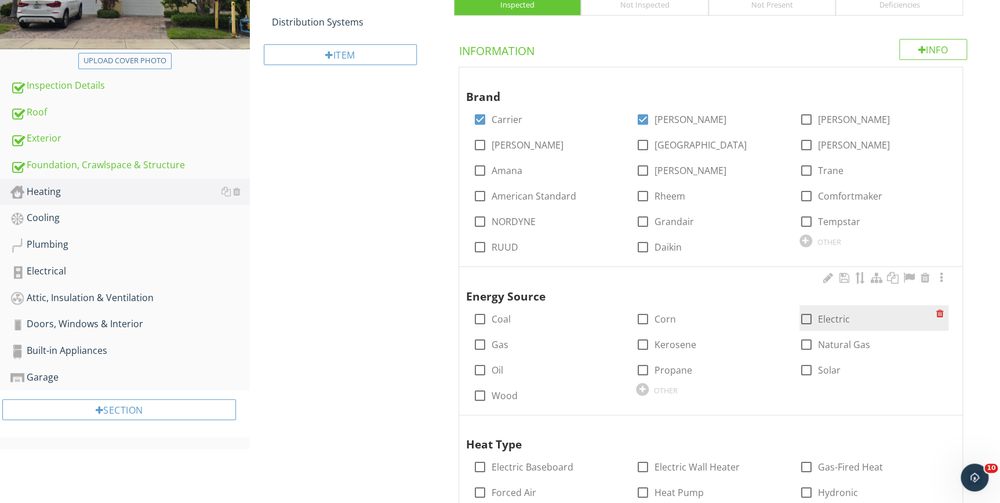
click at [807, 319] on div at bounding box center [807, 319] width 20 height 20
checkbox input "true"
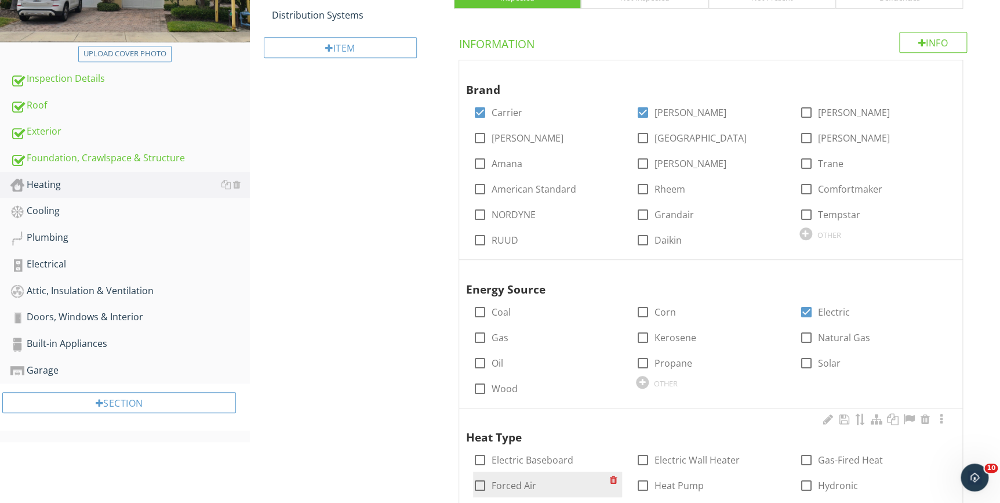
scroll to position [343, 0]
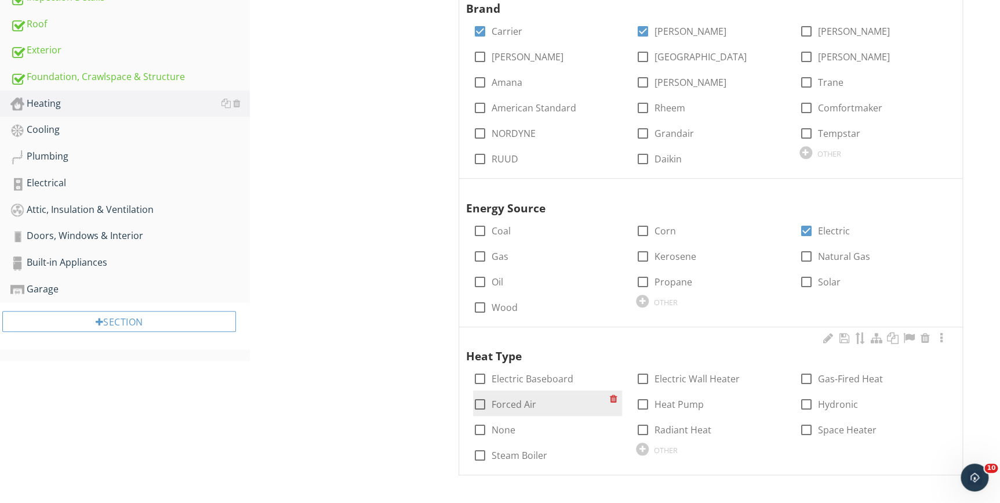
click at [479, 405] on div at bounding box center [480, 404] width 20 height 20
checkbox input "true"
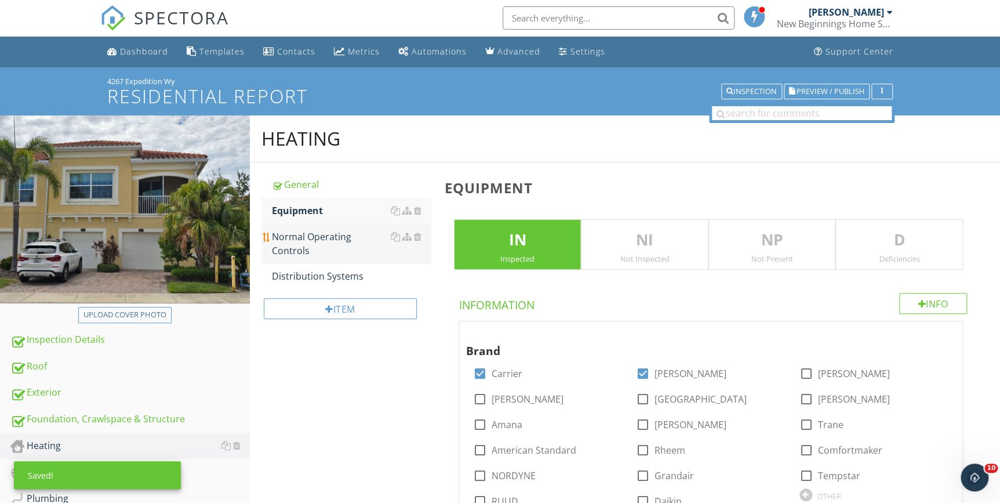
scroll to position [0, 0]
click at [331, 238] on div "Normal Operating Controls" at bounding box center [351, 244] width 158 height 28
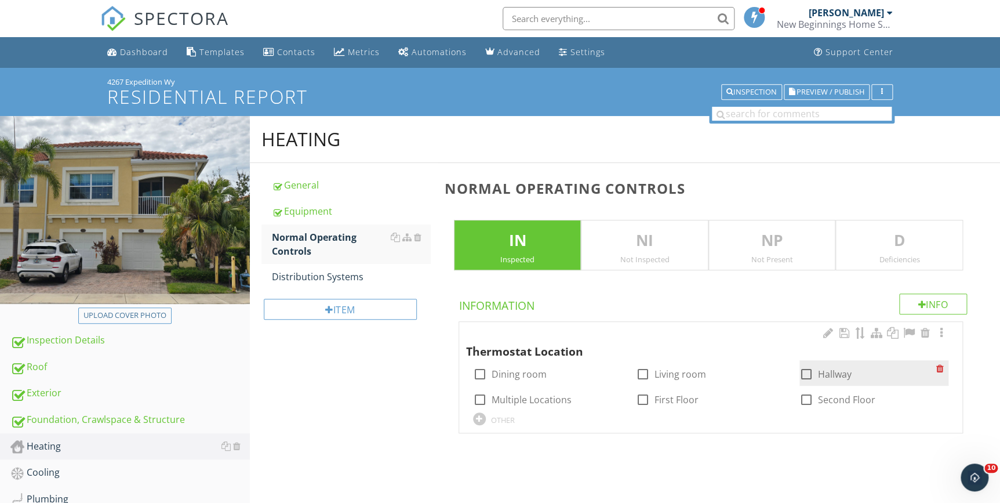
click at [806, 372] on div at bounding box center [807, 374] width 20 height 20
checkbox input "true"
click at [328, 279] on div "Distribution Systems" at bounding box center [351, 277] width 158 height 14
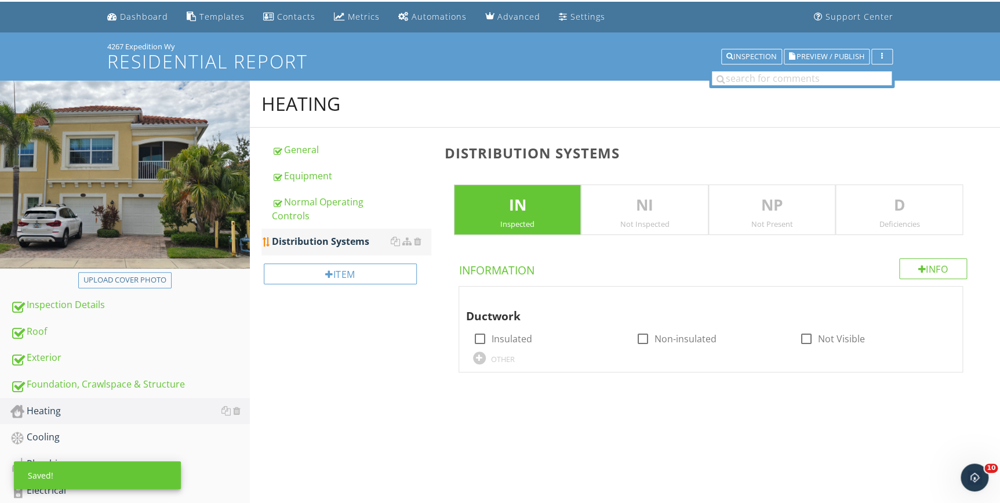
scroll to position [105, 0]
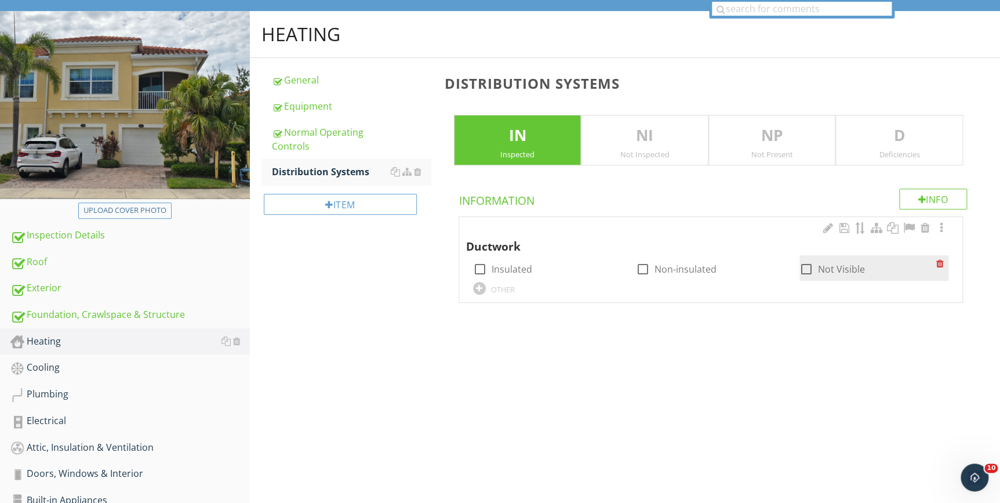
click at [805, 271] on div at bounding box center [807, 269] width 20 height 20
checkbox input "true"
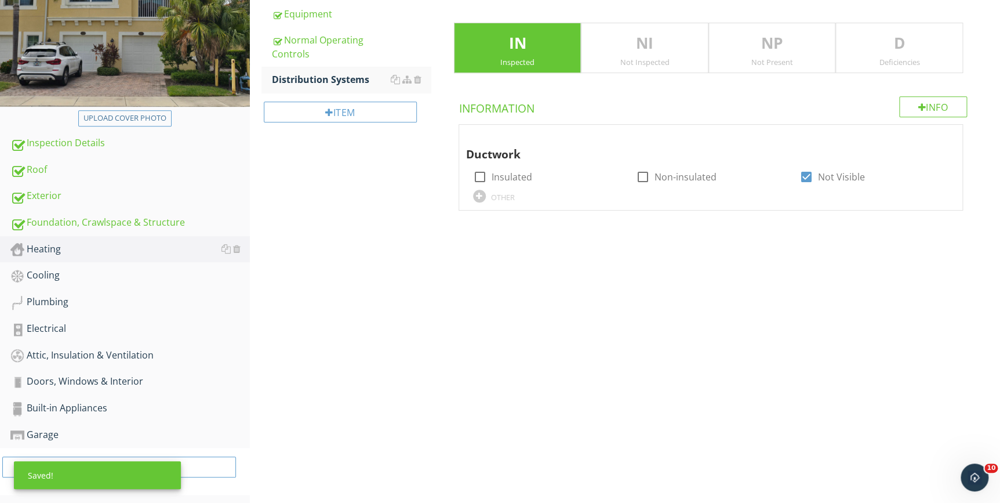
scroll to position [202, 0]
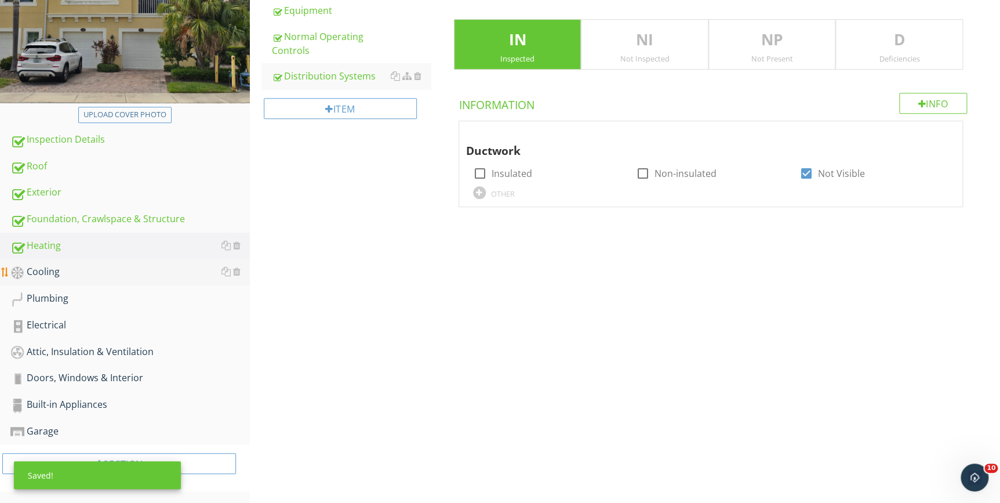
click at [41, 270] on div "Cooling" at bounding box center [129, 271] width 239 height 15
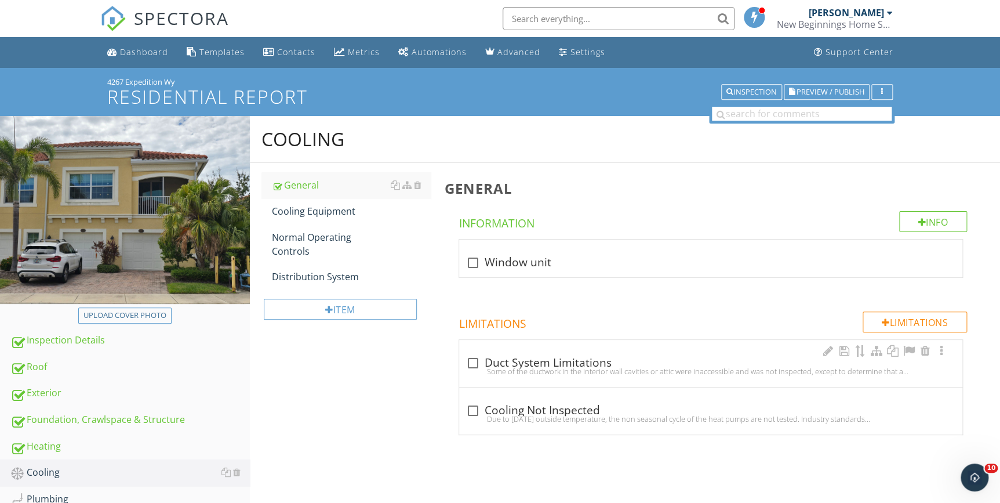
click at [502, 367] on div "Some of the ductwork in the interior wall cavities or attic were inaccessible a…" at bounding box center [710, 370] width 489 height 9
checkbox input "true"
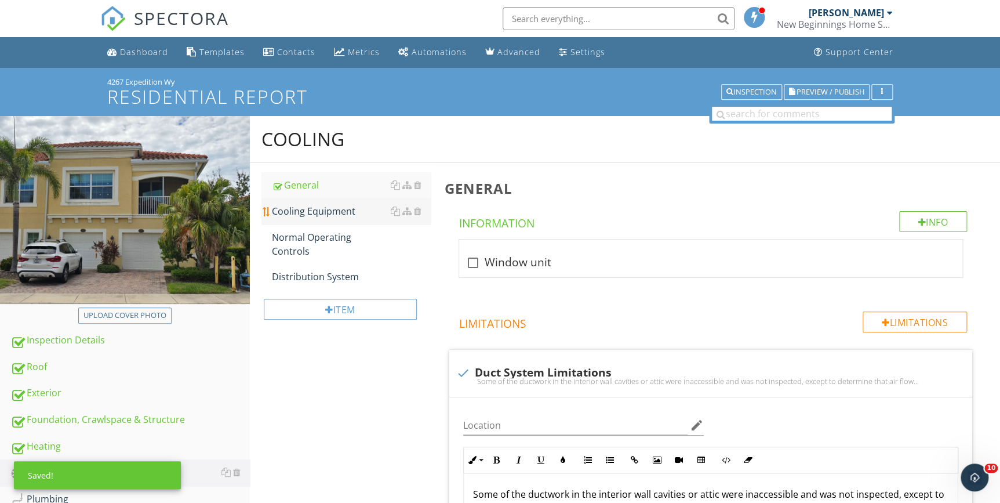
click at [307, 219] on link "Cooling Equipment" at bounding box center [351, 211] width 158 height 26
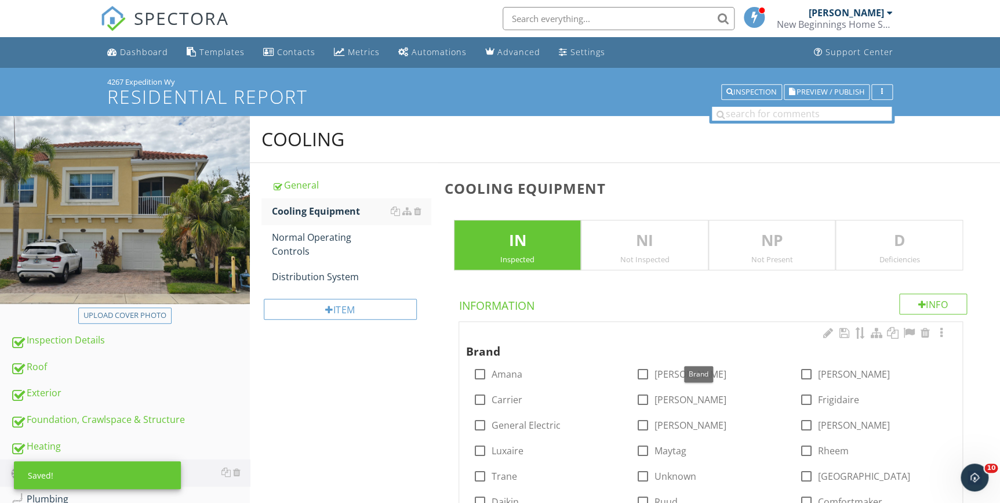
scroll to position [263, 0]
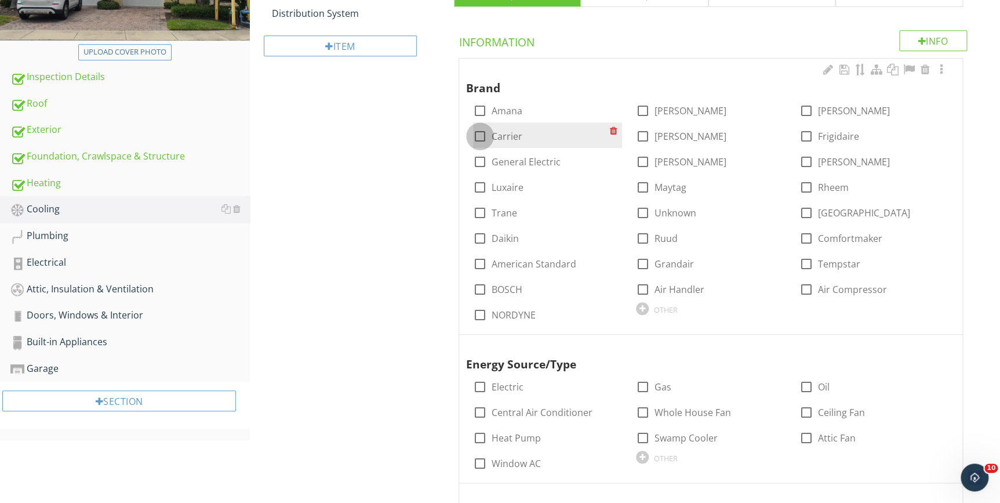
click at [481, 131] on div at bounding box center [480, 136] width 20 height 20
checkbox input "true"
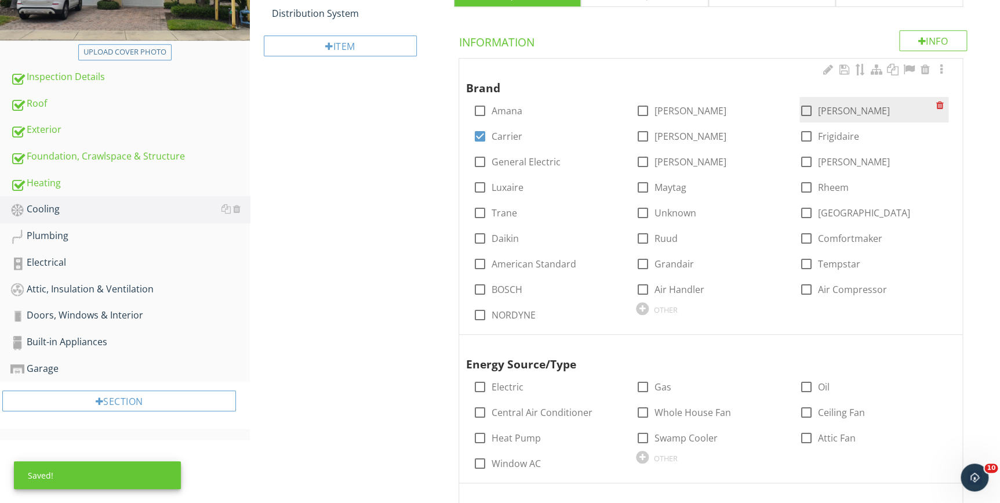
click at [806, 110] on div at bounding box center [807, 111] width 20 height 20
checkbox input "true"
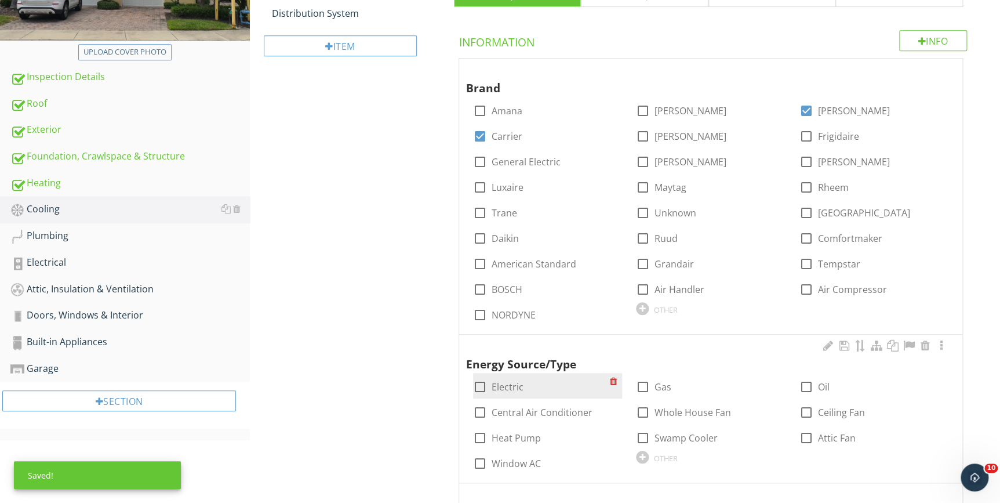
click at [476, 387] on div at bounding box center [480, 387] width 20 height 20
checkbox input "true"
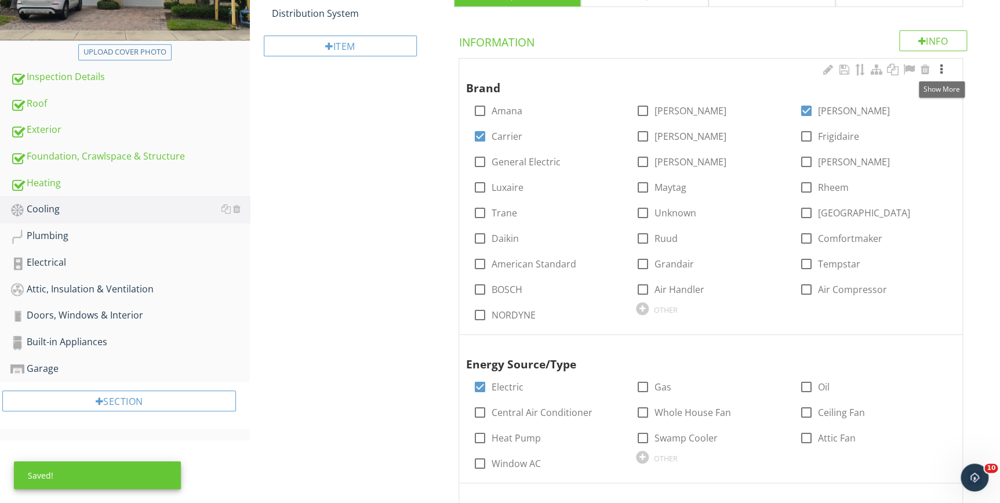
click at [941, 67] on div at bounding box center [942, 70] width 14 height 12
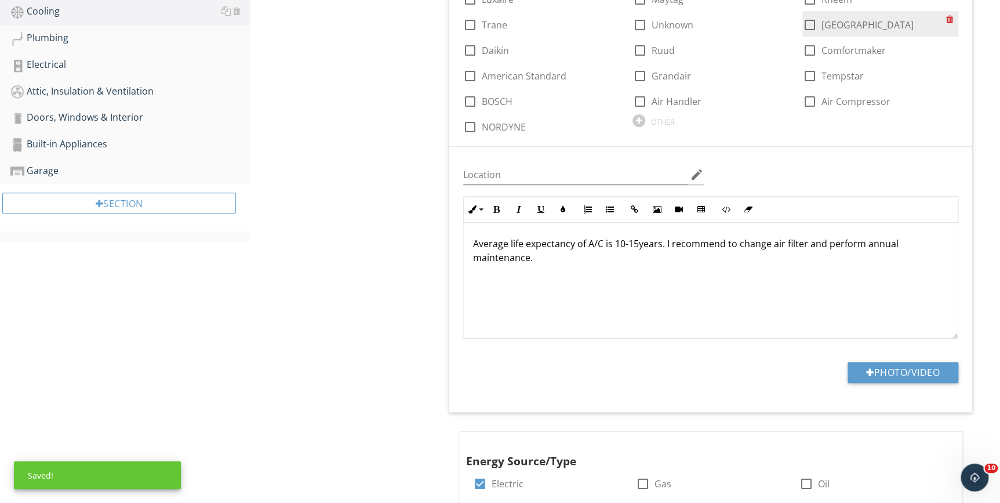
scroll to position [474, 0]
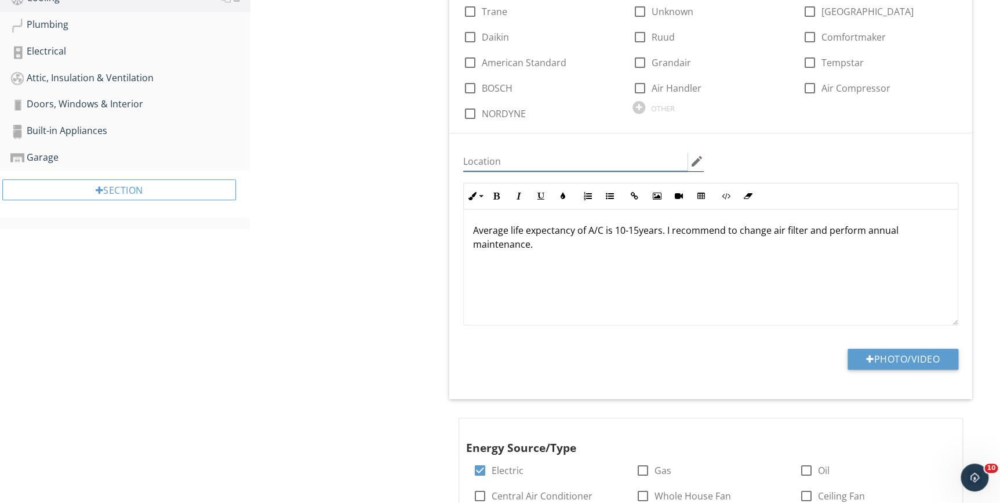
click at [509, 158] on input "Location" at bounding box center [575, 161] width 224 height 19
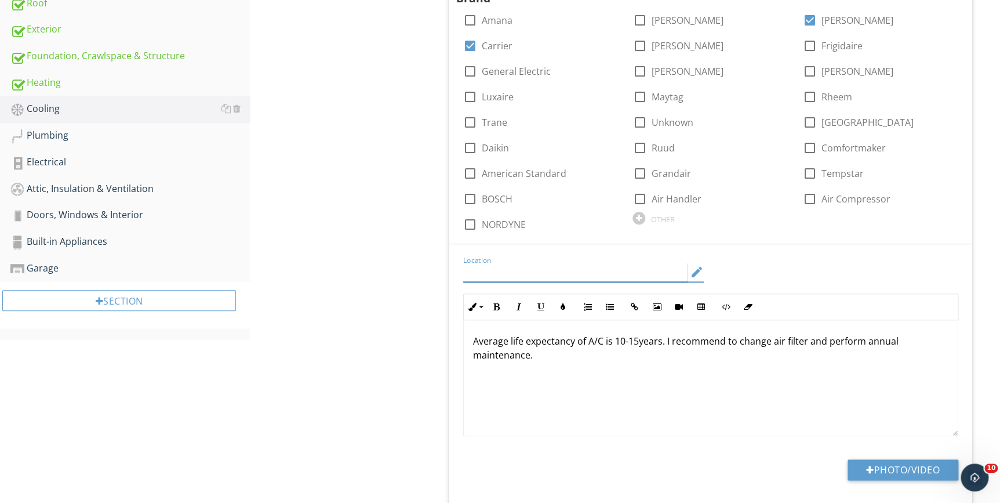
scroll to position [422, 0]
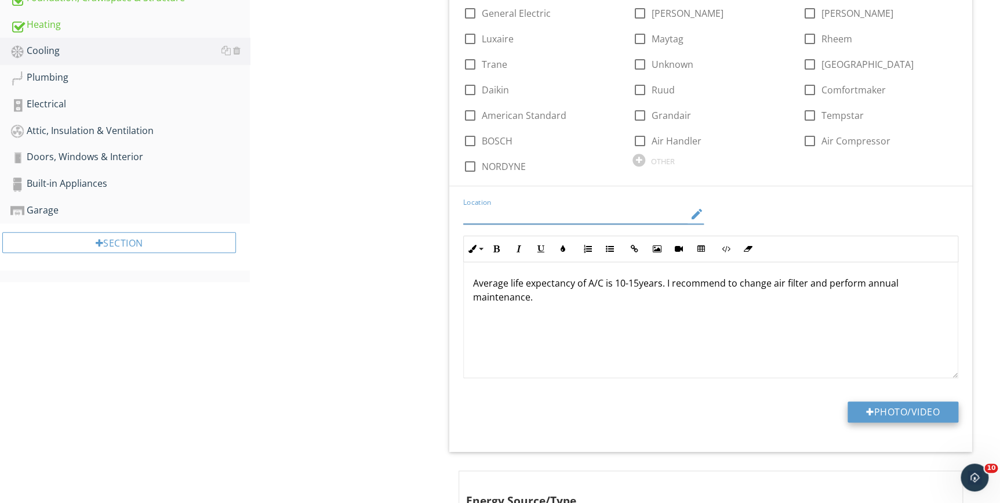
click at [924, 406] on button "Photo/Video" at bounding box center [903, 411] width 111 height 21
type input "C:\fakepath\20250927_134627.jpg"
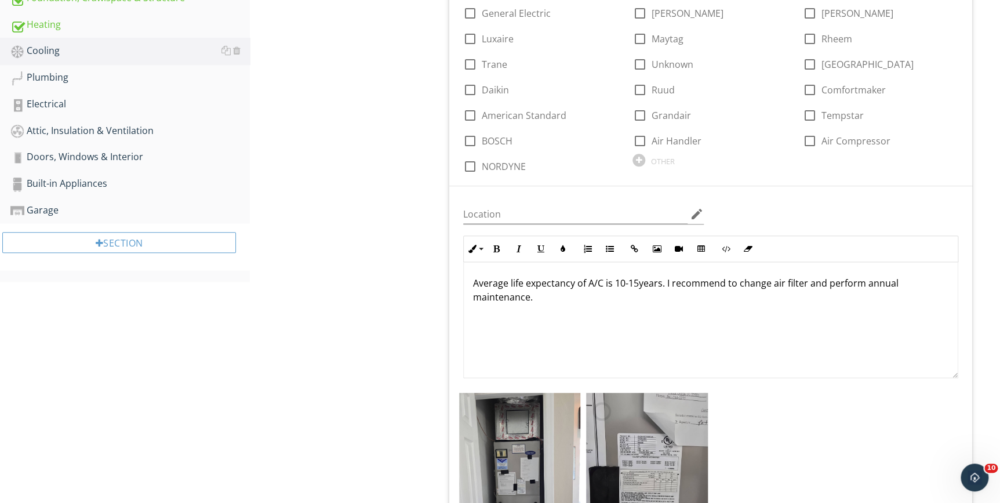
scroll to position [632, 0]
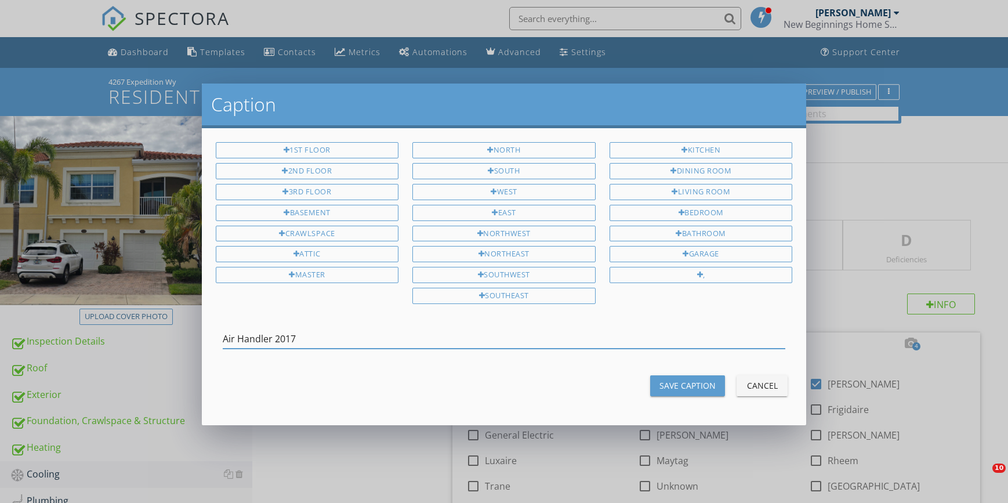
scroll to position [632, 0]
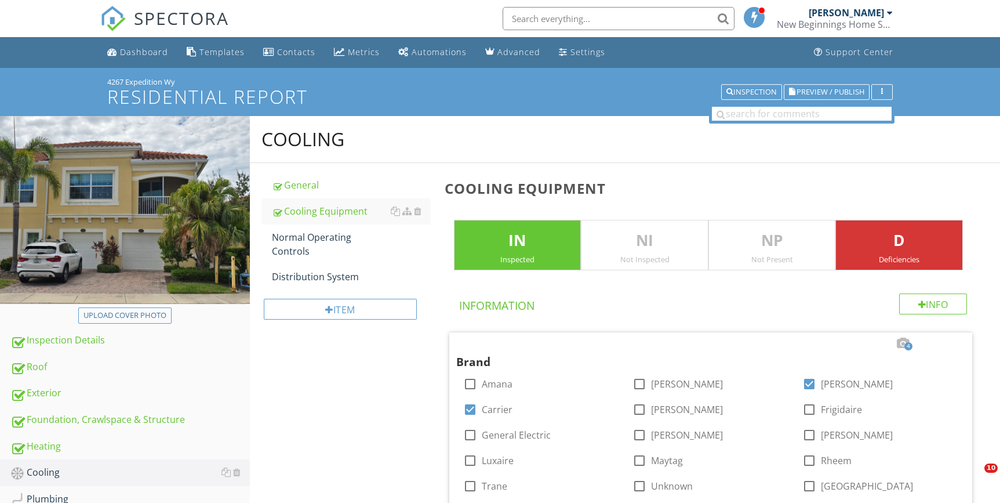
checkbox input "true"
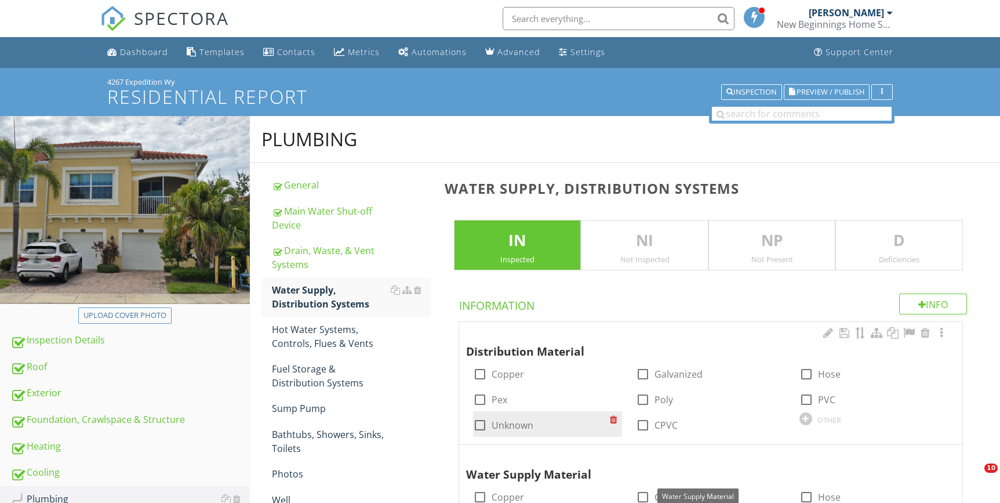
scroll to position [105, 0]
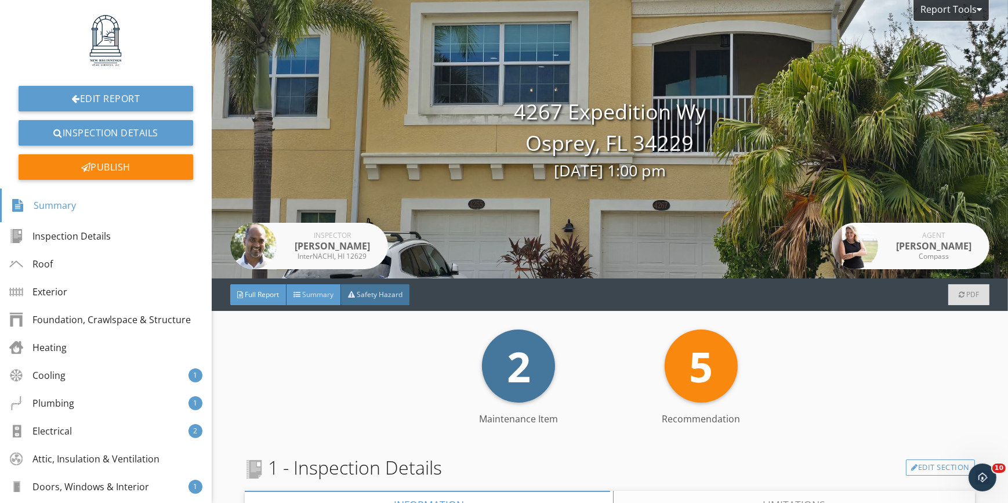
click at [311, 292] on span "Summary" at bounding box center [317, 294] width 31 height 10
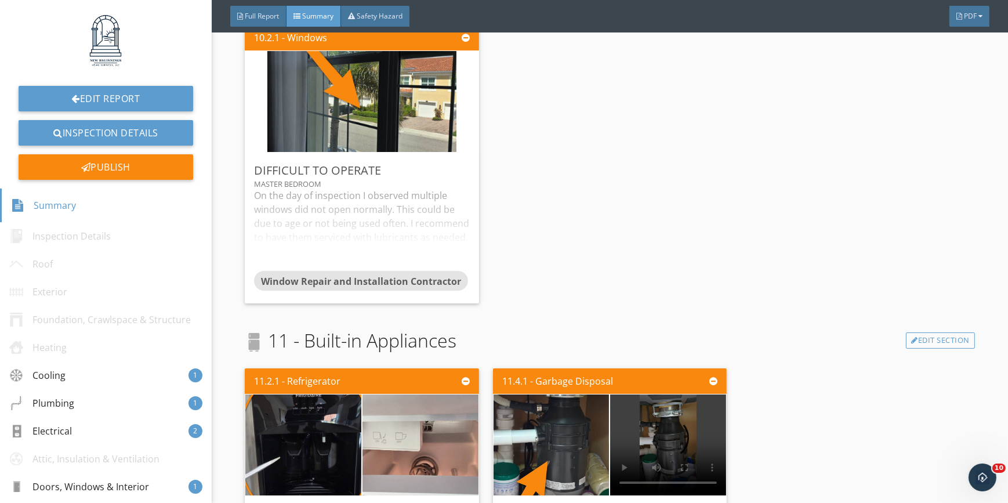
scroll to position [1131, 0]
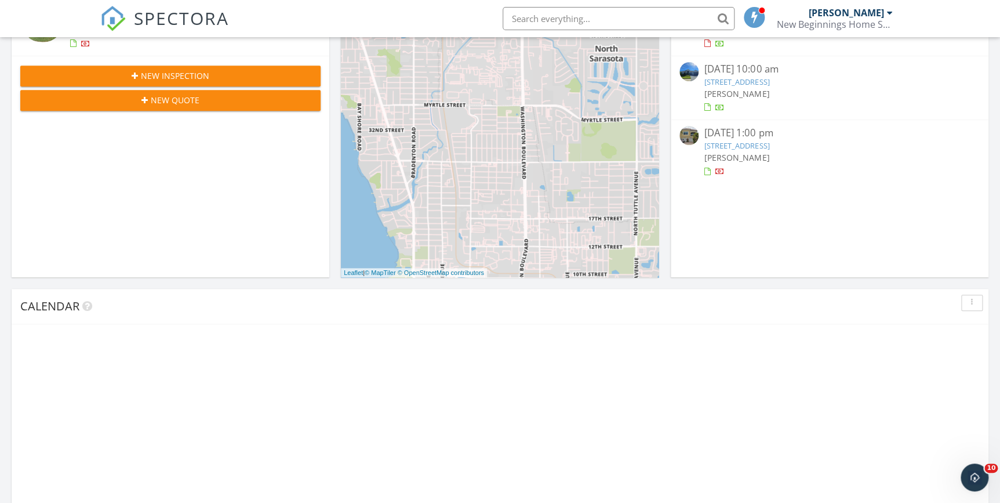
scroll to position [11, 0]
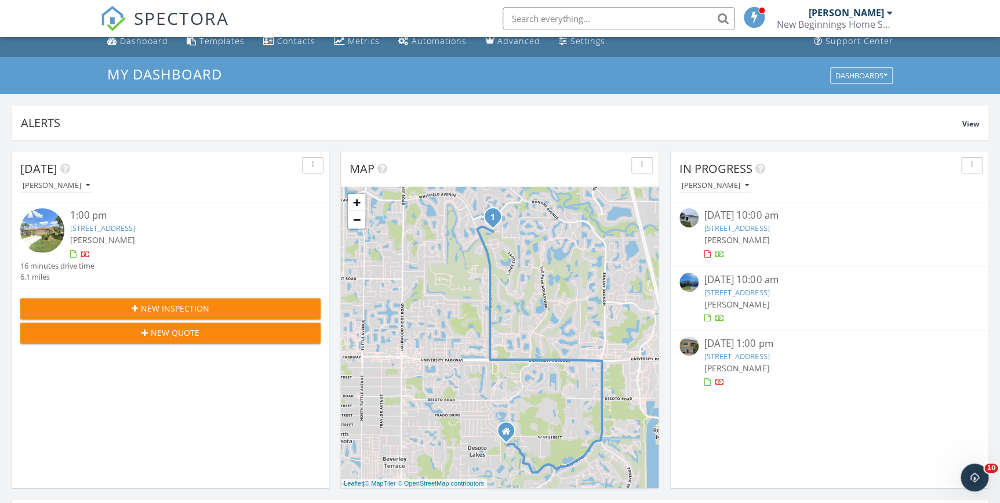
click at [729, 290] on link "8227 Nevis Run, Lakewood Ranch, FL 34202" at bounding box center [737, 292] width 65 height 10
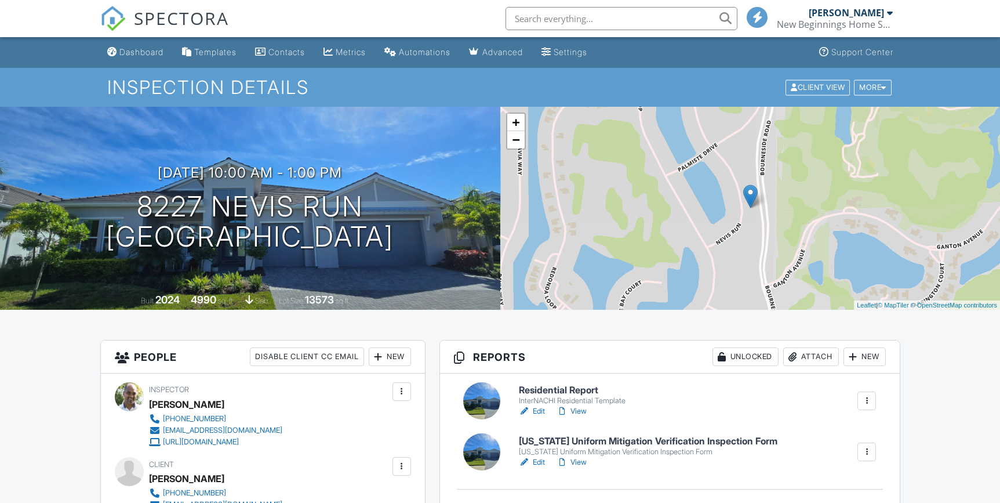
scroll to position [158, 0]
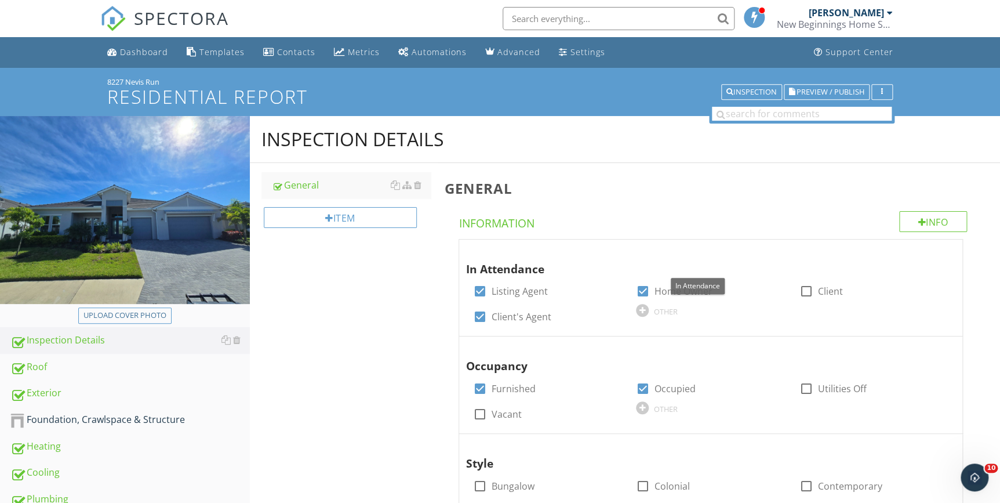
scroll to position [316, 0]
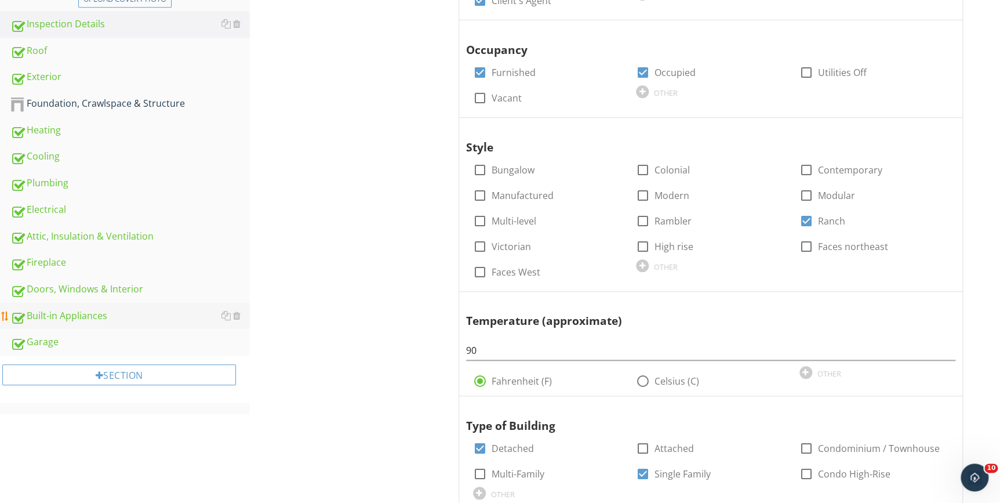
click at [77, 317] on div "Built-in Appliances" at bounding box center [129, 315] width 239 height 15
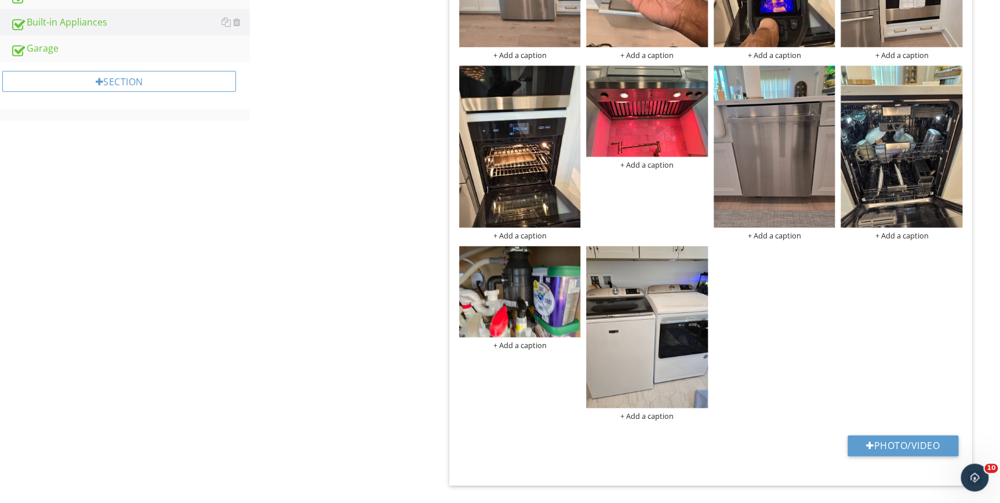
scroll to position [632, 0]
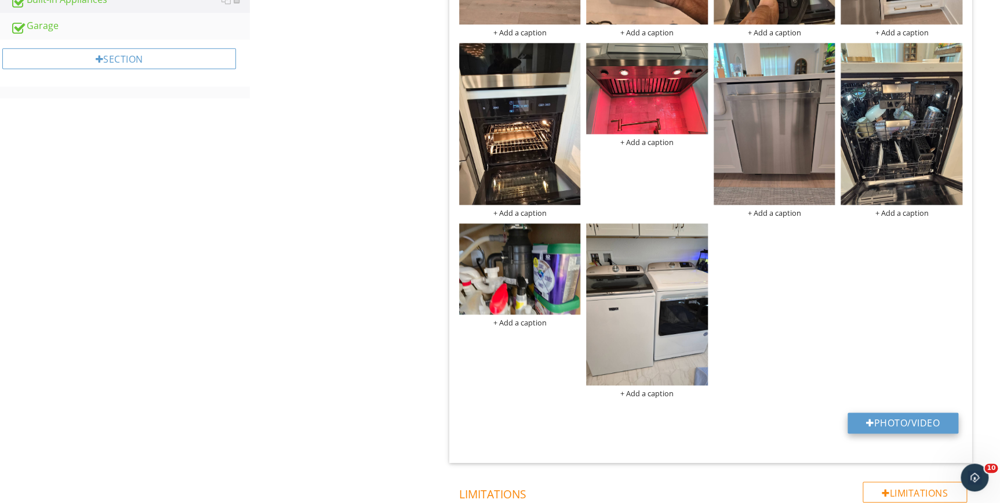
click at [896, 412] on button "Photo/Video" at bounding box center [903, 422] width 111 height 21
type input "C:\fakepath\20250926_120403.jpg"
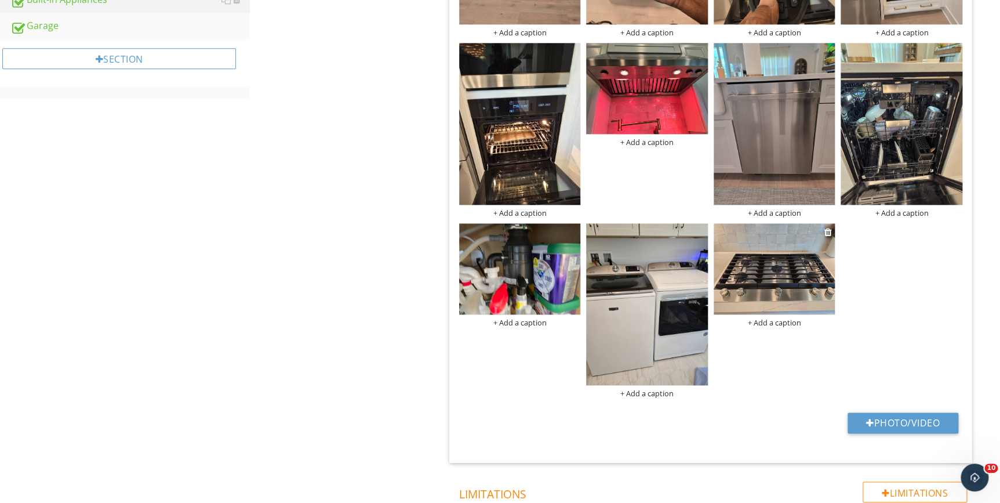
click at [754, 268] on img at bounding box center [775, 268] width 122 height 91
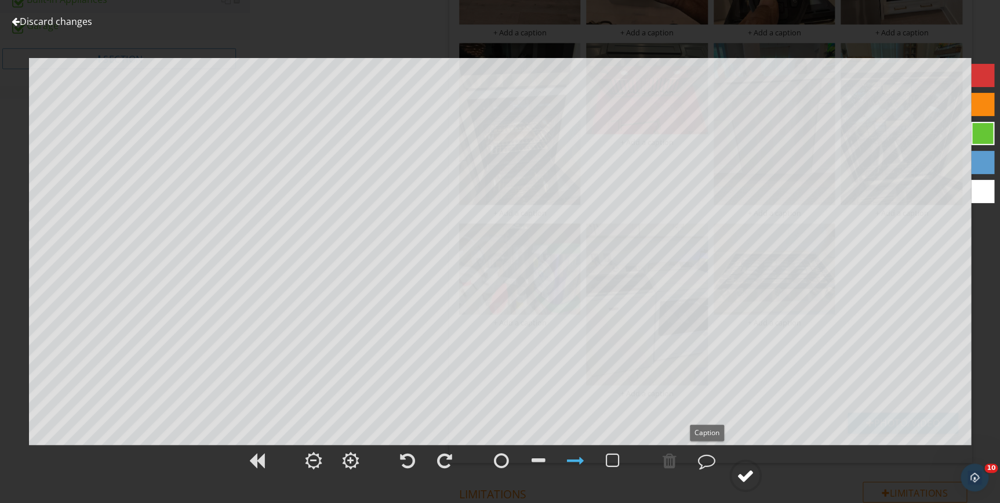
click at [743, 472] on div at bounding box center [745, 475] width 17 height 17
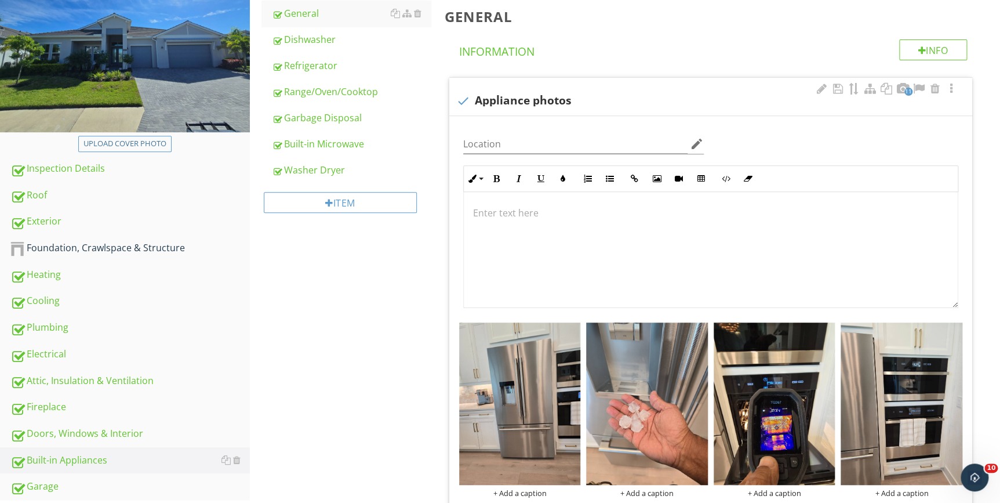
scroll to position [0, 0]
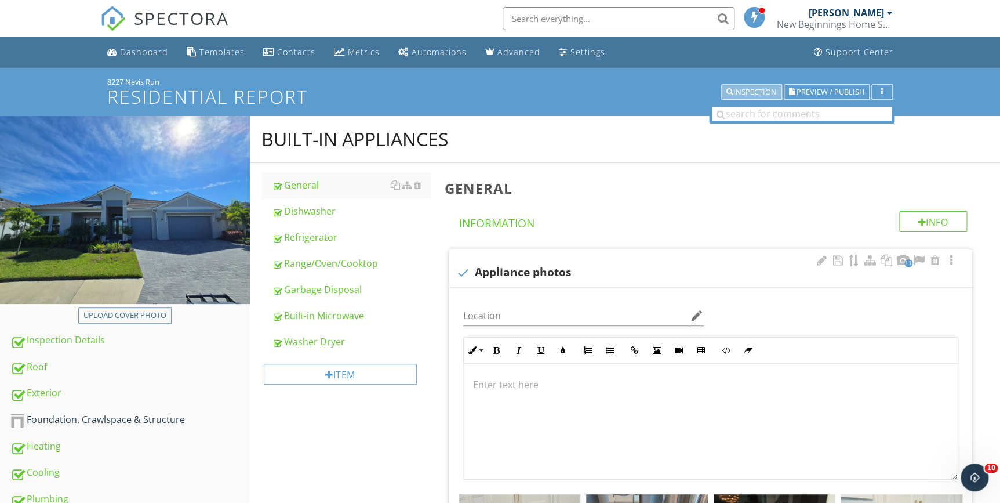
click at [750, 88] on div "Inspection" at bounding box center [752, 92] width 50 height 8
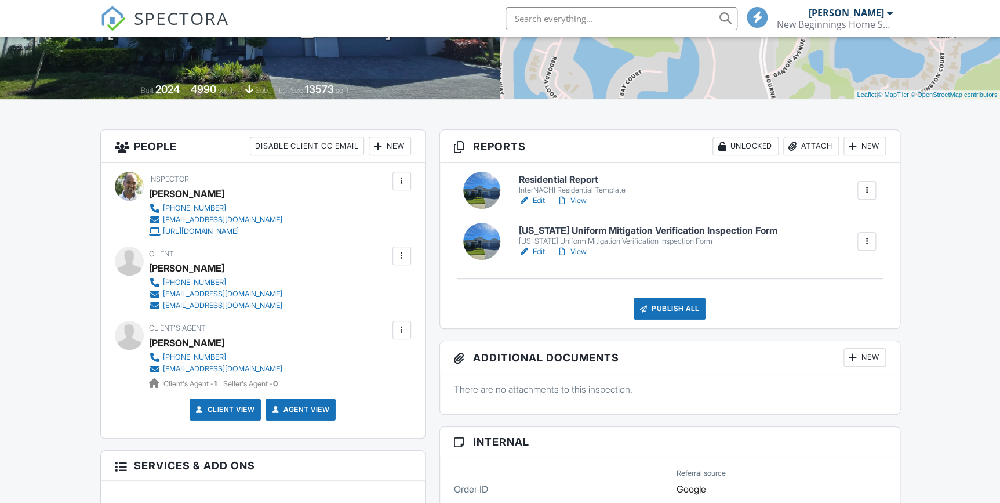
click at [580, 198] on link "View" at bounding box center [572, 201] width 30 height 12
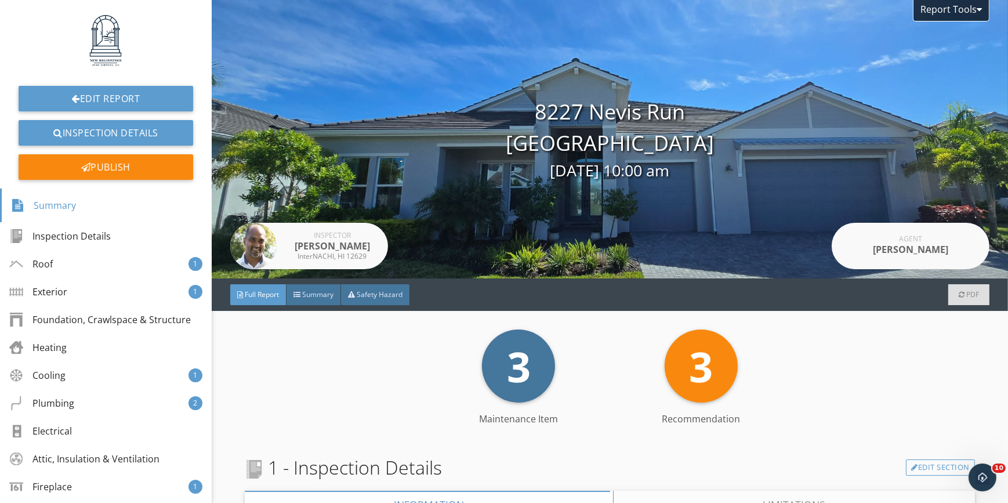
click at [319, 402] on div "3 Maintenance Item 3 Recommendation" at bounding box center [610, 365] width 730 height 73
click at [94, 101] on link "Edit Report" at bounding box center [106, 99] width 175 height 26
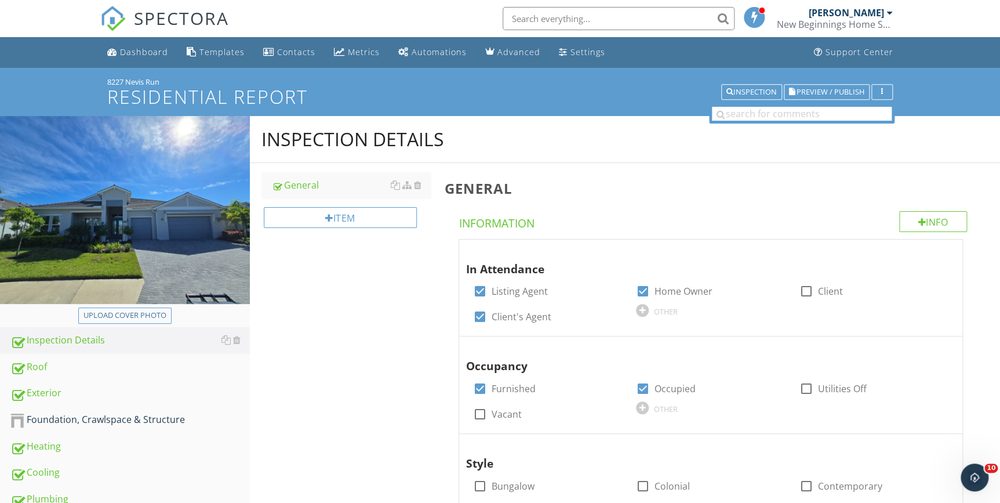
click at [818, 93] on span "Preview / Publish" at bounding box center [831, 92] width 68 height 8
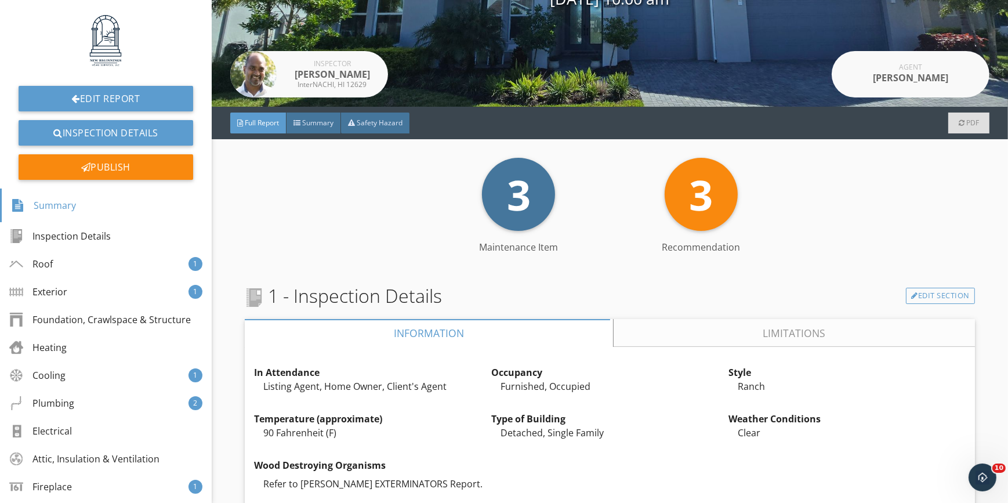
scroll to position [52, 0]
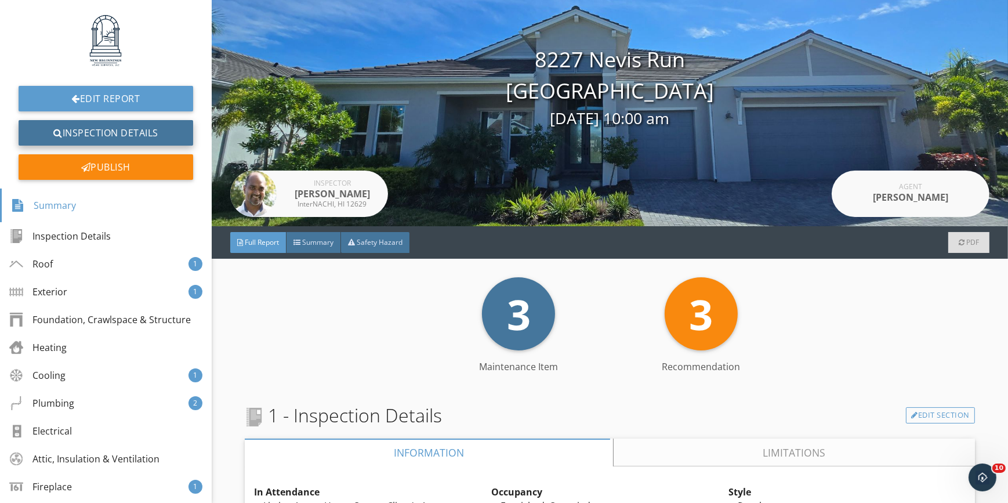
click at [89, 133] on link "Inspection Details" at bounding box center [106, 133] width 175 height 26
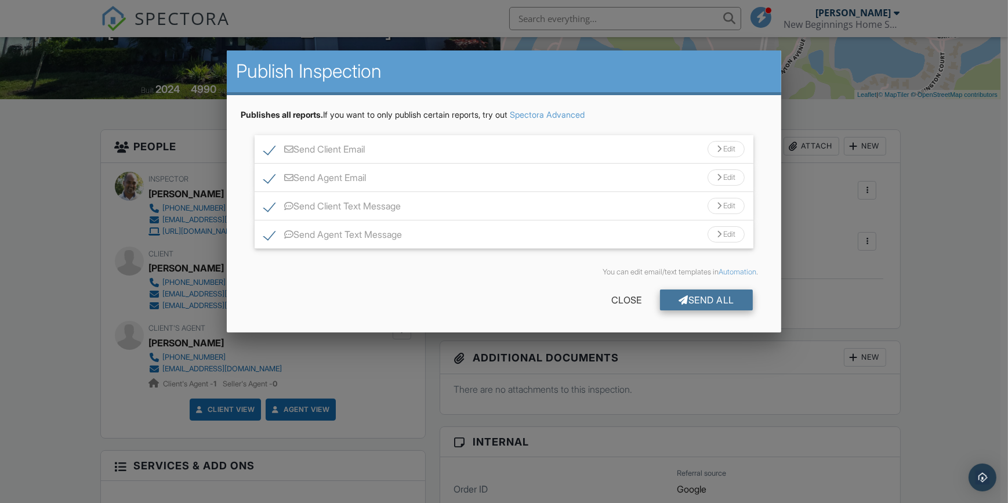
click at [722, 301] on div "Send All" at bounding box center [706, 299] width 93 height 21
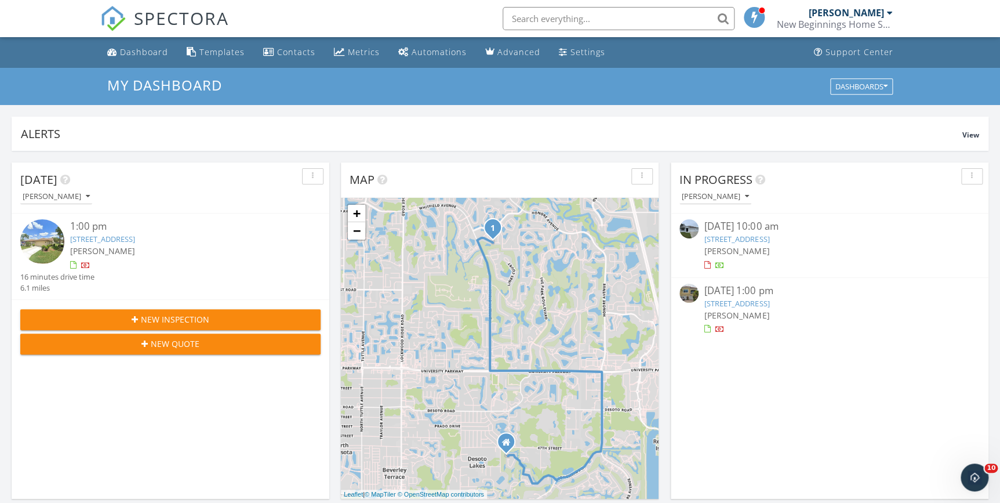
click at [800, 405] on div "In Progress [PERSON_NAME] [DATE] 10:00 am [STREET_ADDRESS] [PERSON_NAME] [DATE]…" at bounding box center [830, 330] width 318 height 336
click at [220, 50] on div "Templates" at bounding box center [221, 51] width 45 height 11
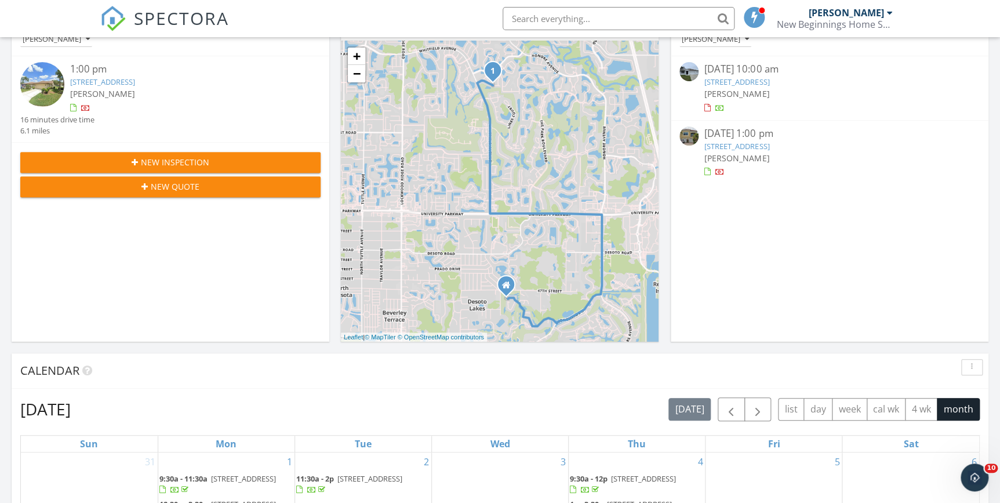
scroll to position [263, 0]
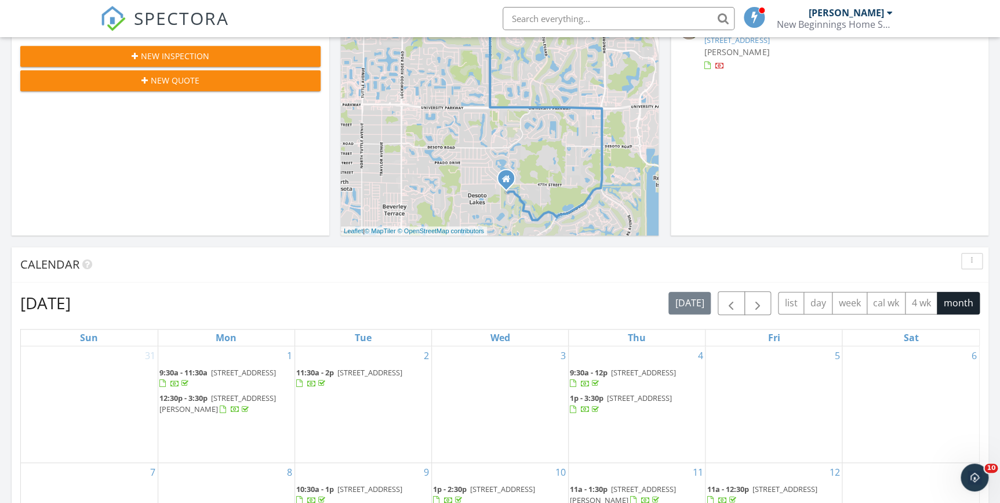
click at [768, 195] on div "In Progress [PERSON_NAME] [DATE] 10:00 am [STREET_ADDRESS] [PERSON_NAME] [DATE]…" at bounding box center [830, 67] width 318 height 336
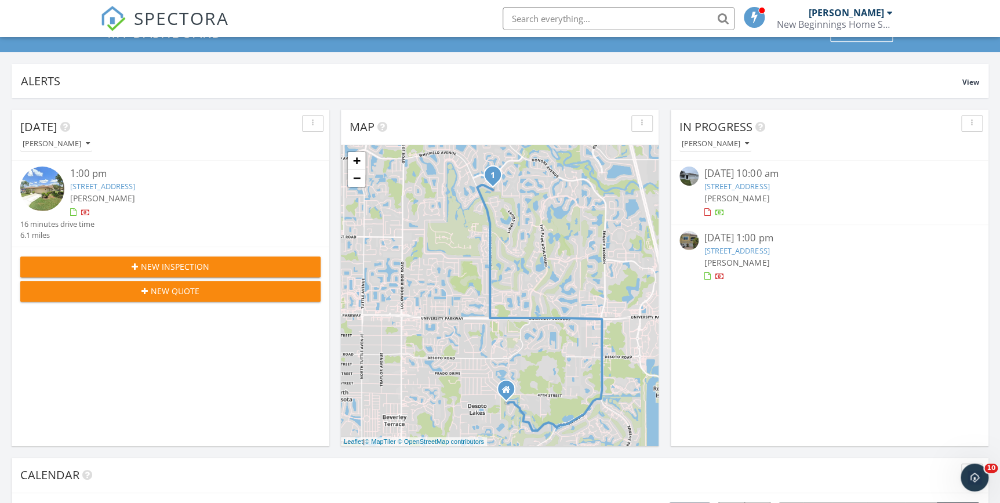
scroll to position [52, 0]
click at [765, 244] on div "[DATE] 1:00 pm" at bounding box center [830, 238] width 250 height 14
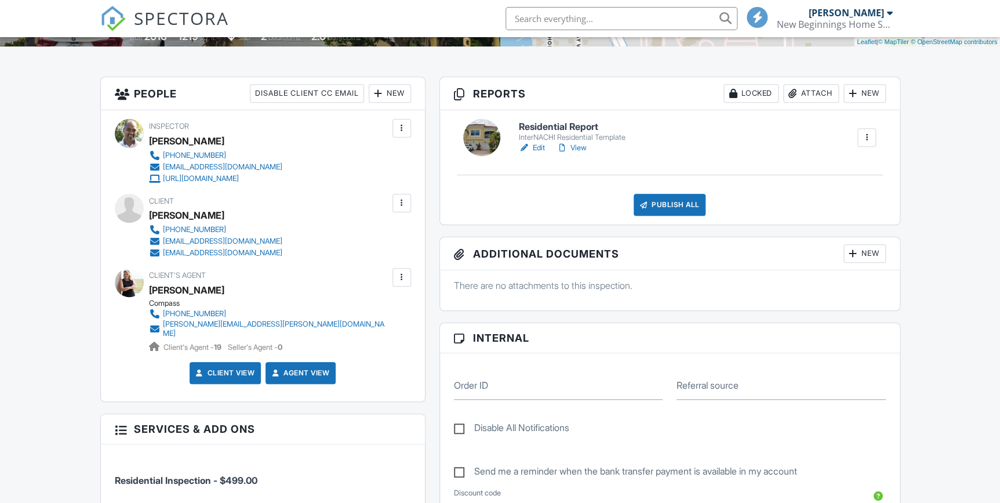
scroll to position [263, 0]
click at [539, 145] on link "Edit" at bounding box center [532, 148] width 26 height 12
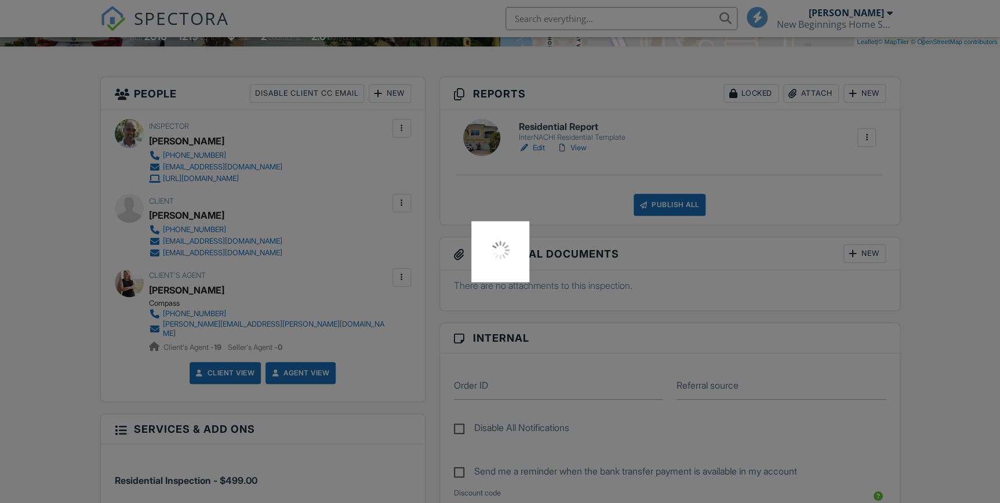
scroll to position [0, 0]
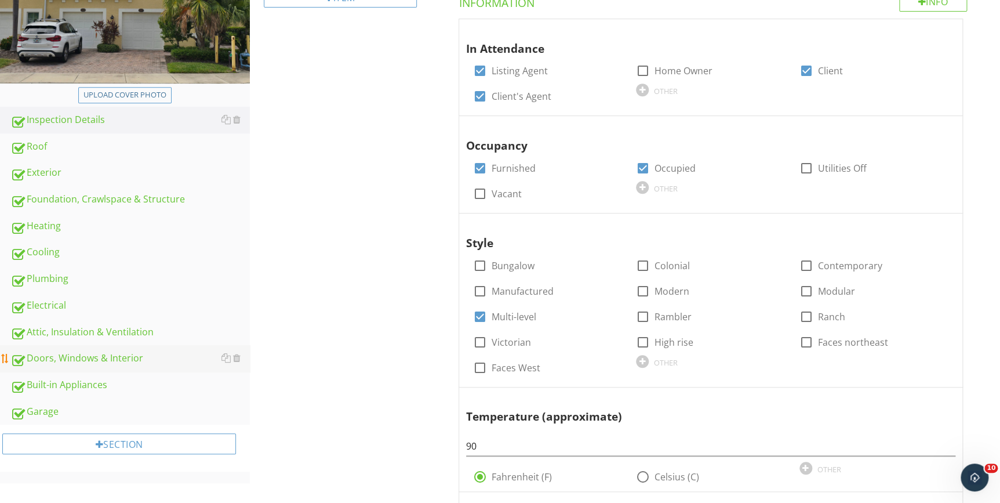
scroll to position [210, 0]
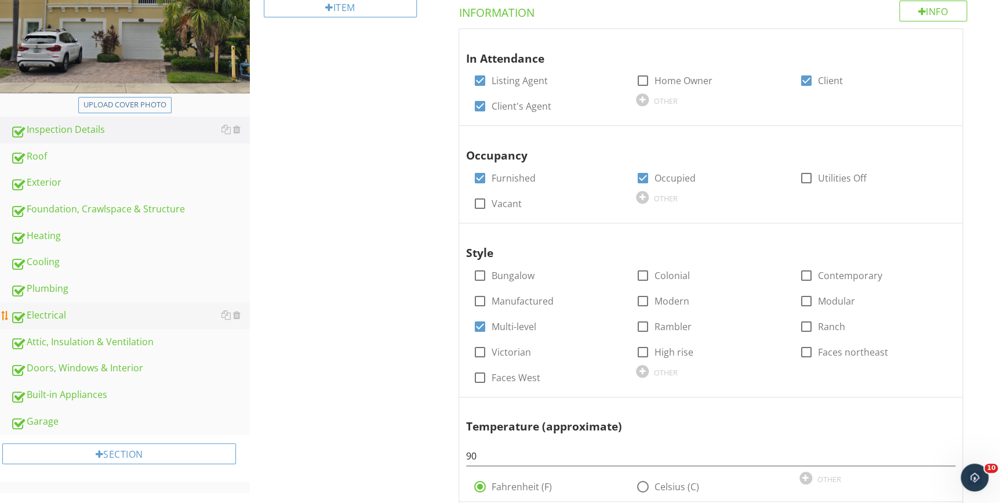
click at [55, 312] on div "Electrical" at bounding box center [129, 315] width 239 height 15
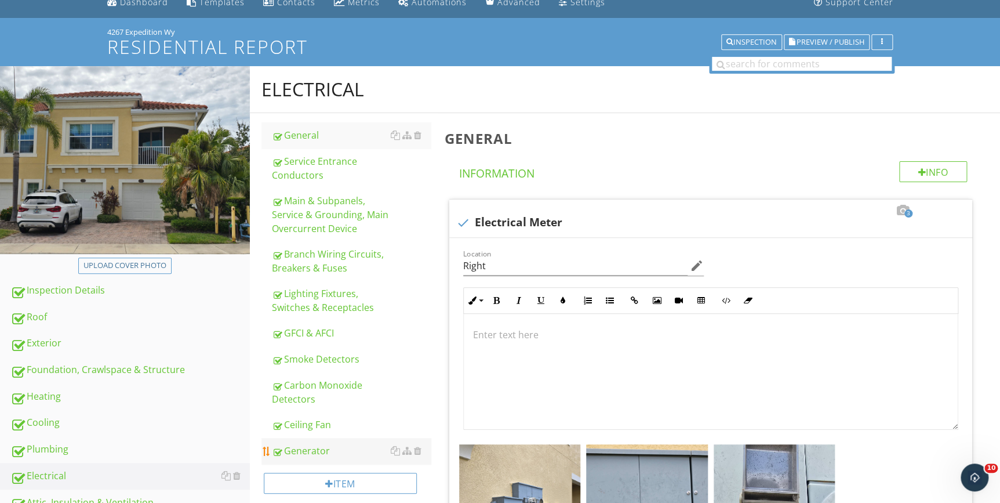
scroll to position [105, 0]
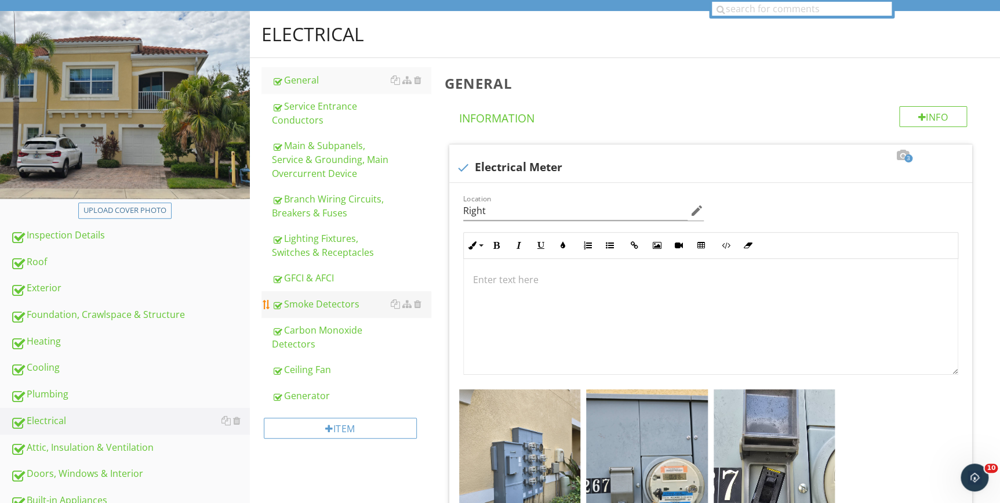
click at [321, 304] on div "Smoke Detectors" at bounding box center [351, 304] width 158 height 14
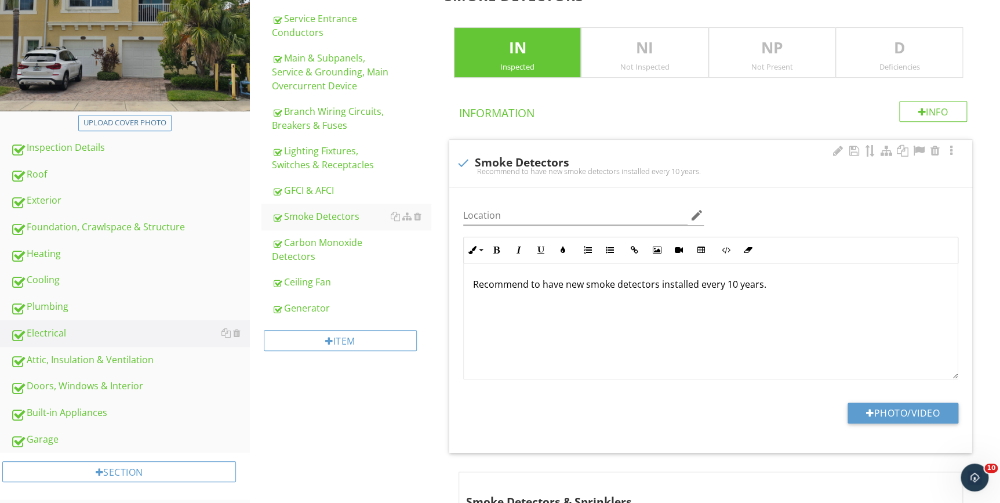
scroll to position [261, 0]
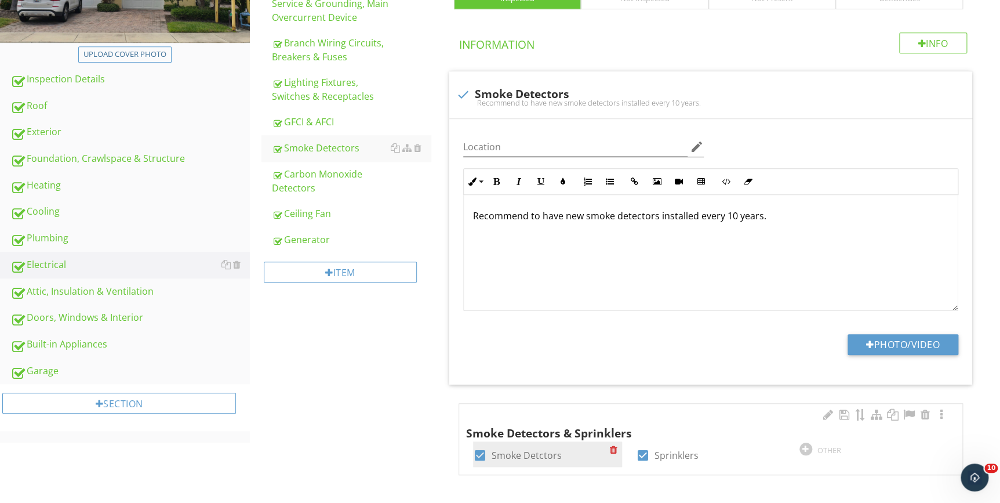
click at [478, 455] on div at bounding box center [480, 455] width 20 height 20
checkbox input "false"
drag, startPoint x: 644, startPoint y: 452, endPoint x: 803, endPoint y: 424, distance: 161.2
click at [645, 452] on div at bounding box center [643, 455] width 20 height 20
checkbox input "false"
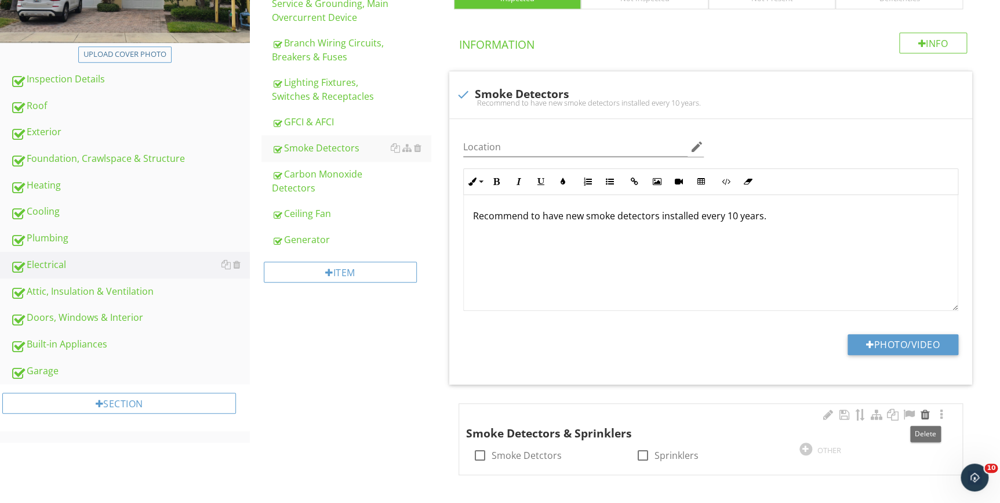
click at [925, 415] on div at bounding box center [925, 415] width 14 height 12
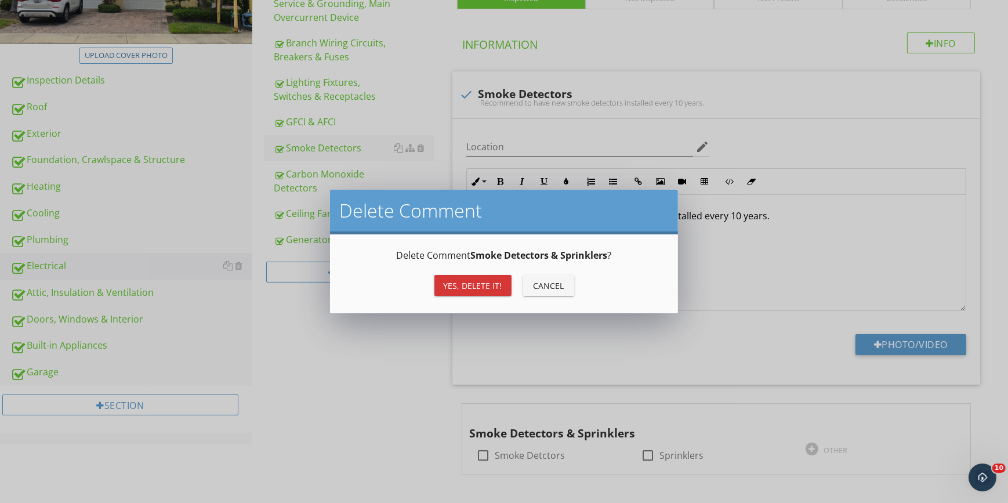
click at [482, 281] on div "Yes, Delete it!" at bounding box center [473, 285] width 59 height 12
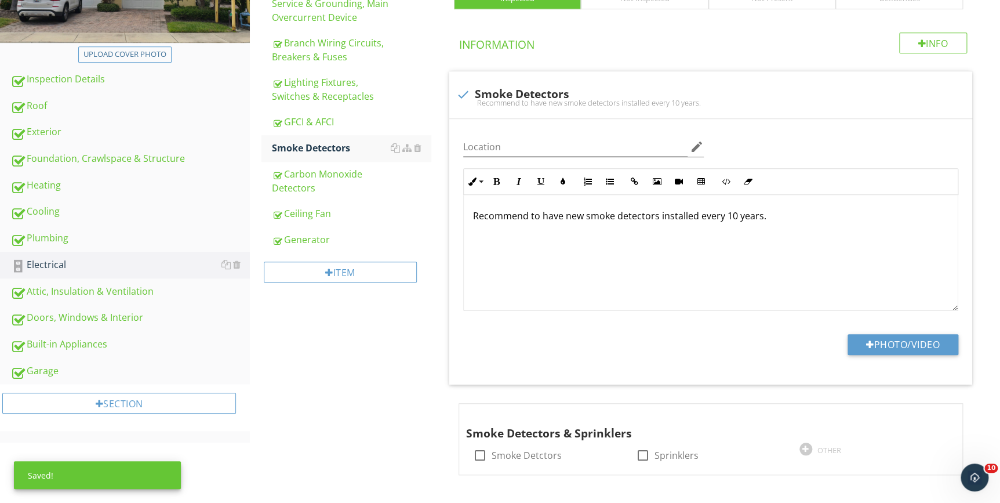
click at [328, 421] on div "Electrical General Service Entrance Conductors Main & Subpanels, Service & Grou…" at bounding box center [625, 179] width 750 height 649
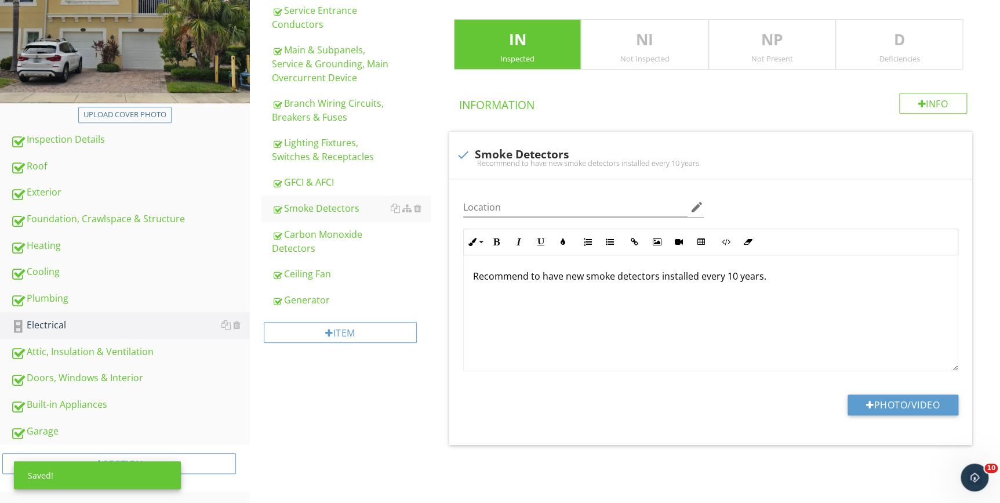
scroll to position [202, 0]
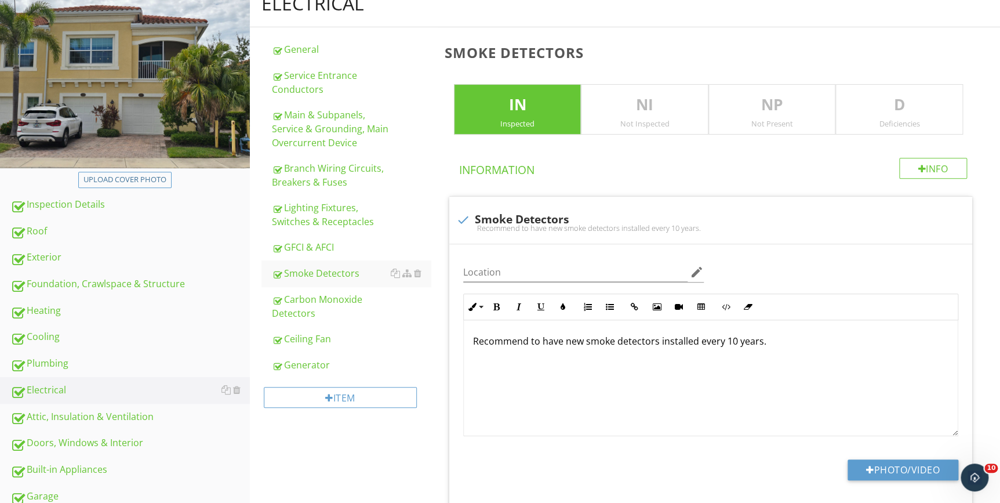
scroll to position [202, 0]
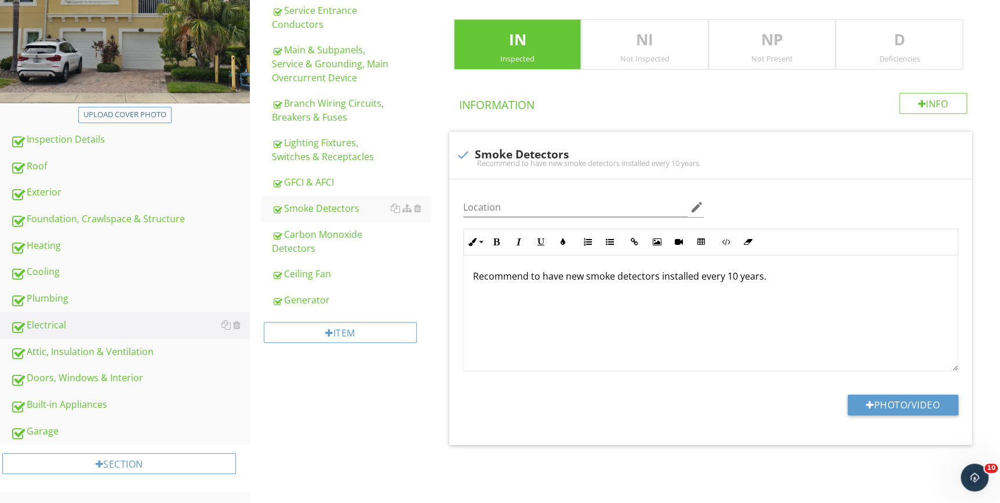
click at [397, 389] on div "Electrical General Service Entrance Conductors Main & Subpanels, Service & Grou…" at bounding box center [625, 203] width 750 height 576
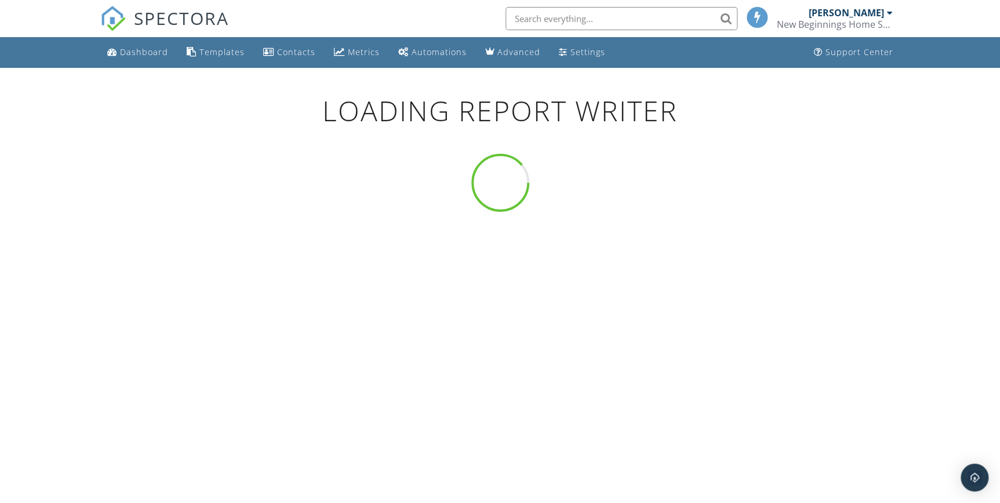
scroll to position [68, 0]
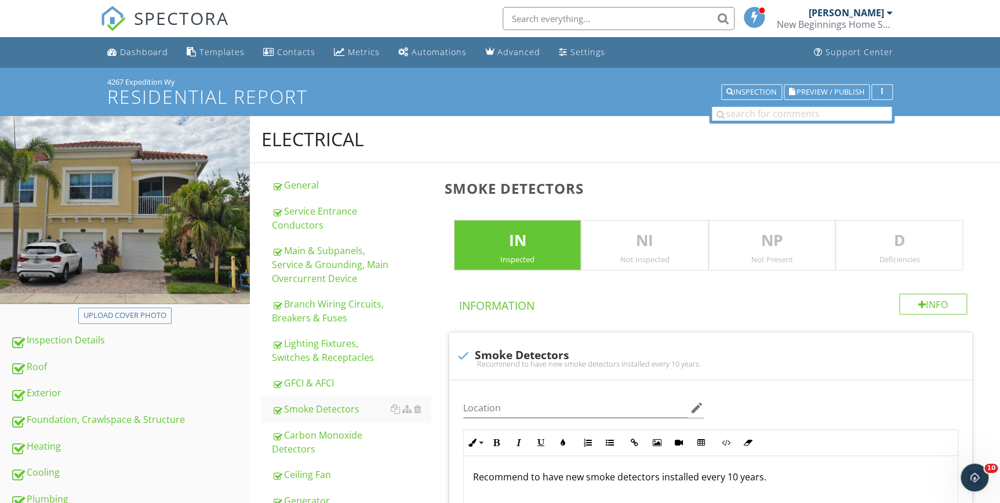
click at [31, 79] on div "4267 Expedition Wy Residential Report Inspection Preview / Publish" at bounding box center [500, 92] width 1000 height 48
click at [426, 86] on h1 "Residential Report" at bounding box center [499, 96] width 785 height 20
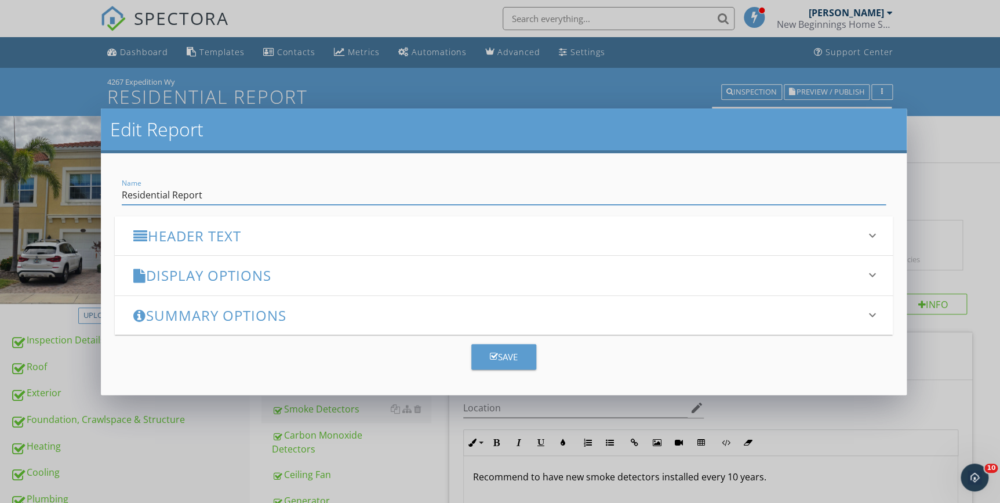
click at [957, 169] on div "Edit Report Name Residential Report Header Text keyboard_arrow_down Full Report…" at bounding box center [500, 251] width 1000 height 503
